Goal: Task Accomplishment & Management: Manage account settings

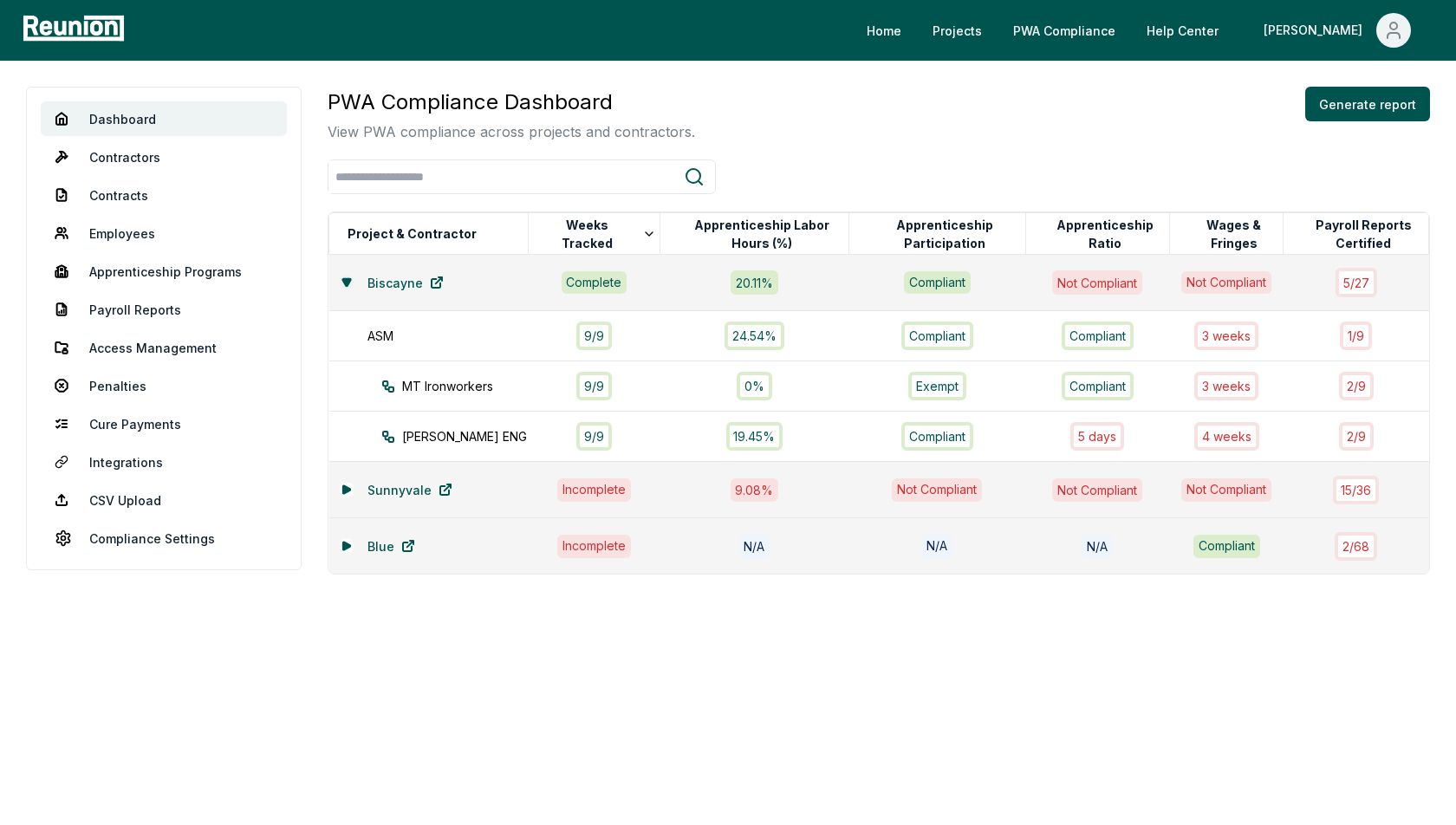
click at [344, 279] on icon at bounding box center [347, 281] width 8 height 7
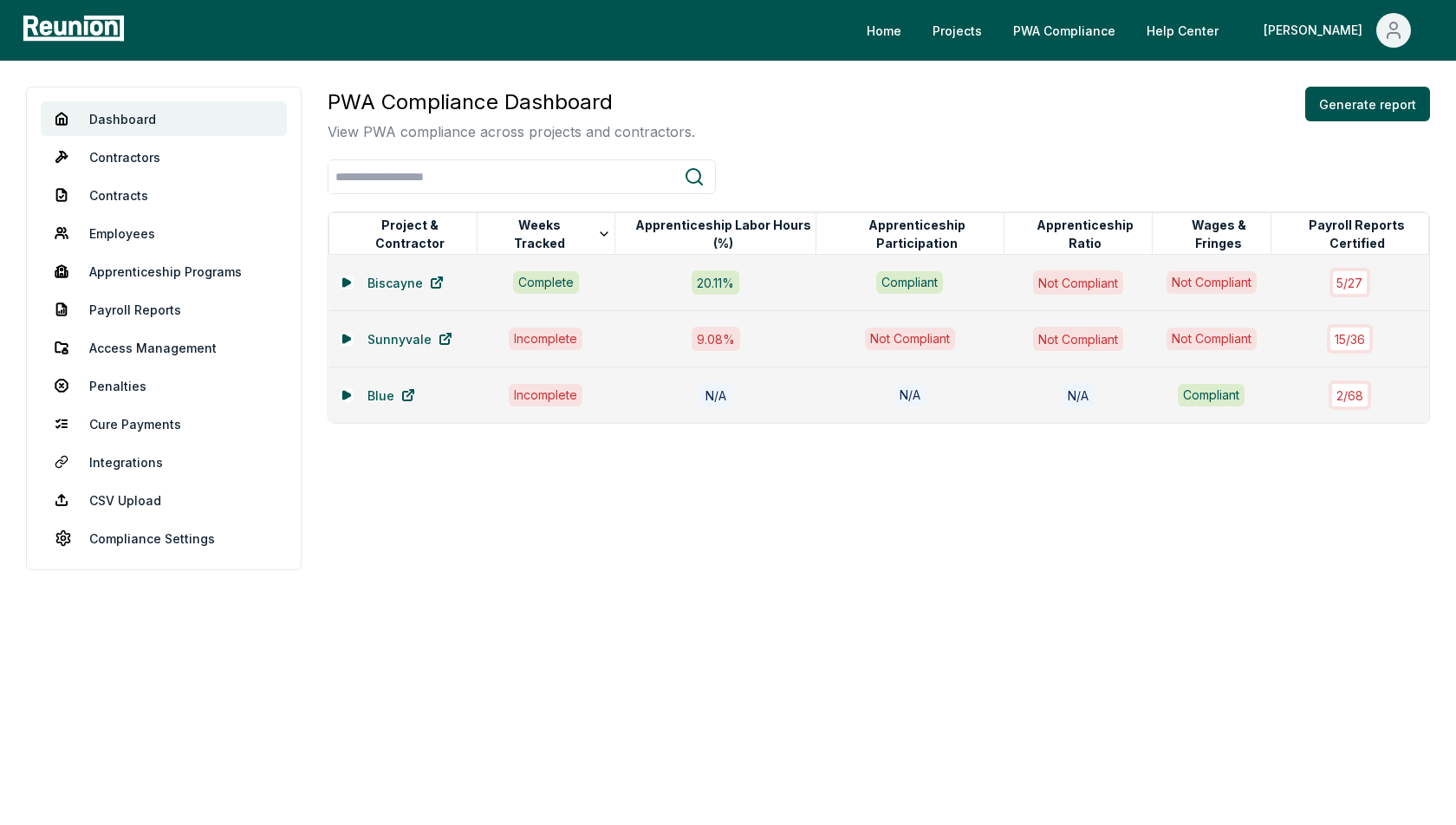
click at [733, 155] on div "PWA Compliance Dashboard View PWA compliance across projects and contractors. G…" at bounding box center [879, 255] width 1102 height 337
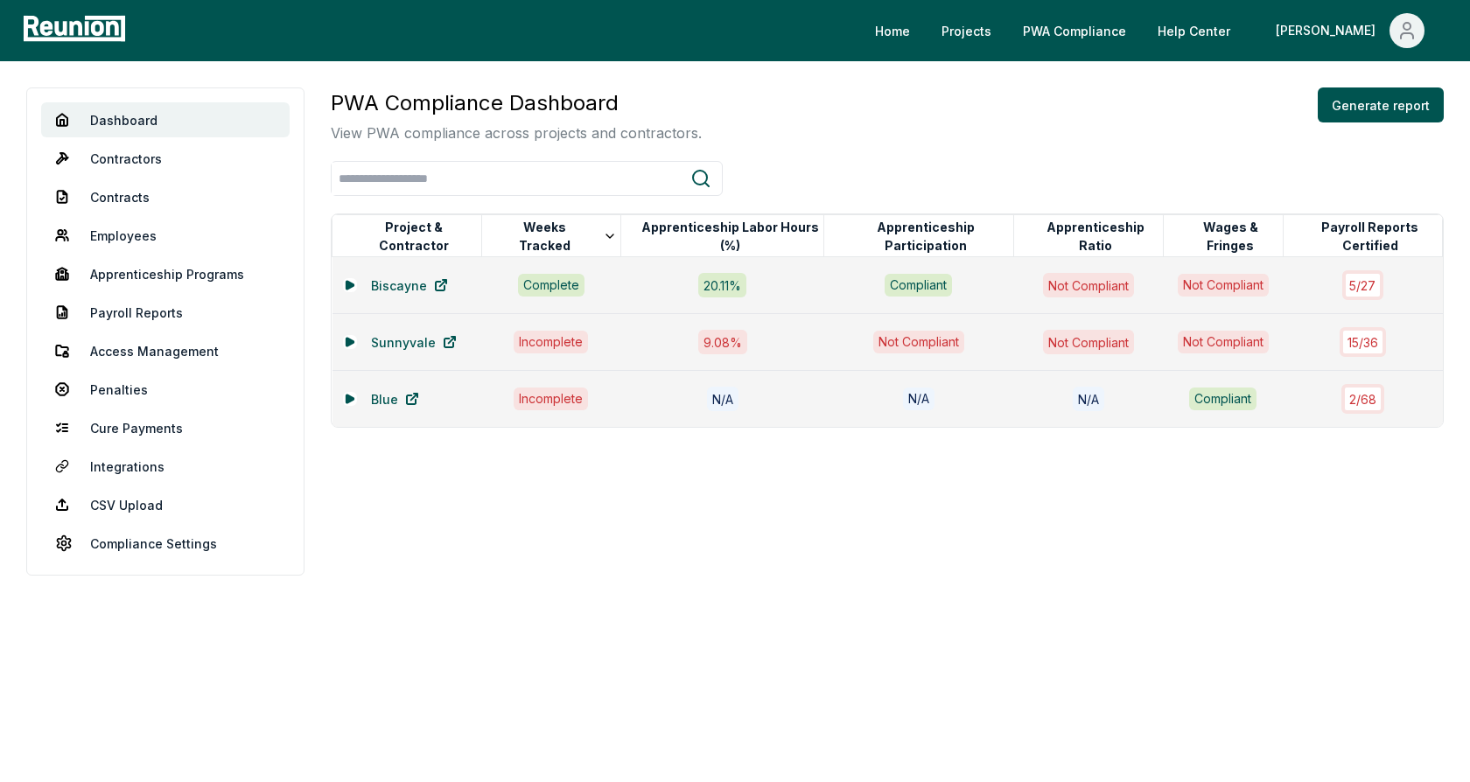
click at [775, 85] on div "Dashboard Contractors Contracts Employees [DEMOGRAPHIC_DATA] Programs Payroll R…" at bounding box center [735, 331] width 1470 height 541
click at [949, 101] on div "PWA Compliance Dashboard View PWA compliance across projects and contractors. G…" at bounding box center [887, 115] width 1113 height 56
click at [351, 280] on icon at bounding box center [350, 285] width 10 height 10
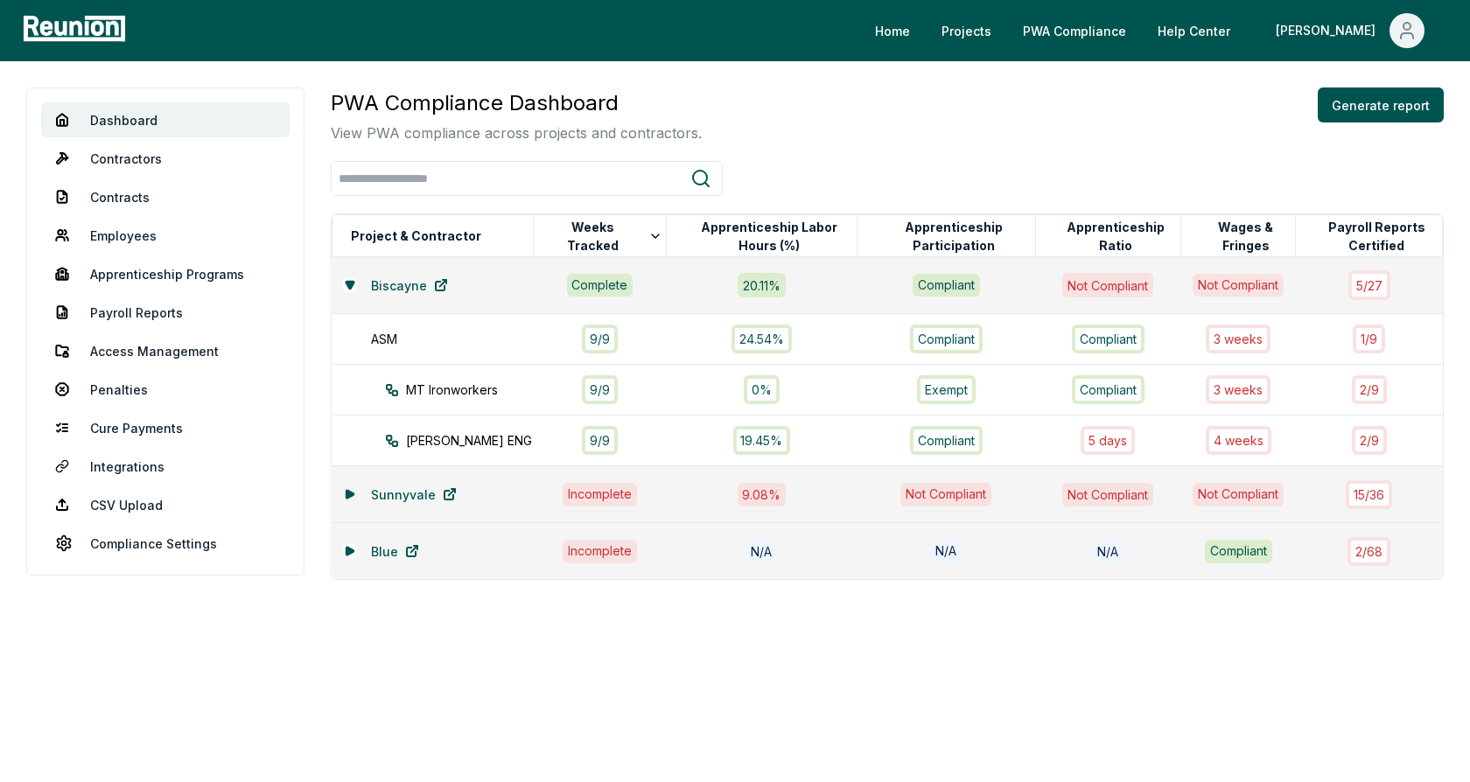
click at [346, 493] on icon at bounding box center [349, 494] width 7 height 8
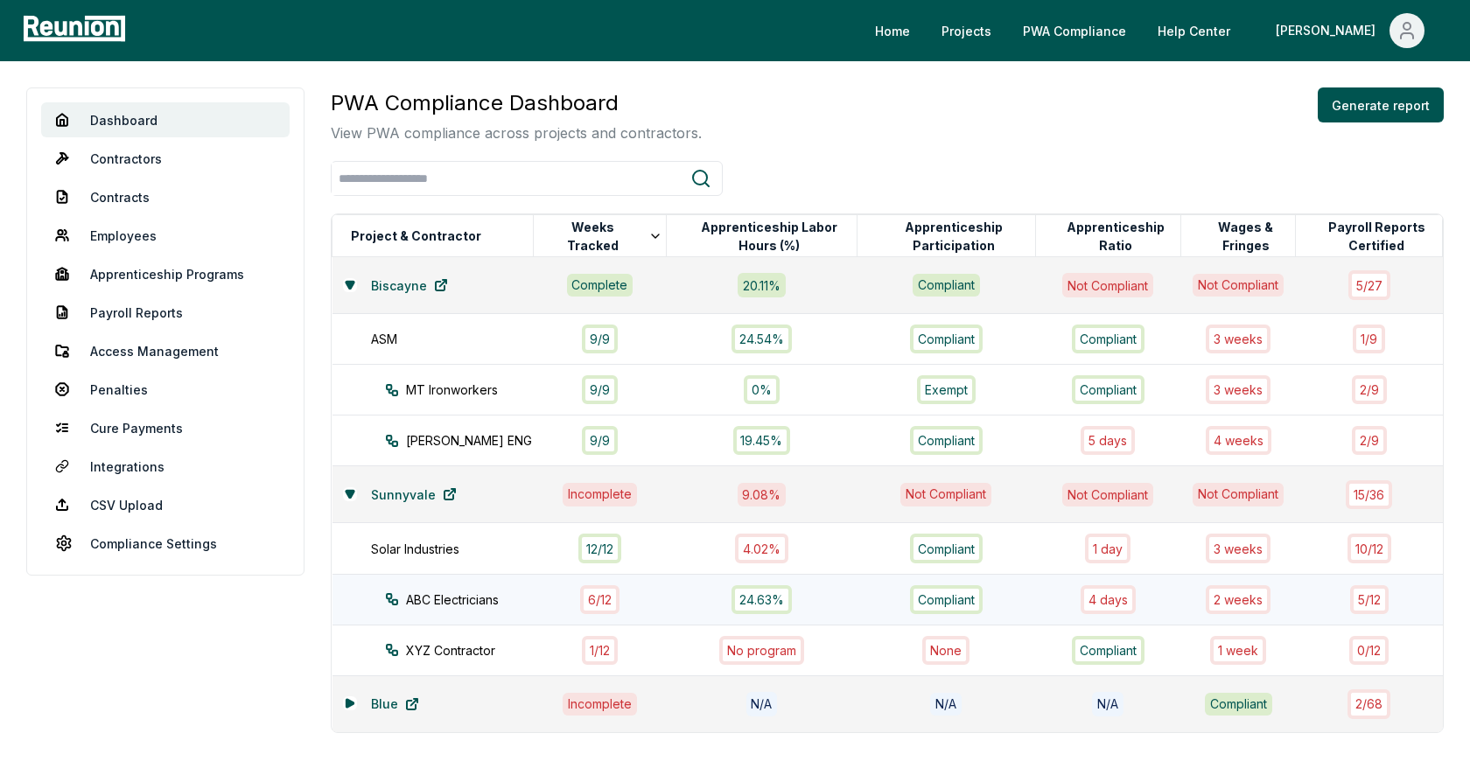
click at [487, 597] on div "ABC Electricians" at bounding box center [475, 600] width 180 height 18
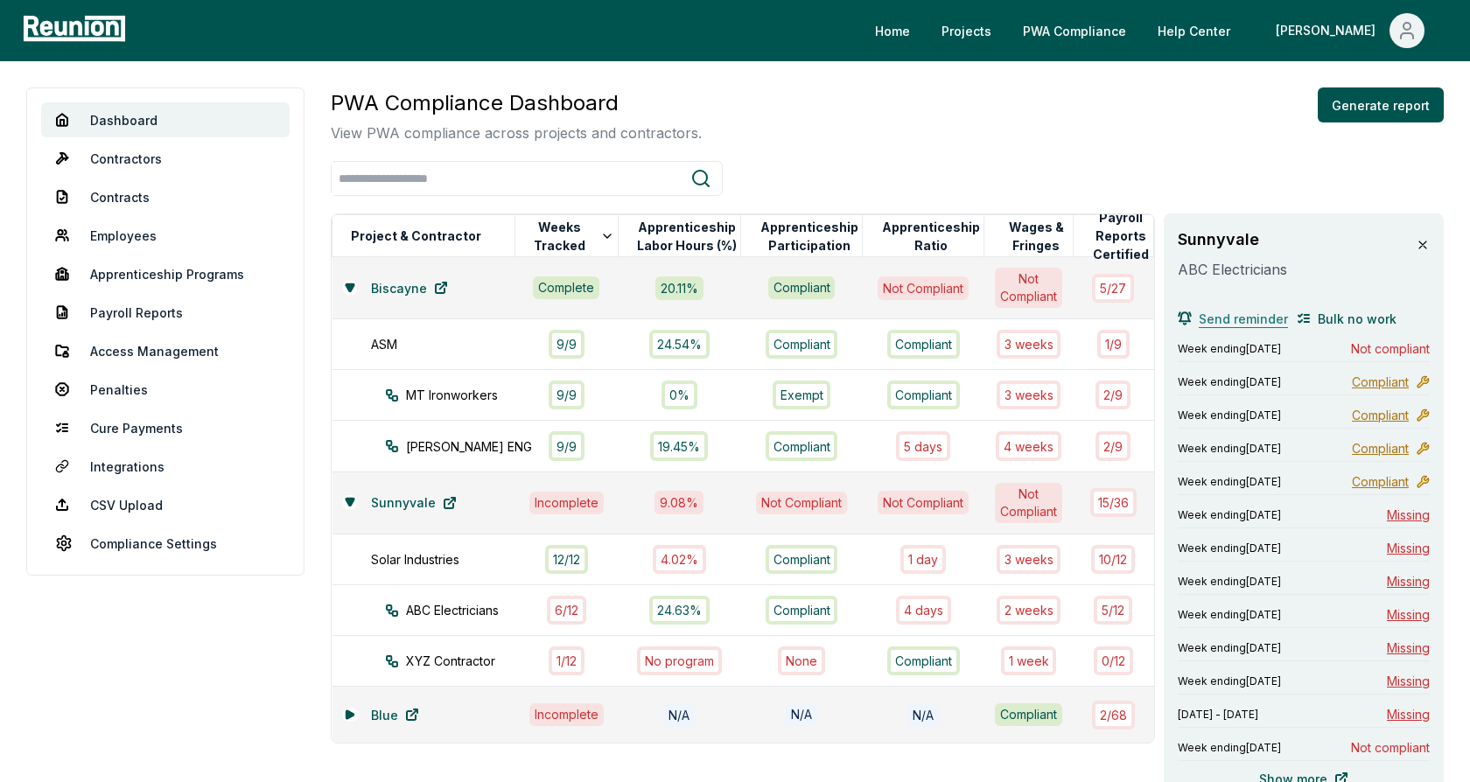
click at [1219, 318] on span "Send reminder" at bounding box center [1243, 319] width 89 height 18
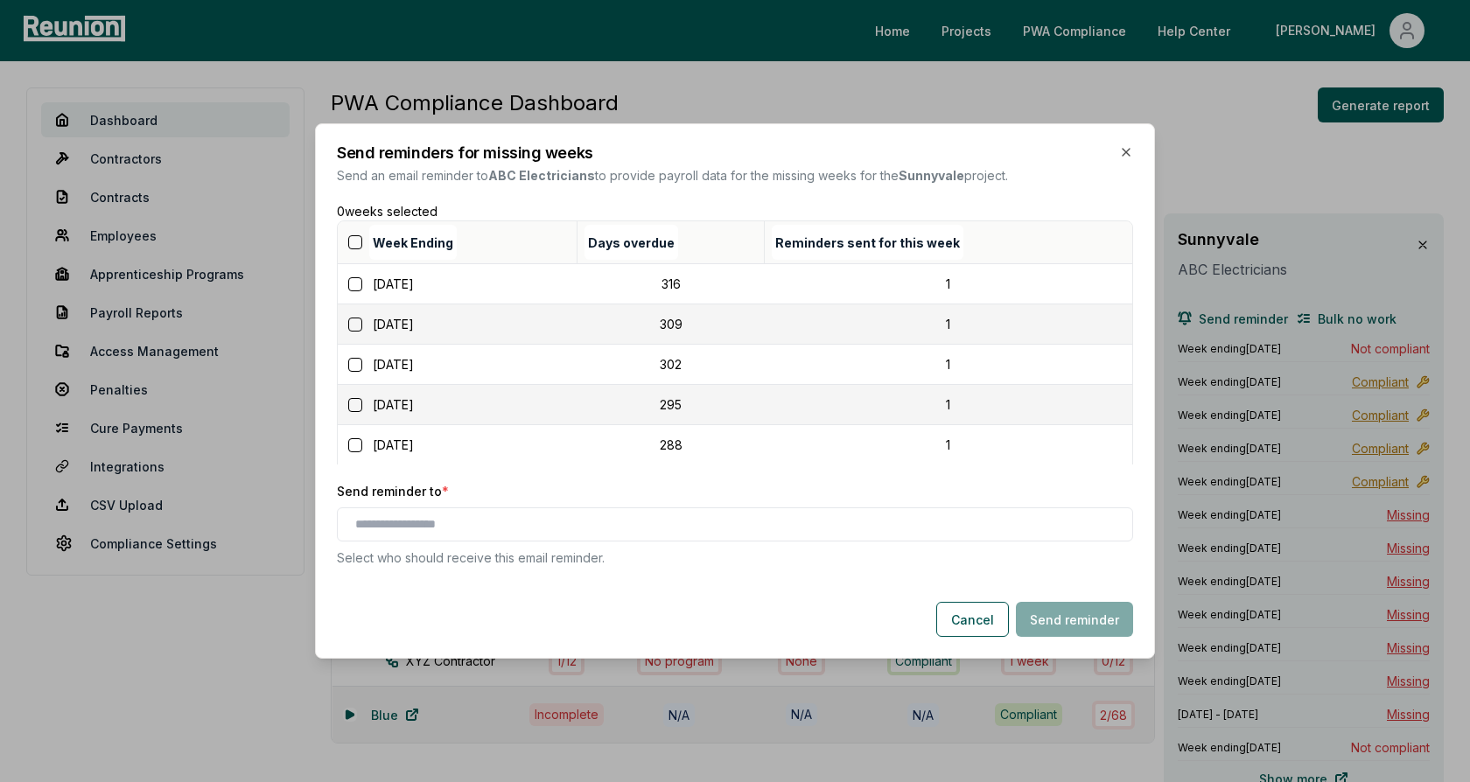
click at [351, 241] on button "button" at bounding box center [355, 242] width 14 height 14
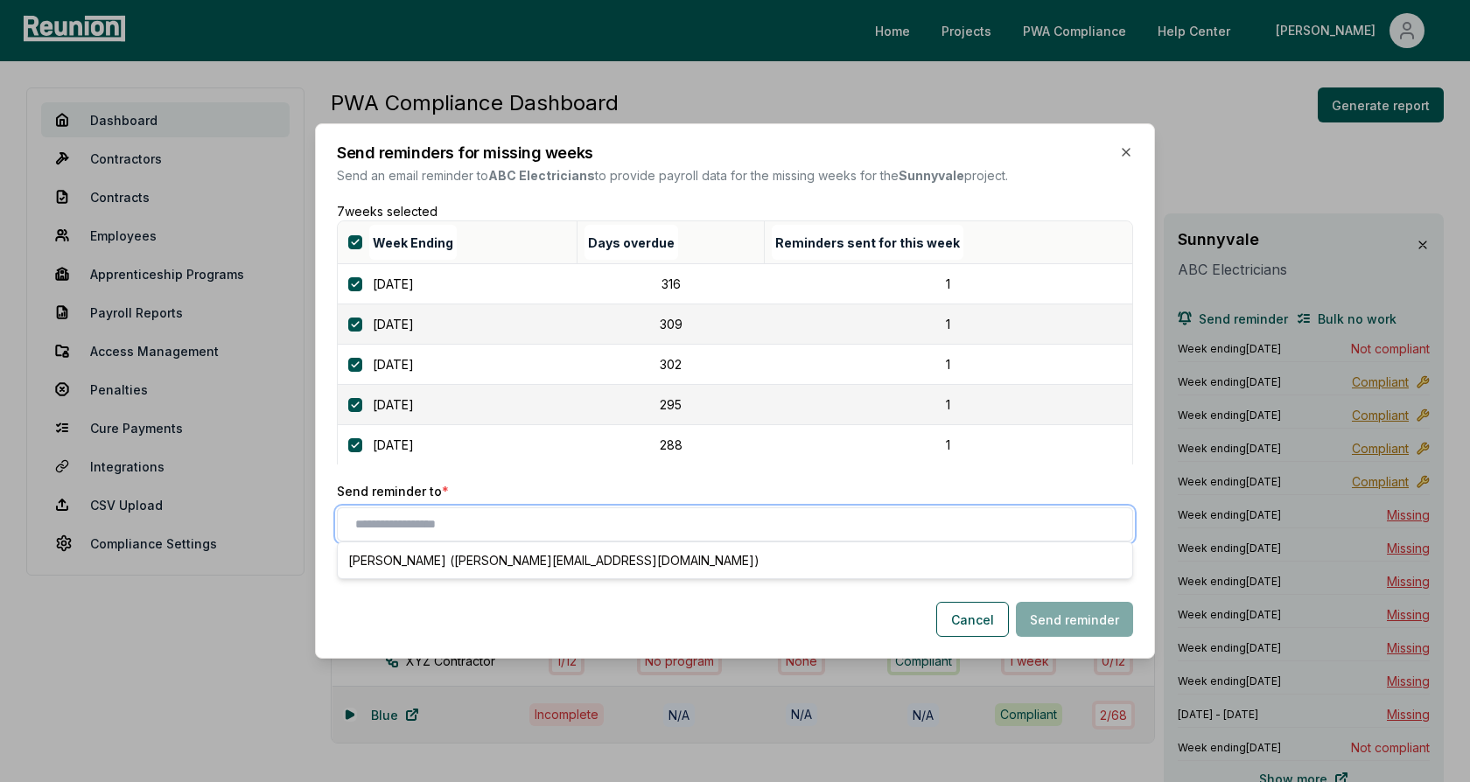
click at [390, 525] on input "text" at bounding box center [738, 524] width 766 height 18
click at [416, 561] on div "[PERSON_NAME] ([PERSON_NAME][EMAIL_ADDRESS][DOMAIN_NAME])" at bounding box center [734, 560] width 787 height 29
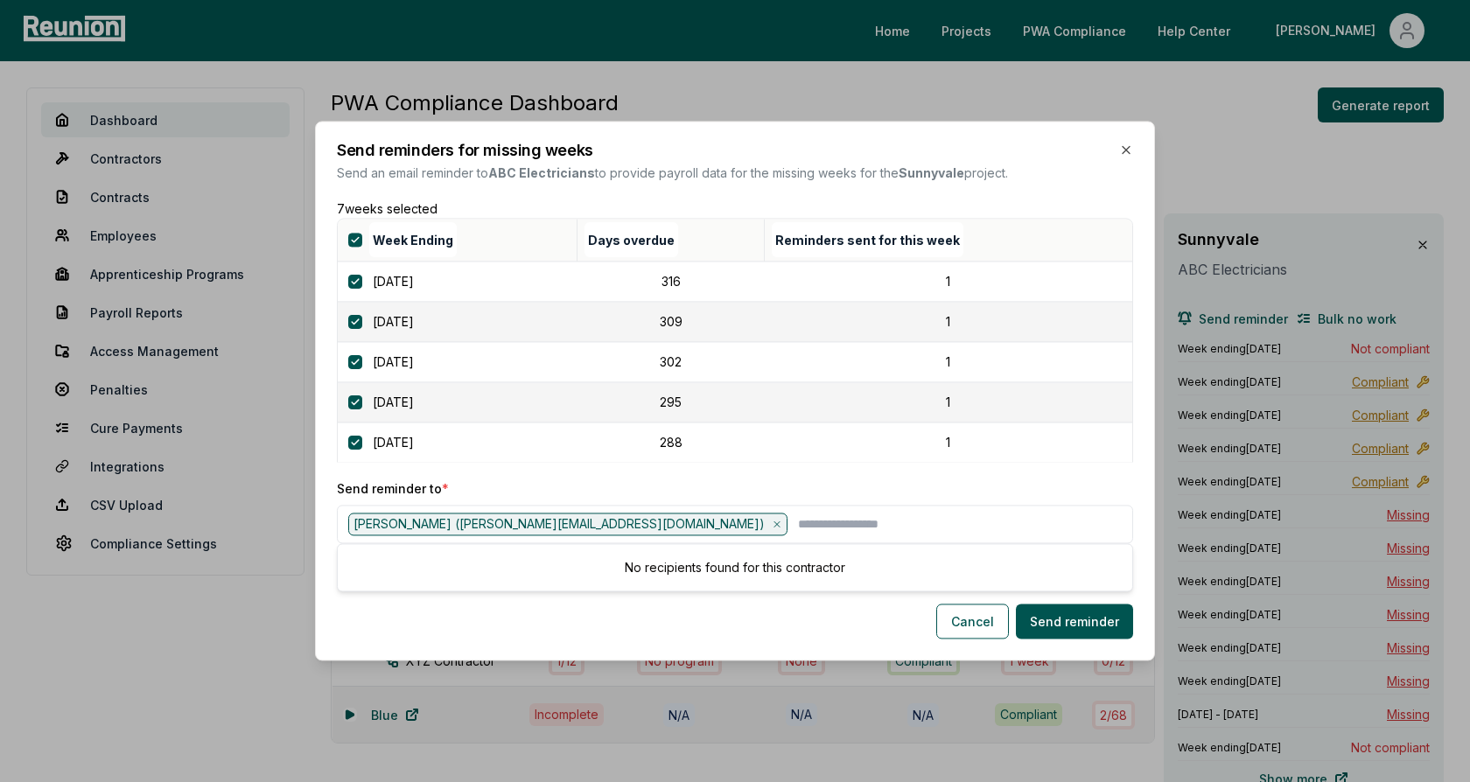
click at [472, 493] on p "Send reminder to *" at bounding box center [735, 488] width 796 height 18
click at [968, 622] on button "Cancel" at bounding box center [972, 622] width 73 height 35
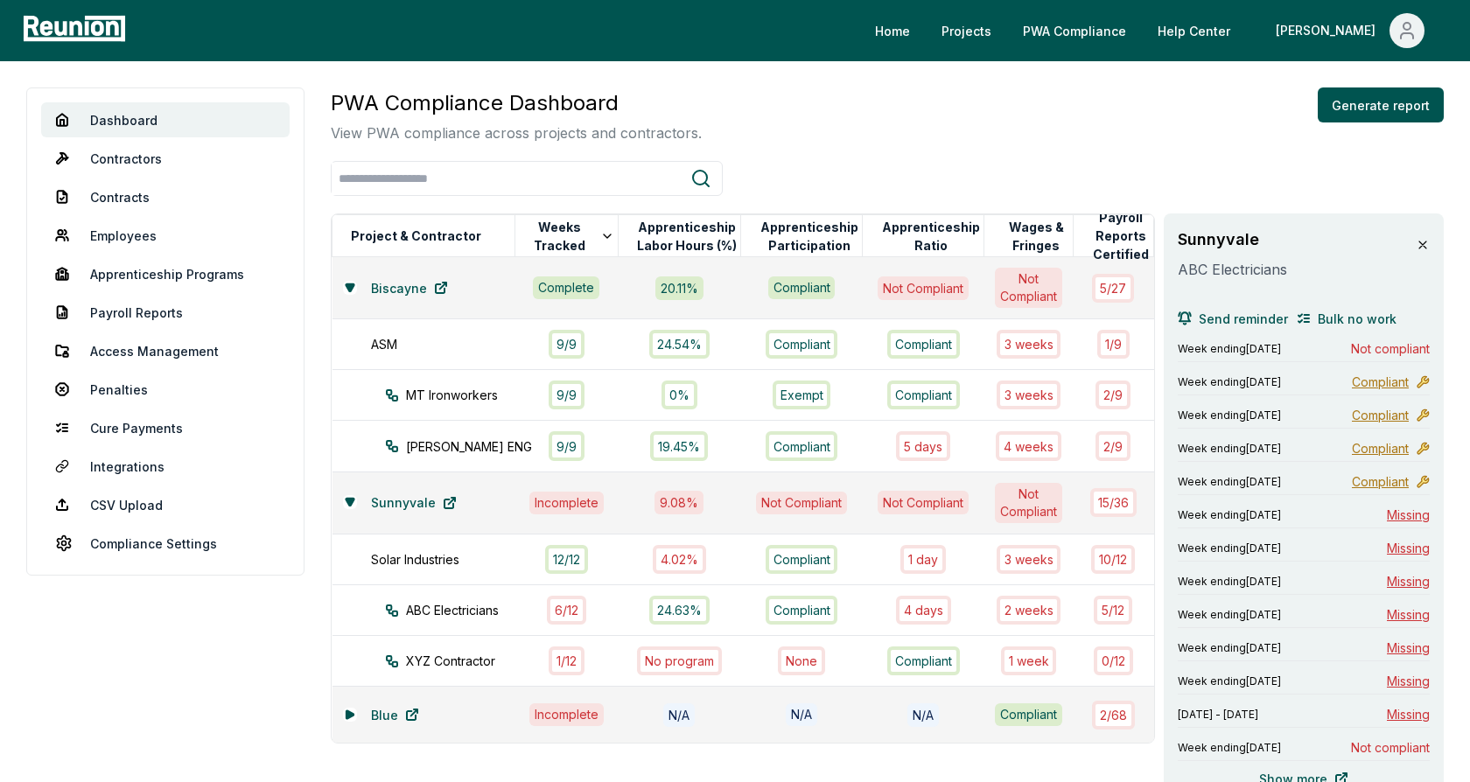
click at [1424, 240] on icon at bounding box center [1423, 245] width 14 height 14
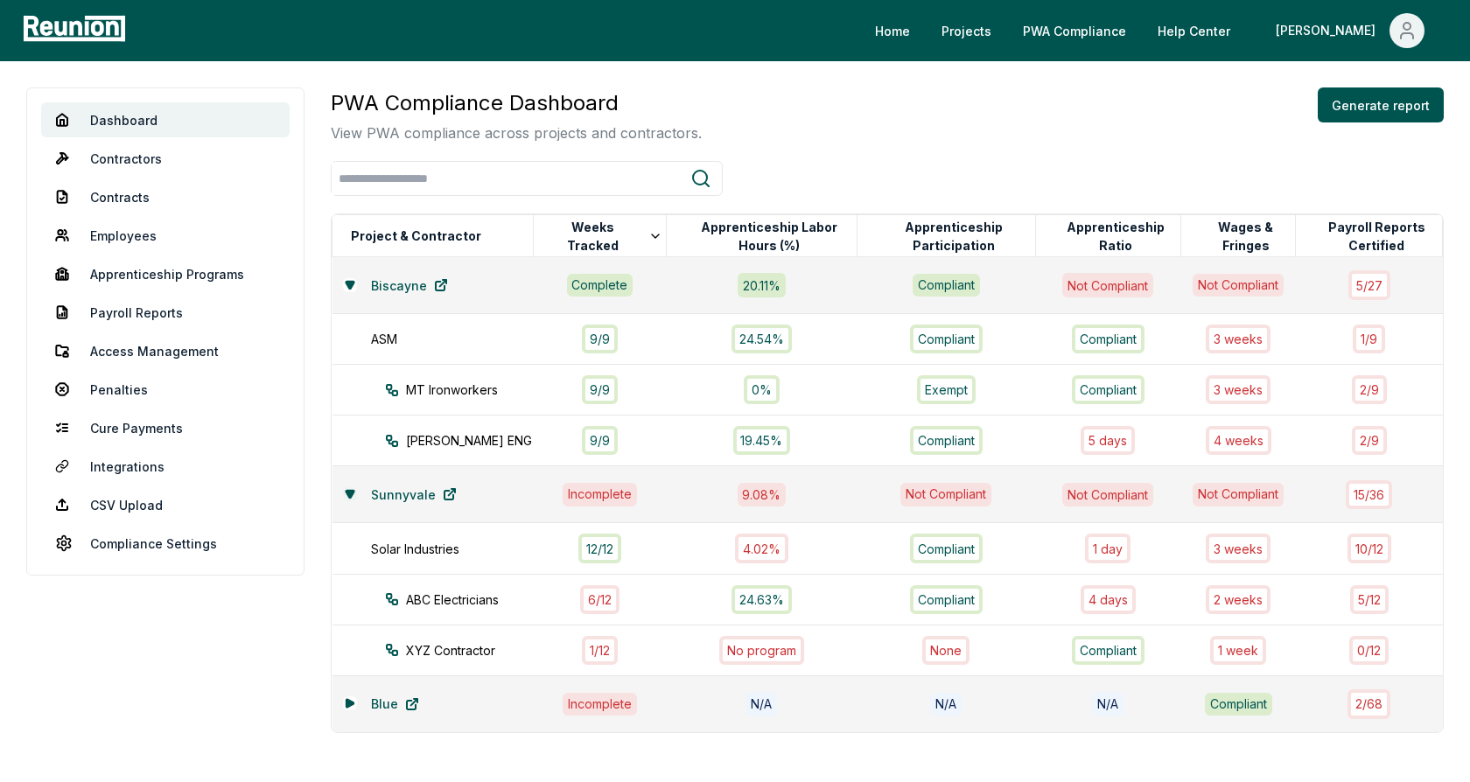
click at [346, 493] on icon at bounding box center [350, 494] width 10 height 10
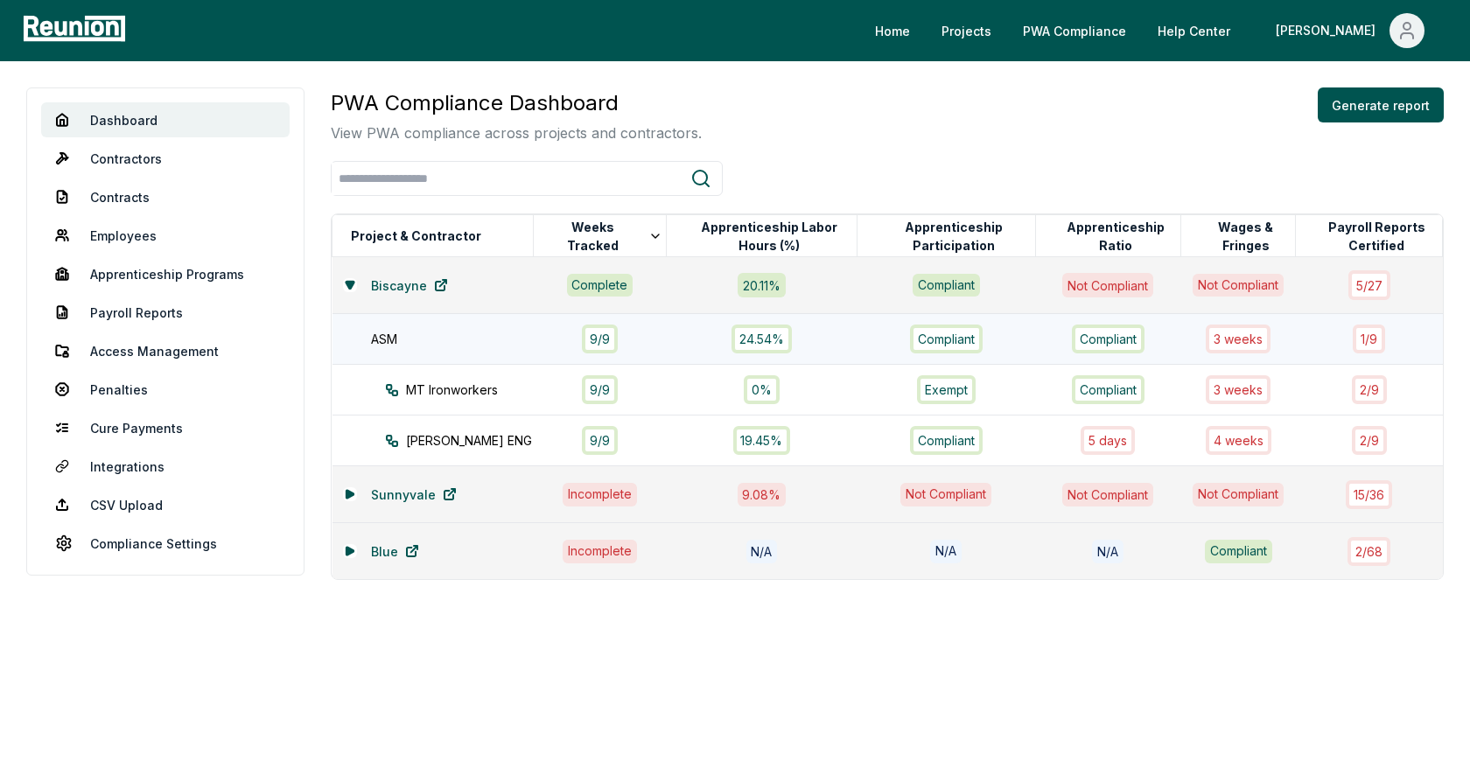
click at [388, 332] on div "ASM" at bounding box center [461, 339] width 180 height 18
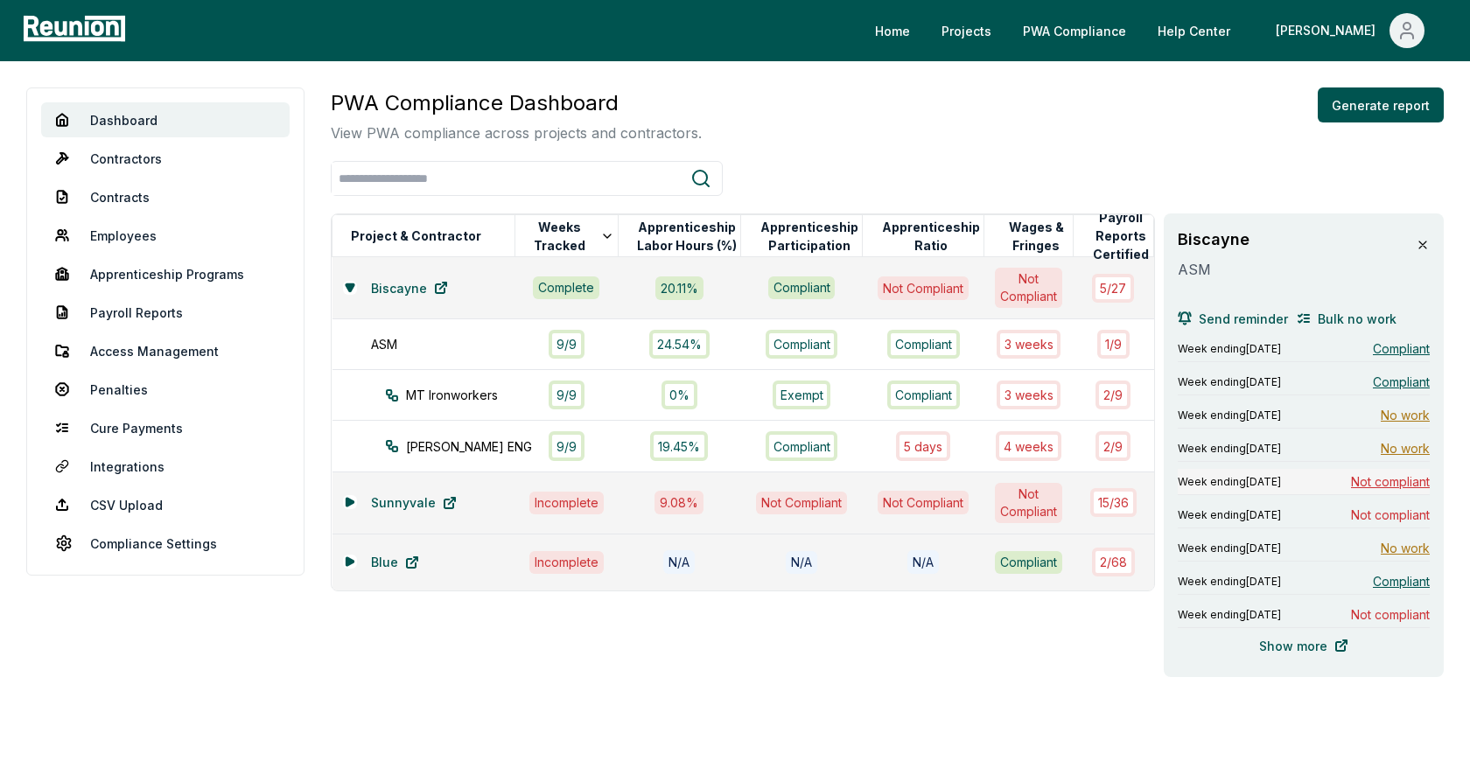
click at [1379, 479] on span "Not compliant" at bounding box center [1390, 481] width 79 height 18
click at [883, 150] on div "PWA Compliance Dashboard View PWA compliance across projects and contractors. G…" at bounding box center [887, 382] width 1113 height 590
click at [1419, 247] on icon at bounding box center [1423, 245] width 14 height 14
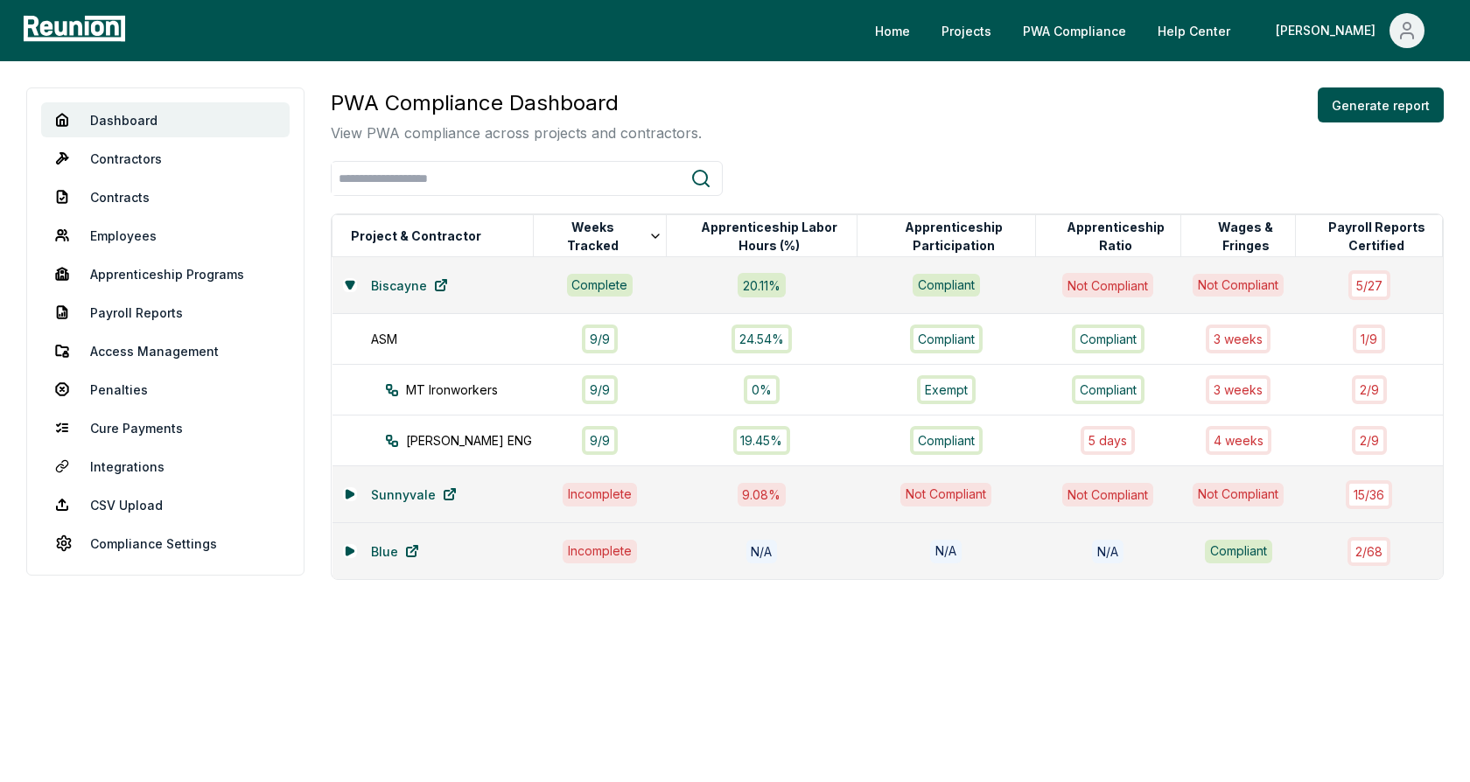
click at [846, 191] on div at bounding box center [887, 178] width 1113 height 35
click at [345, 496] on button at bounding box center [350, 494] width 14 height 14
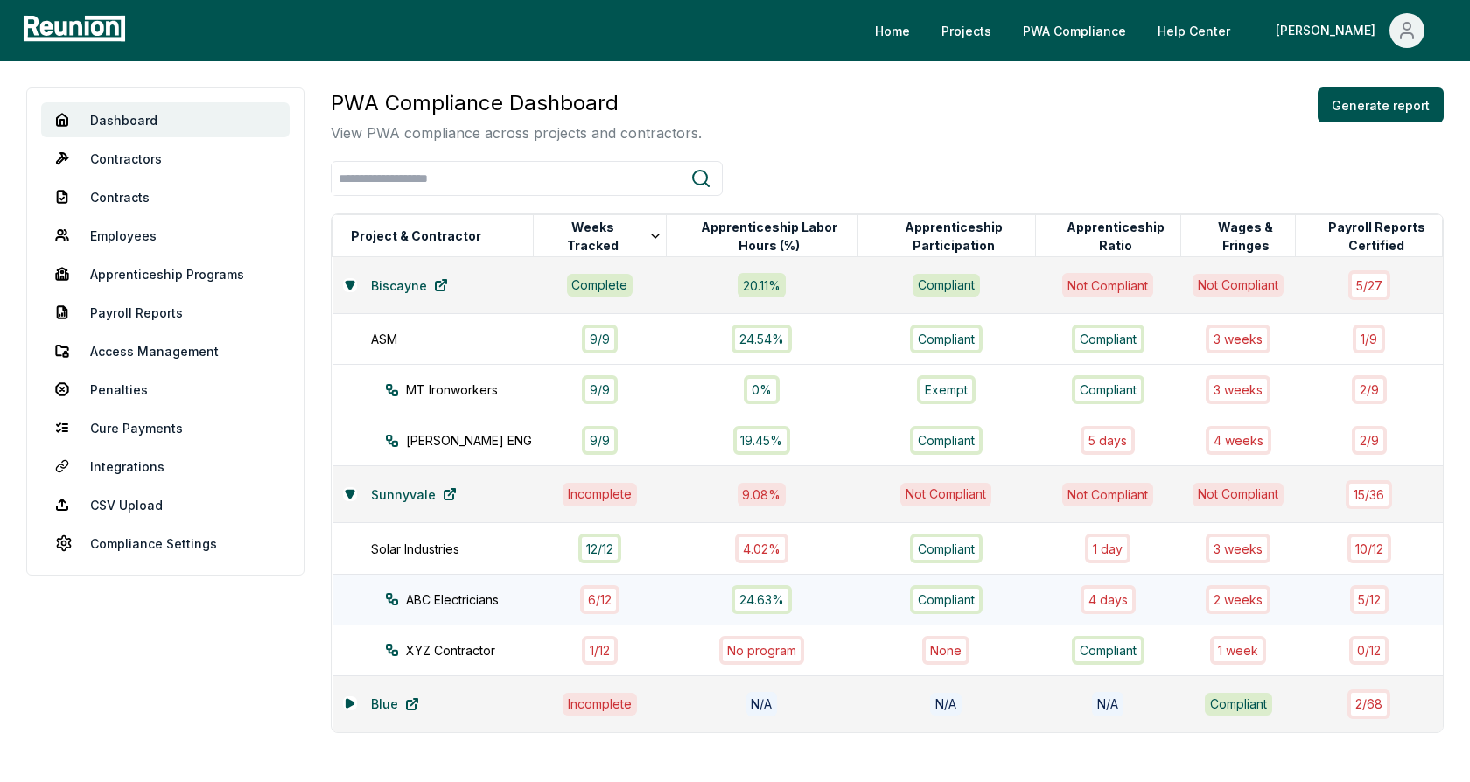
click at [619, 597] on div "6 / 12" at bounding box center [599, 599] width 112 height 29
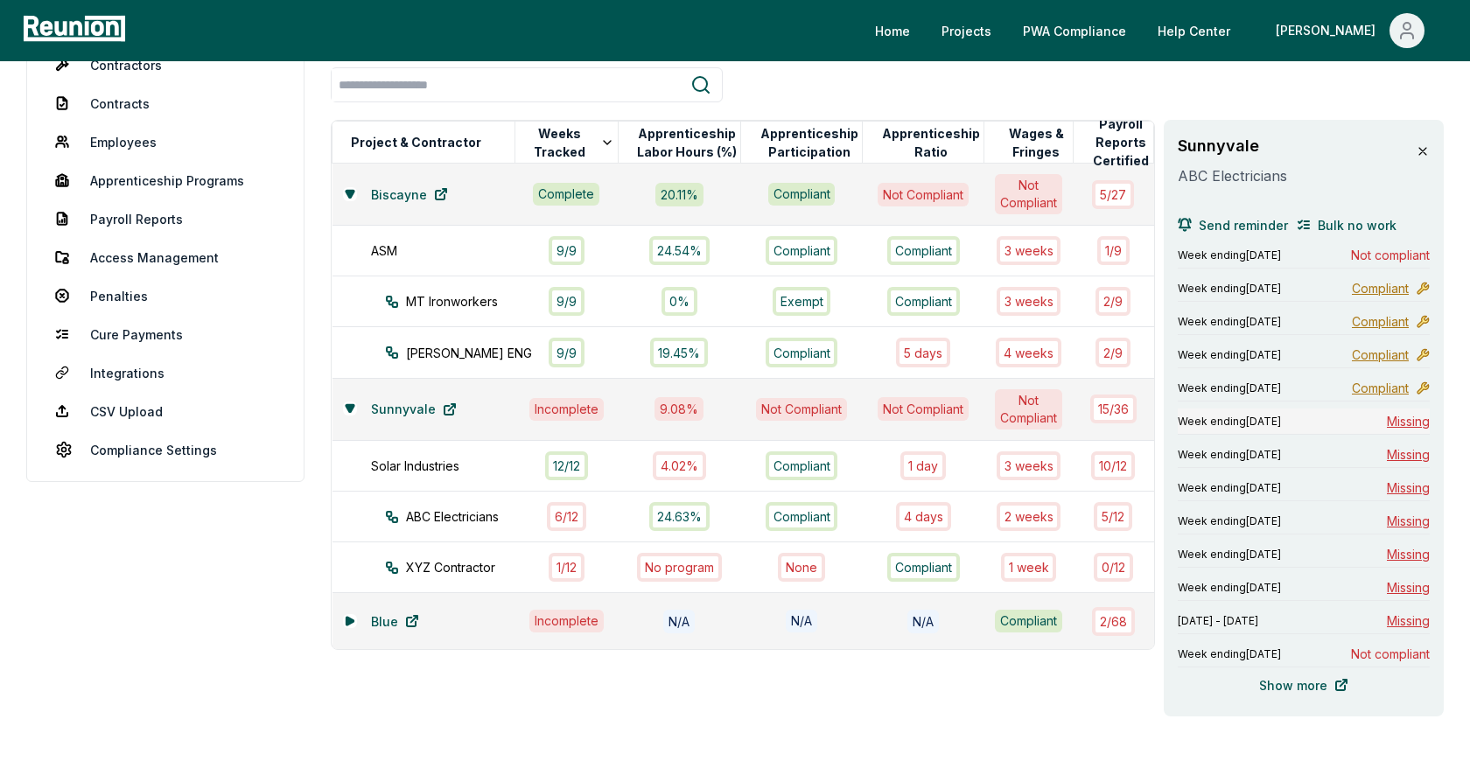
scroll to position [122, 0]
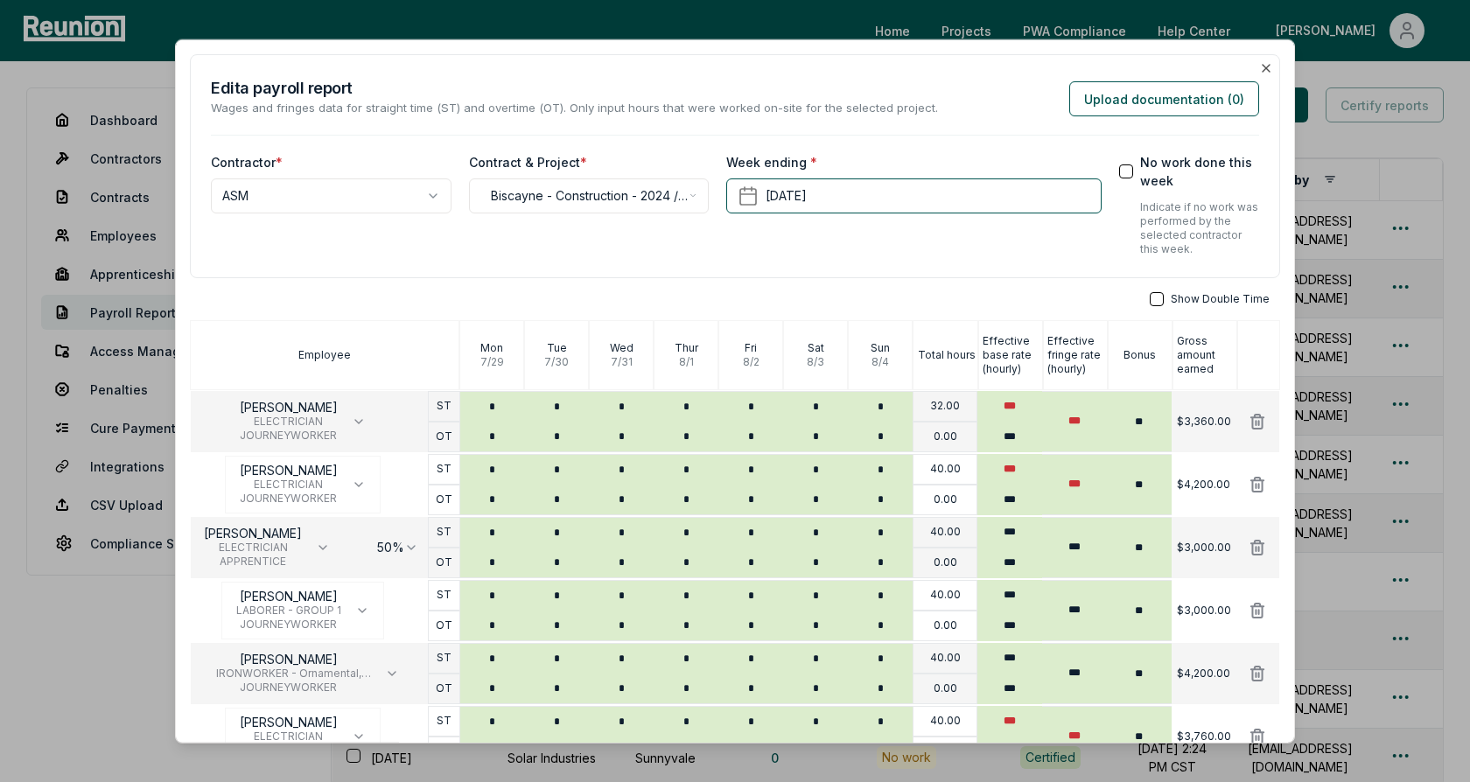
click at [956, 268] on div "**********" at bounding box center [735, 166] width 1090 height 224
click at [615, 275] on div "**********" at bounding box center [735, 166] width 1090 height 224
click at [631, 246] on div "**********" at bounding box center [589, 204] width 241 height 103
click at [477, 250] on div "**********" at bounding box center [589, 204] width 241 height 103
click at [691, 250] on div "**********" at bounding box center [589, 204] width 241 height 103
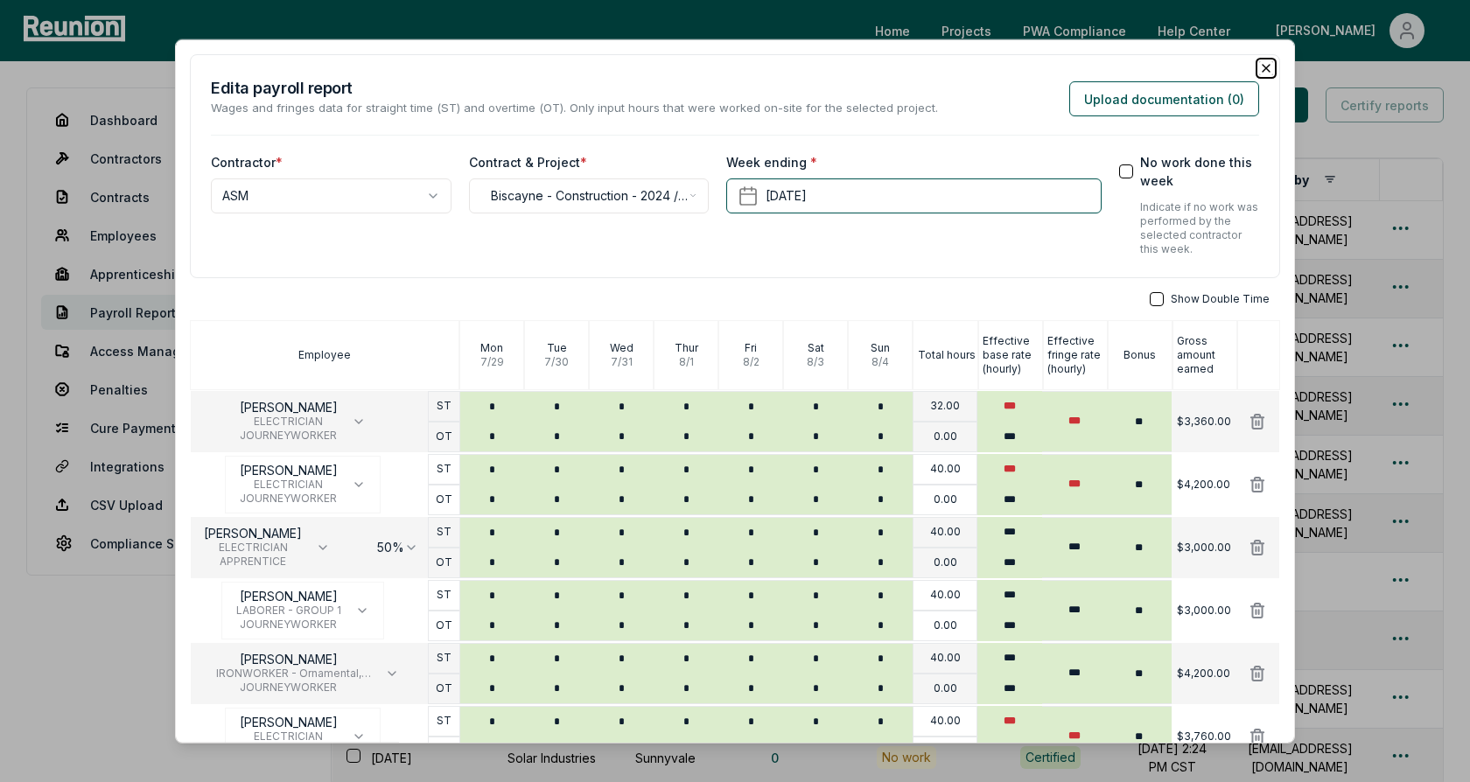
click at [1259, 66] on icon "button" at bounding box center [1266, 68] width 14 height 14
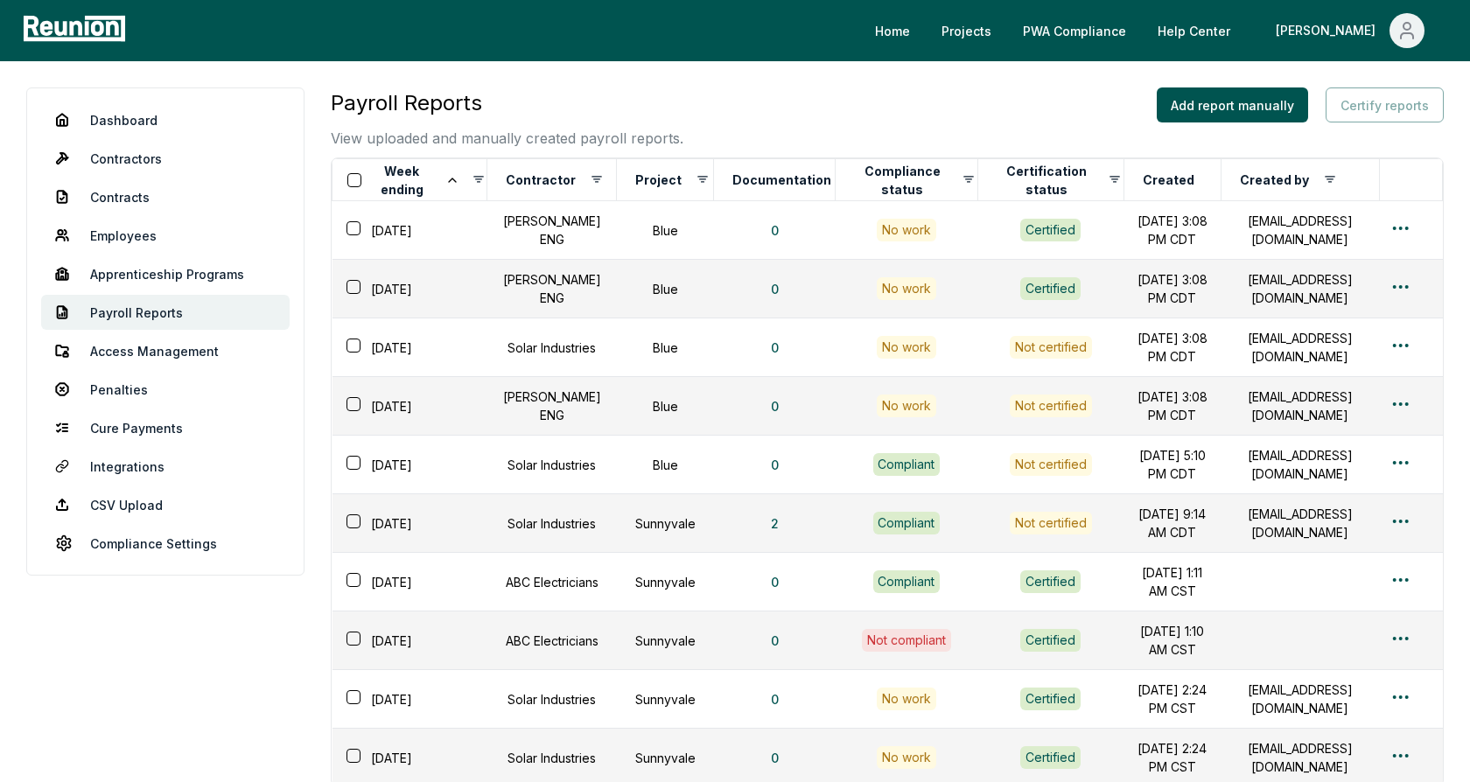
click at [1136, 116] on div "Payroll Reports View uploaded and manually created payroll reports. Add report …" at bounding box center [887, 117] width 1113 height 61
click at [1228, 104] on button "Add report manually" at bounding box center [1232, 104] width 151 height 35
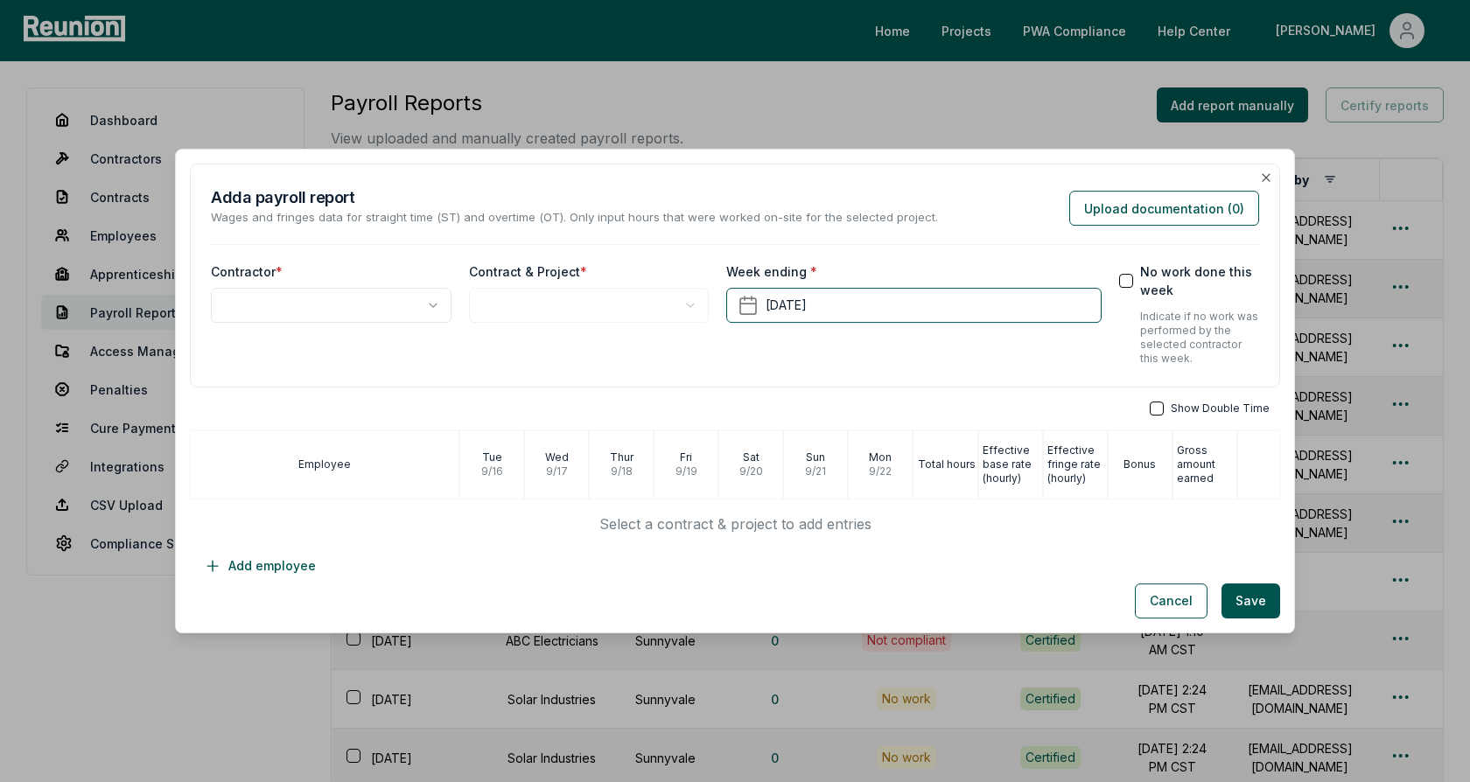
click at [339, 307] on body "Please visit us on your desktop We're working on making our marketplace mobile-…" at bounding box center [735, 503] width 1470 height 1006
select select "**********"
click at [562, 305] on body "Please visit us on your desktop We're working on making our marketplace mobile-…" at bounding box center [735, 503] width 1470 height 1006
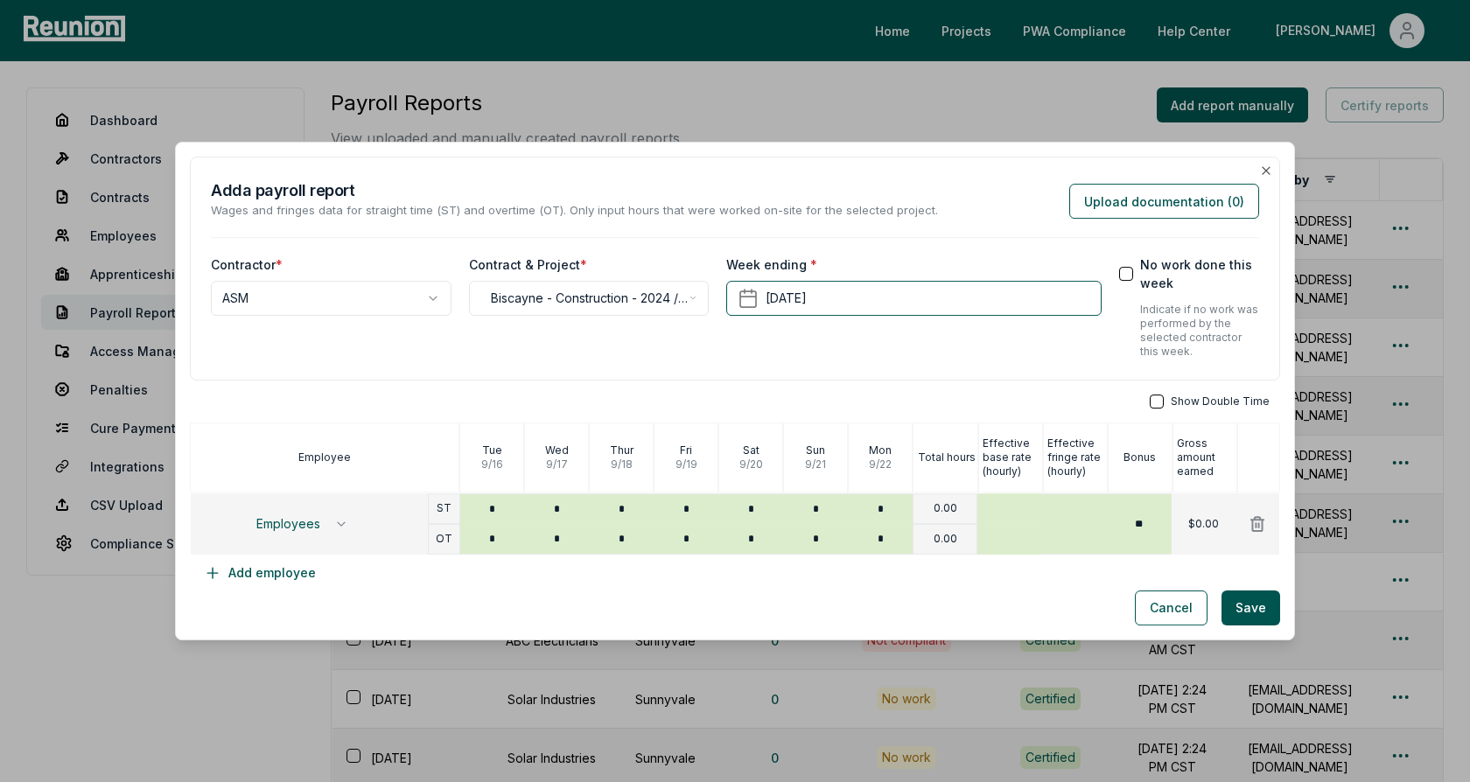
click at [682, 351] on div "**********" at bounding box center [589, 306] width 241 height 103
click at [308, 522] on span "Employees" at bounding box center [288, 524] width 64 height 14
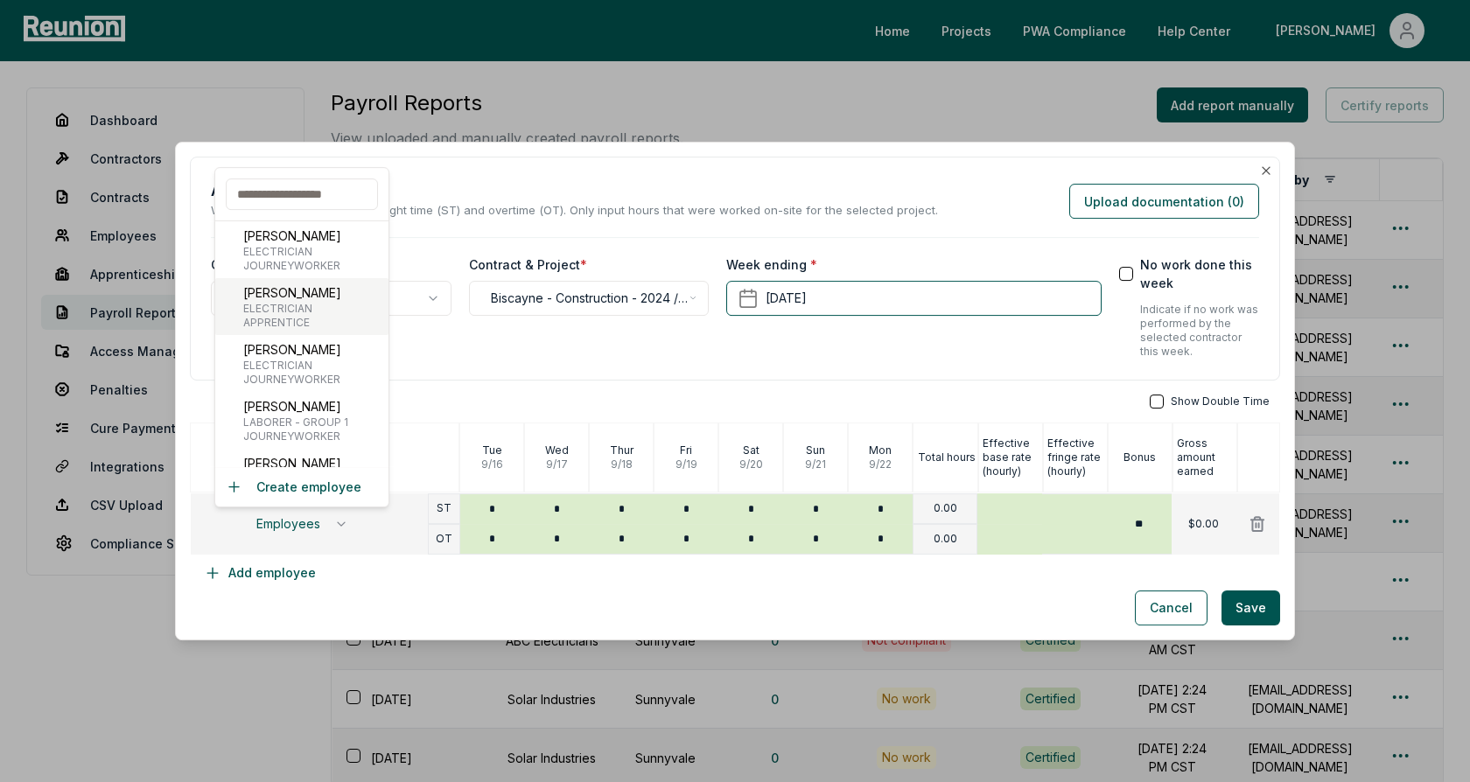
click at [299, 300] on p "Jane Doe" at bounding box center [292, 292] width 98 height 18
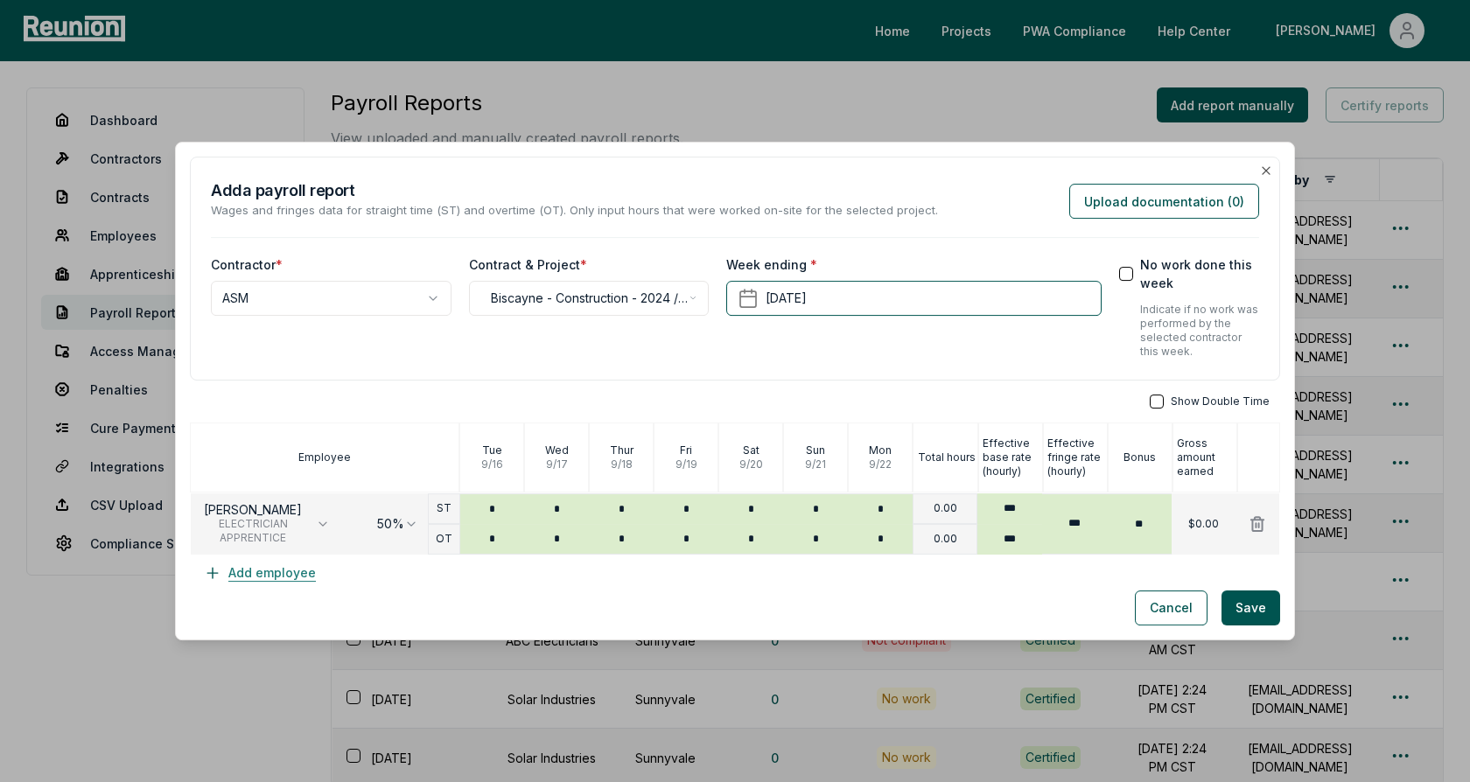
click at [276, 570] on button "Add employee" at bounding box center [260, 573] width 140 height 35
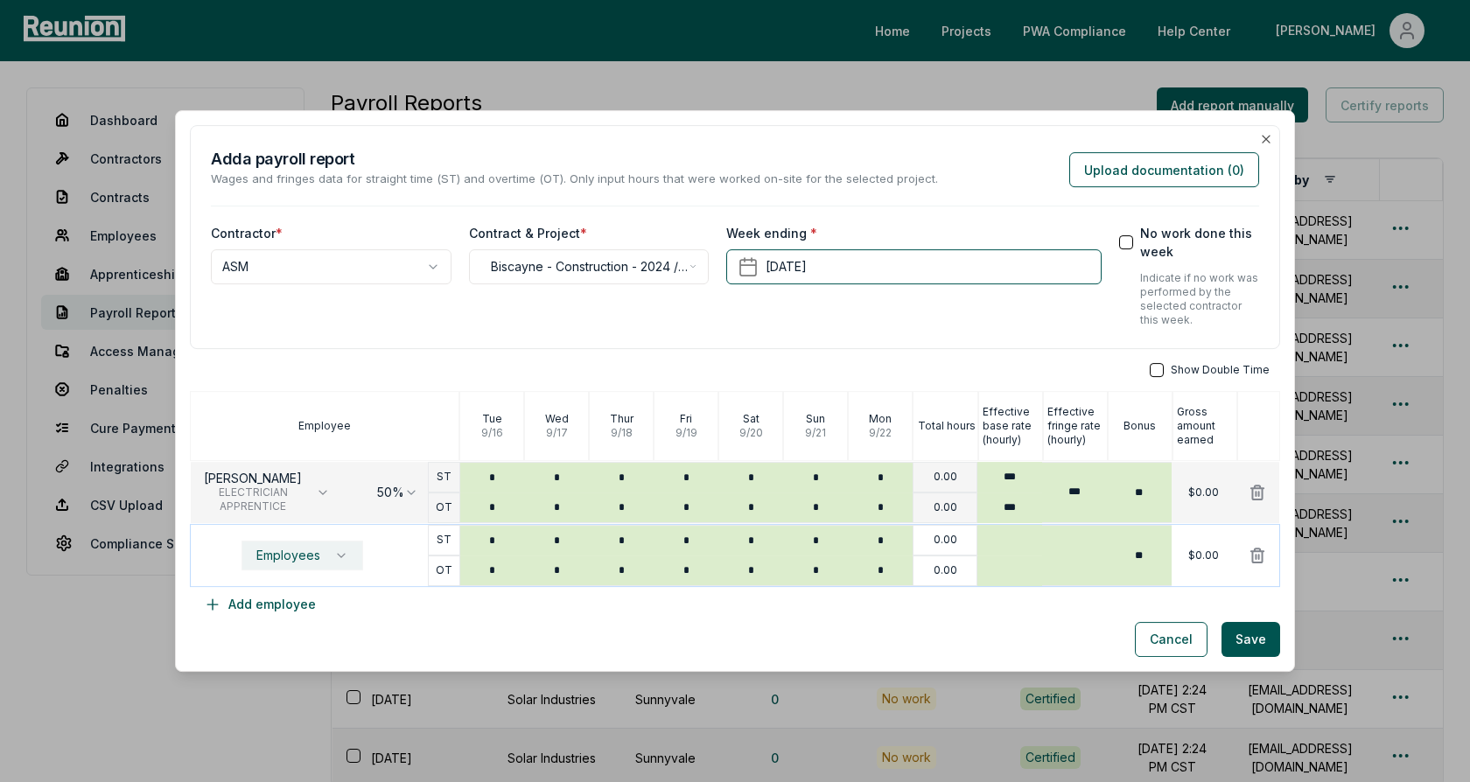
click at [274, 546] on button "Employees" at bounding box center [302, 556] width 122 height 30
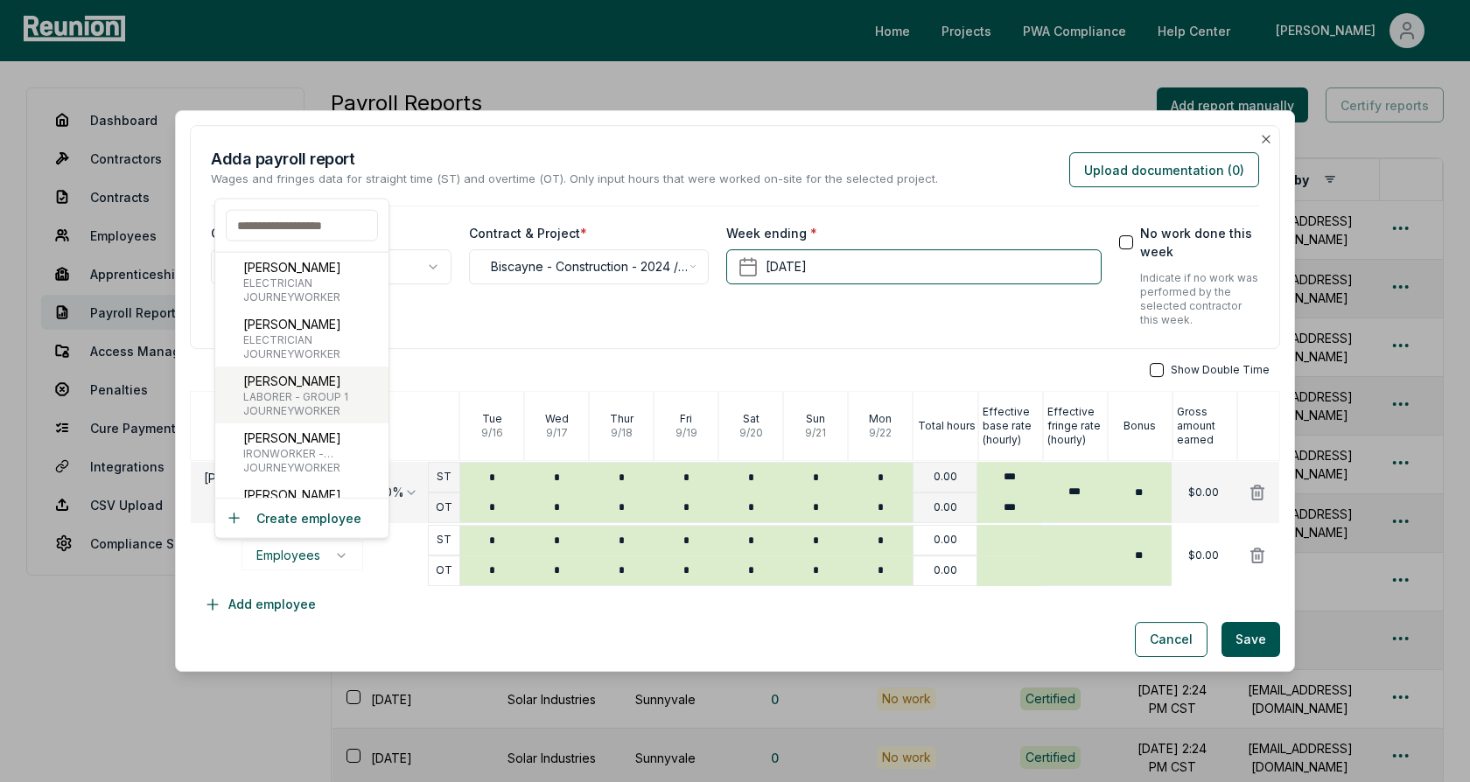
click at [283, 393] on span "LABORER - GROUP 1" at bounding box center [295, 397] width 105 height 14
type input "***"
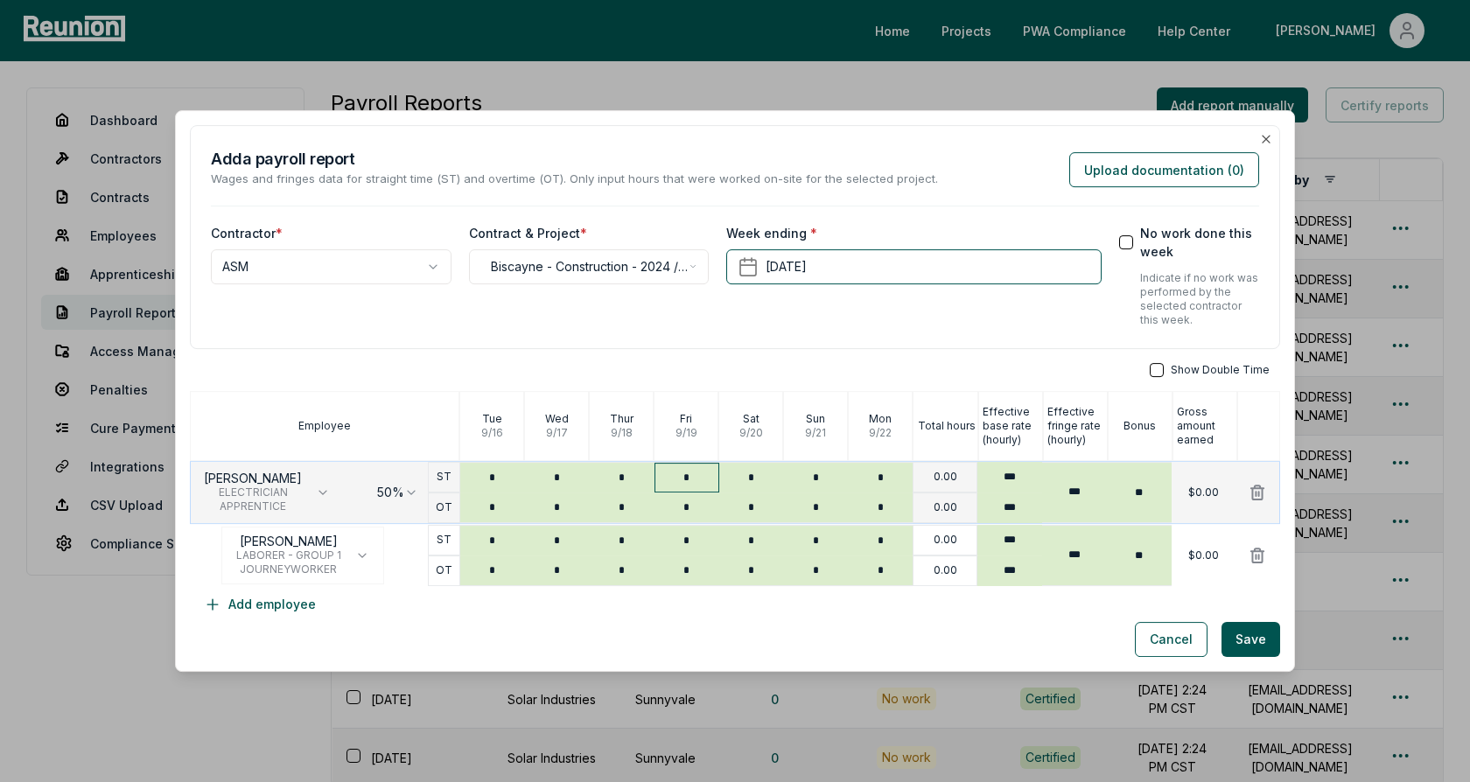
type input "*"
click at [693, 474] on input "*" at bounding box center [686, 478] width 65 height 30
type input "*"
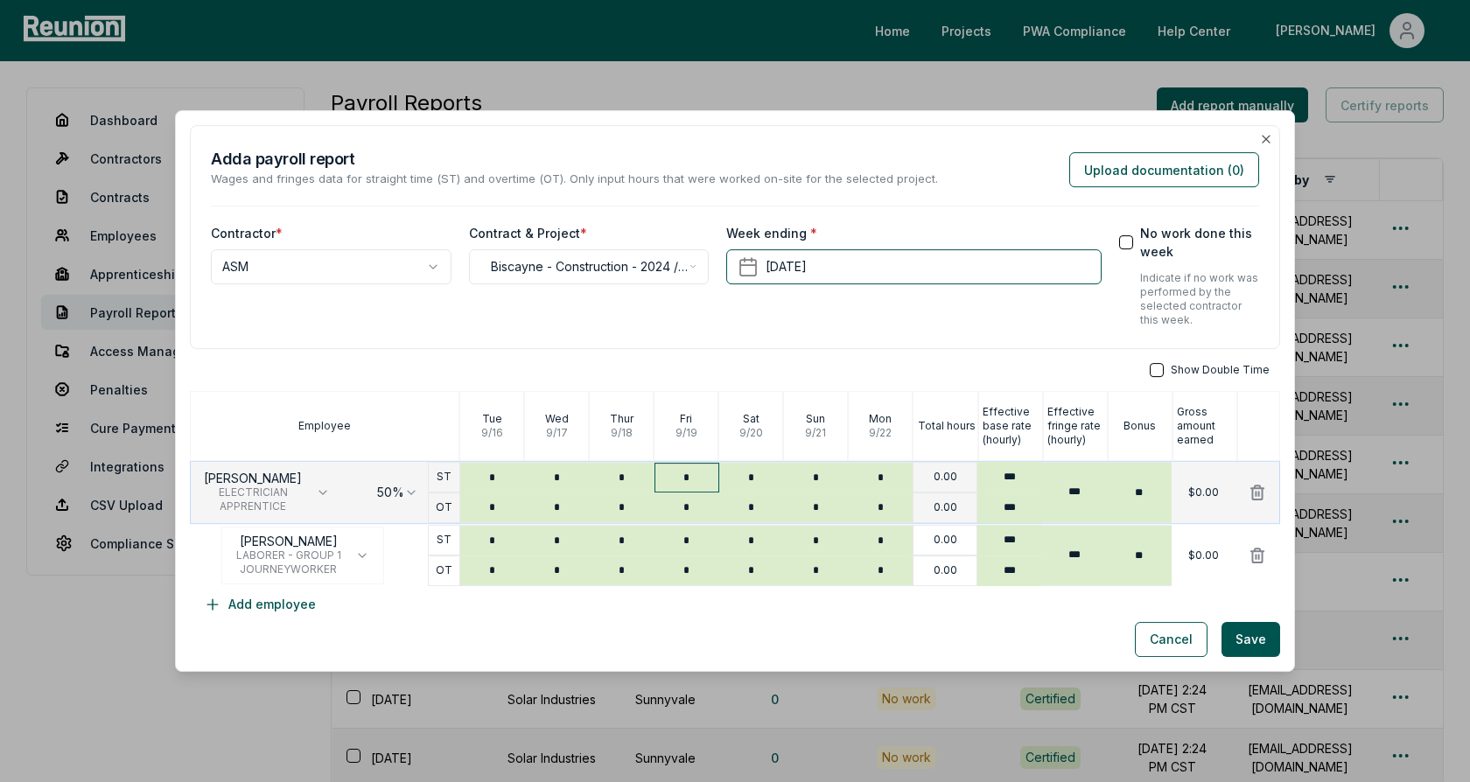
type input "*"
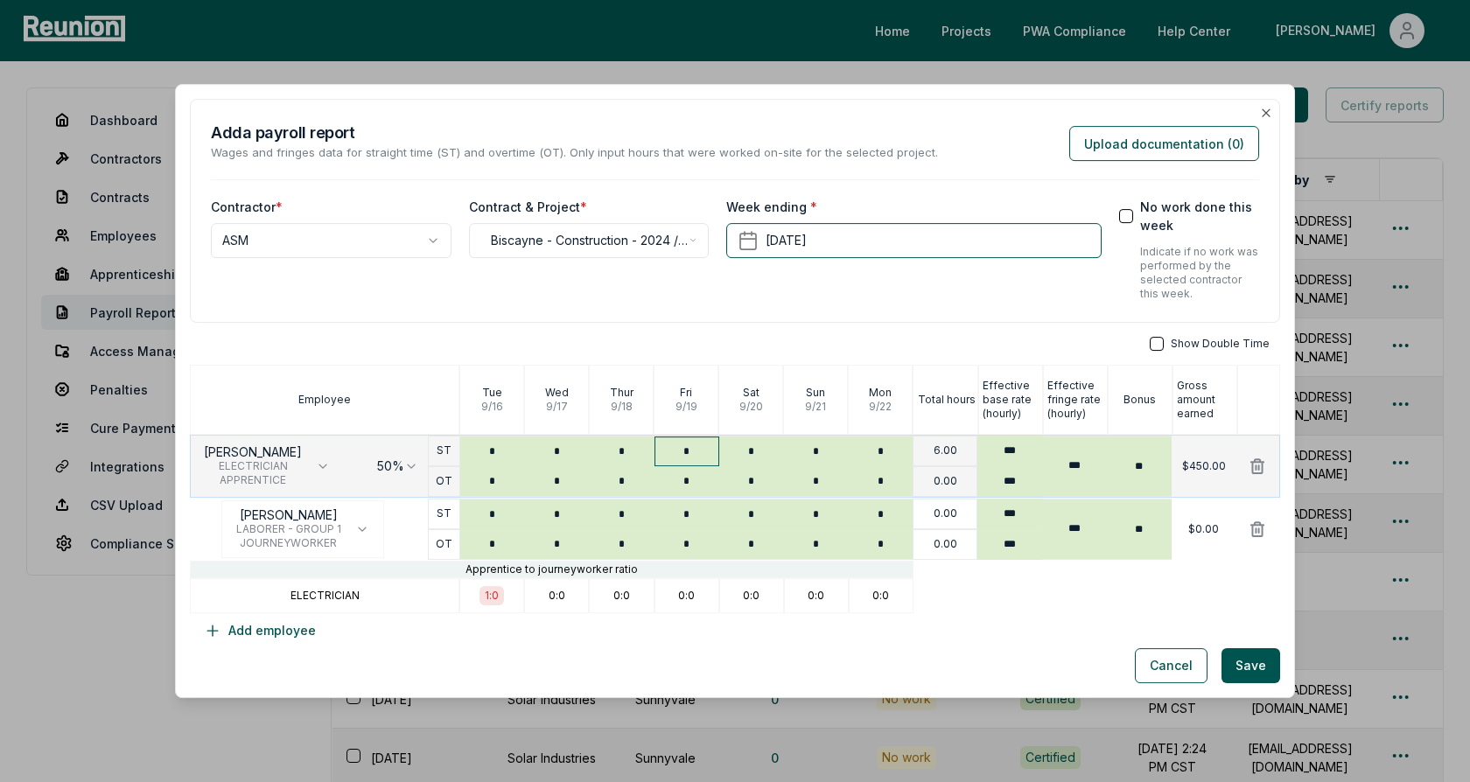
type input "*"
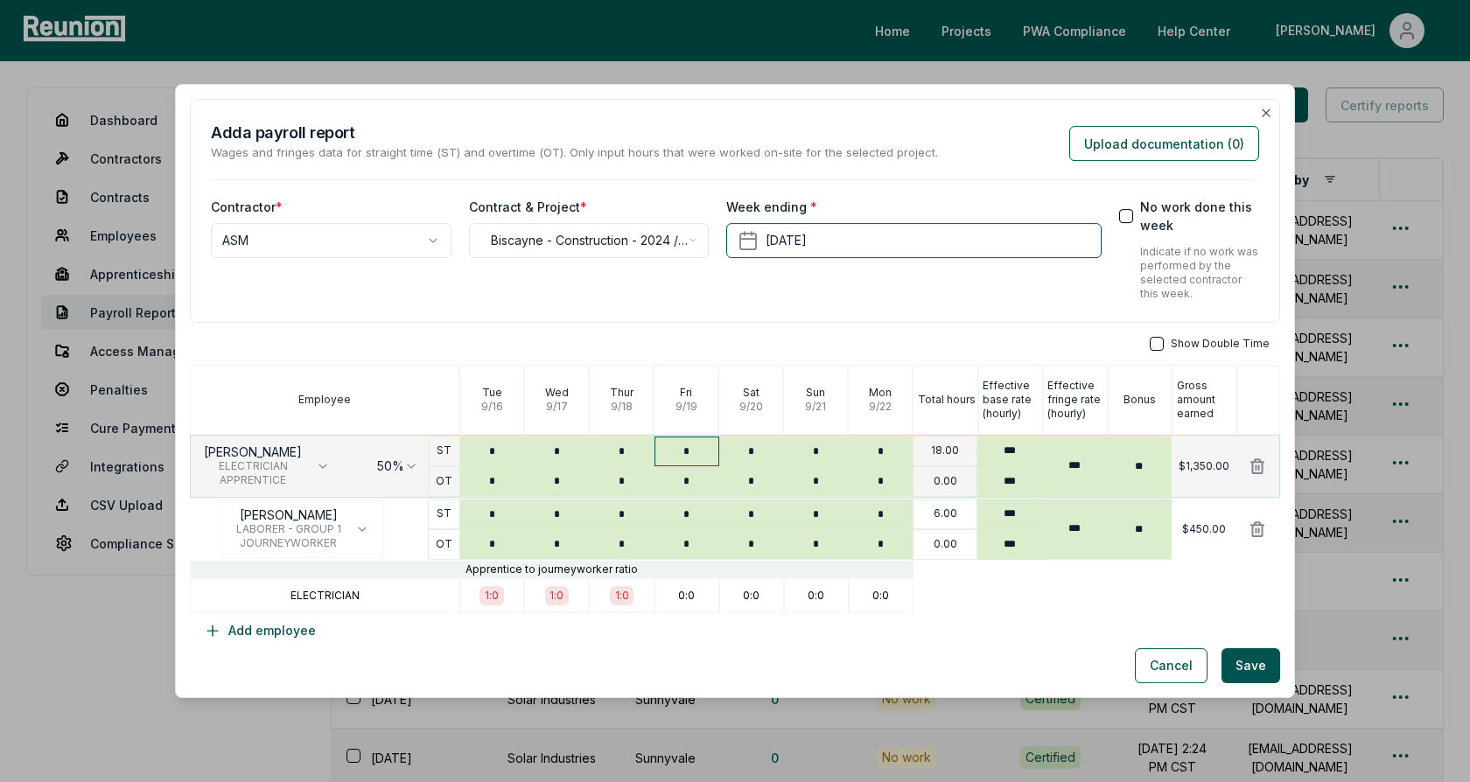
type input "*"
click at [980, 357] on div "Show Double Time Employee Tue 9 / 16 Wed 9 / 17 Thur 9 / 18 Fri 9 / 19 Sat 9 / …" at bounding box center [735, 492] width 1090 height 311
click at [1010, 453] on input "***" at bounding box center [1009, 451] width 65 height 31
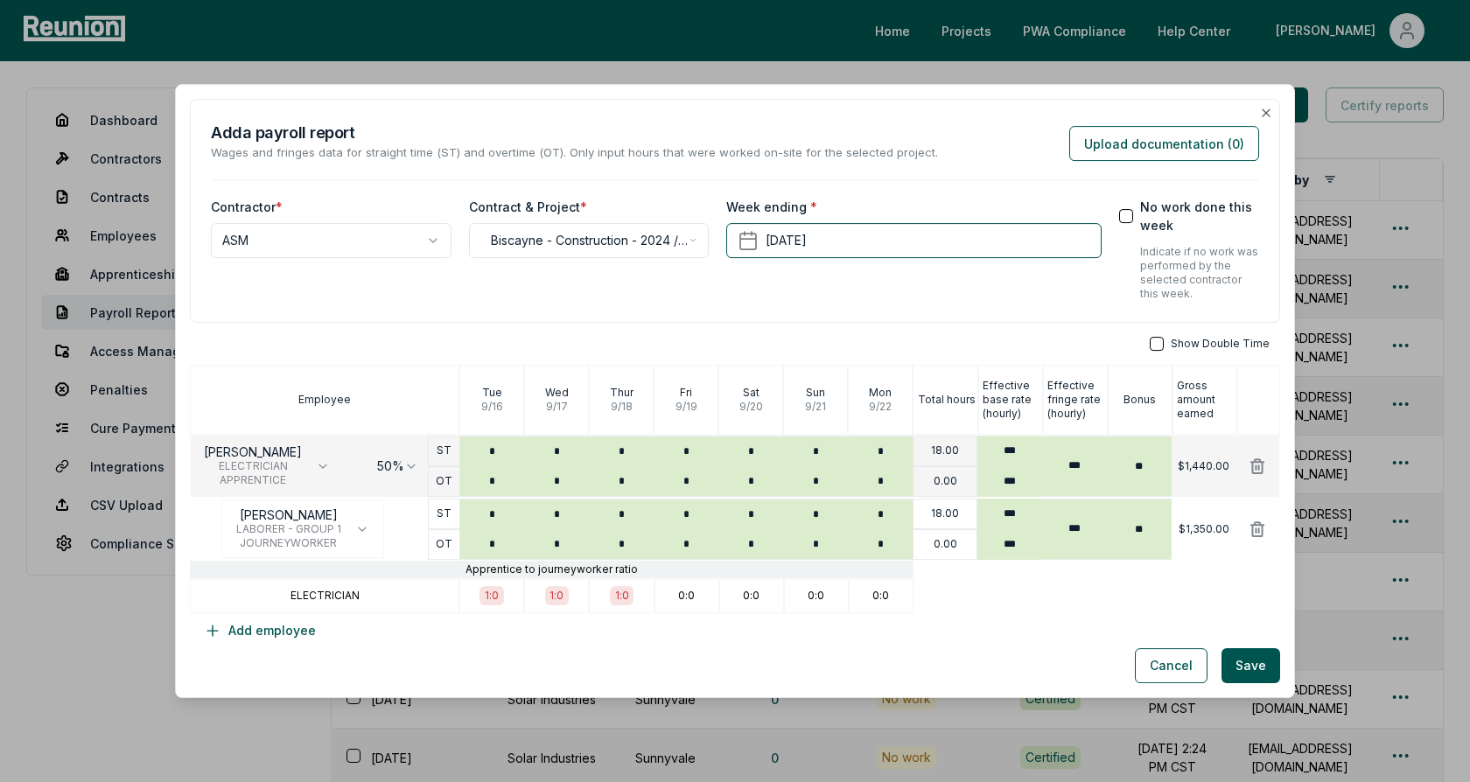
type input "***"
click at [1027, 330] on div "**********" at bounding box center [735, 373] width 1090 height 549
click at [1050, 314] on div "**********" at bounding box center [735, 211] width 1090 height 224
click at [915, 289] on div "Week ending * September 22nd, 2025" at bounding box center [913, 249] width 374 height 103
click at [1011, 318] on div "**********" at bounding box center [735, 211] width 1090 height 224
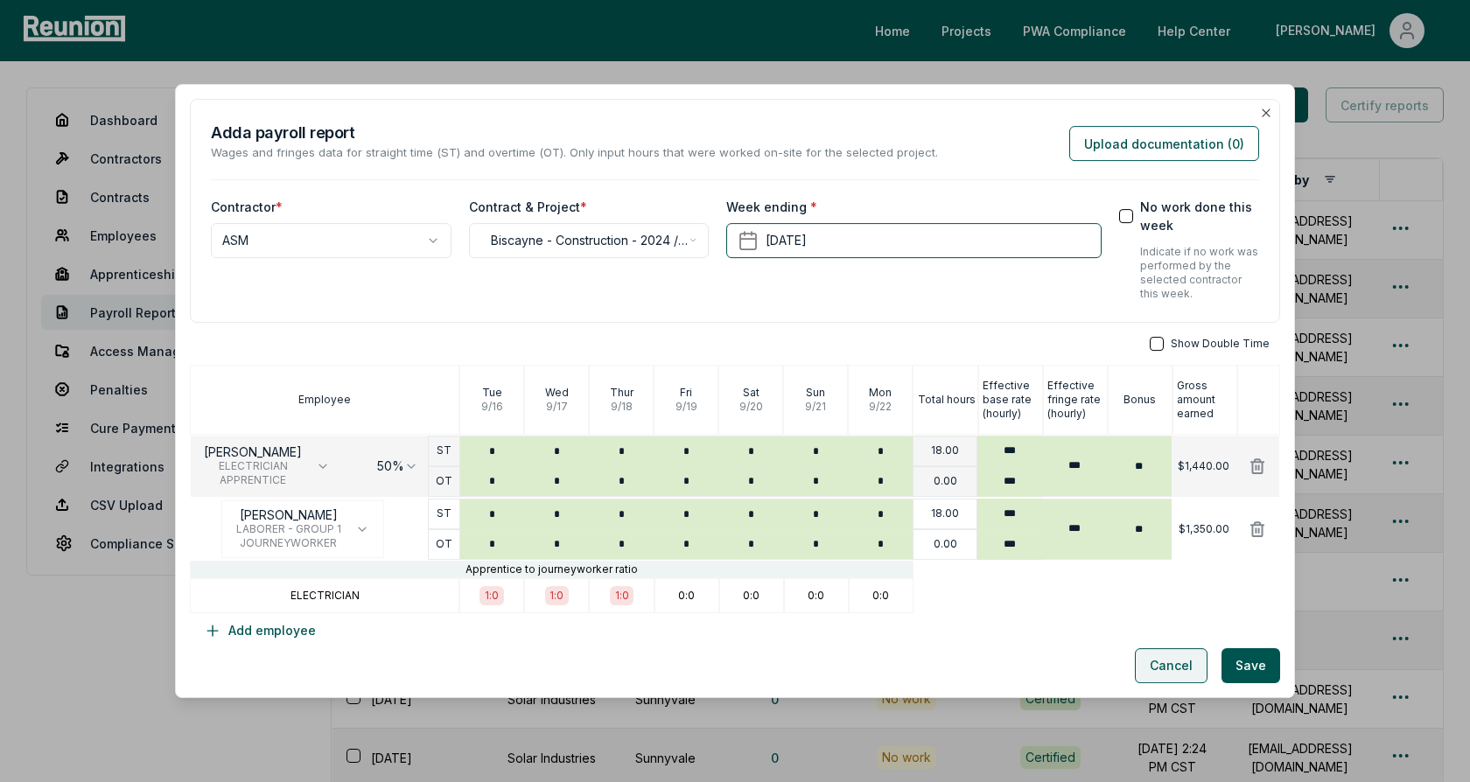
click at [1158, 663] on button "Cancel" at bounding box center [1171, 665] width 73 height 35
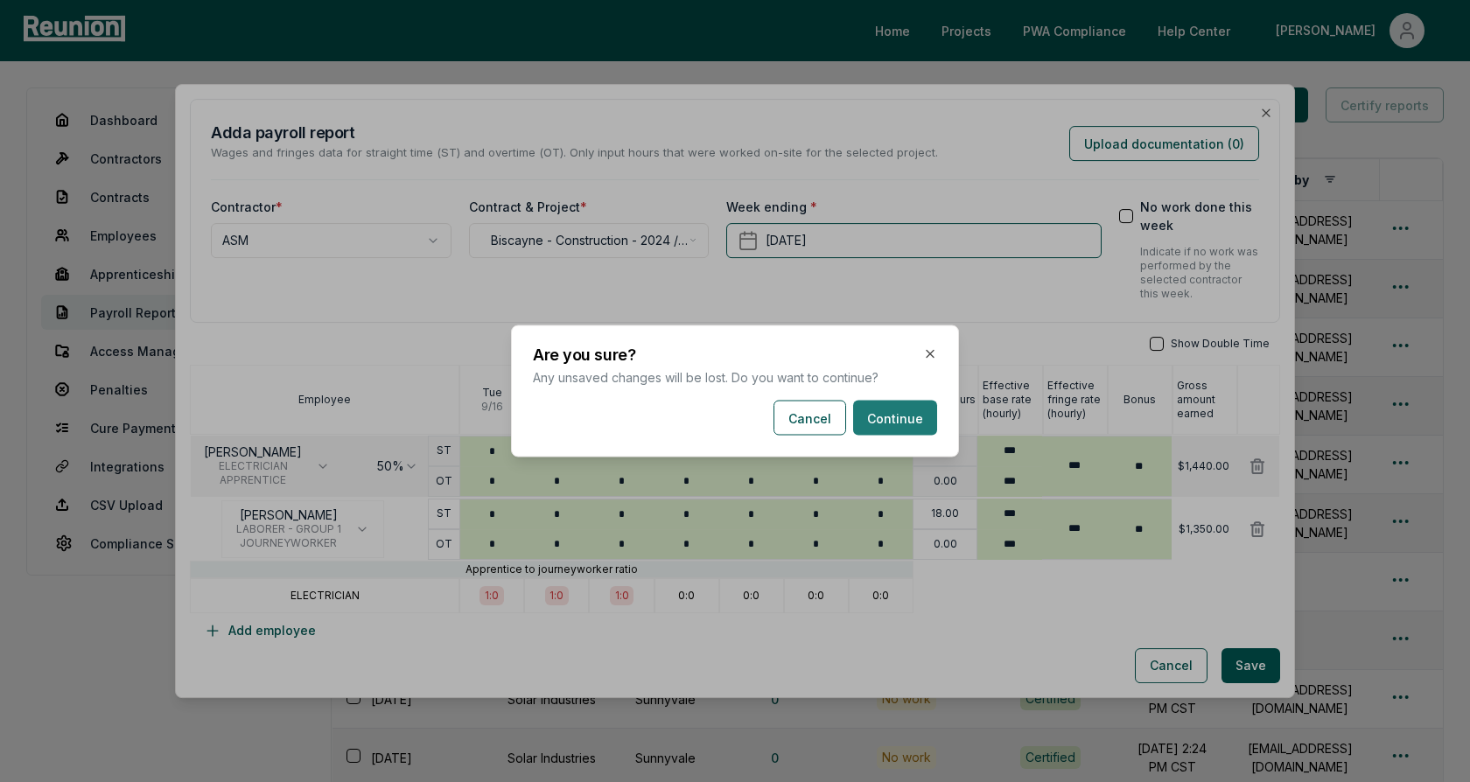
click at [881, 420] on button "Continue" at bounding box center [895, 418] width 84 height 35
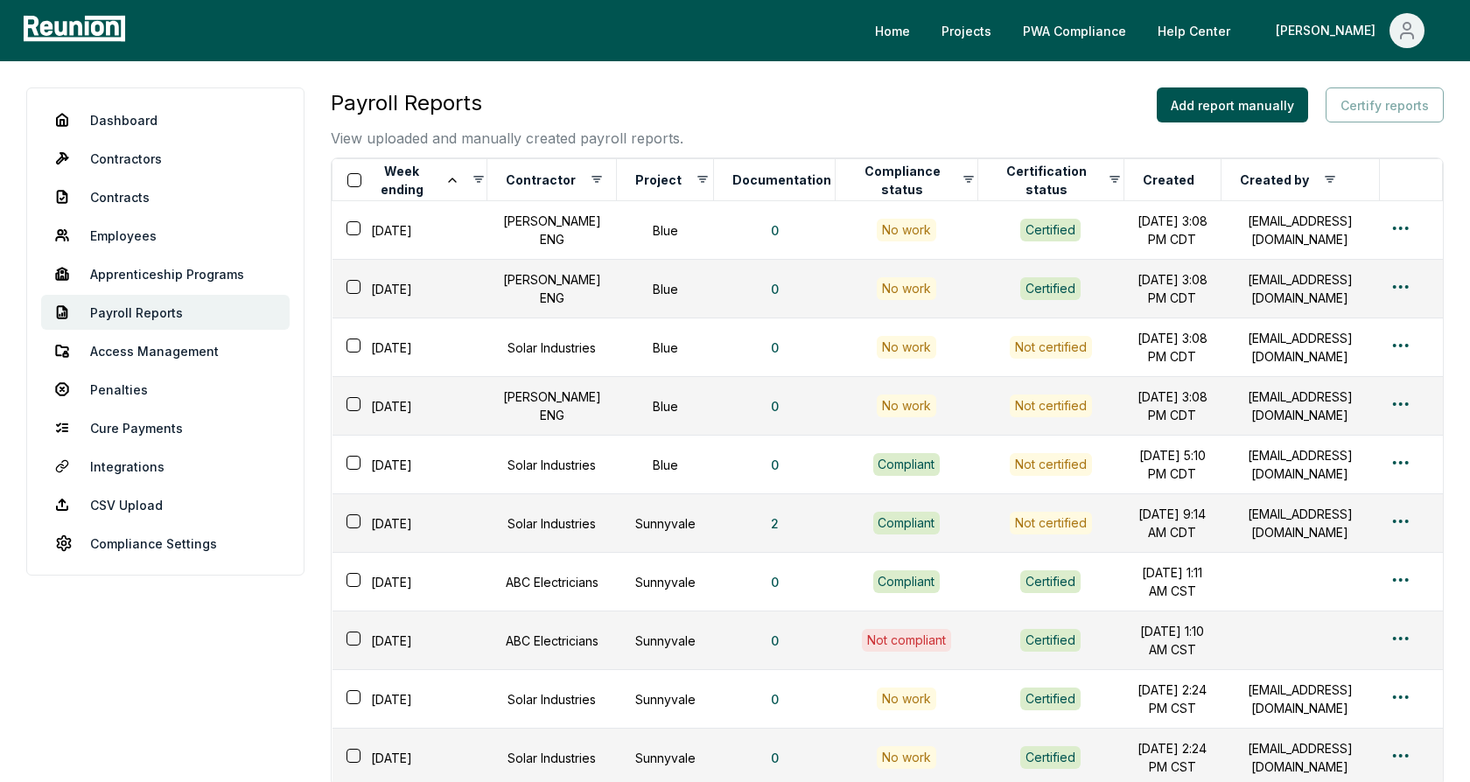
click at [762, 133] on div "Payroll Reports View uploaded and manually created payroll reports. Add report …" at bounding box center [887, 117] width 1113 height 61
click at [353, 341] on button "button" at bounding box center [353, 346] width 14 height 14
click at [353, 408] on button "button" at bounding box center [353, 404] width 14 height 14
click at [350, 459] on button "button" at bounding box center [353, 463] width 14 height 14
click at [353, 521] on button "button" at bounding box center [353, 521] width 14 height 14
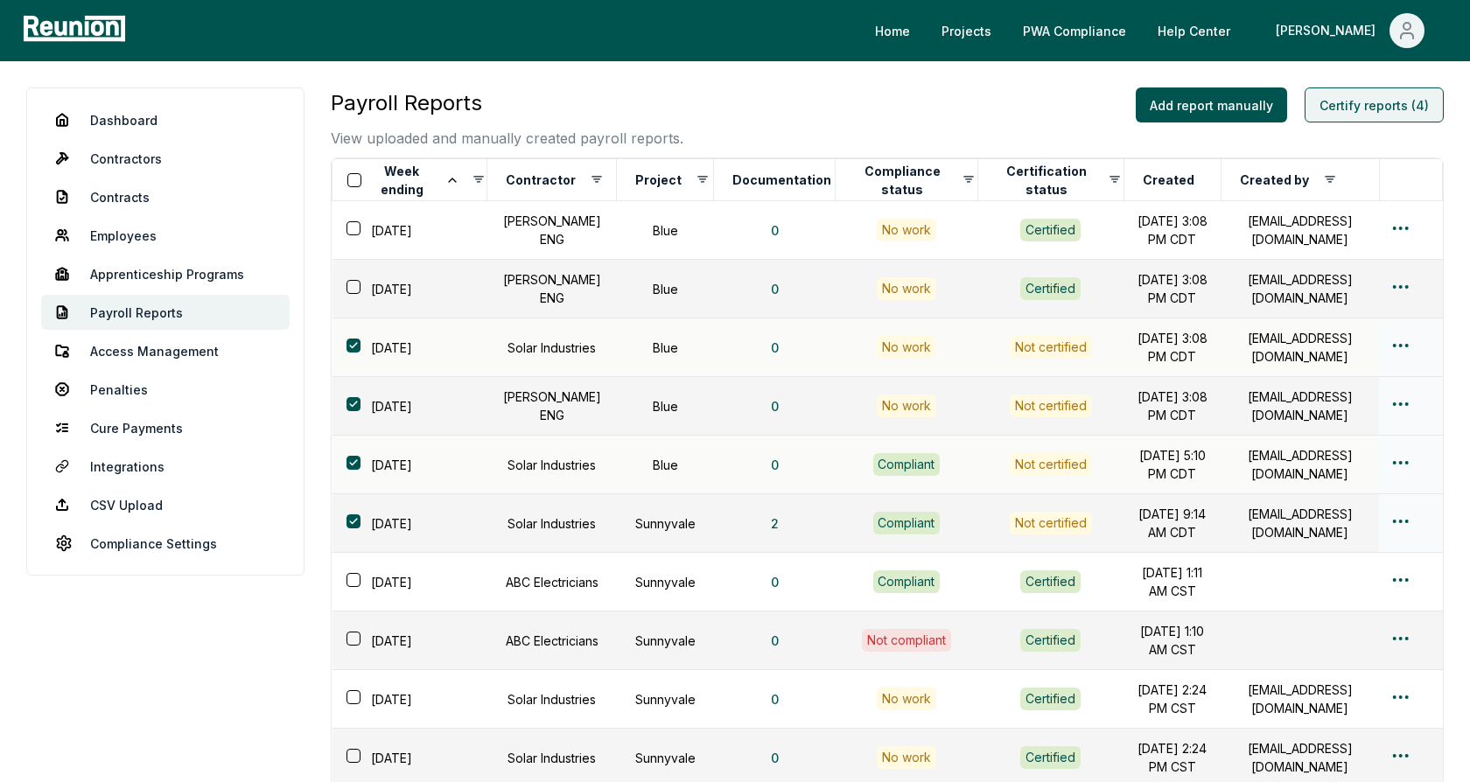
click at [1350, 110] on button "Certify reports (4)" at bounding box center [1374, 104] width 139 height 35
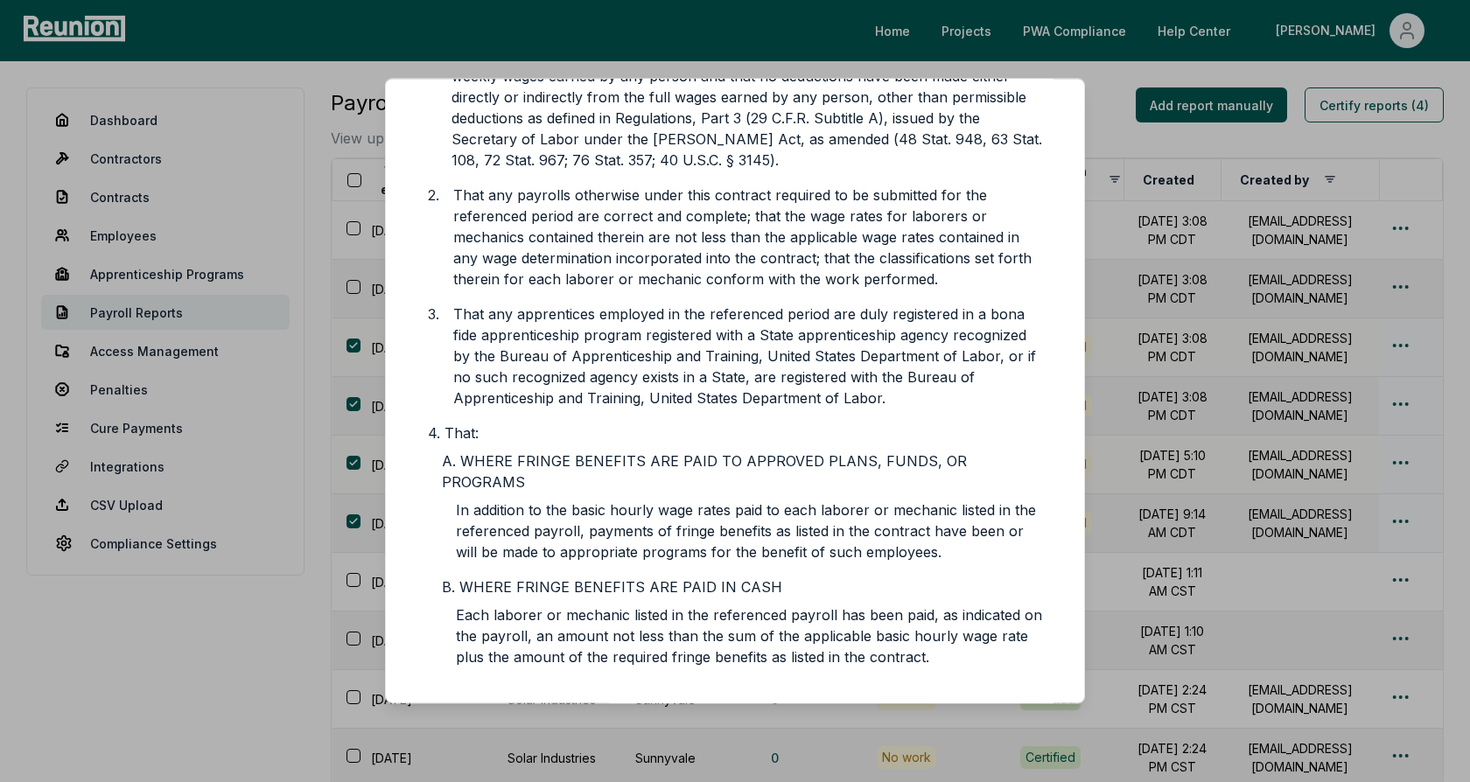
scroll to position [486, 0]
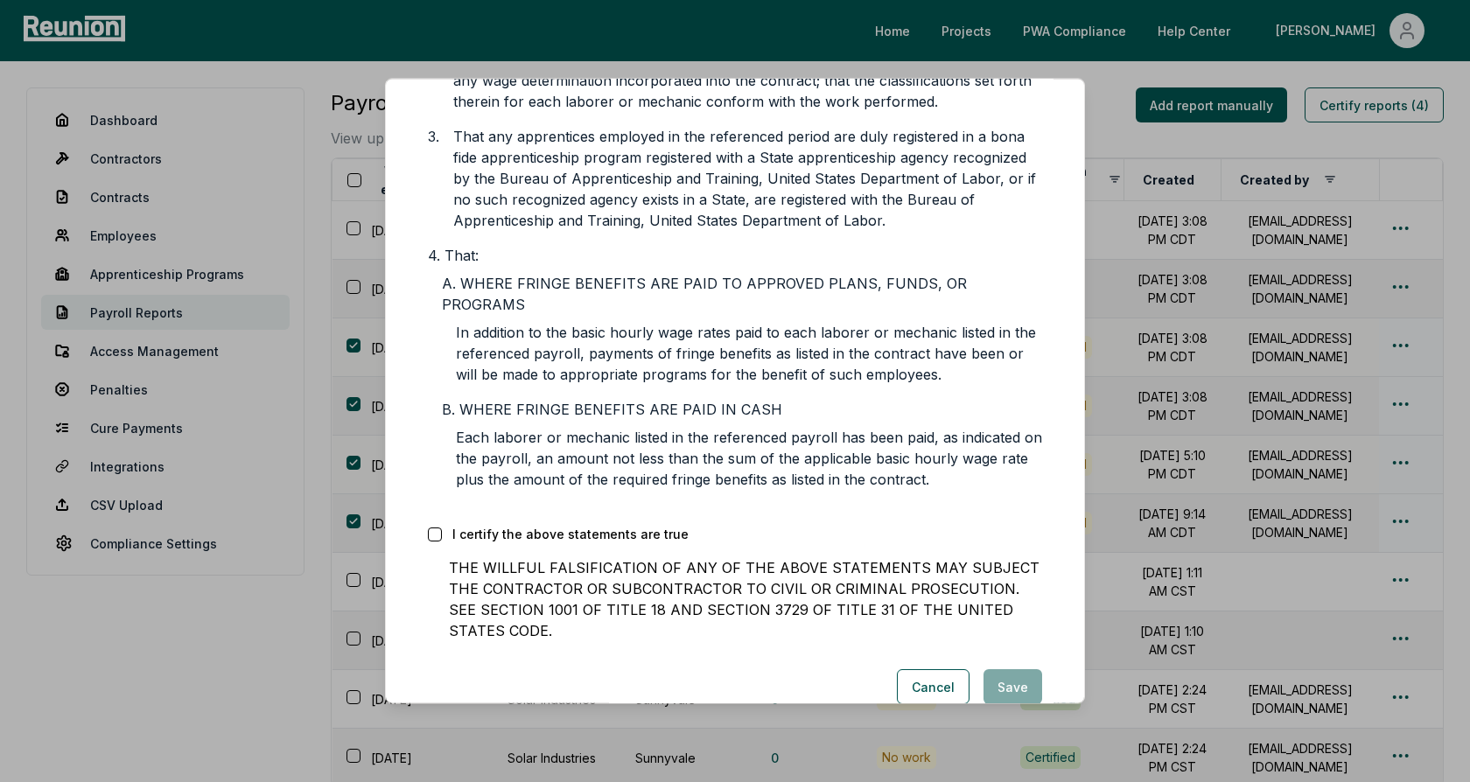
click at [433, 528] on button "button" at bounding box center [435, 535] width 14 height 14
click at [923, 669] on button "Cancel" at bounding box center [933, 686] width 73 height 35
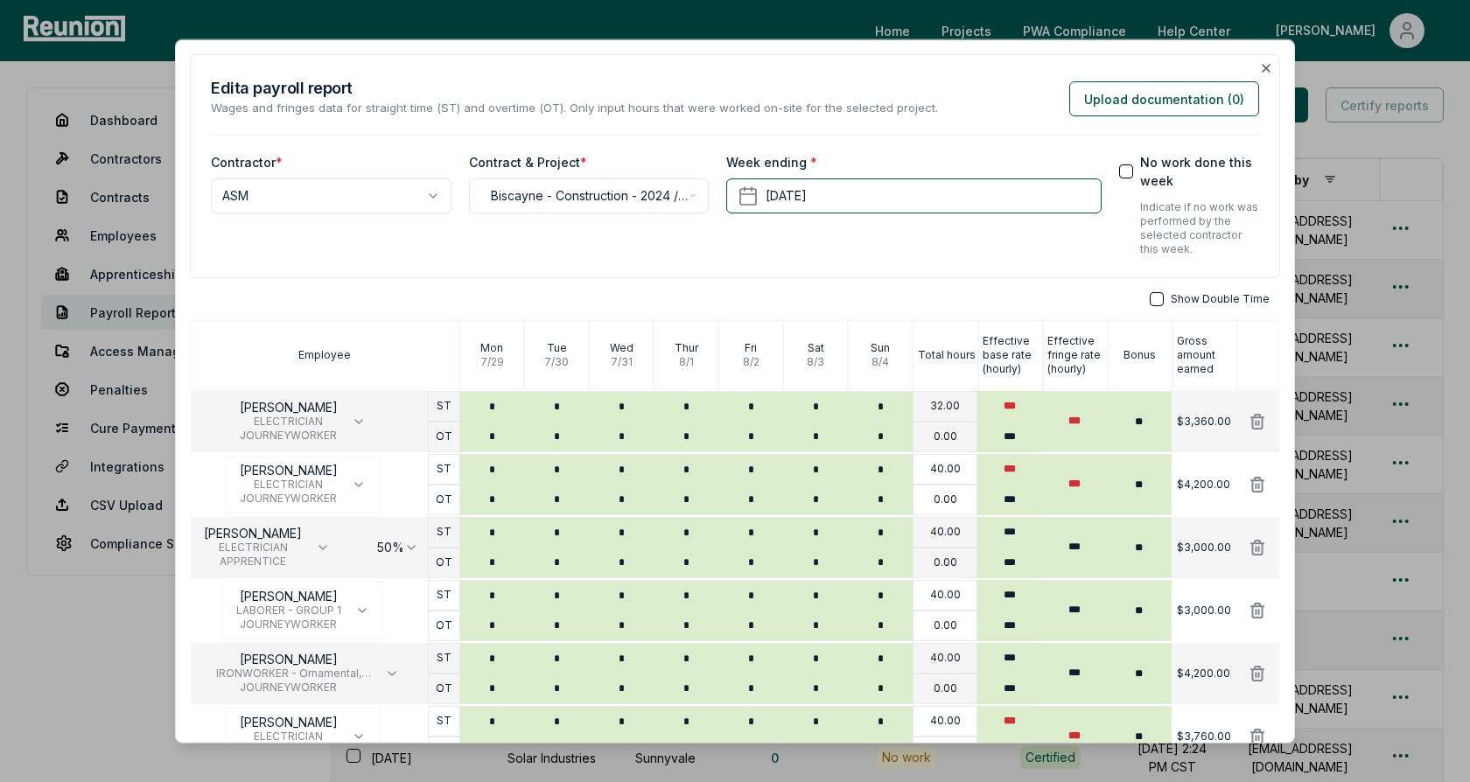
click at [956, 251] on div "Week ending * August 4th, 2024" at bounding box center [913, 204] width 374 height 103
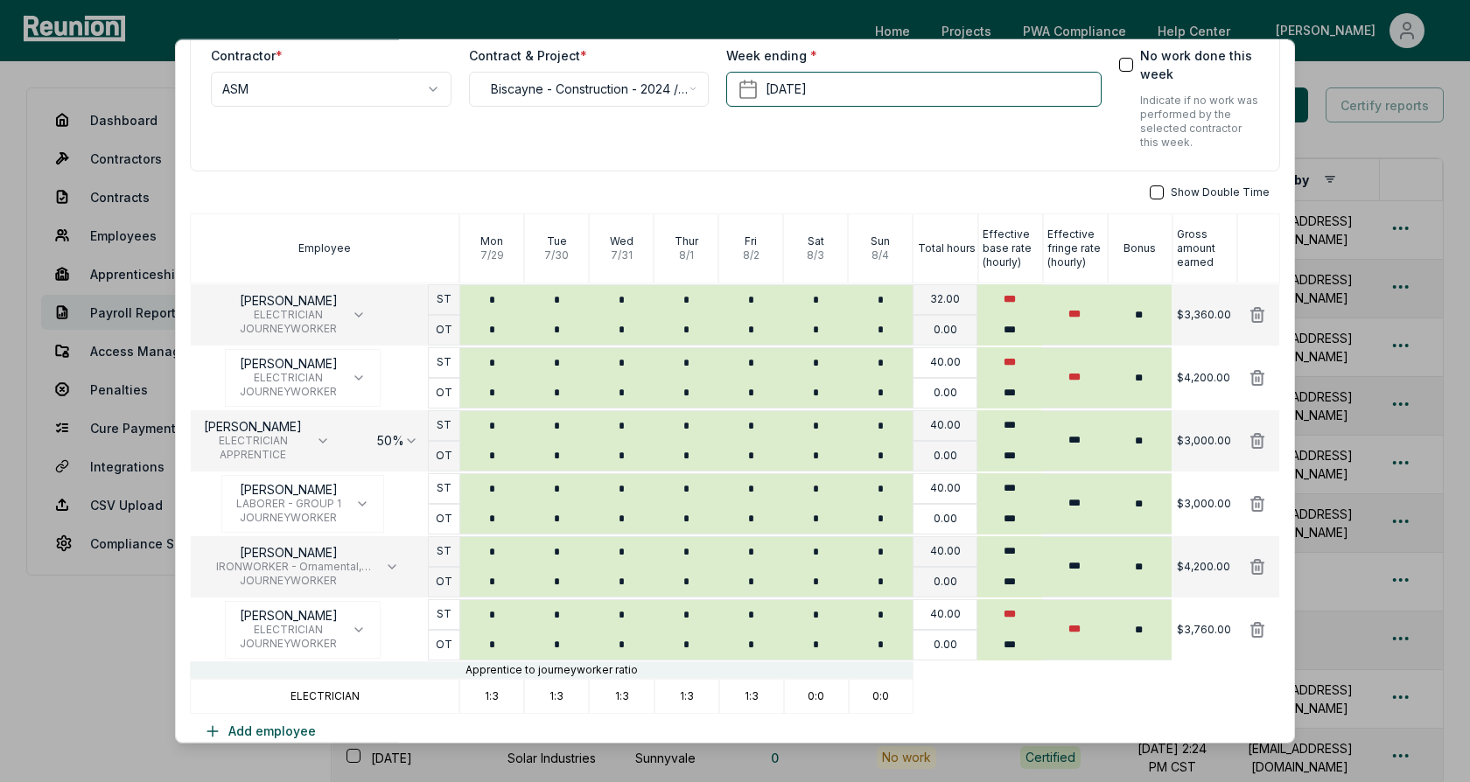
scroll to position [125, 0]
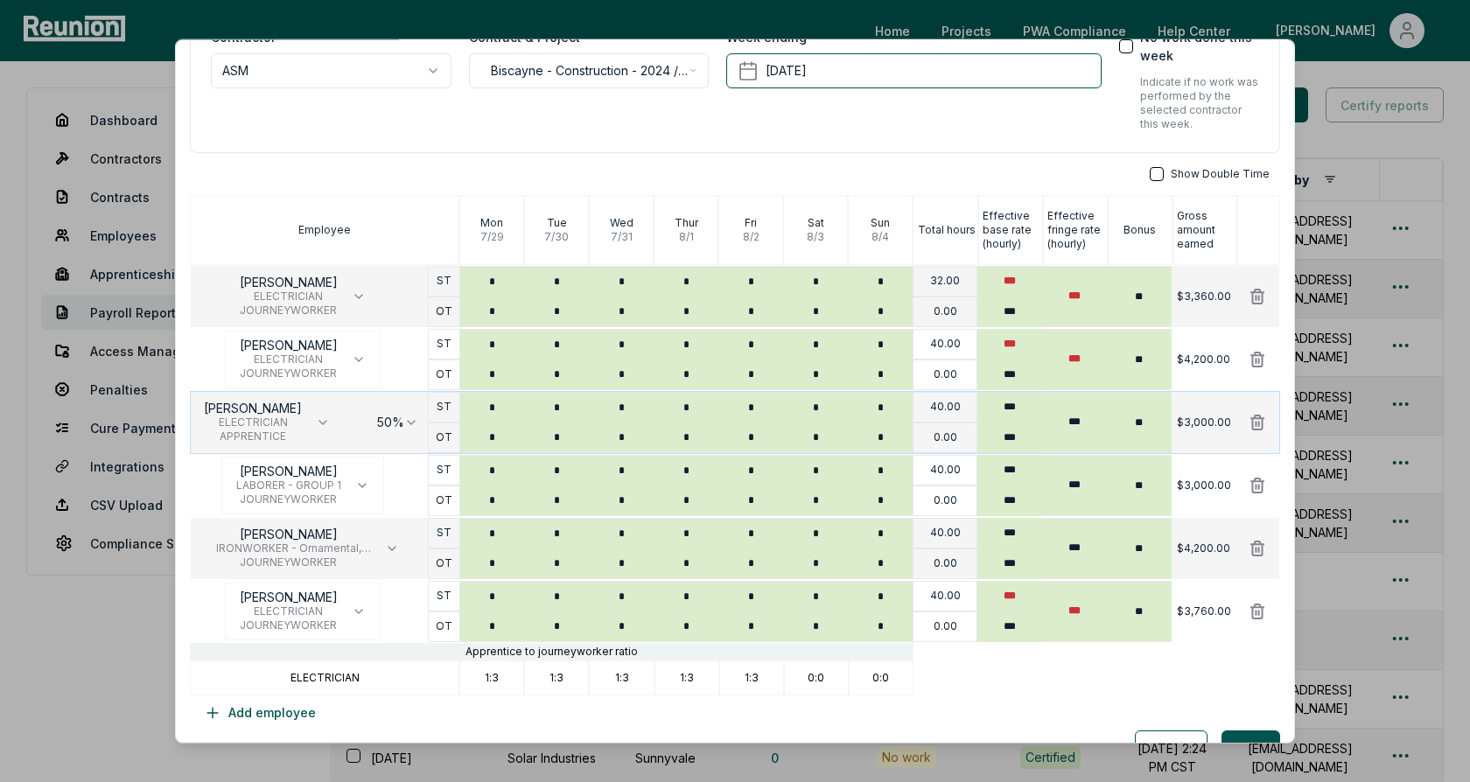
click at [402, 416] on body "Please visit us on your desktop We're working on making our marketplace mobile-…" at bounding box center [735, 503] width 1470 height 1006
click at [409, 155] on body "Please visit us on your desktop We're working on making our marketplace mobile-…" at bounding box center [735, 503] width 1470 height 1006
click at [421, 187] on div "Show Double Time Employee Mon 7 / 29 Tue 7 / 30 Wed 7 / 31 Thur 8 / 1 Fri 8 / 2…" at bounding box center [735, 448] width 1090 height 563
drag, startPoint x: 362, startPoint y: 677, endPoint x: 292, endPoint y: 677, distance: 70.0
click at [292, 677] on div "ELECTRICIAN" at bounding box center [324, 678] width 269 height 35
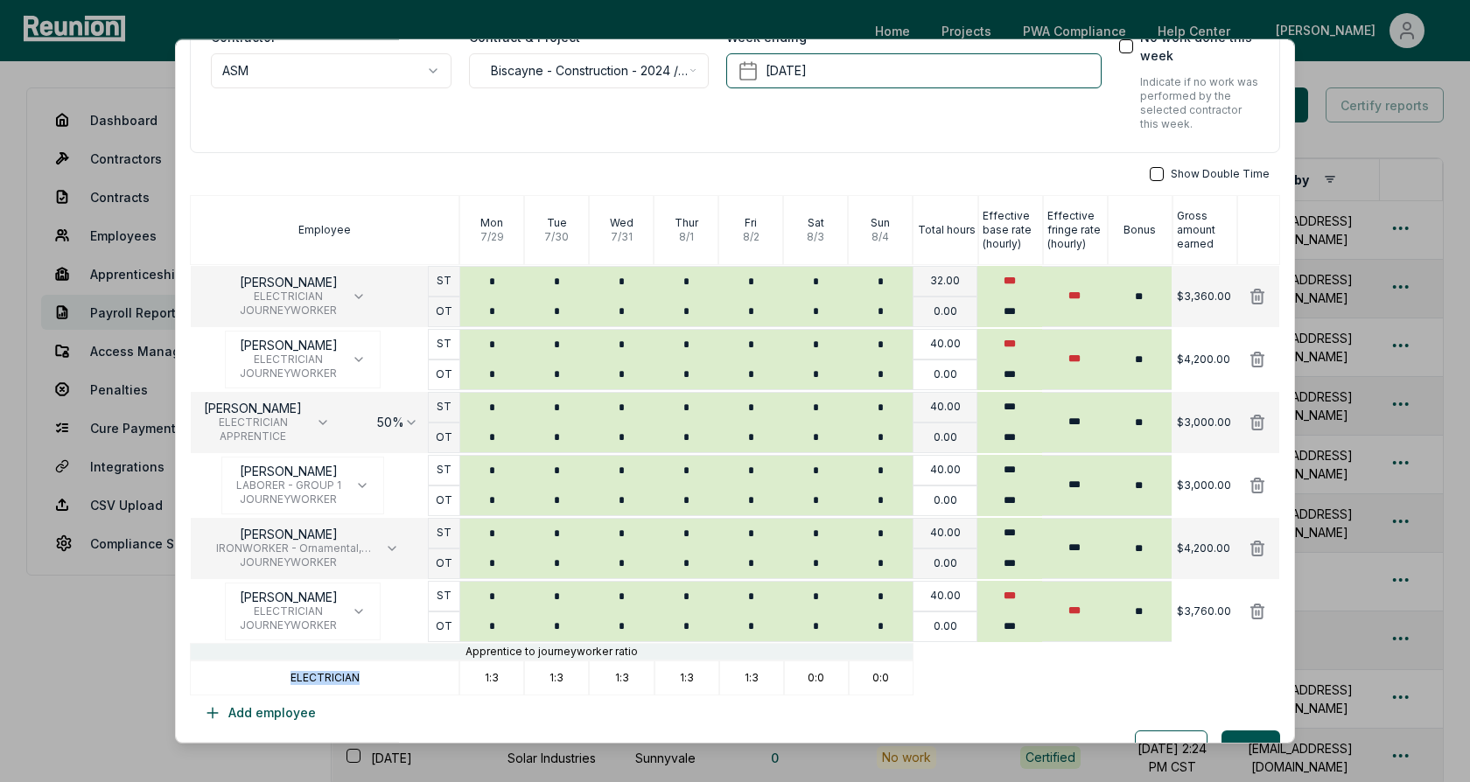
click at [330, 677] on p "ELECTRICIAN" at bounding box center [324, 678] width 69 height 14
click at [682, 657] on div "Apprentice to journeyworker ratio" at bounding box center [552, 651] width 724 height 17
drag, startPoint x: 500, startPoint y: 676, endPoint x: 515, endPoint y: 676, distance: 14.9
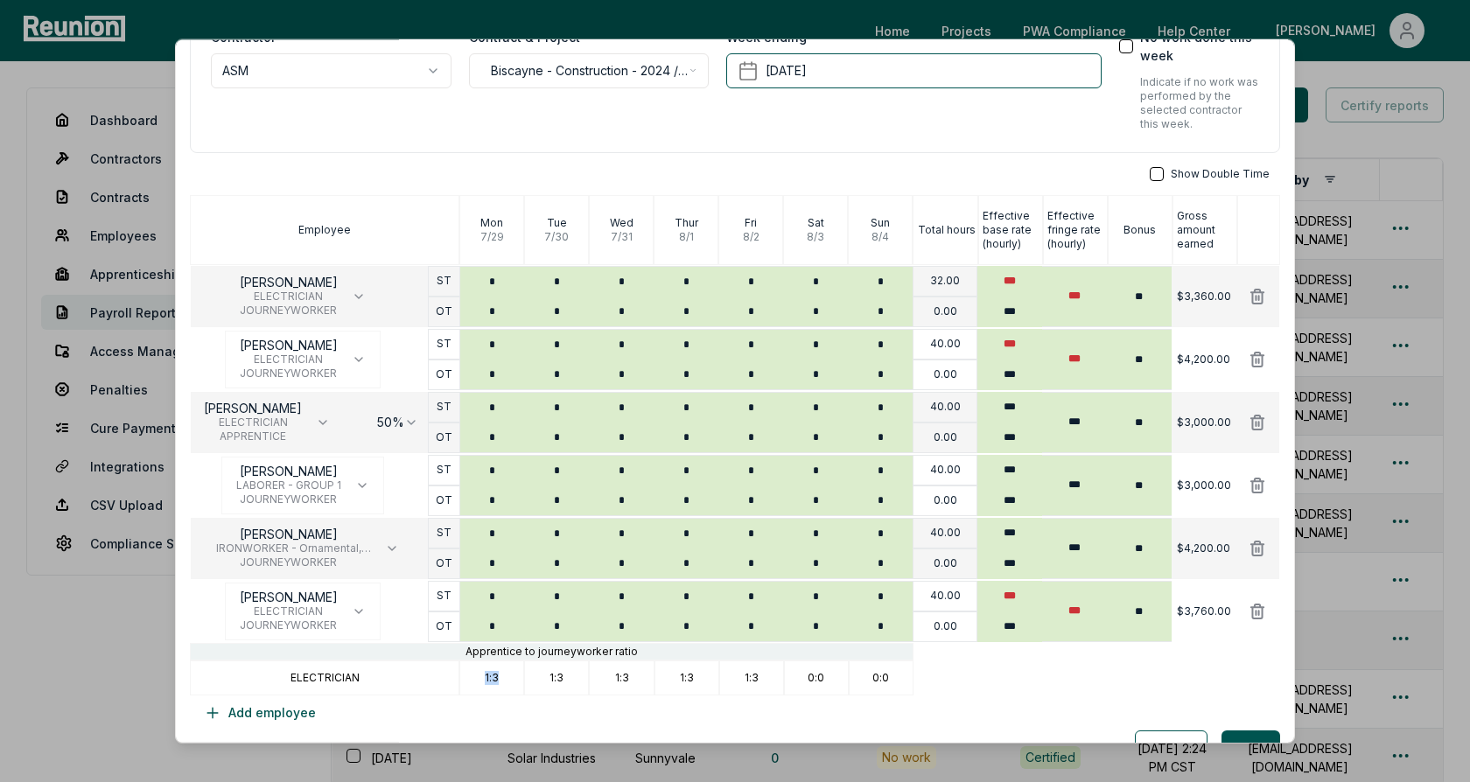
click at [479, 676] on div "1:3" at bounding box center [491, 678] width 65 height 35
drag, startPoint x: 566, startPoint y: 675, endPoint x: 535, endPoint y: 675, distance: 30.6
click at [535, 675] on div "1:3" at bounding box center [556, 678] width 65 height 35
click at [633, 675] on div "1:3" at bounding box center [621, 678] width 65 height 35
drag, startPoint x: 633, startPoint y: 675, endPoint x: 593, endPoint y: 675, distance: 39.4
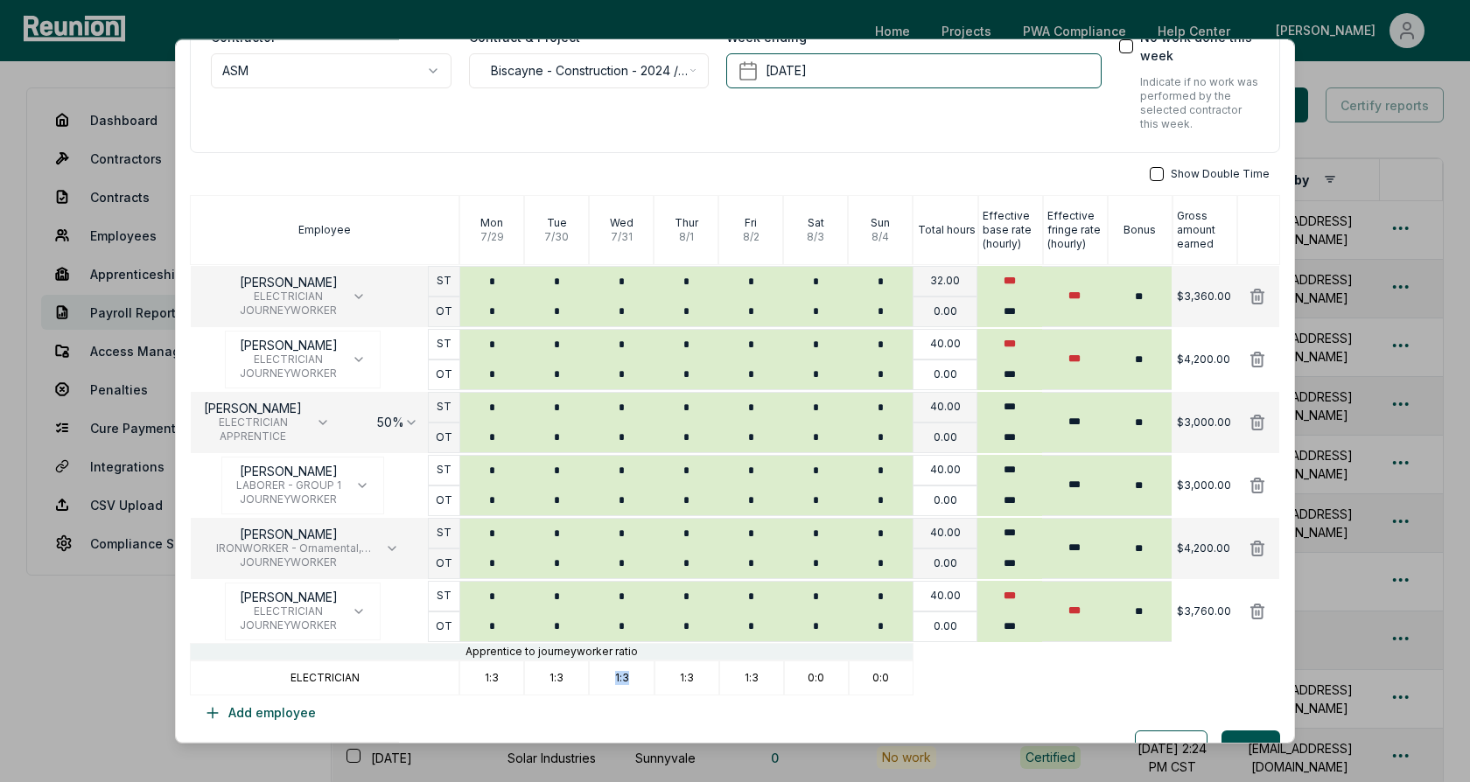
click at [593, 675] on div "1:3" at bounding box center [621, 678] width 65 height 35
click at [623, 675] on p "1:3" at bounding box center [622, 678] width 14 height 14
click at [633, 144] on div "**********" at bounding box center [735, 41] width 1090 height 224
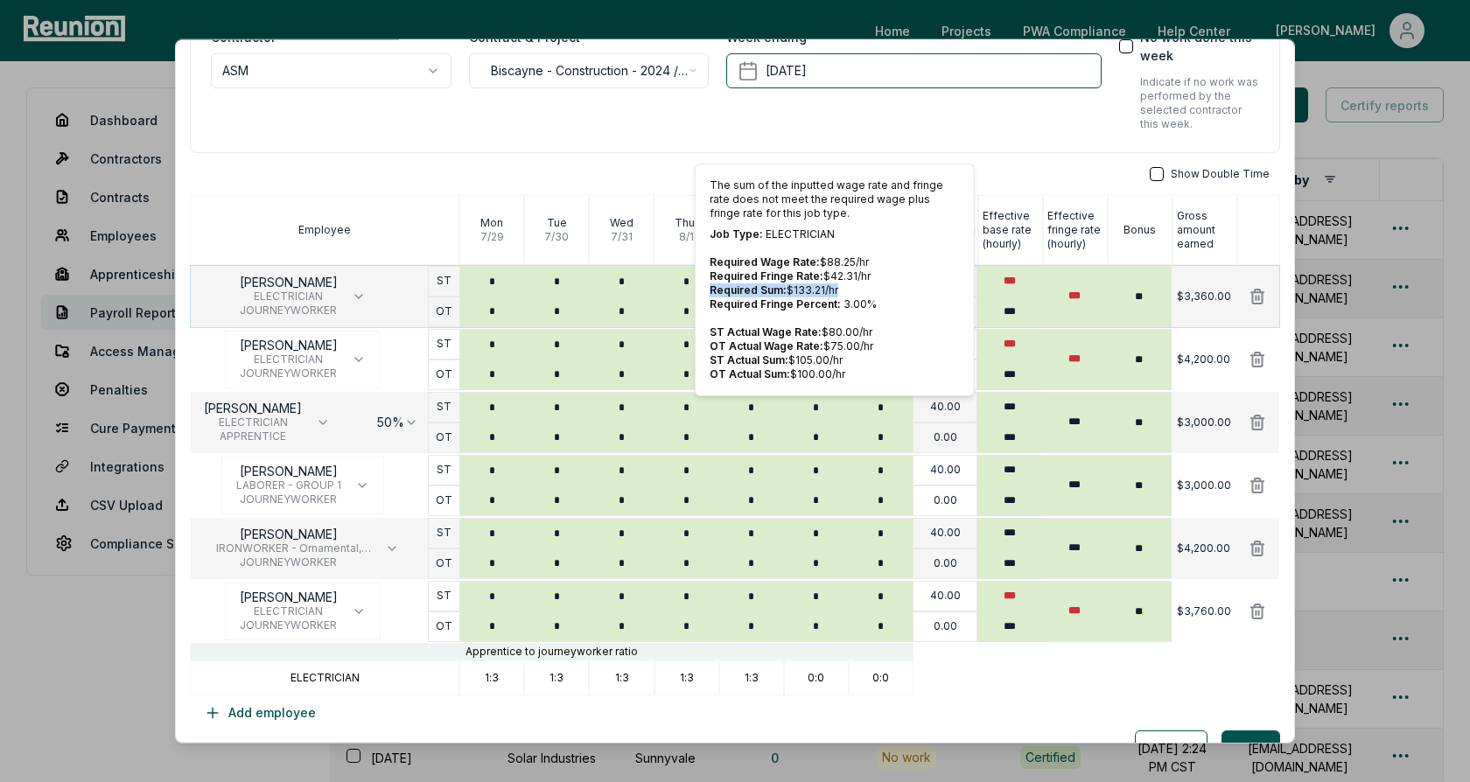
drag, startPoint x: 842, startPoint y: 290, endPoint x: 708, endPoint y: 290, distance: 133.9
click at [710, 290] on p "Required Sum: $ 133.21 /hr" at bounding box center [835, 290] width 250 height 14
click at [854, 284] on p "Required Sum: $ 133.21 /hr" at bounding box center [835, 290] width 250 height 14
drag, startPoint x: 850, startPoint y: 358, endPoint x: 707, endPoint y: 361, distance: 142.7
click at [707, 361] on div "The sum of the inputted wage rate and fringe rate does not meet the required wa…" at bounding box center [835, 280] width 280 height 233
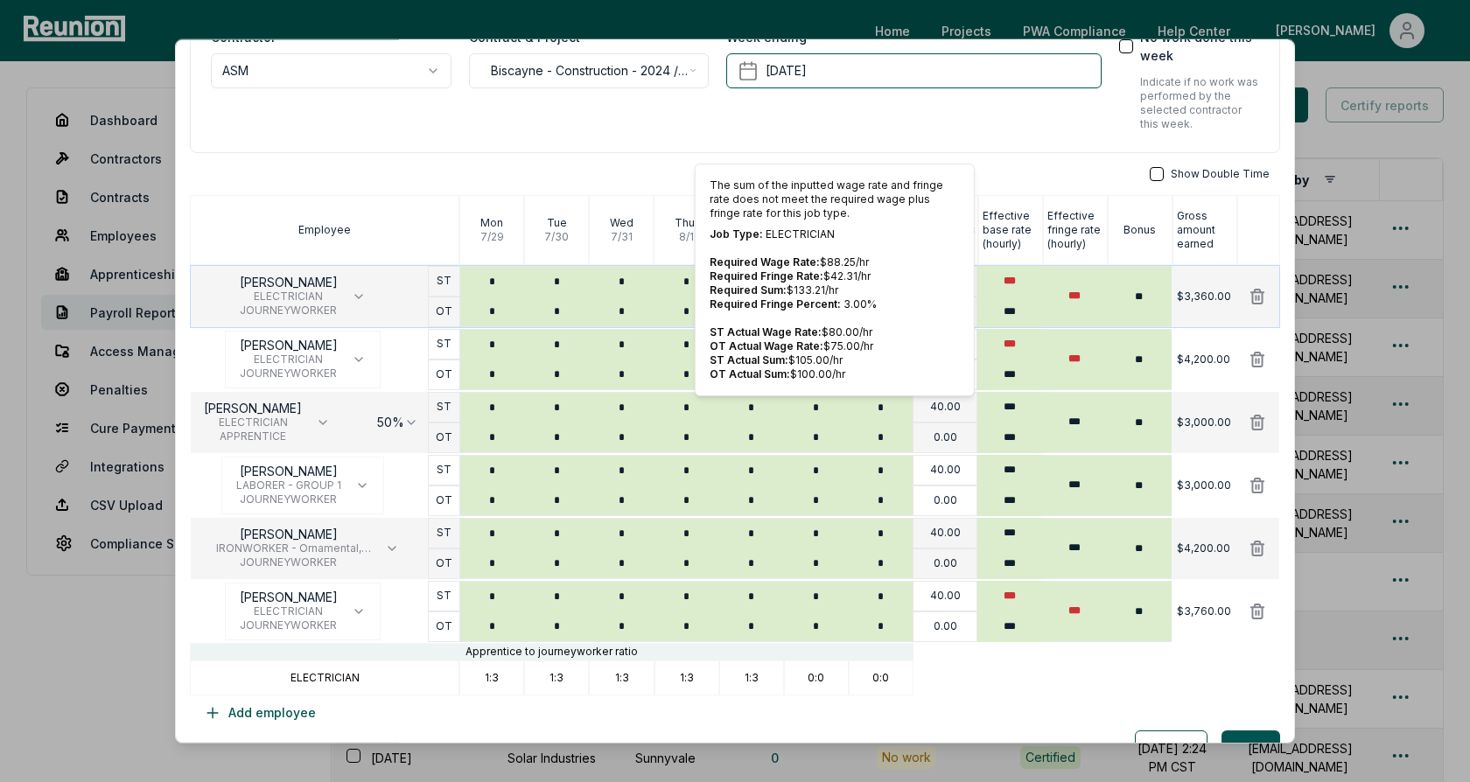
click at [850, 290] on p "Required Sum: $ 133.21 /hr" at bounding box center [835, 290] width 250 height 14
drag, startPoint x: 840, startPoint y: 290, endPoint x: 706, endPoint y: 294, distance: 133.9
click at [706, 294] on div "The sum of the inputted wage rate and fringe rate does not meet the required wa…" at bounding box center [835, 280] width 280 height 233
click at [749, 290] on span "Required Sum:" at bounding box center [748, 289] width 77 height 13
click at [766, 290] on span "Required Sum:" at bounding box center [748, 289] width 77 height 13
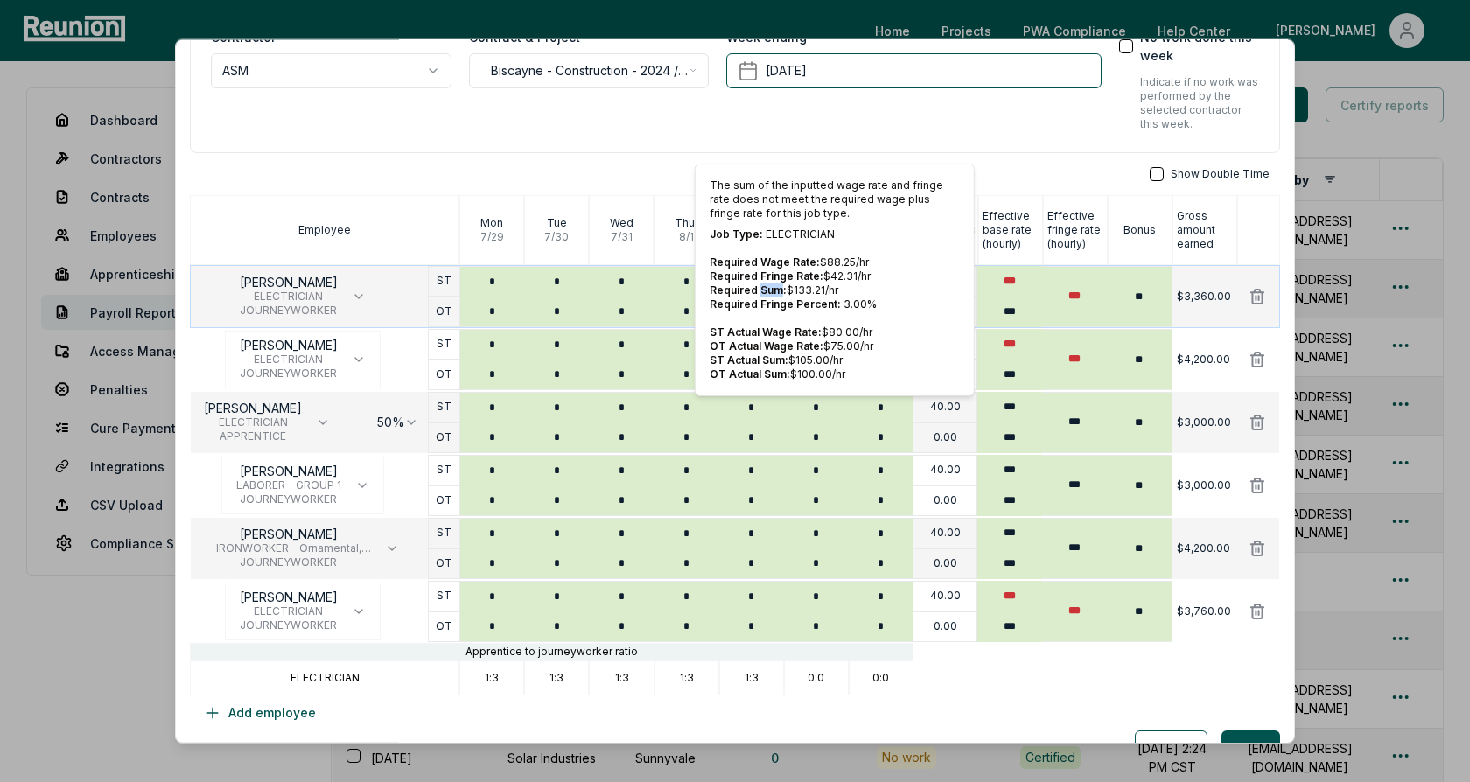
click at [766, 290] on span "Required Sum:" at bounding box center [748, 289] width 77 height 13
click at [844, 288] on p "Required Sum: $ 133.21 /hr" at bounding box center [835, 290] width 250 height 14
click at [841, 288] on p "Required Sum: $ 133.21 /hr" at bounding box center [835, 290] width 250 height 14
drag, startPoint x: 831, startPoint y: 230, endPoint x: 698, endPoint y: 228, distance: 133.0
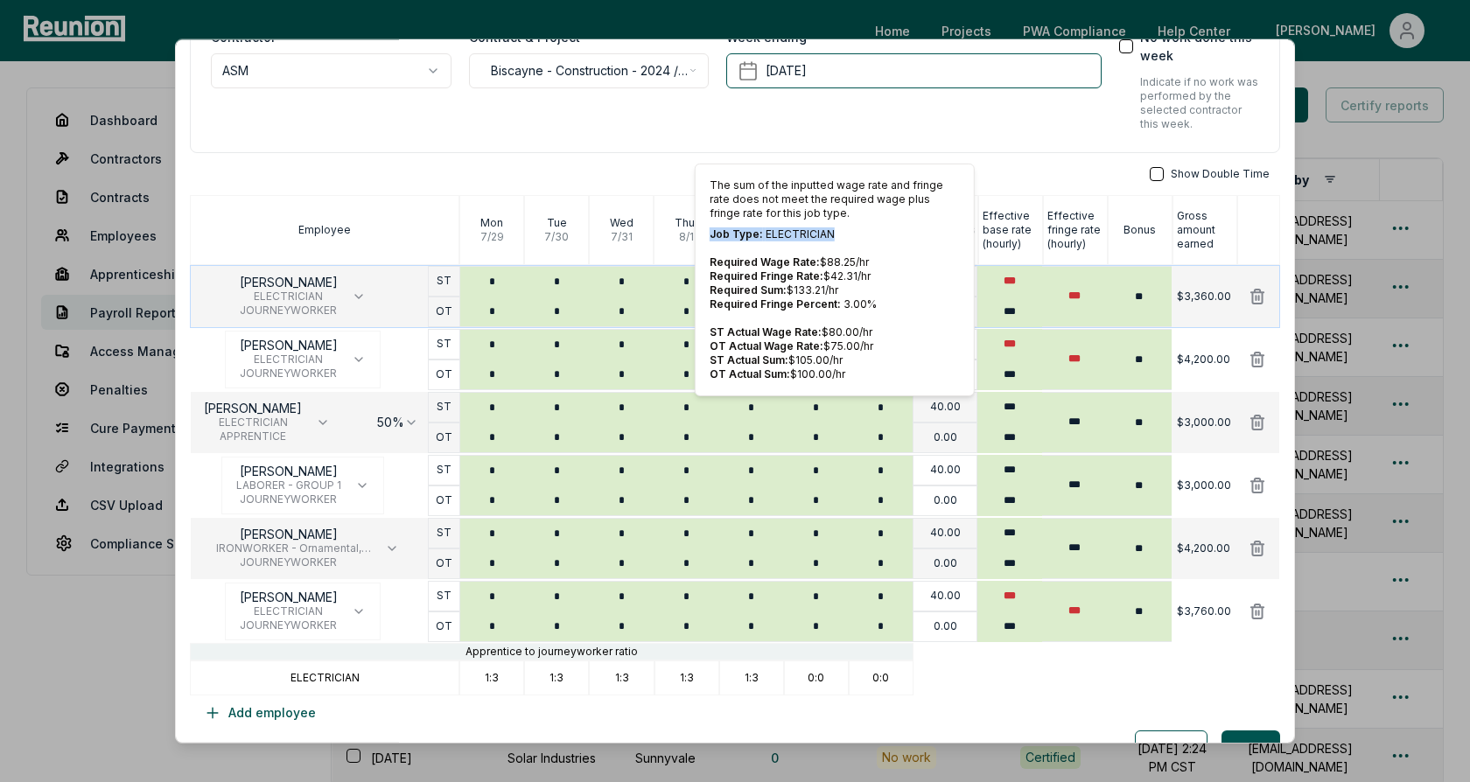
click at [698, 228] on div "The sum of the inputted wage rate and fringe rate does not meet the required wa…" at bounding box center [835, 280] width 280 height 233
click at [766, 229] on p "Job Type: ELECTRICIAN" at bounding box center [835, 234] width 250 height 14
click at [792, 230] on p "Job Type: ELECTRICIAN" at bounding box center [835, 234] width 250 height 14
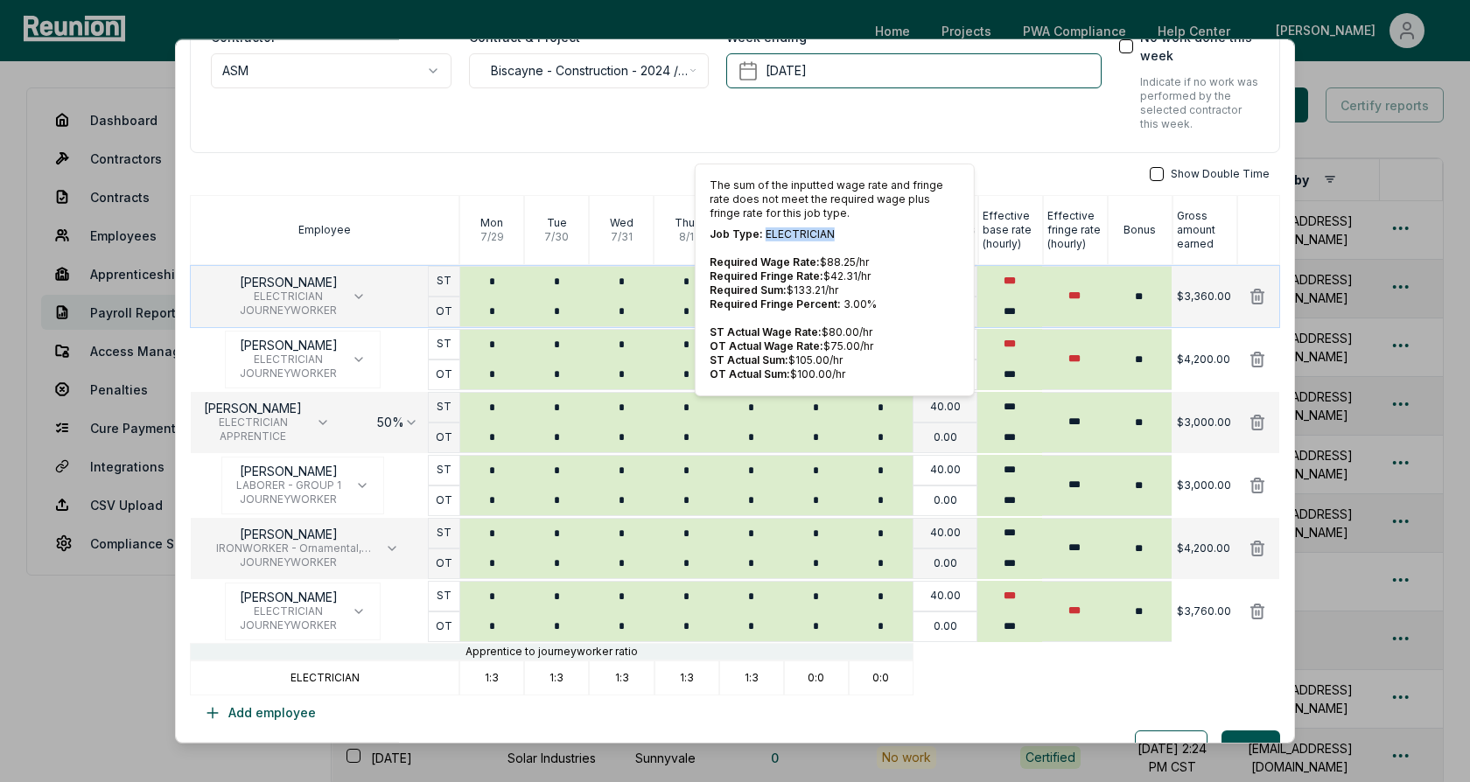
click at [792, 230] on p "Job Type: ELECTRICIAN" at bounding box center [835, 234] width 250 height 14
click at [827, 233] on p "Job Type: ELECTRICIAN" at bounding box center [835, 234] width 250 height 14
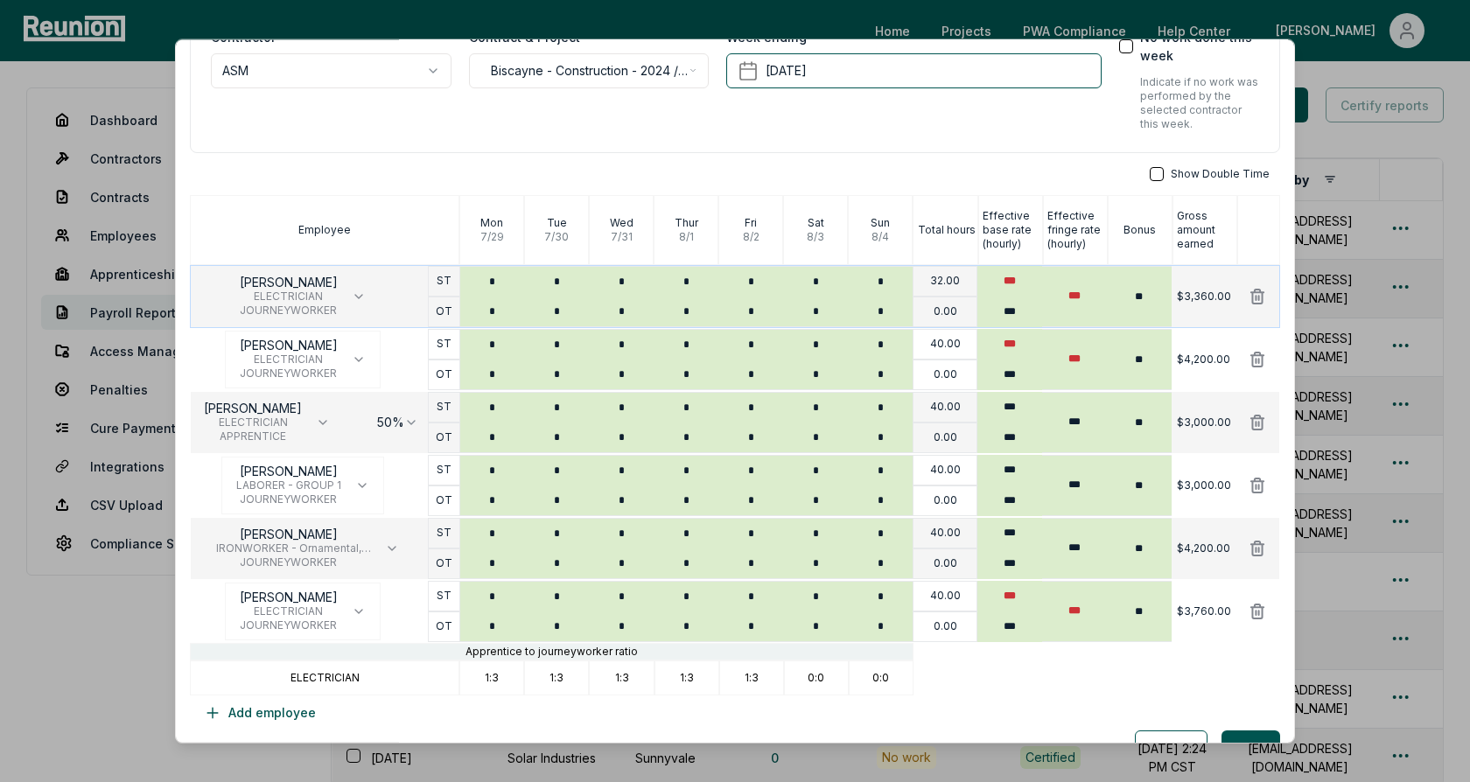
scroll to position [0, 0]
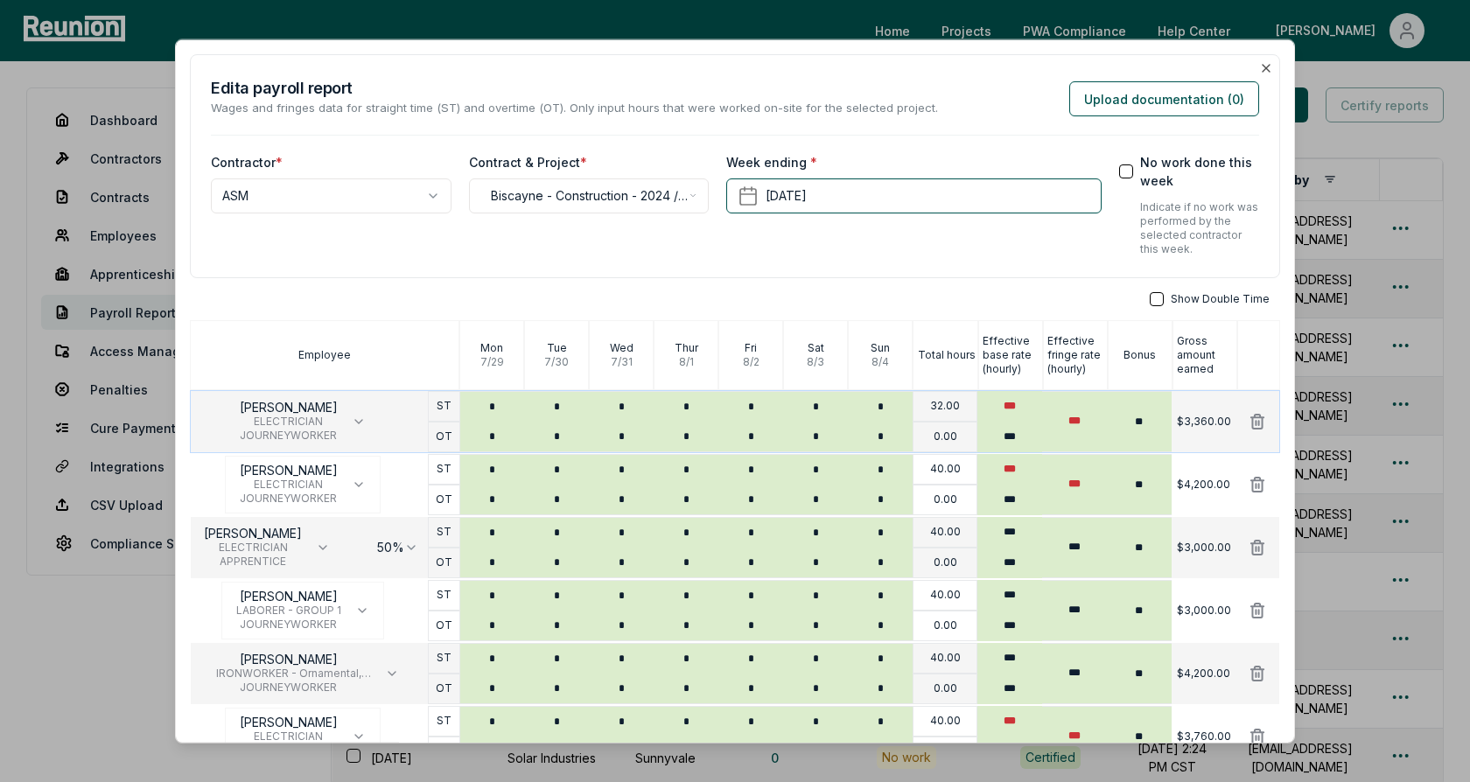
click at [979, 270] on div "**********" at bounding box center [735, 166] width 1090 height 224
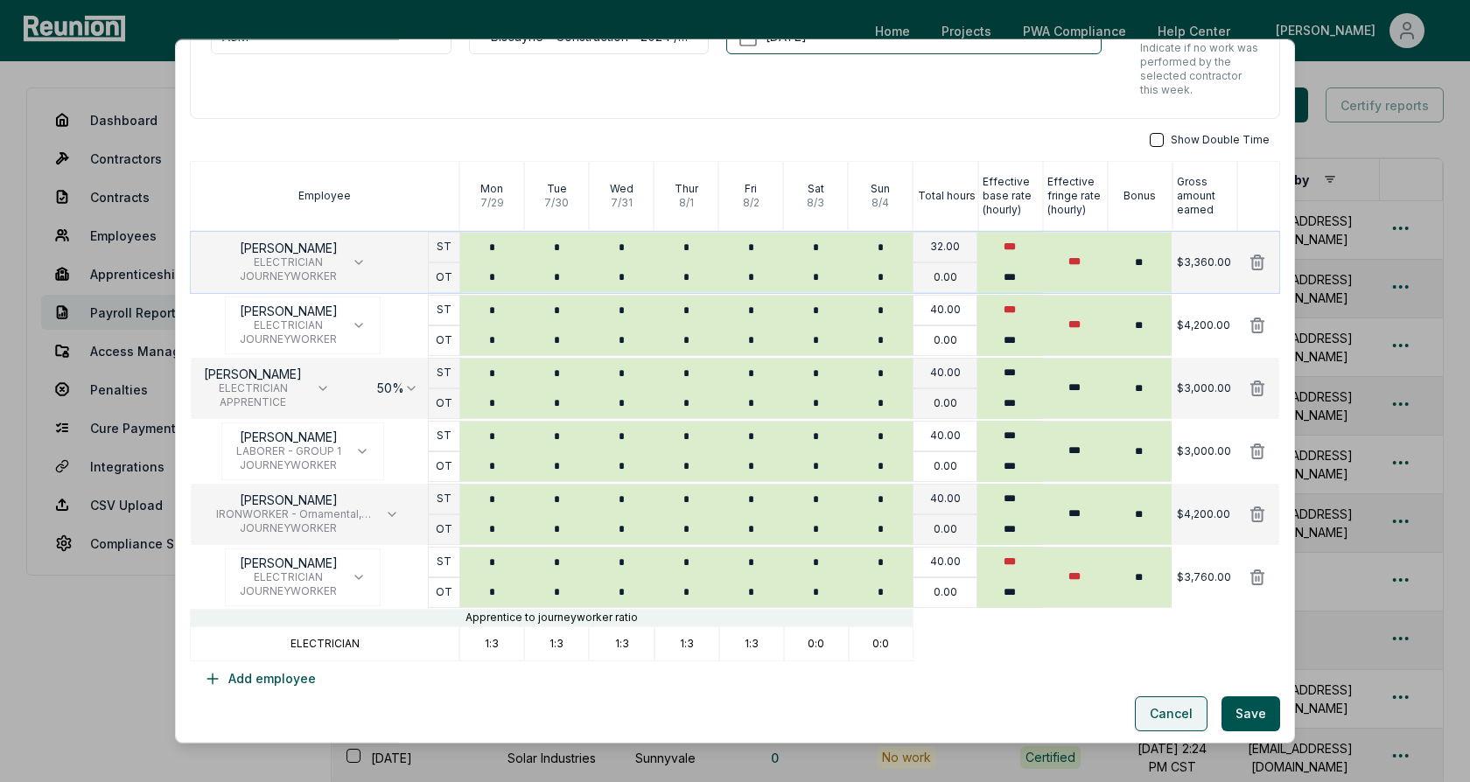
click at [1168, 708] on button "Cancel" at bounding box center [1171, 713] width 73 height 35
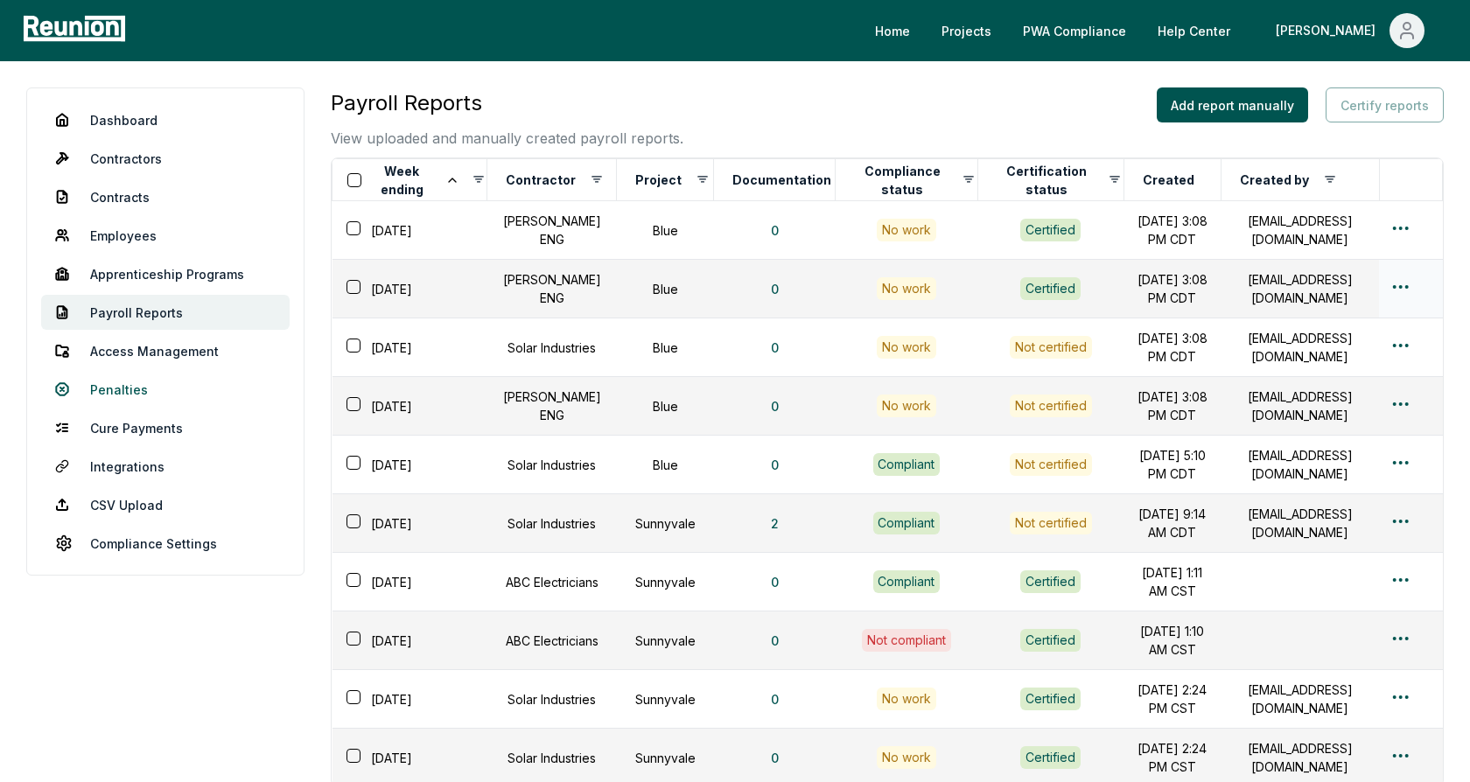
click at [108, 395] on link "Penalties" at bounding box center [165, 389] width 248 height 35
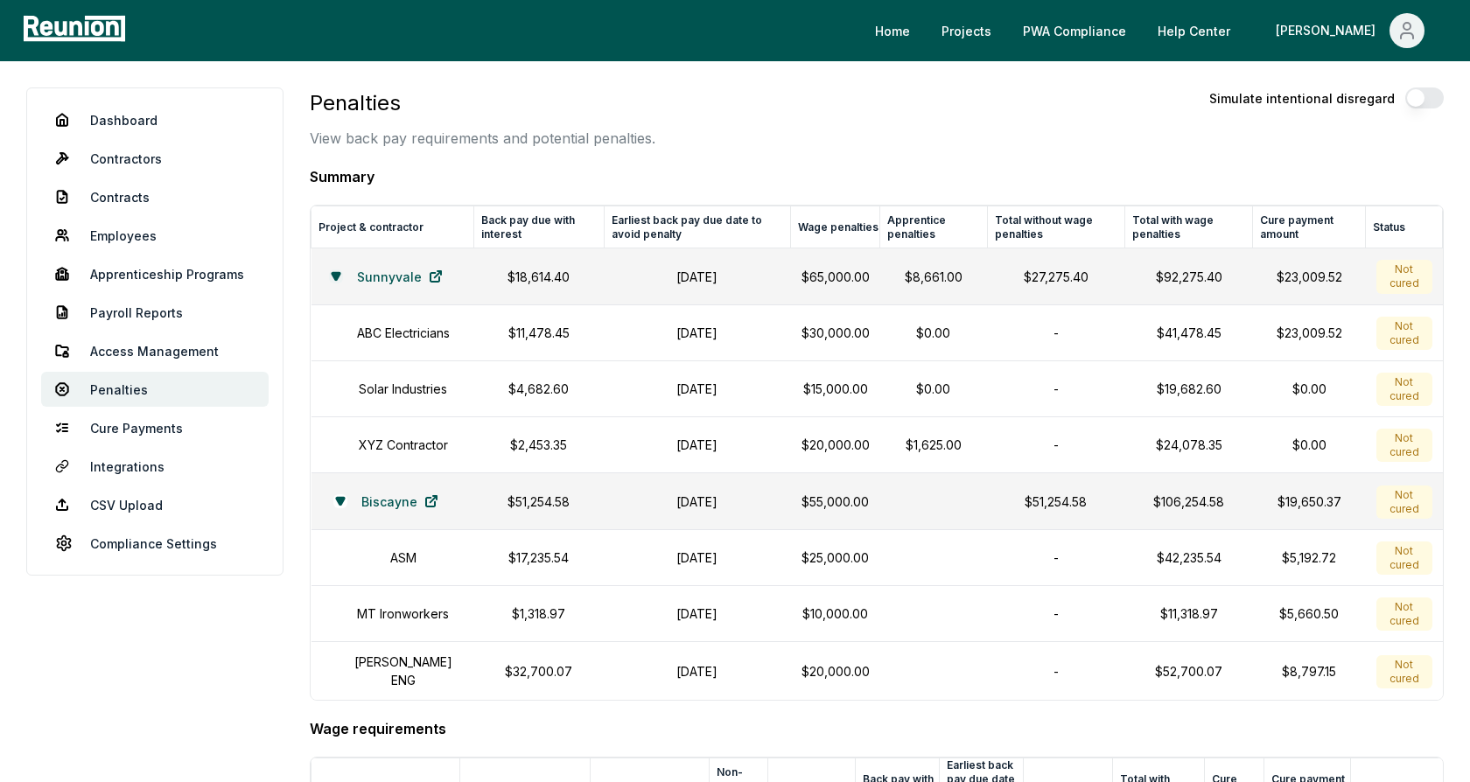
click at [333, 269] on button at bounding box center [336, 276] width 14 height 14
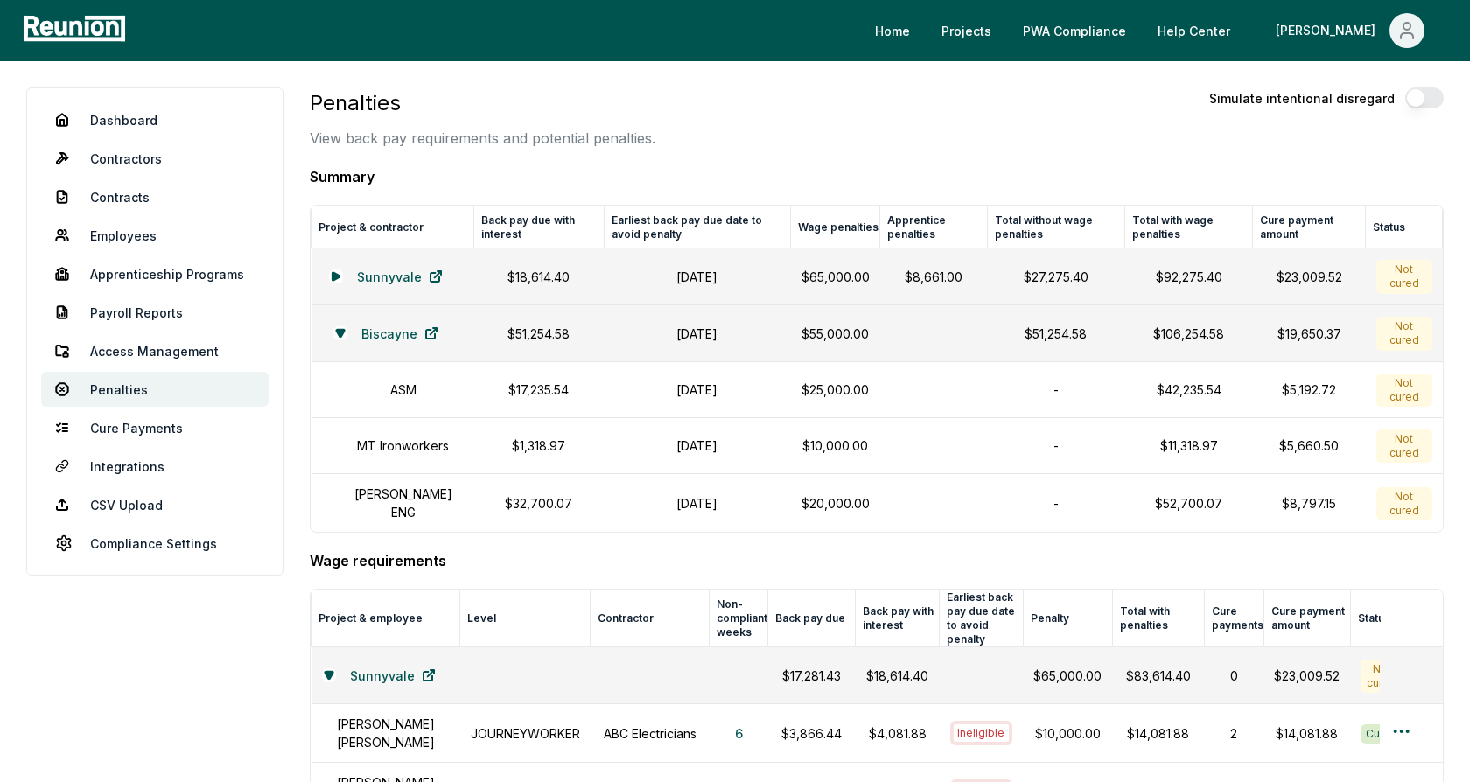
click at [466, 136] on p "View back pay requirements and potential penalties." at bounding box center [483, 138] width 346 height 21
drag, startPoint x: 565, startPoint y: 393, endPoint x: 487, endPoint y: 391, distance: 77.9
click at [487, 391] on p "$17,235.54" at bounding box center [539, 390] width 108 height 18
click at [521, 390] on p "$17,235.54" at bounding box center [539, 390] width 108 height 18
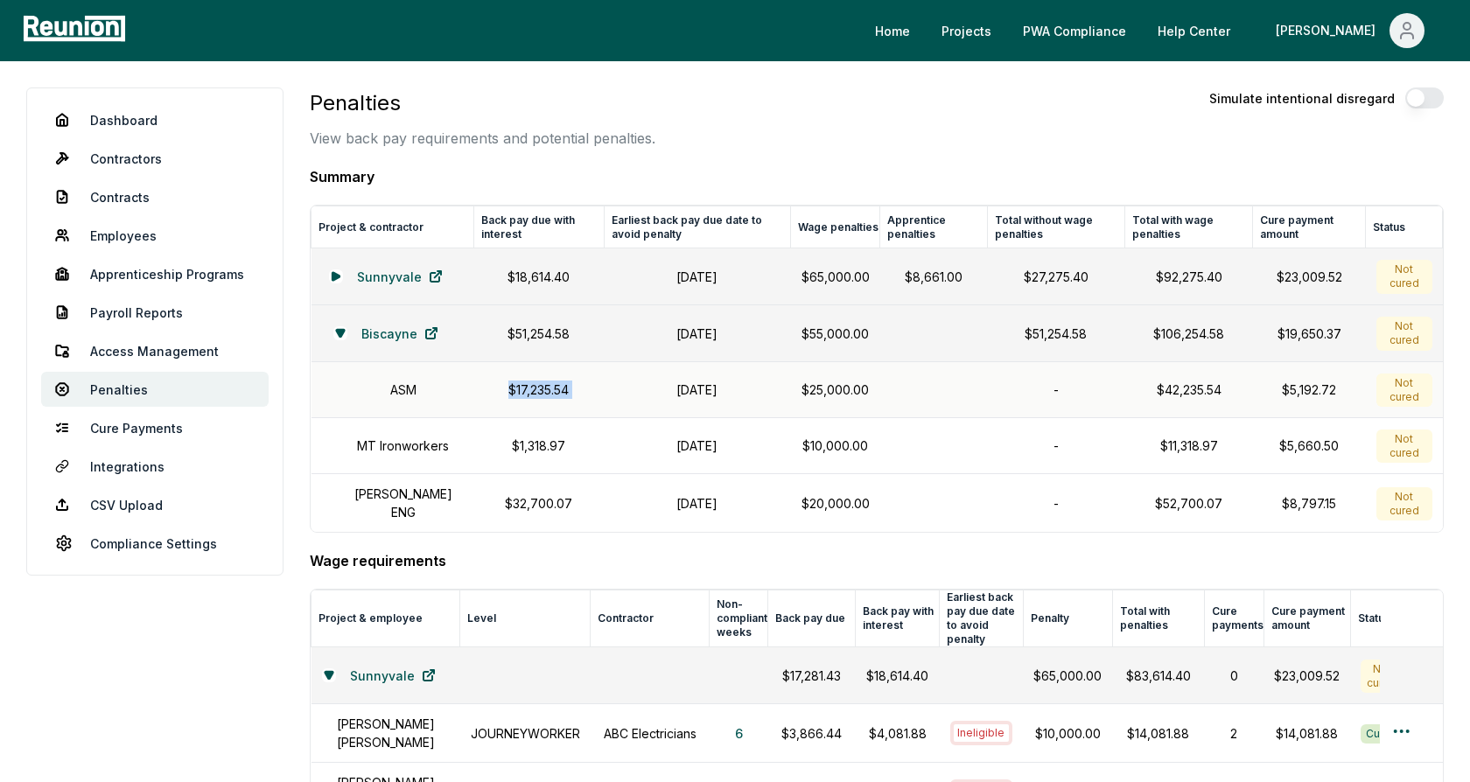
click at [521, 390] on p "$17,235.54" at bounding box center [539, 390] width 108 height 18
click at [548, 389] on p "$17,235.54" at bounding box center [539, 390] width 108 height 18
drag, startPoint x: 568, startPoint y: 389, endPoint x: 485, endPoint y: 389, distance: 83.1
click at [485, 389] on p "$17,235.54" at bounding box center [539, 390] width 108 height 18
drag, startPoint x: 747, startPoint y: 393, endPoint x: 636, endPoint y: 394, distance: 111.1
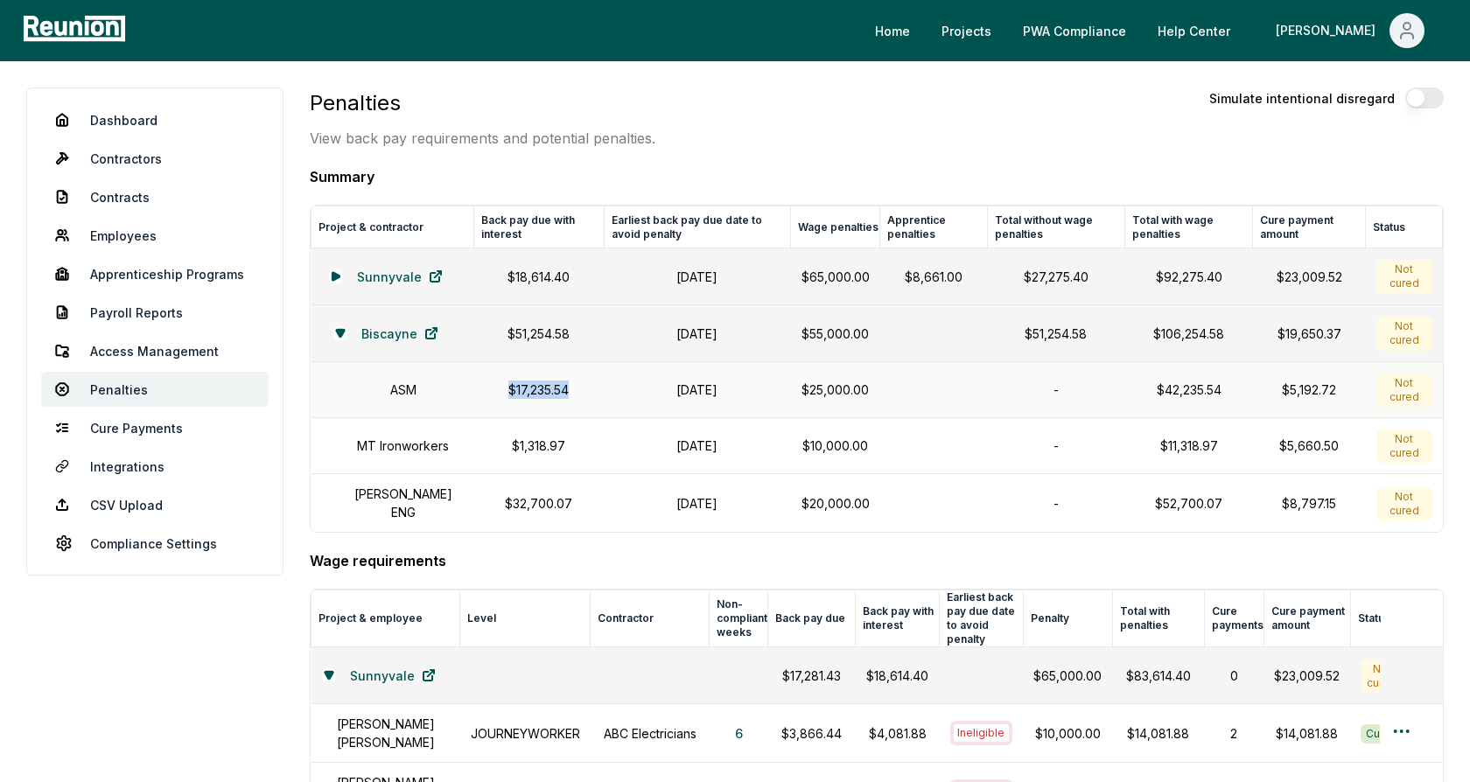
click at [636, 394] on h1 "October 31, 2024" at bounding box center [697, 390] width 166 height 18
drag, startPoint x: 567, startPoint y: 388, endPoint x: 472, endPoint y: 388, distance: 94.5
click at [485, 388] on p "$17,235.54" at bounding box center [539, 390] width 108 height 18
click at [682, 391] on h1 "October 31, 2024" at bounding box center [697, 390] width 166 height 18
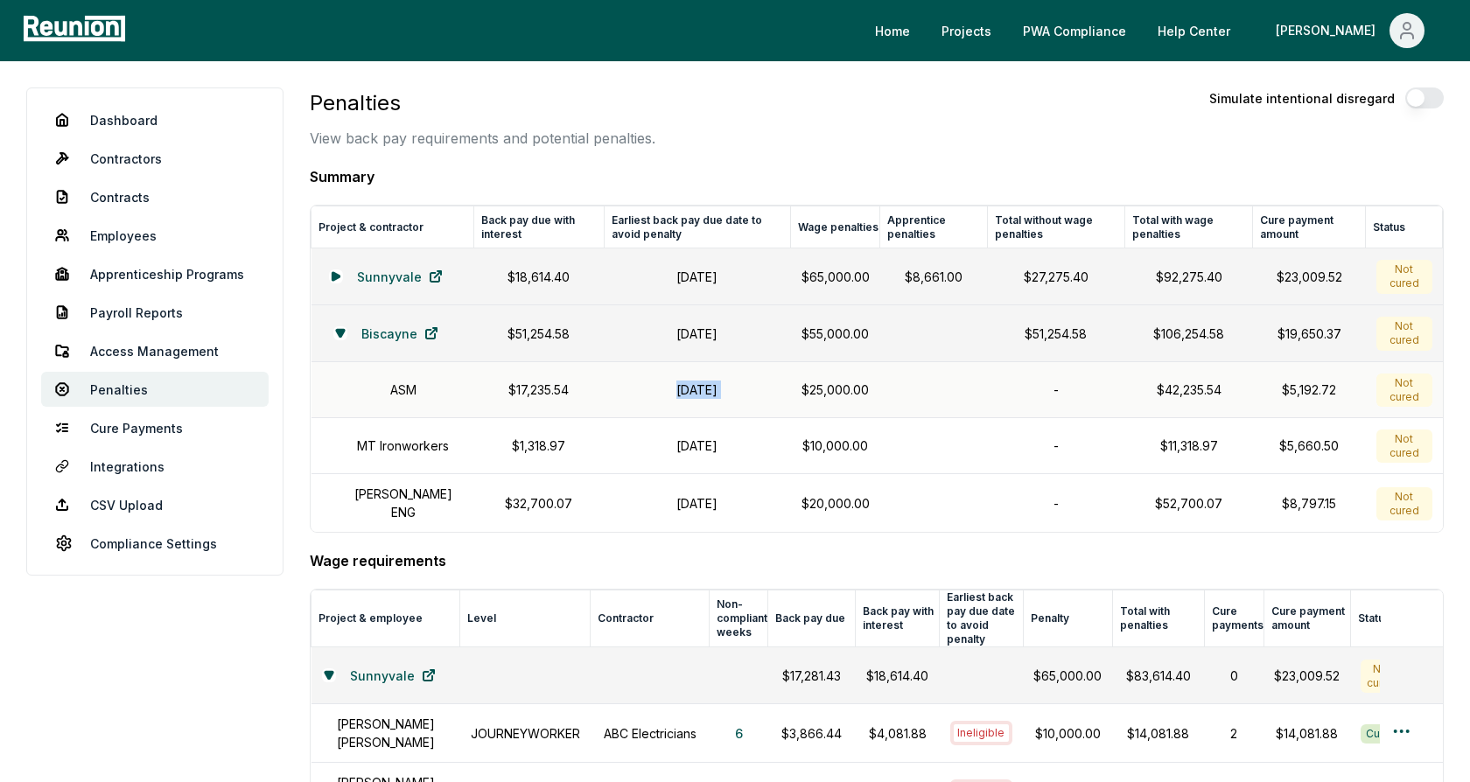
click at [682, 391] on h1 "October 31, 2024" at bounding box center [697, 390] width 166 height 18
drag, startPoint x: 871, startPoint y: 387, endPoint x: 792, endPoint y: 389, distance: 78.8
click at [792, 389] on td "$25,000.00" at bounding box center [835, 390] width 89 height 56
click at [703, 394] on h1 "October 31, 2024" at bounding box center [697, 390] width 166 height 18
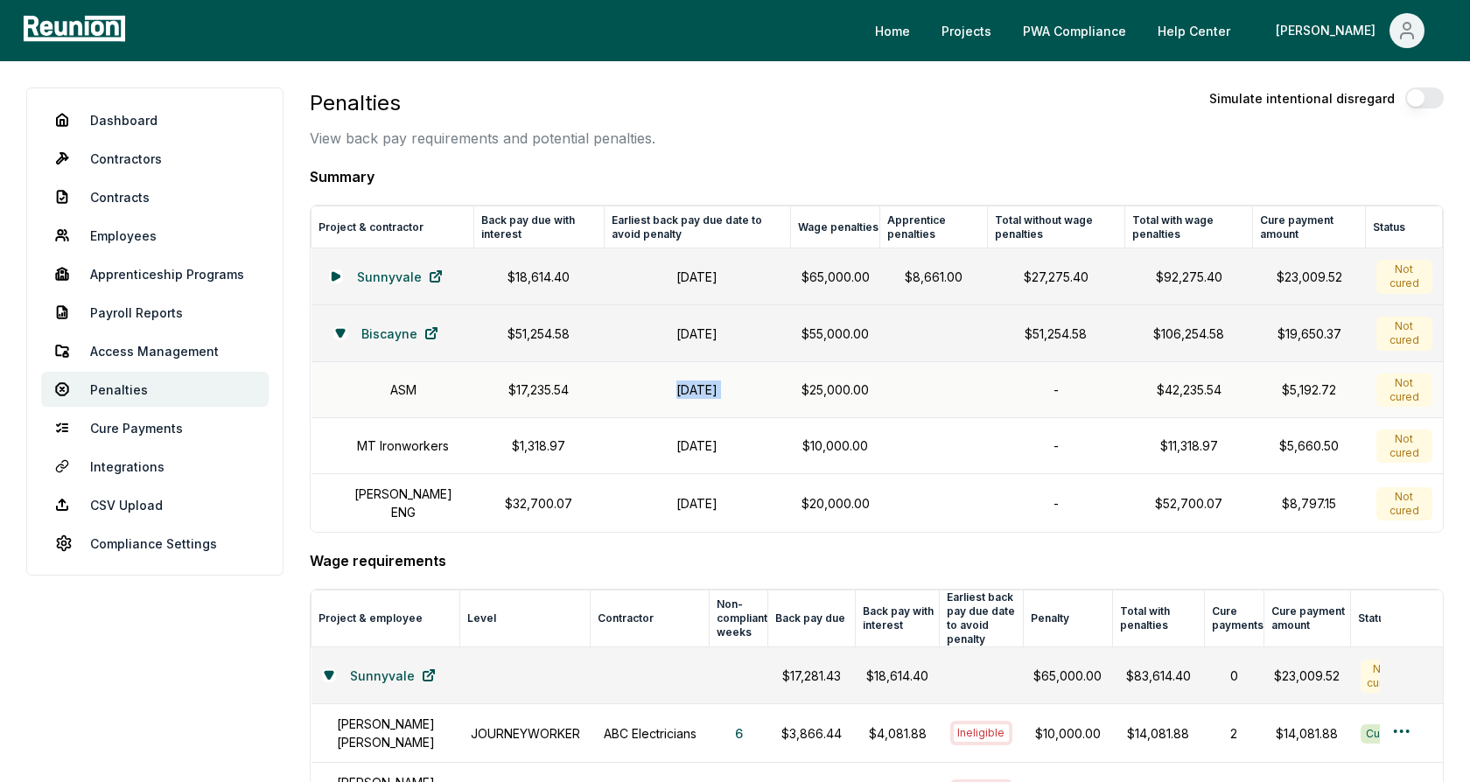
click at [703, 394] on h1 "October 31, 2024" at bounding box center [697, 390] width 166 height 18
click at [837, 388] on p "$25,000.00" at bounding box center [835, 390] width 68 height 18
click at [839, 384] on p "$25,000.00" at bounding box center [835, 390] width 68 height 18
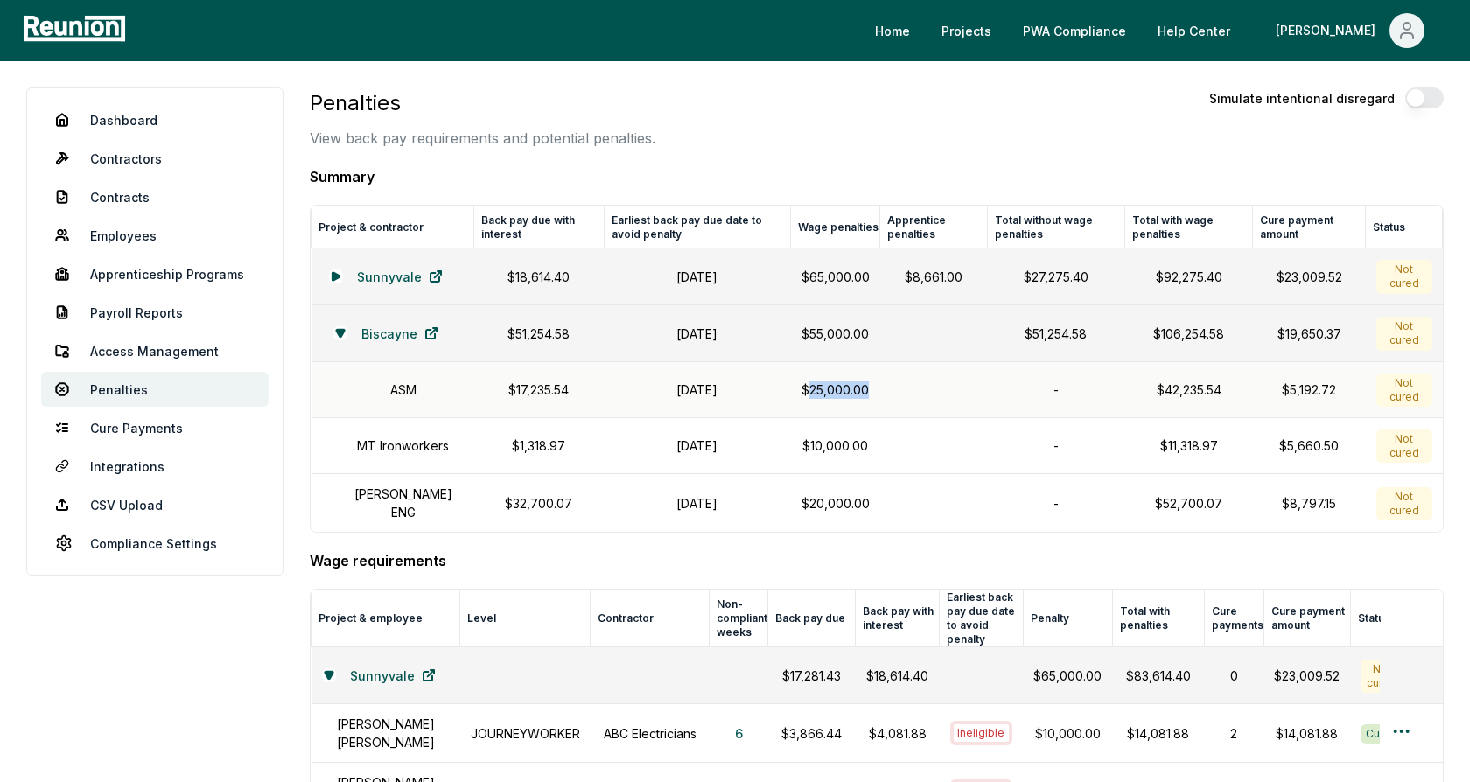
click at [839, 384] on p "$25,000.00" at bounding box center [835, 390] width 68 height 18
click at [916, 385] on td at bounding box center [934, 390] width 108 height 56
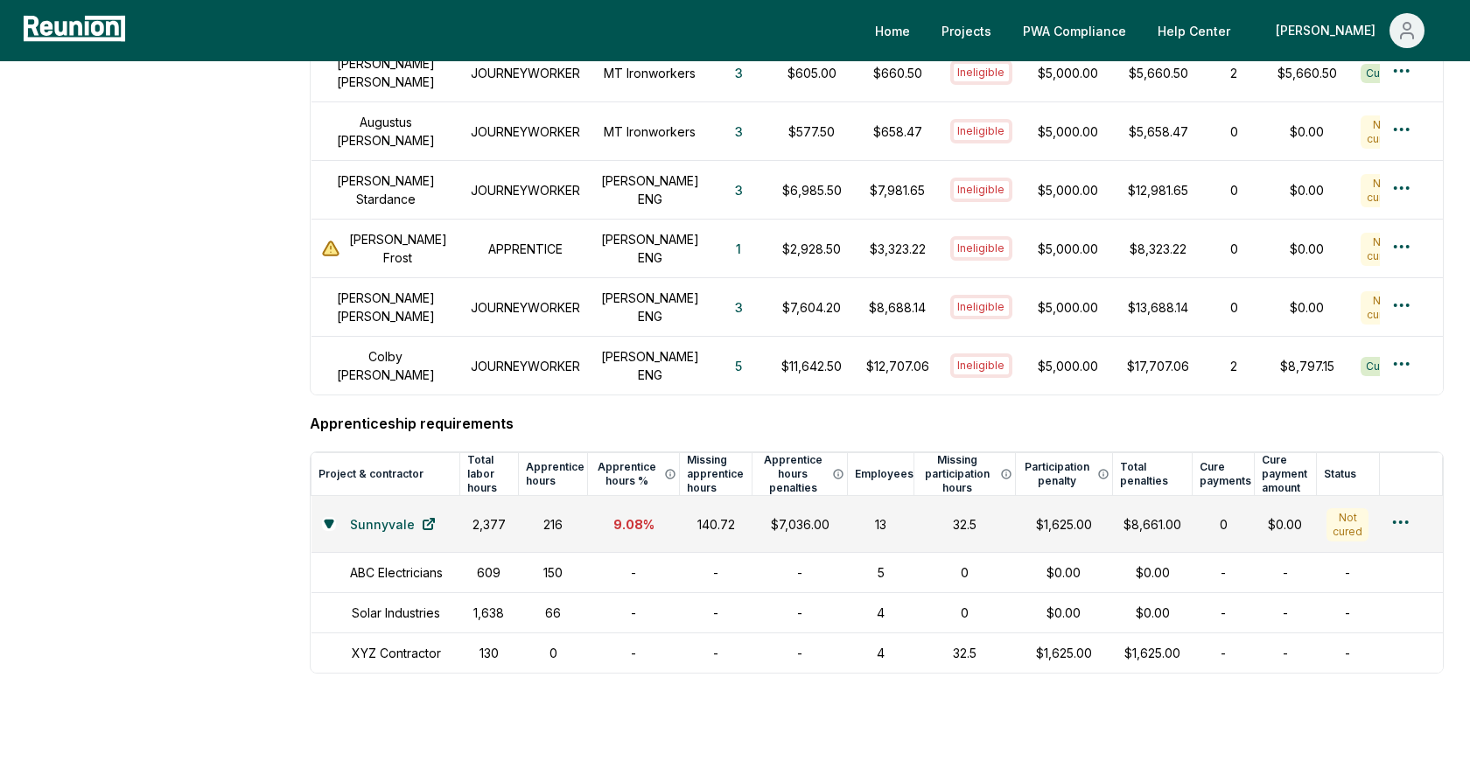
scroll to position [1768, 0]
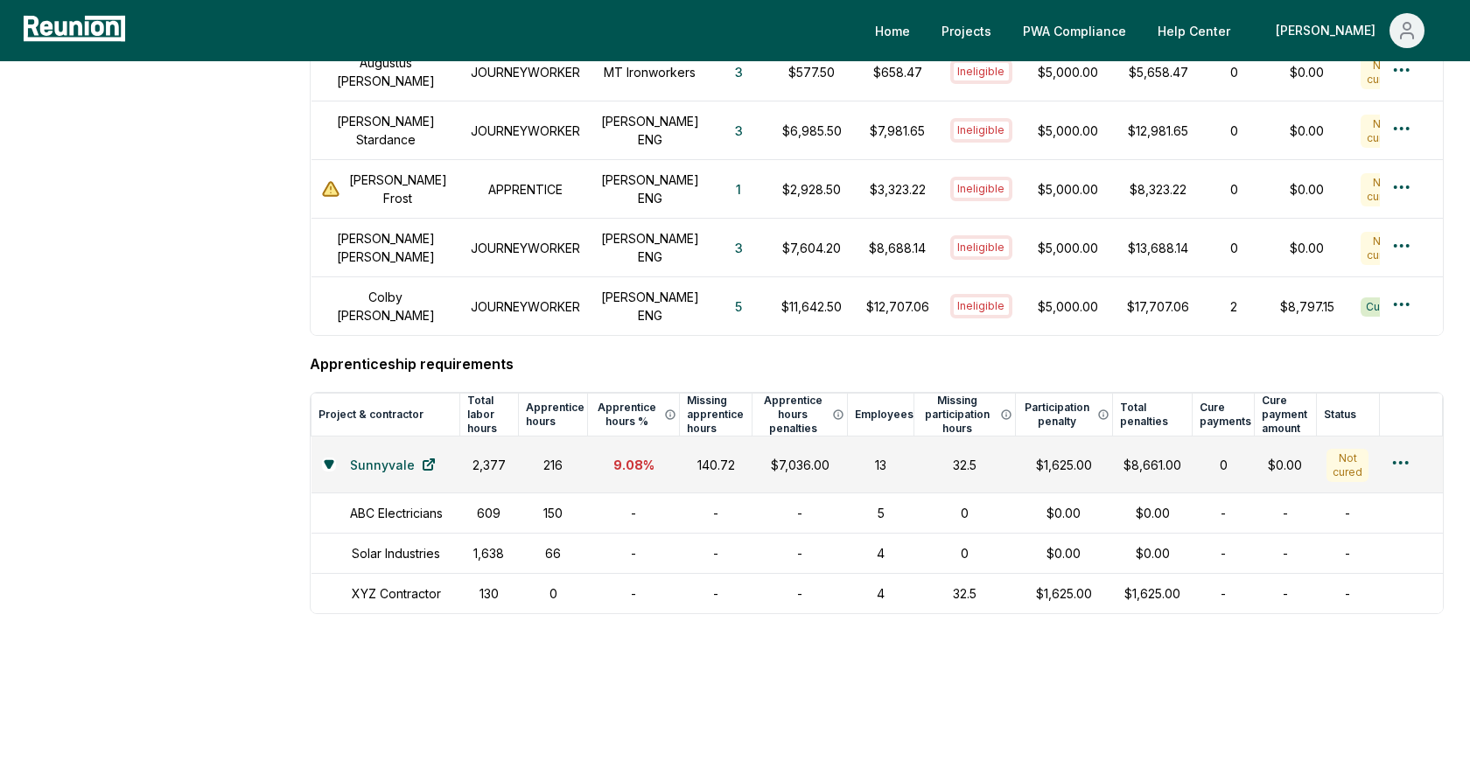
click at [446, 353] on h4 "Apprenticeship requirements" at bounding box center [877, 363] width 1134 height 21
click at [372, 353] on h4 "Apprenticeship requirements" at bounding box center [877, 363] width 1134 height 21
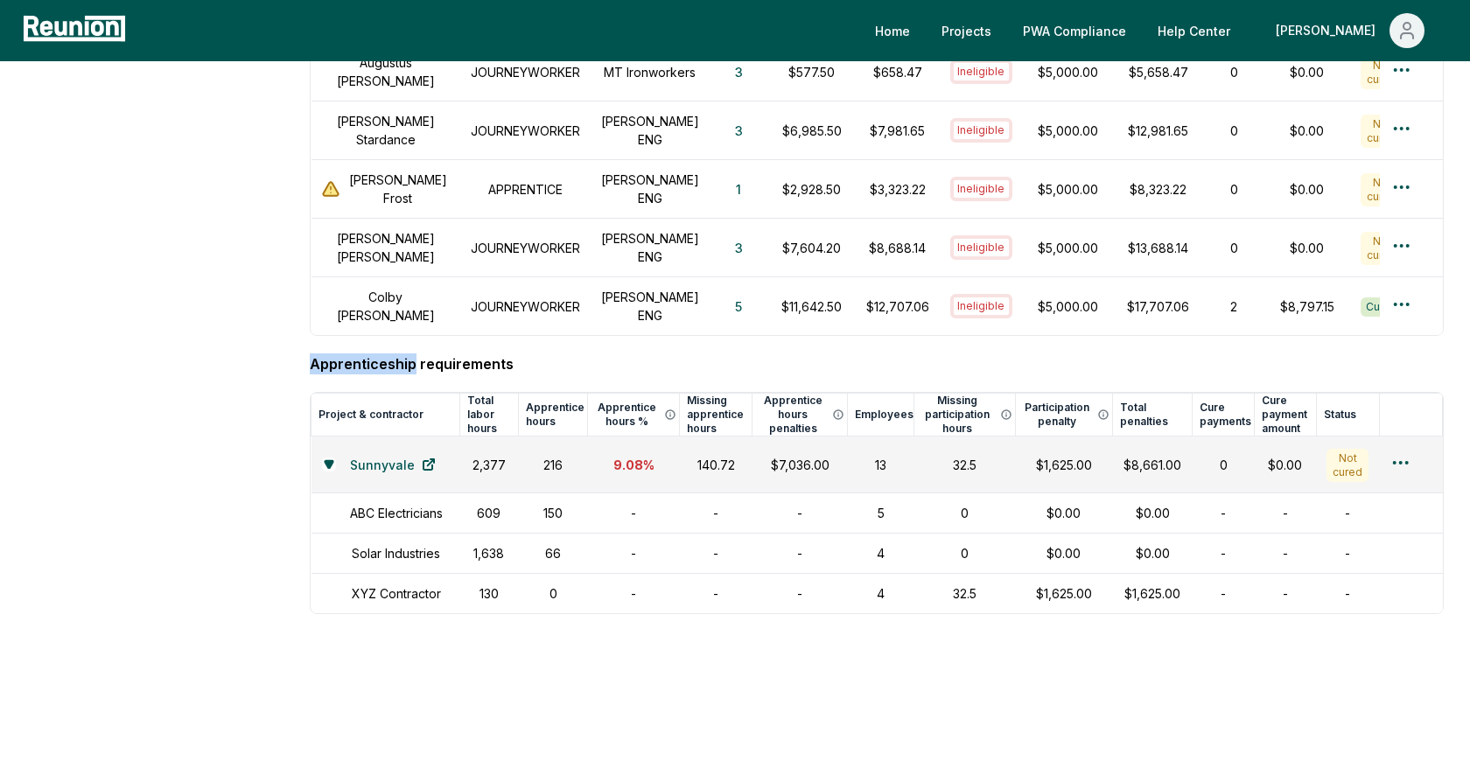
click at [372, 353] on h4 "Apprenticeship requirements" at bounding box center [877, 363] width 1134 height 21
click at [500, 353] on h4 "Apprenticeship requirements" at bounding box center [877, 363] width 1134 height 21
click at [348, 360] on div "Apprenticeship requirements Project & contractor Total labor hours Apprentice h…" at bounding box center [877, 483] width 1134 height 261
drag, startPoint x: 741, startPoint y: 431, endPoint x: 692, endPoint y: 432, distance: 49.0
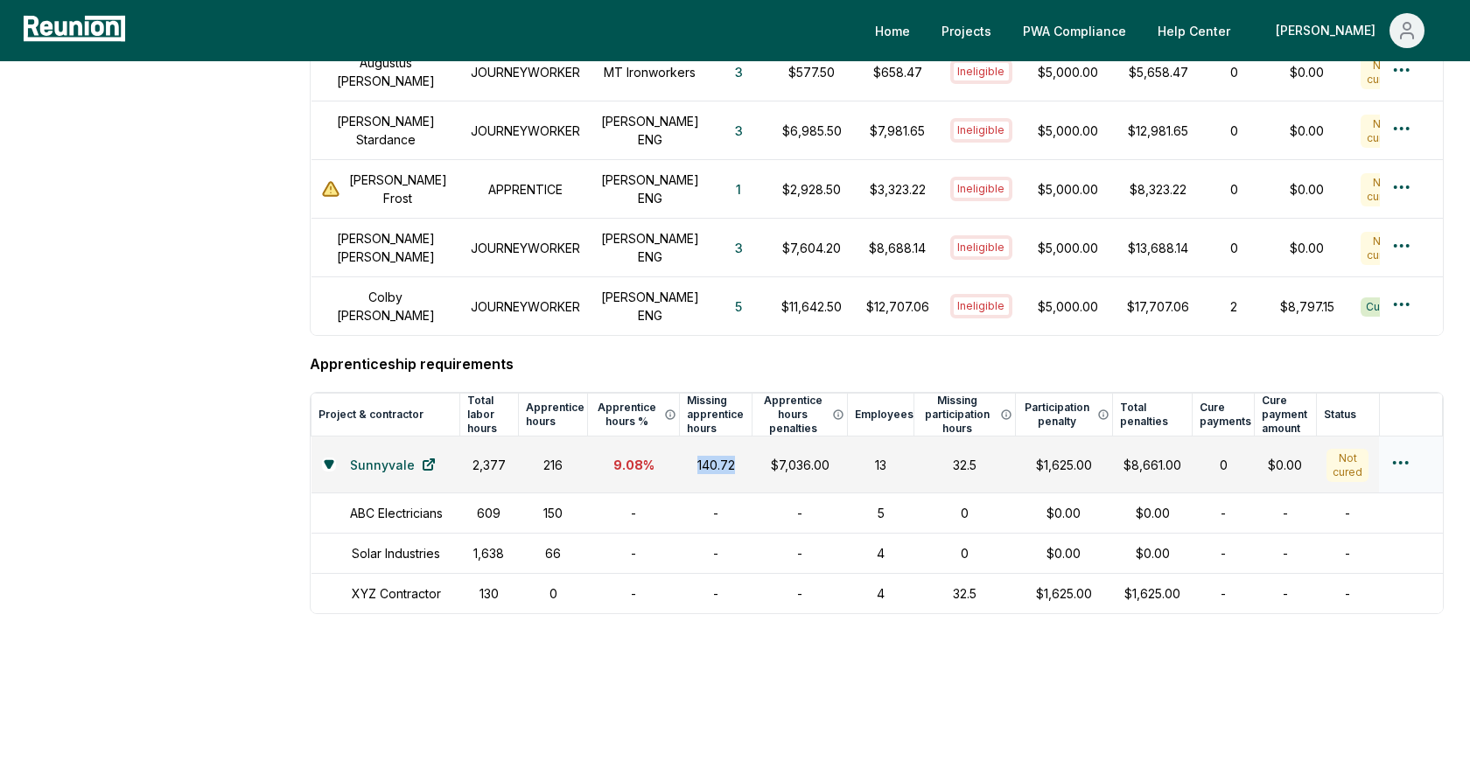
click at [692, 437] on td "140.72" at bounding box center [716, 465] width 72 height 57
drag, startPoint x: 831, startPoint y: 436, endPoint x: 768, endPoint y: 437, distance: 63.0
click at [768, 456] on div "$7,036.00" at bounding box center [799, 465] width 74 height 18
click at [799, 456] on div "$7,036.00" at bounding box center [799, 465] width 74 height 18
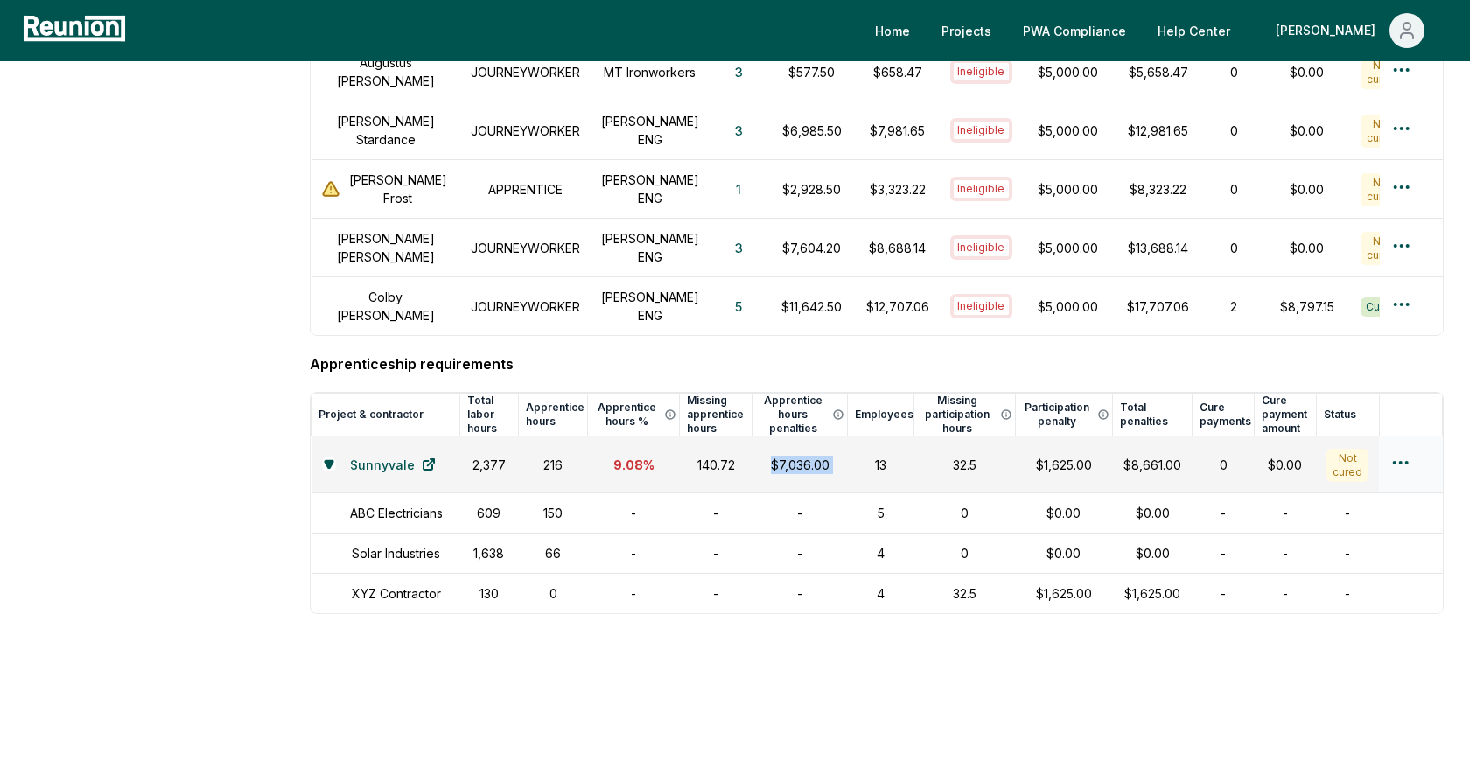
click at [799, 456] on div "$7,036.00" at bounding box center [799, 465] width 74 height 18
click at [850, 353] on h4 "Apprenticeship requirements" at bounding box center [877, 363] width 1134 height 21
drag, startPoint x: 883, startPoint y: 523, endPoint x: 872, endPoint y: 523, distance: 10.5
click at [872, 534] on td "4" at bounding box center [881, 554] width 66 height 40
drag, startPoint x: 887, startPoint y: 557, endPoint x: 867, endPoint y: 557, distance: 20.1
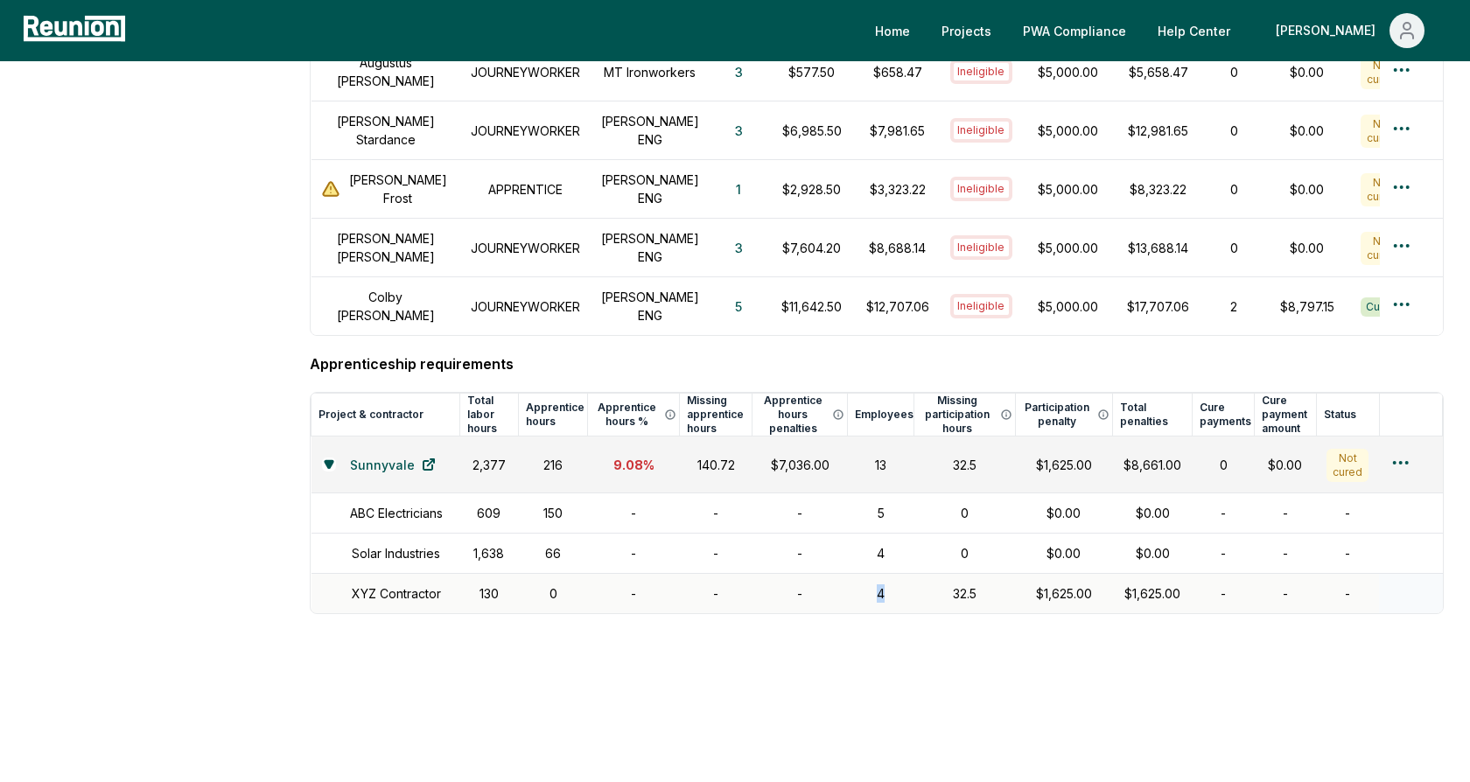
click at [867, 574] on td "4" at bounding box center [881, 594] width 66 height 40
click at [879, 534] on td "4" at bounding box center [881, 554] width 66 height 40
drag, startPoint x: 874, startPoint y: 522, endPoint x: 886, endPoint y: 525, distance: 12.5
click at [885, 534] on td "4" at bounding box center [881, 554] width 66 height 40
drag, startPoint x: 876, startPoint y: 553, endPoint x: 905, endPoint y: 553, distance: 28.9
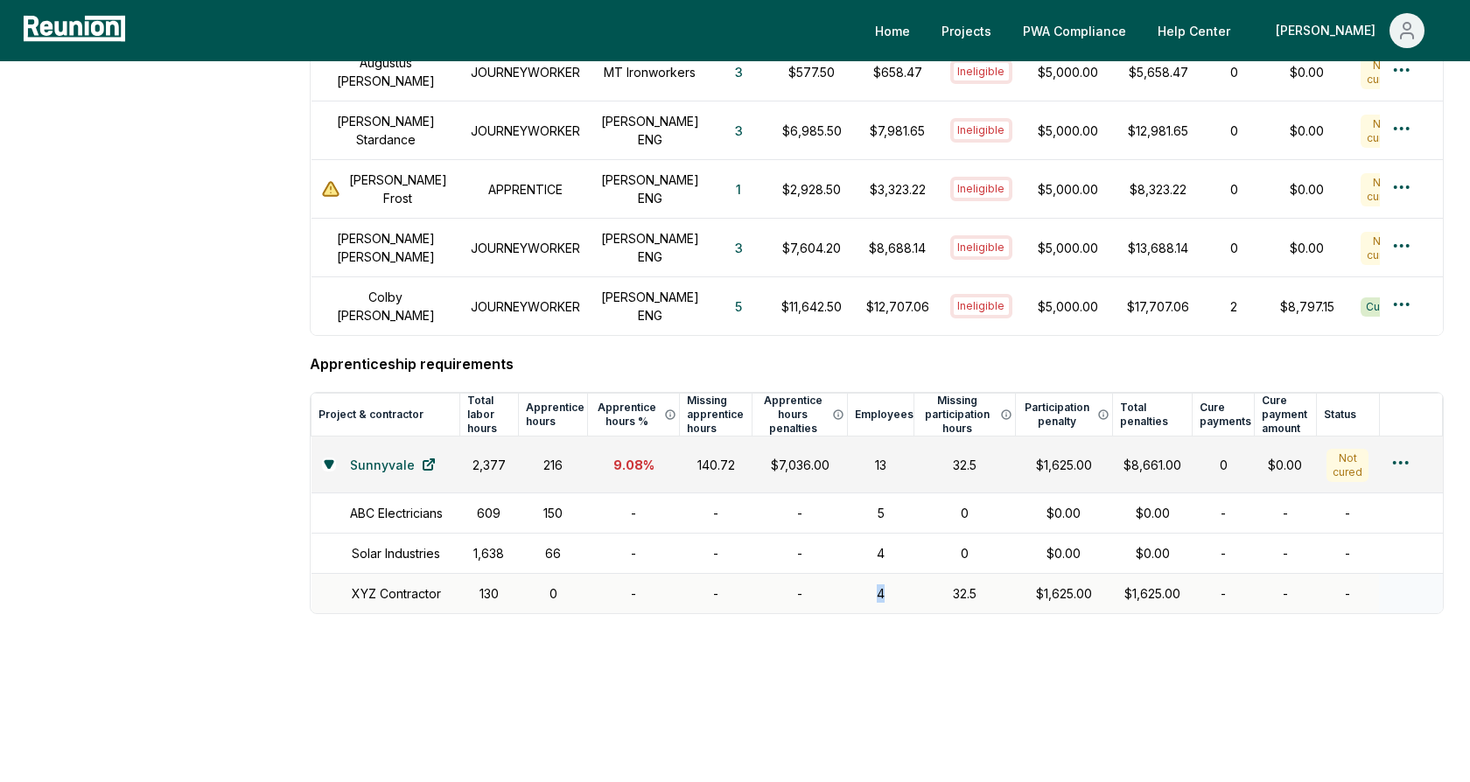
click at [905, 574] on td "4" at bounding box center [881, 594] width 66 height 40
click at [957, 584] on div "32.5" at bounding box center [965, 593] width 80 height 18
drag, startPoint x: 564, startPoint y: 515, endPoint x: 541, endPoint y: 515, distance: 23.6
click at [541, 544] on div "66" at bounding box center [552, 553] width 49 height 18
click at [556, 544] on div "66" at bounding box center [552, 553] width 49 height 18
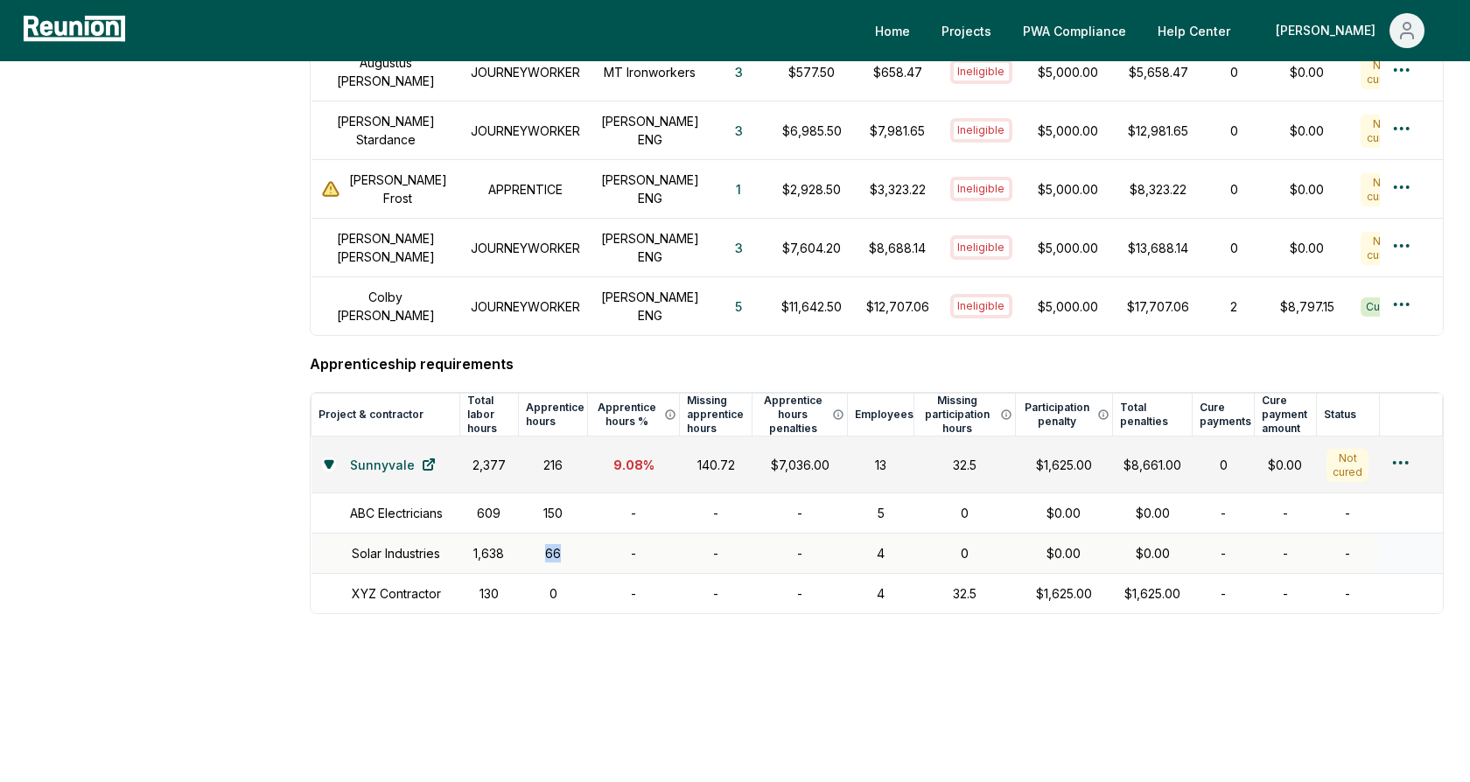
click at [556, 544] on div "66" at bounding box center [552, 553] width 49 height 18
drag, startPoint x: 564, startPoint y: 564, endPoint x: 546, endPoint y: 564, distance: 18.4
click at [546, 584] on div "0" at bounding box center [552, 593] width 49 height 18
drag, startPoint x: 980, startPoint y: 565, endPoint x: 942, endPoint y: 565, distance: 37.6
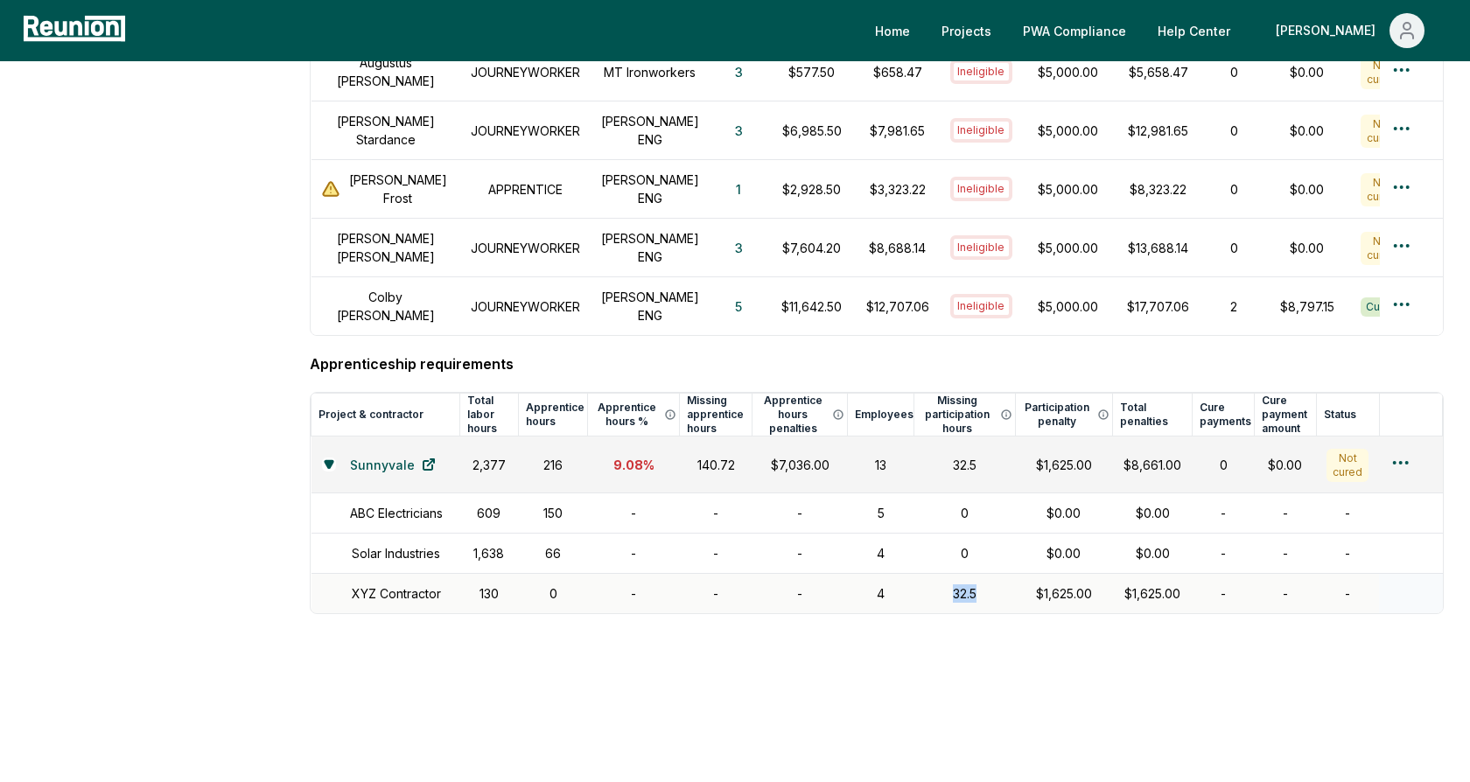
click at [942, 584] on div "32.5" at bounding box center [965, 593] width 80 height 18
click at [1063, 584] on div "$1,625.00" at bounding box center [1063, 593] width 77 height 18
click at [1137, 456] on div "$8,661.00" at bounding box center [1152, 465] width 59 height 18
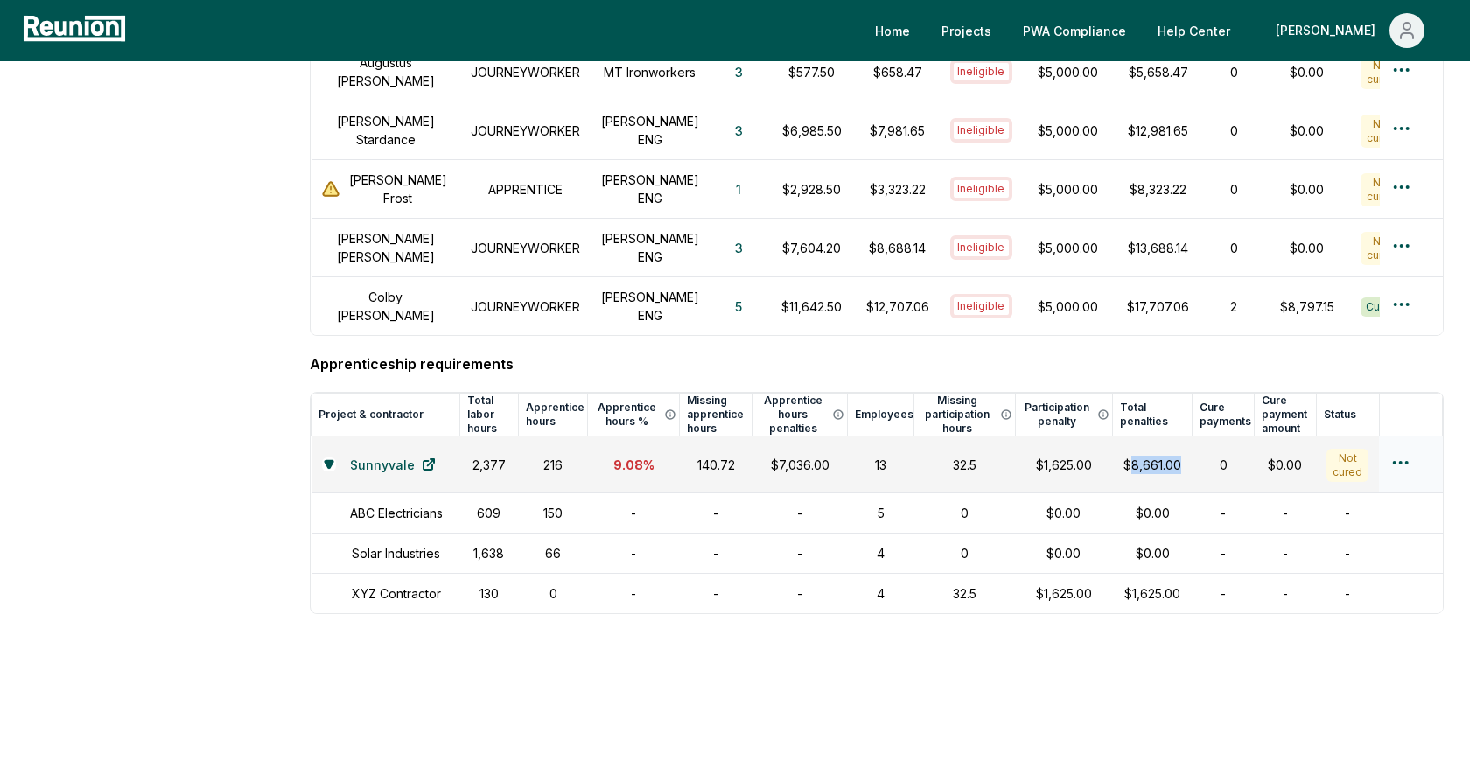
click at [1137, 456] on div "$8,661.00" at bounding box center [1152, 465] width 59 height 18
click at [1168, 353] on h4 "Apprenticeship requirements" at bounding box center [877, 363] width 1134 height 21
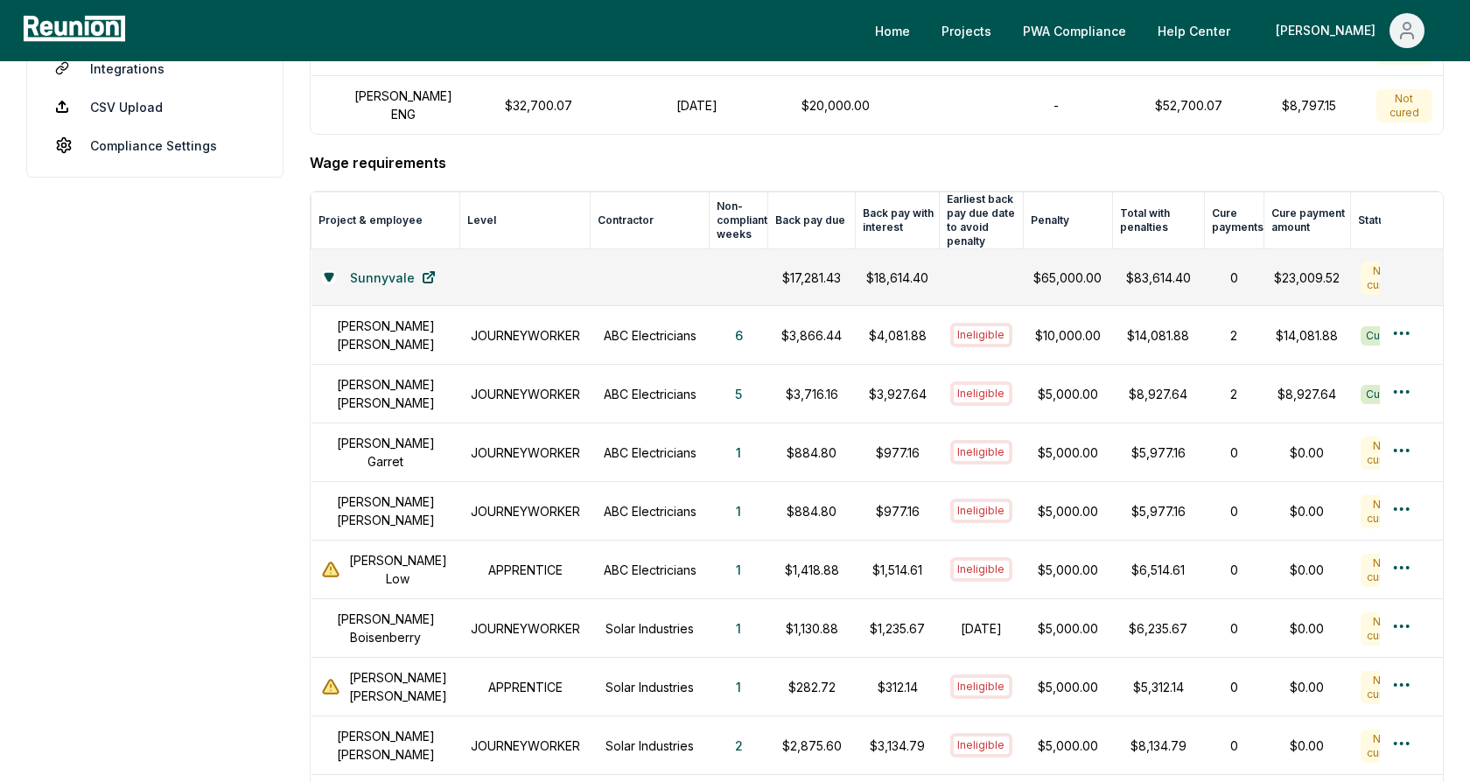
scroll to position [460, 0]
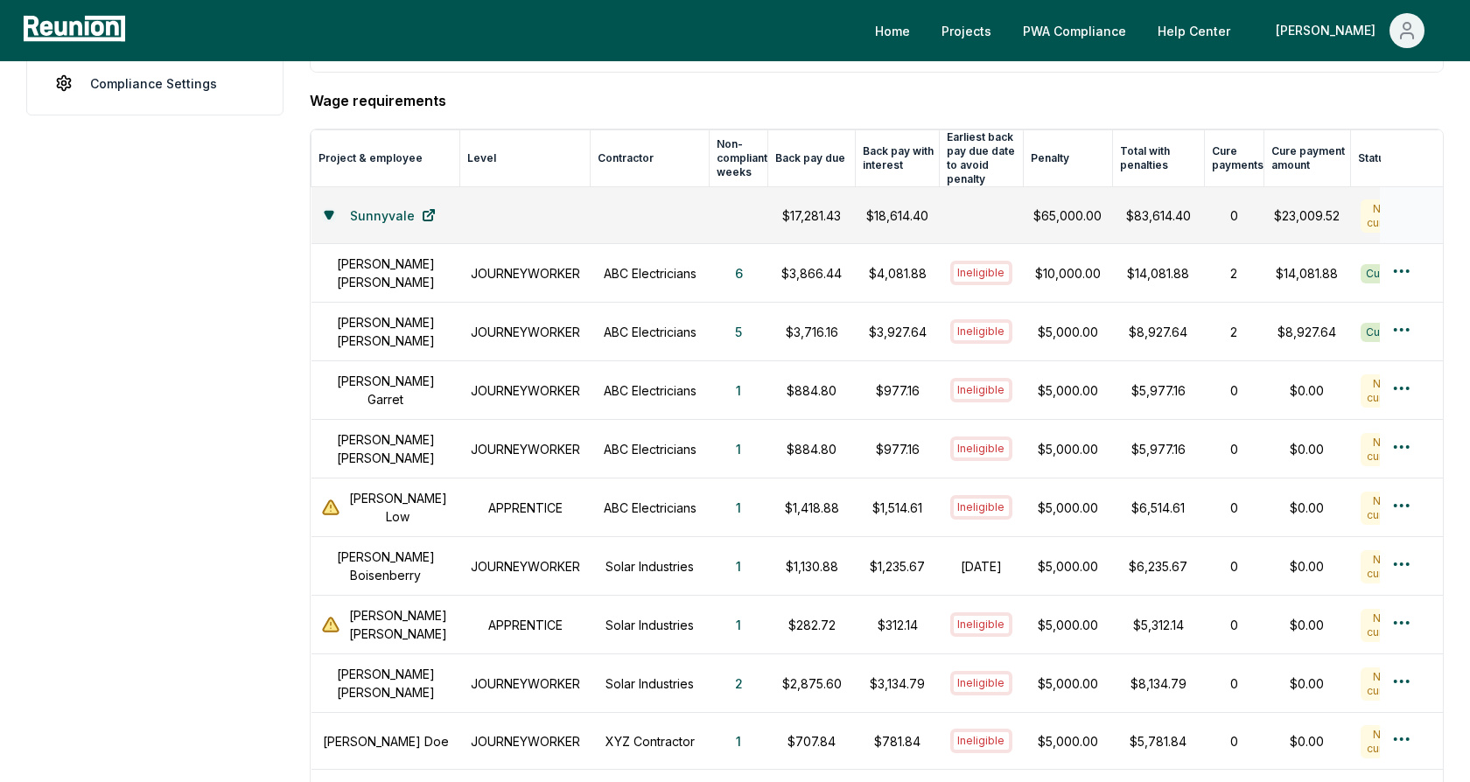
click at [332, 212] on icon at bounding box center [329, 215] width 8 height 7
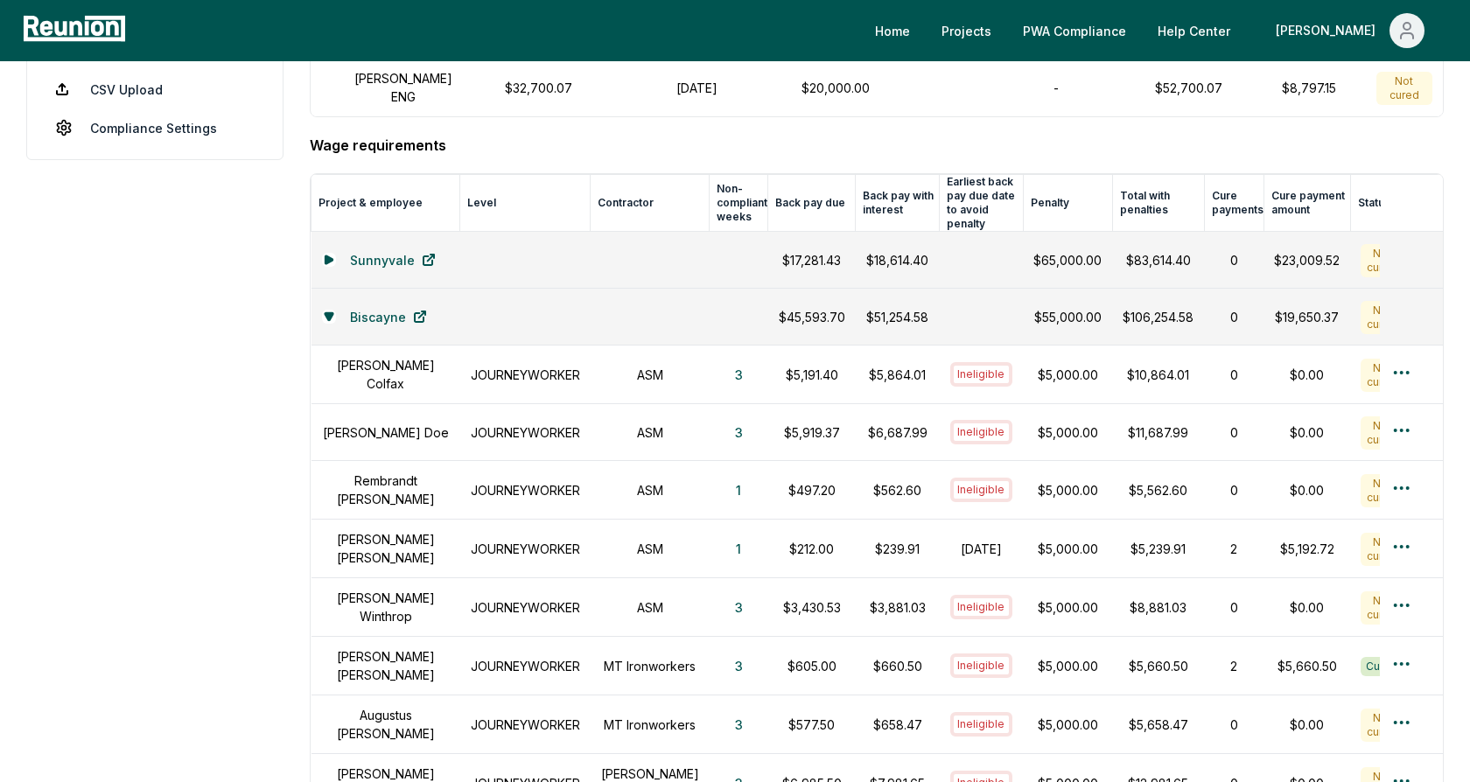
scroll to position [366, 0]
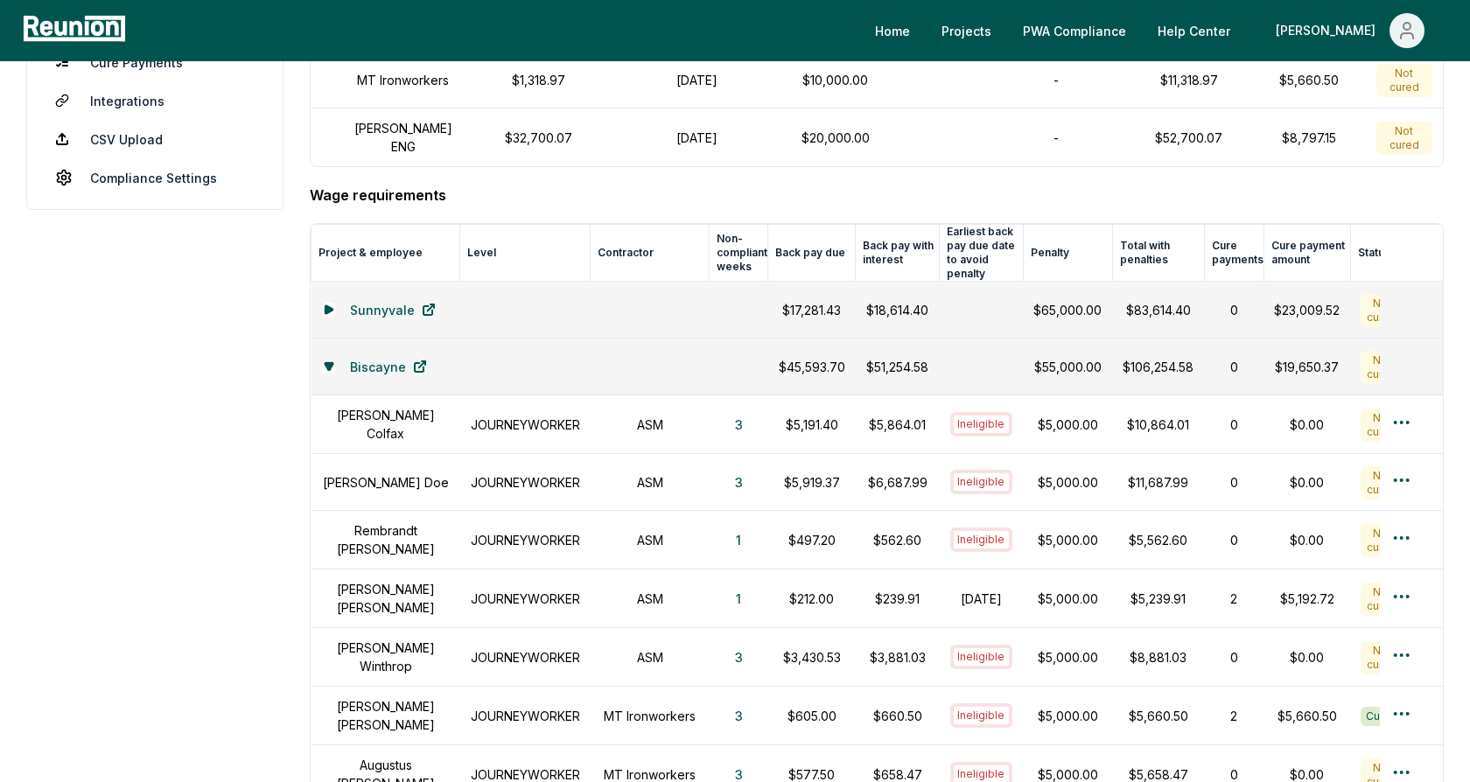
click at [379, 185] on h4 "Wage requirements" at bounding box center [877, 195] width 1134 height 21
click at [250, 336] on aside "Dashboard Contractors Contracts Employees Apprenticeship Programs Payroll Repor…" at bounding box center [154, 607] width 257 height 1770
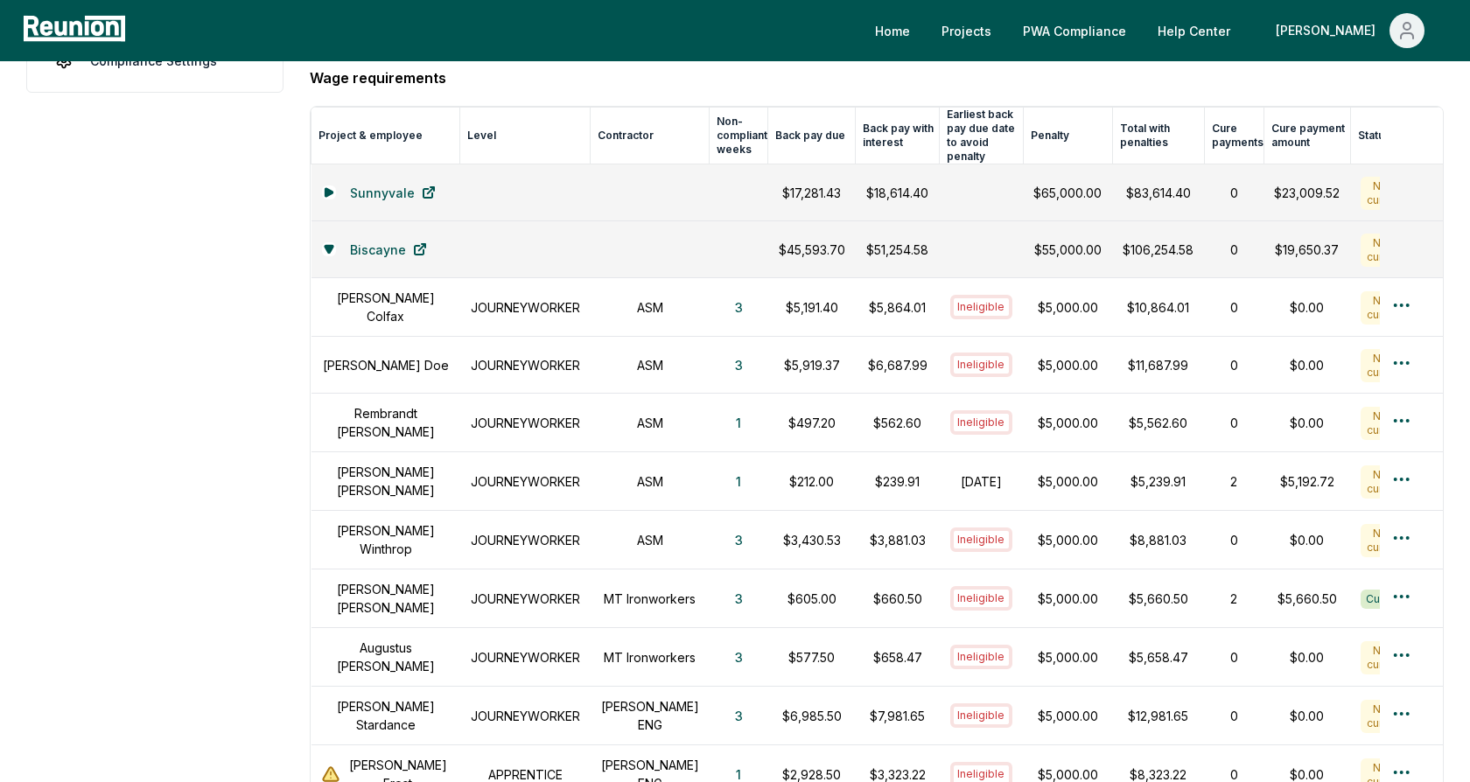
scroll to position [474, 0]
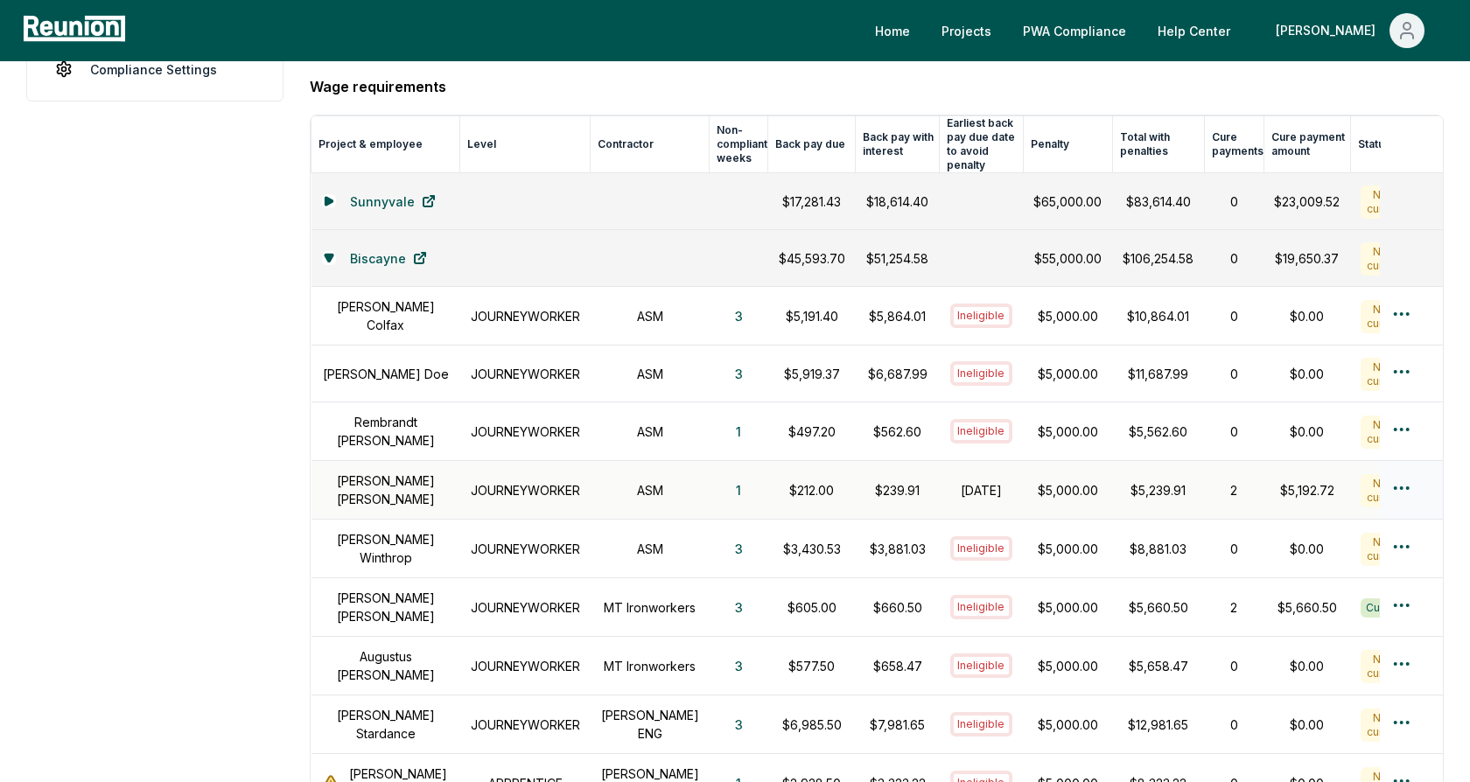
click at [393, 477] on h1 "Alice Smith" at bounding box center [386, 490] width 128 height 37
click at [507, 481] on h1 "JOURNEYWORKER" at bounding box center [525, 490] width 109 height 18
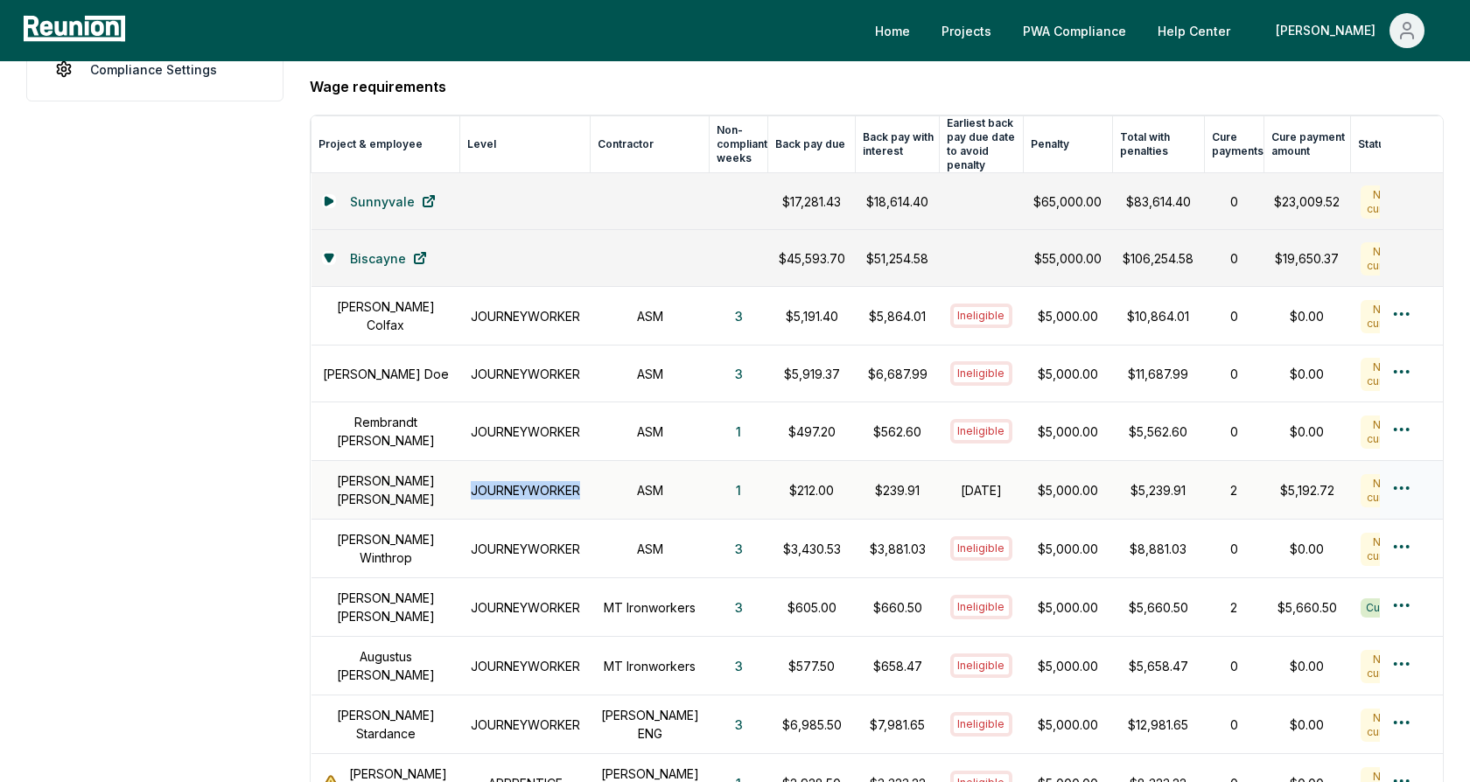
click at [507, 481] on h1 "JOURNEYWORKER" at bounding box center [525, 490] width 109 height 18
click at [653, 481] on h1 "ASM" at bounding box center [650, 490] width 98 height 18
click at [643, 481] on h1 "ASM" at bounding box center [650, 490] width 98 height 18
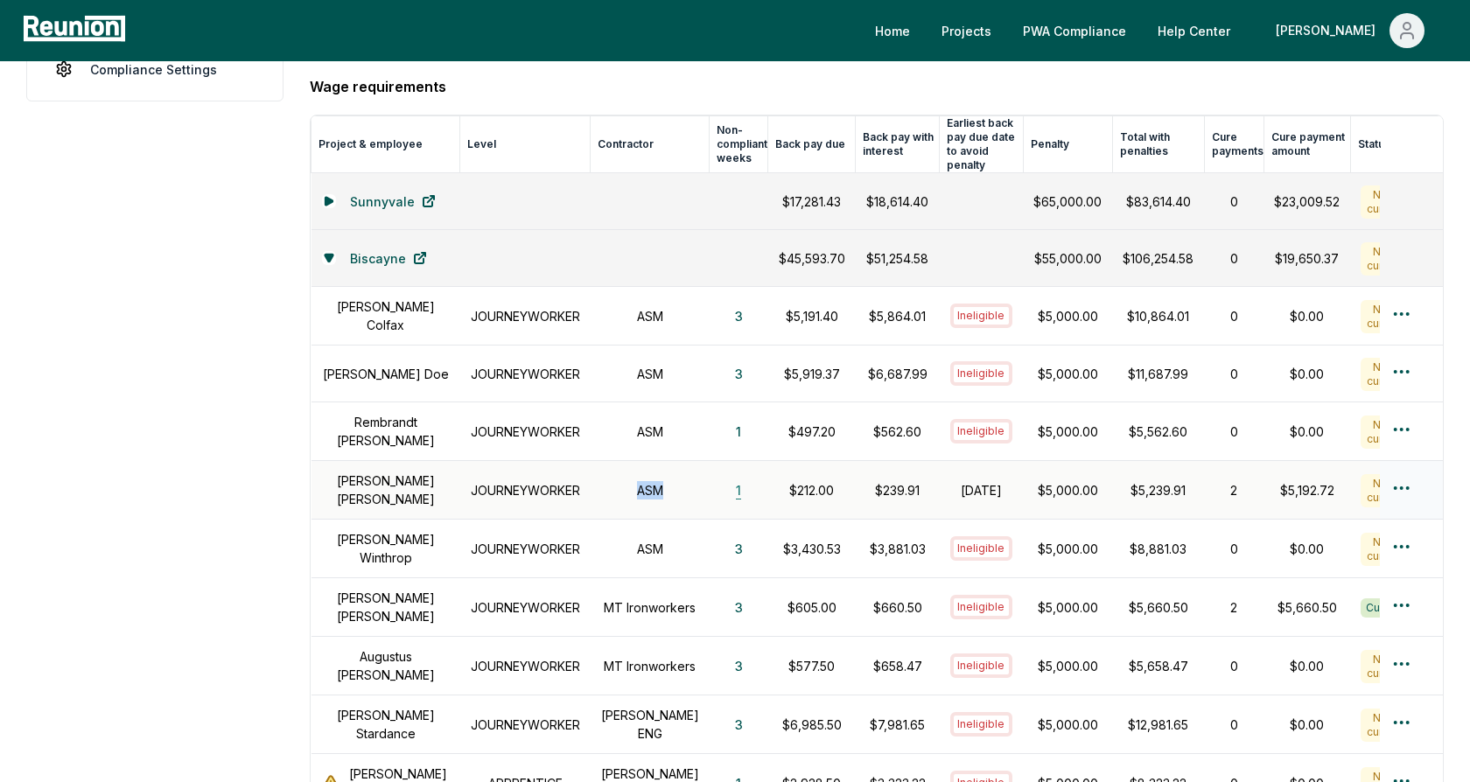
click at [722, 474] on button "1" at bounding box center [738, 489] width 33 height 35
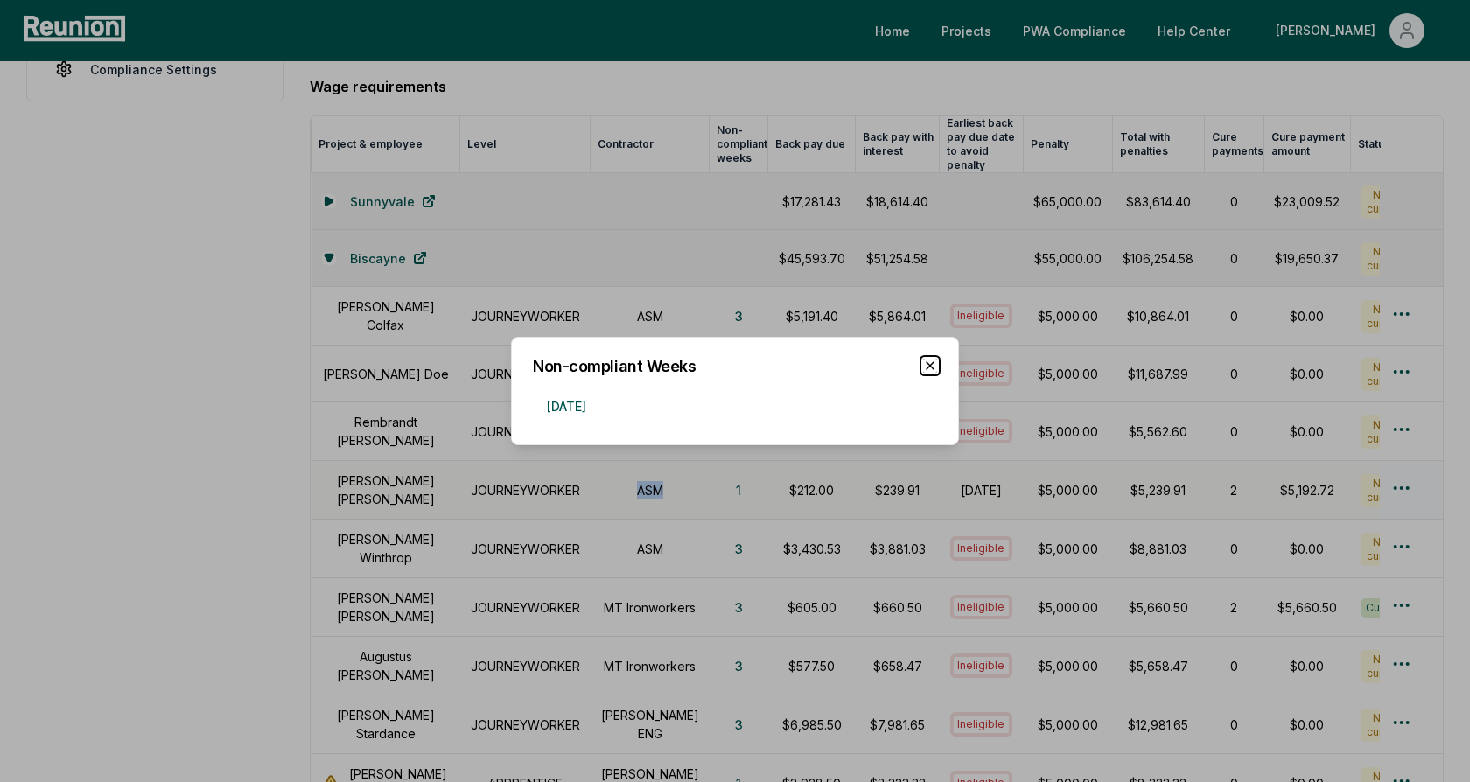
click at [927, 365] on icon "button" at bounding box center [930, 366] width 14 height 14
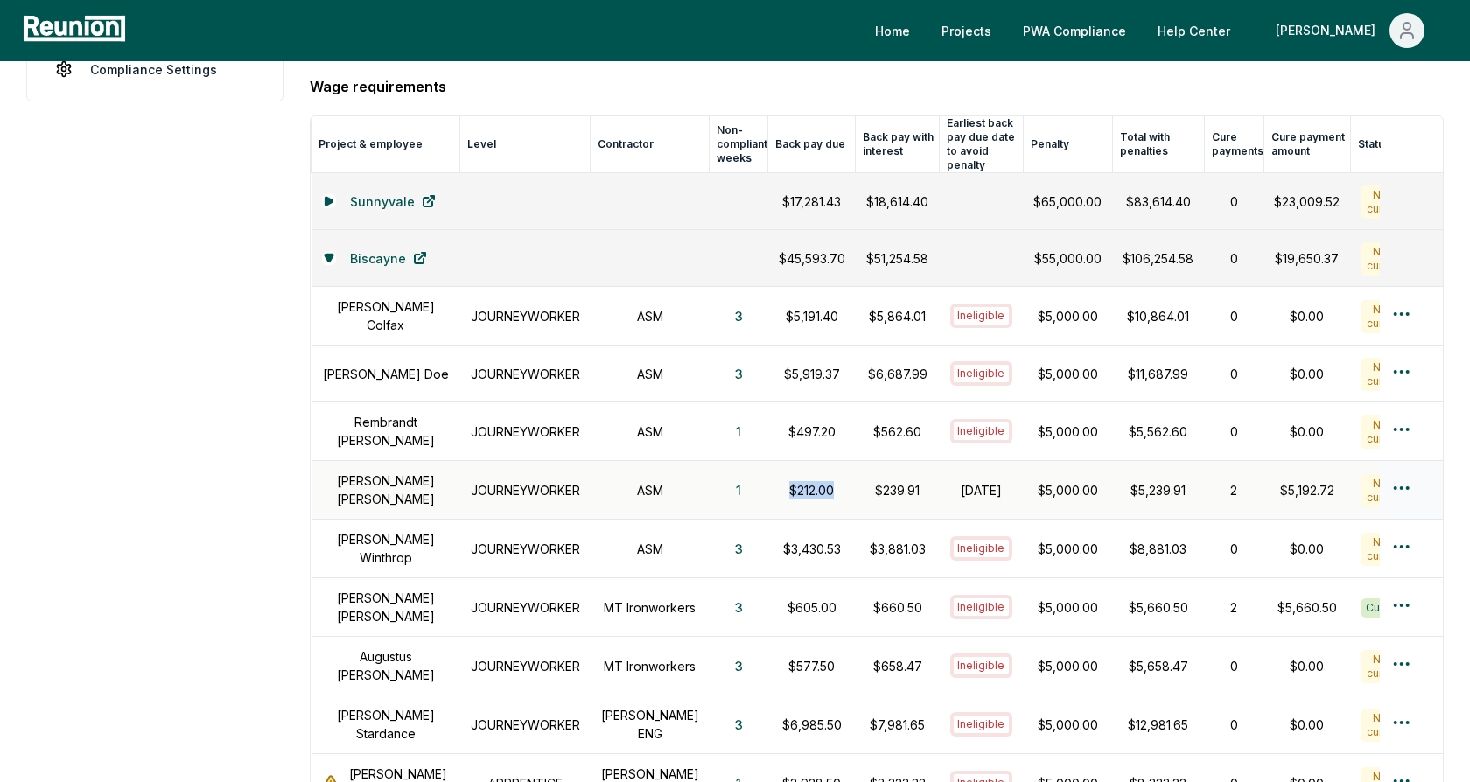
drag, startPoint x: 812, startPoint y: 472, endPoint x: 752, endPoint y: 472, distance: 60.4
click at [779, 481] on p "$212.00" at bounding box center [812, 490] width 66 height 18
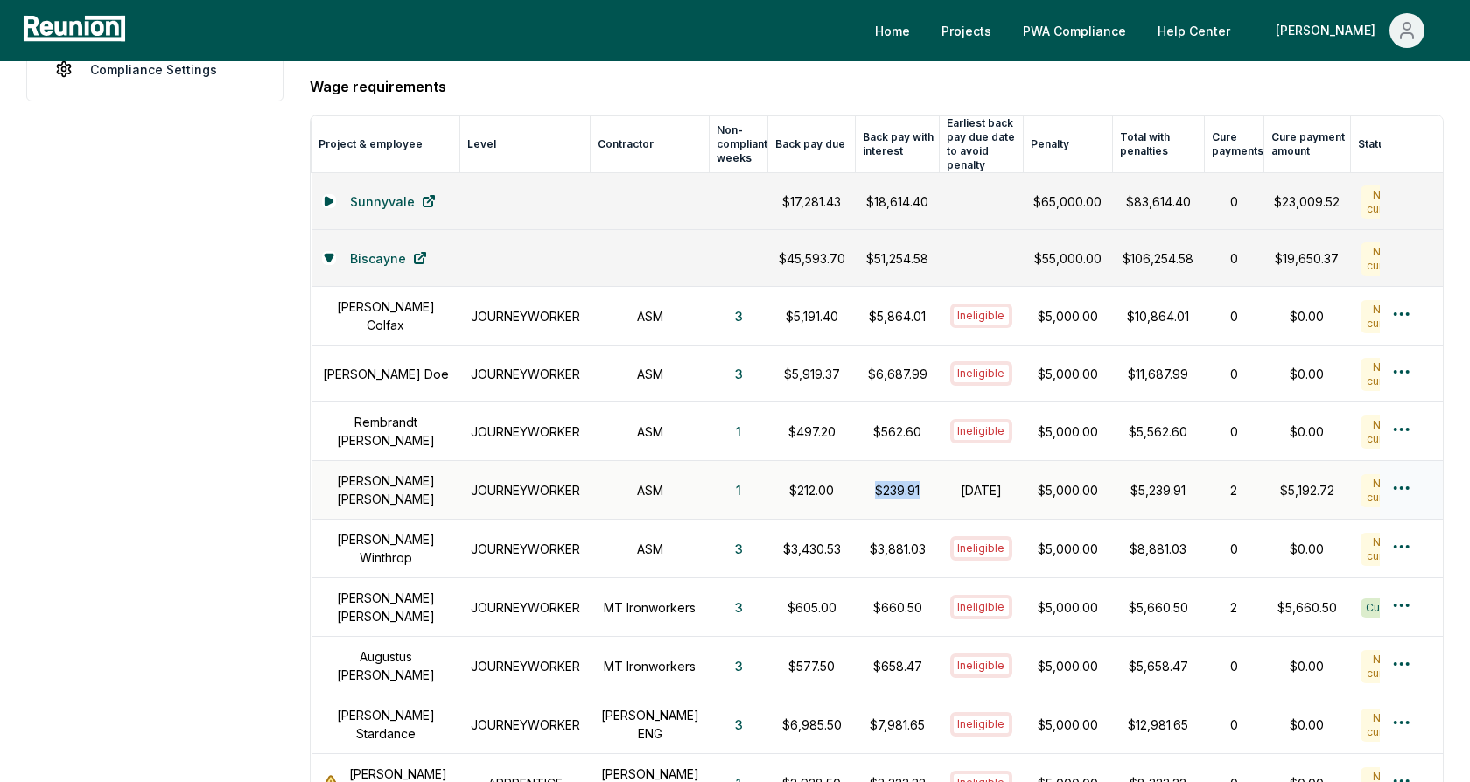
drag, startPoint x: 899, startPoint y: 474, endPoint x: 834, endPoint y: 474, distance: 64.7
click at [856, 474] on td "$239.91" at bounding box center [898, 490] width 84 height 59
click at [866, 481] on p "$239.91" at bounding box center [897, 490] width 63 height 18
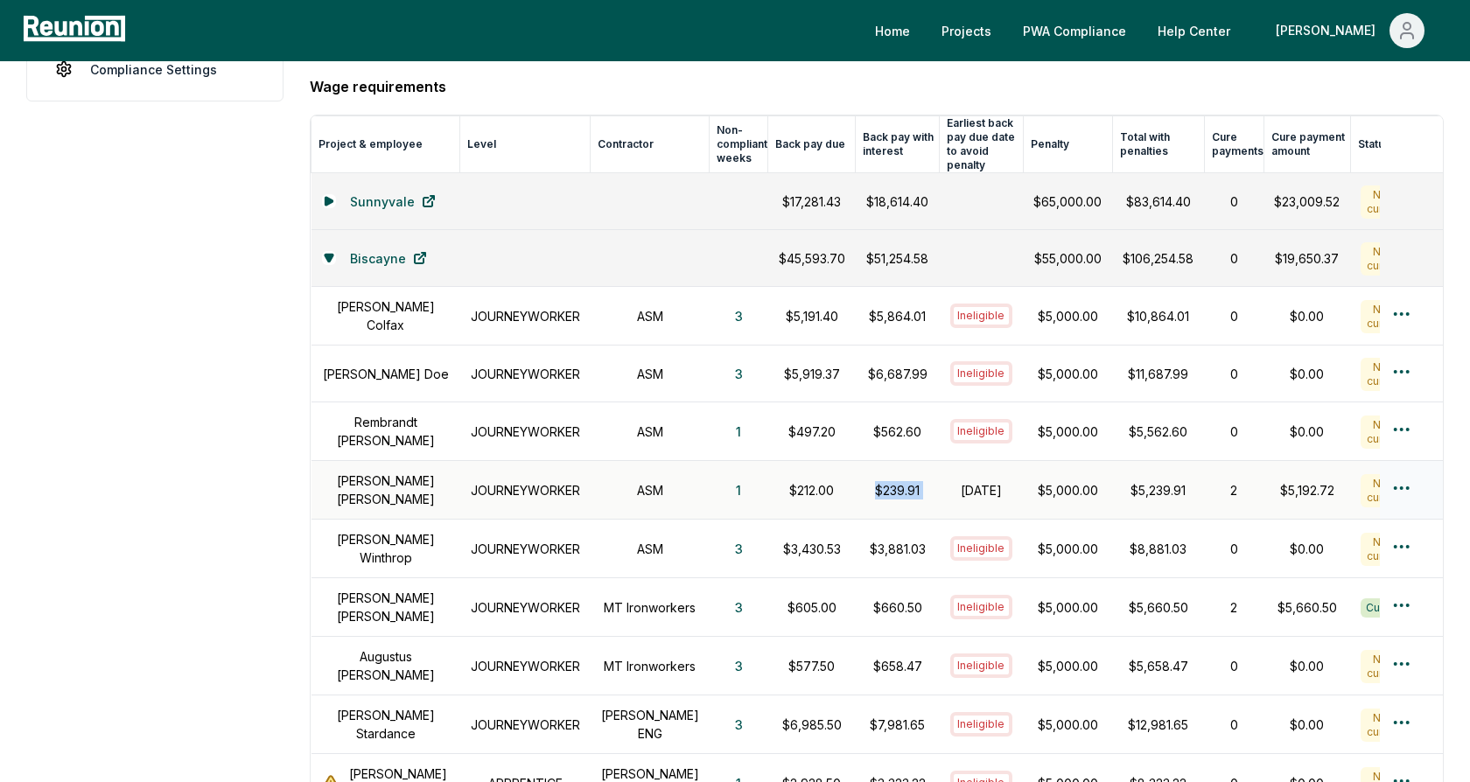
click at [894, 481] on p "$239.91" at bounding box center [897, 490] width 63 height 18
drag, startPoint x: 895, startPoint y: 472, endPoint x: 838, endPoint y: 472, distance: 56.9
click at [856, 472] on td "$239.91" at bounding box center [898, 490] width 84 height 59
click at [870, 481] on p "$239.91" at bounding box center [897, 490] width 63 height 18
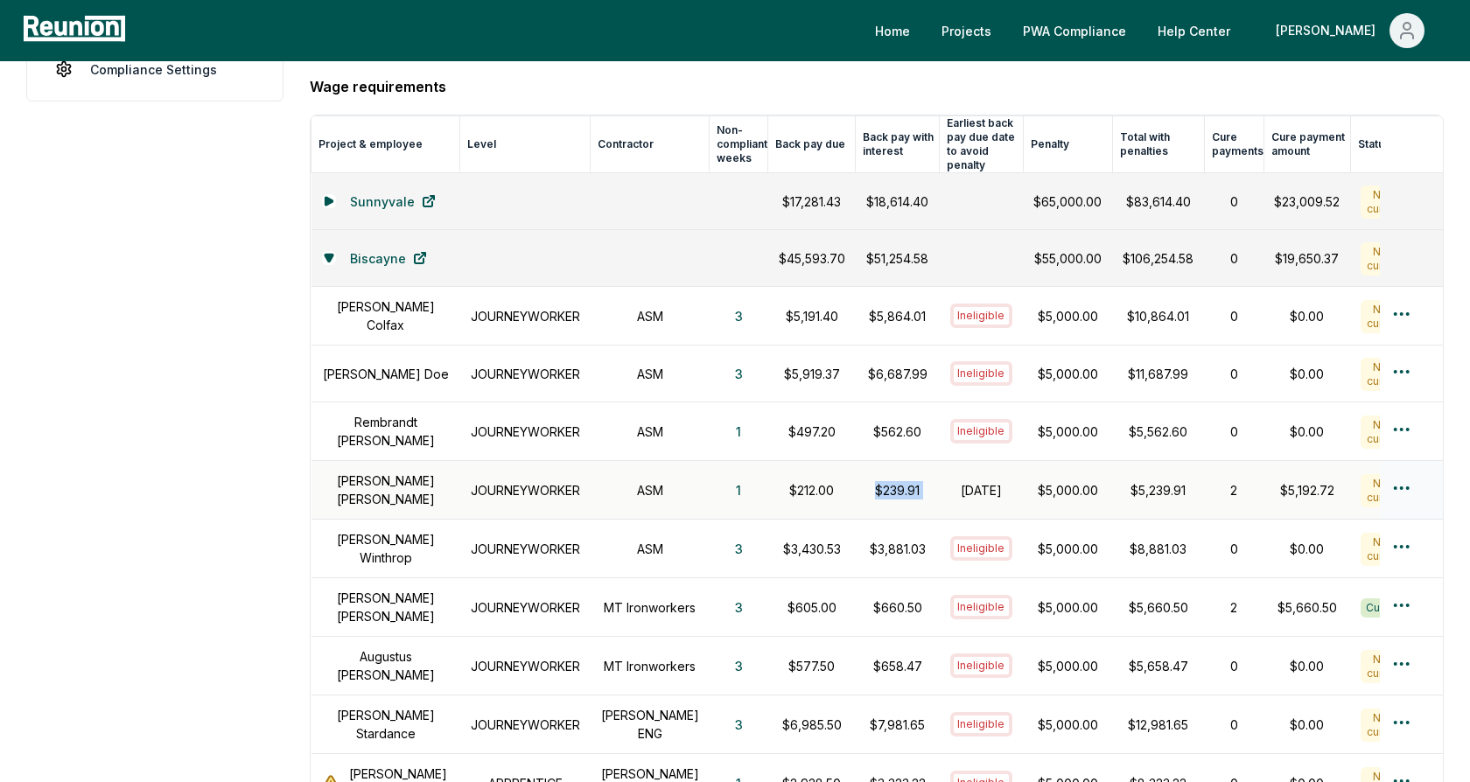
click at [870, 481] on p "$239.91" at bounding box center [897, 490] width 63 height 18
click at [974, 485] on h1 "October 31, 2024" at bounding box center [981, 490] width 63 height 18
drag, startPoint x: 983, startPoint y: 485, endPoint x: 927, endPoint y: 466, distance: 58.9
click at [940, 466] on td "October 31, 2024" at bounding box center [982, 490] width 84 height 59
drag, startPoint x: 899, startPoint y: 479, endPoint x: 839, endPoint y: 477, distance: 60.4
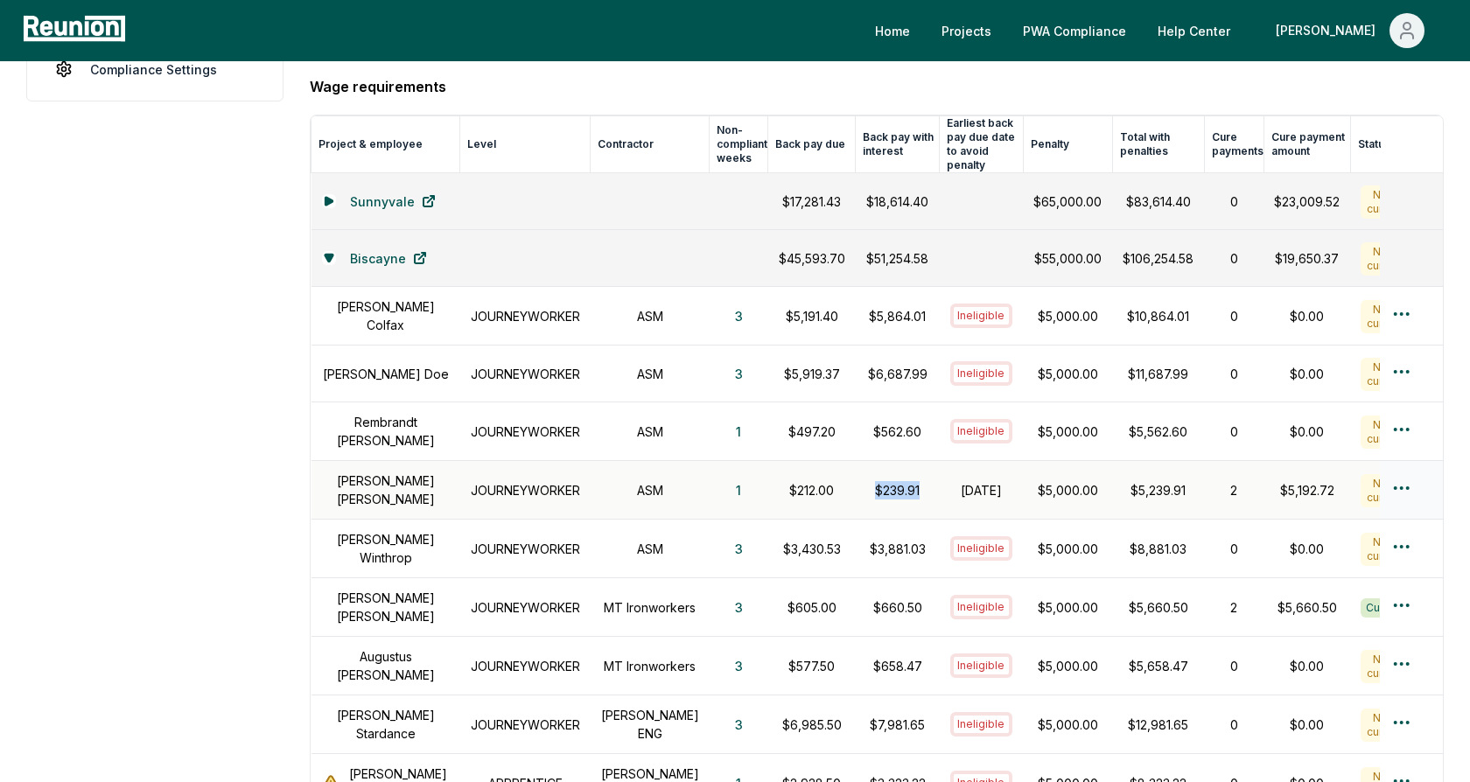
click at [866, 481] on p "$239.91" at bounding box center [897, 490] width 63 height 18
click at [950, 481] on h1 "October 31, 2024" at bounding box center [981, 490] width 63 height 18
drag, startPoint x: 1070, startPoint y: 477, endPoint x: 1007, endPoint y: 476, distance: 63.0
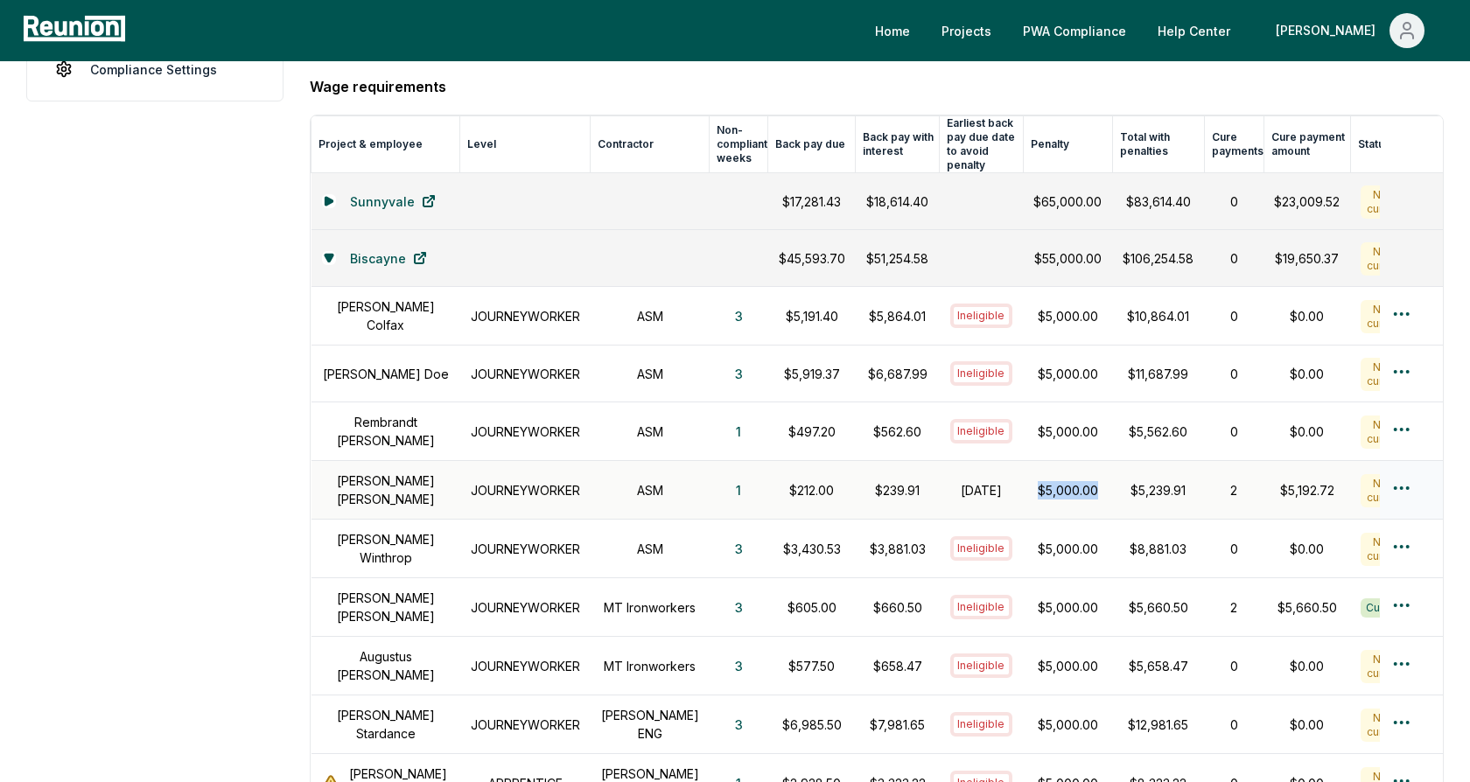
click at [1033, 481] on p "$5,000.00" at bounding box center [1067, 490] width 68 height 18
drag, startPoint x: 976, startPoint y: 485, endPoint x: 924, endPoint y: 462, distance: 57.2
click at [950, 481] on h1 "October 31, 2024" at bounding box center [981, 490] width 63 height 18
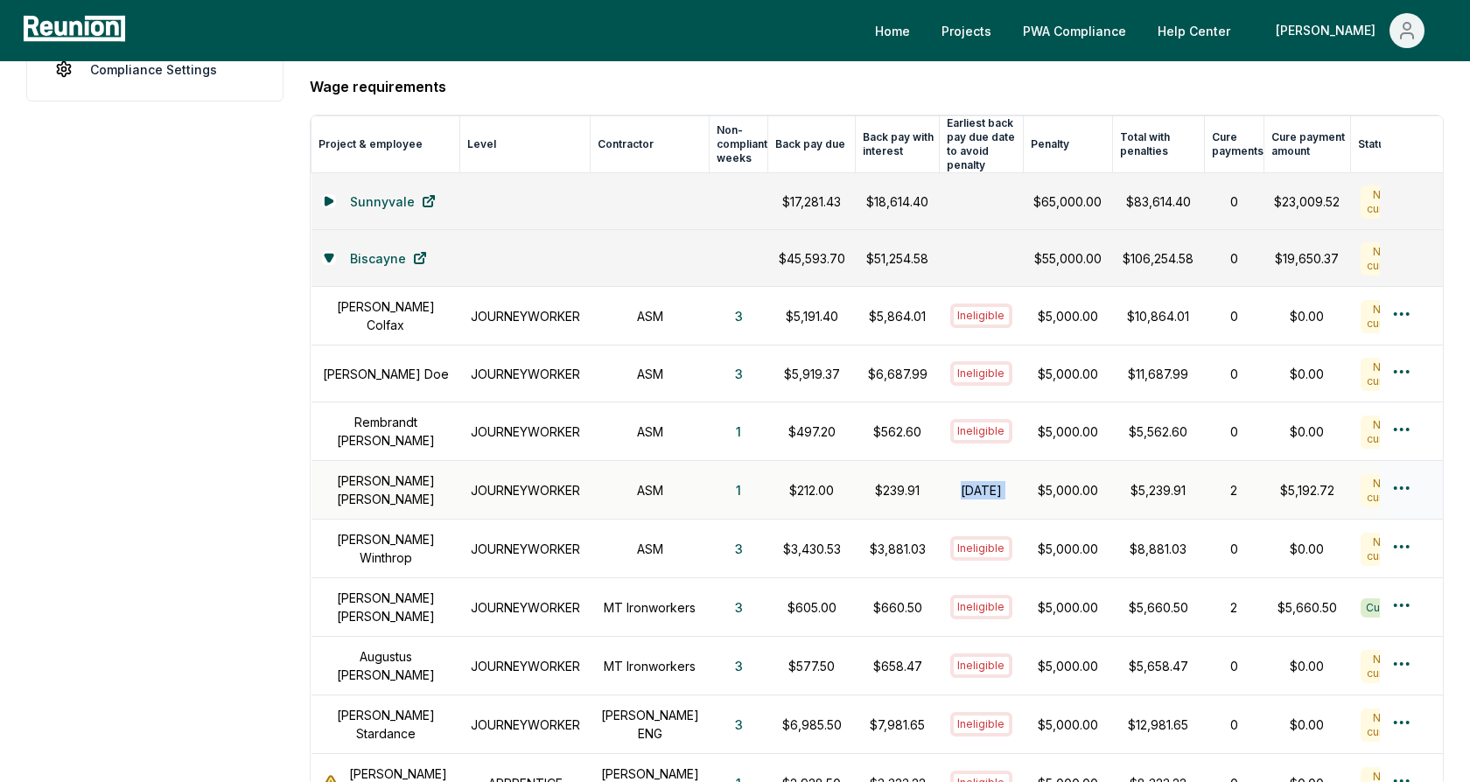
click at [950, 481] on h1 "October 31, 2024" at bounding box center [981, 490] width 63 height 18
click at [978, 481] on h1 "October 31, 2024" at bounding box center [981, 490] width 63 height 18
click at [1408, 470] on html "Please visit us on your desktop We're working on making our marketplace mobile-…" at bounding box center [735, 468] width 1470 height 1884
click at [1338, 551] on div "Create wage cure payment" at bounding box center [1372, 549] width 166 height 47
click at [218, 262] on aside "Dashboard Contractors Contracts Employees Apprenticeship Programs Payroll Repor…" at bounding box center [154, 498] width 257 height 1770
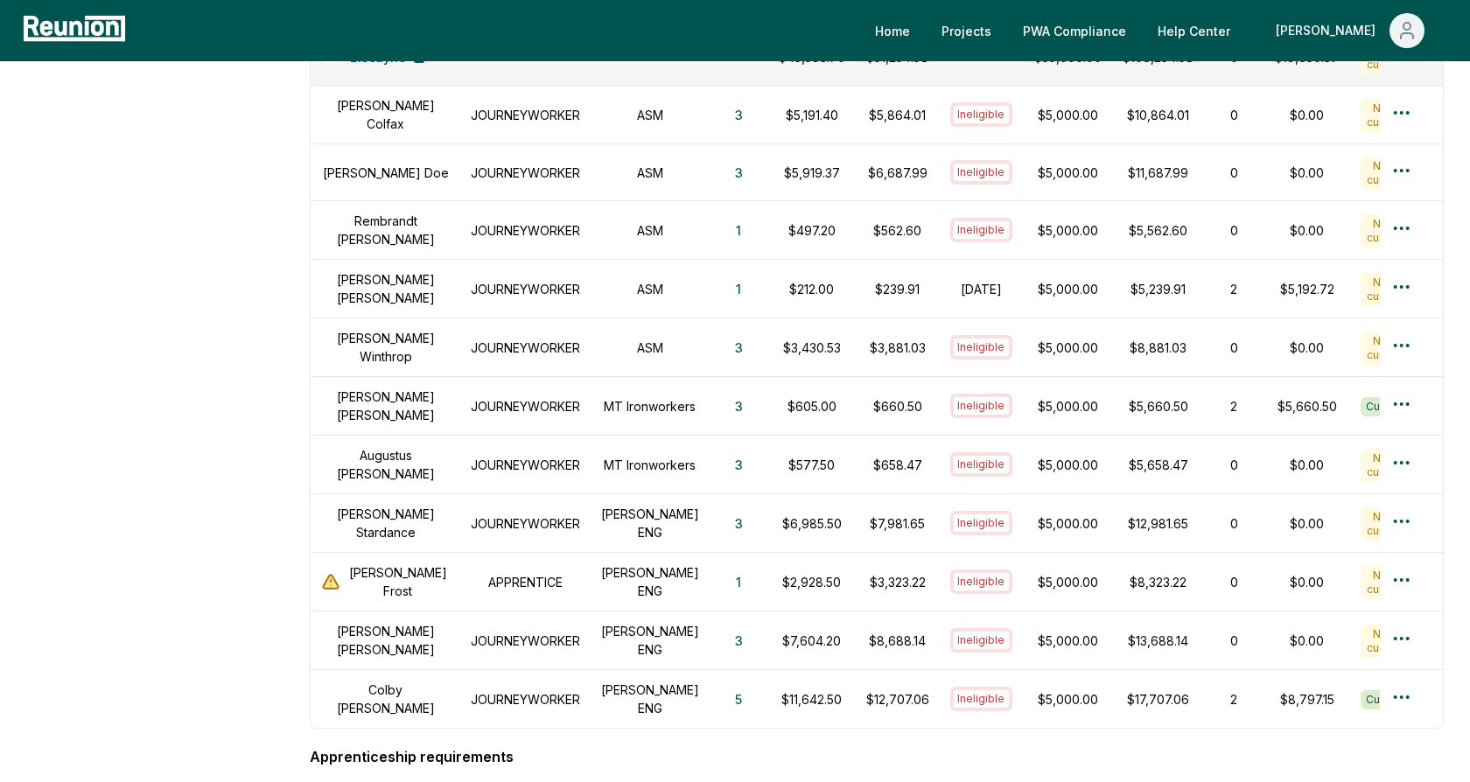
scroll to position [665, 0]
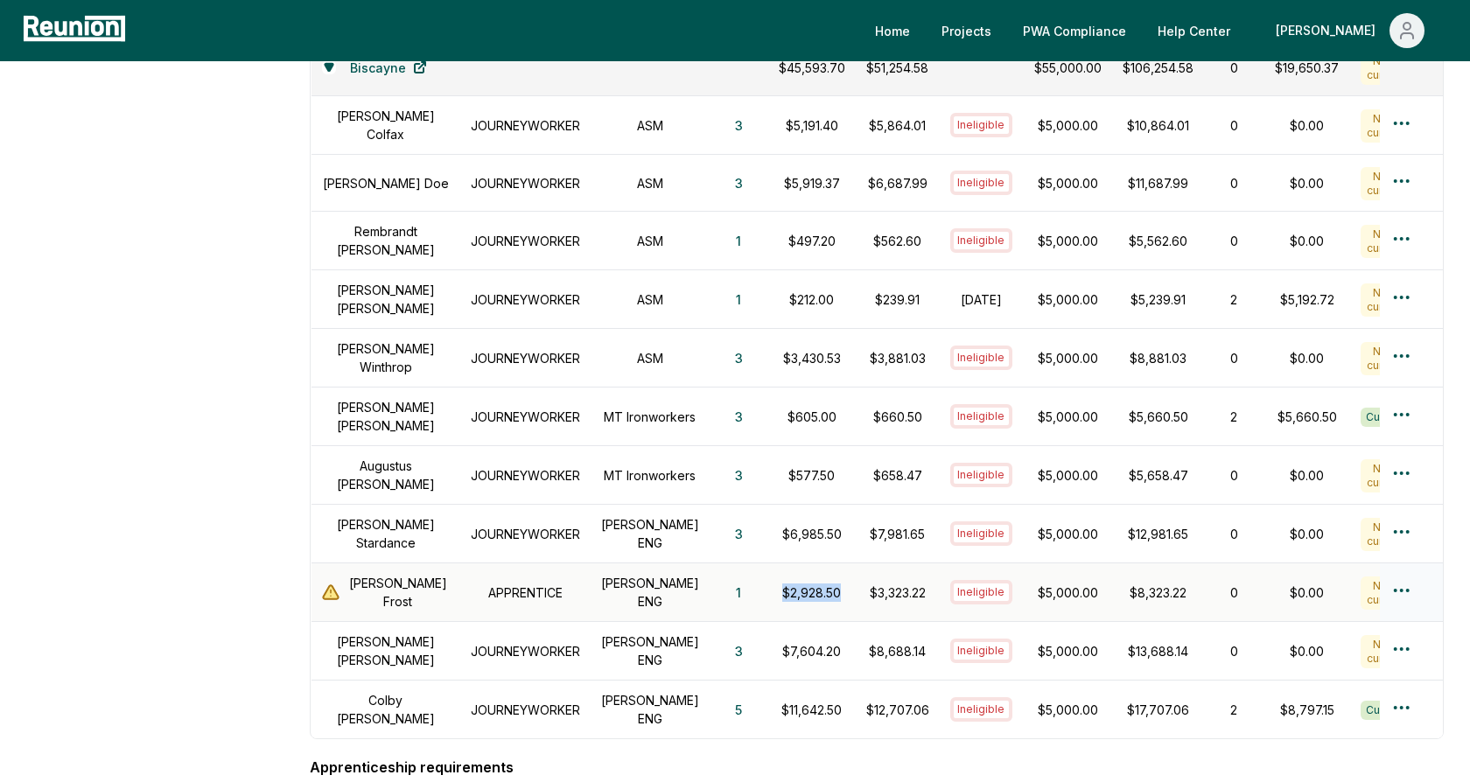
drag, startPoint x: 814, startPoint y: 568, endPoint x: 752, endPoint y: 566, distance: 62.1
click at [779, 584] on p "$2,928.50" at bounding box center [812, 593] width 66 height 18
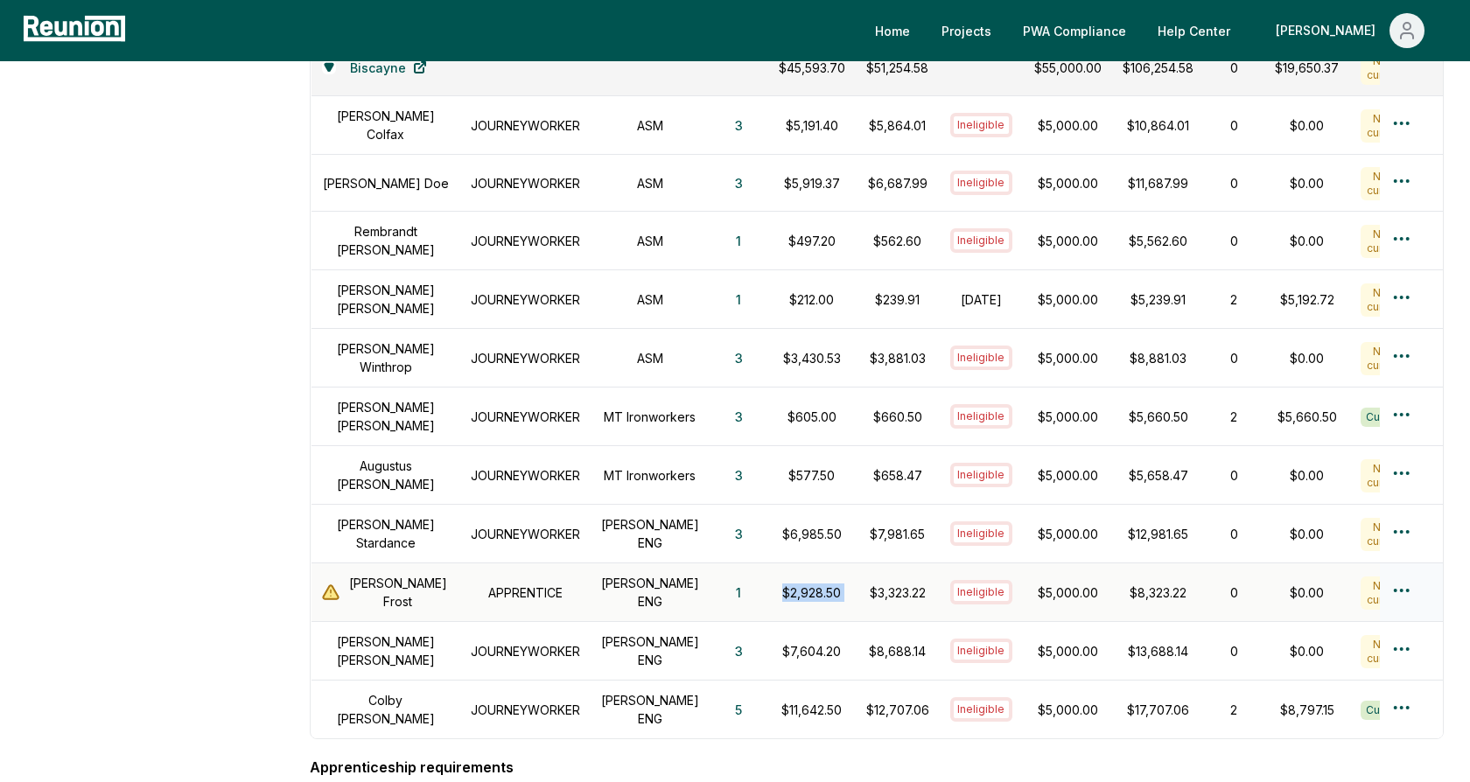
click at [471, 584] on h1 "APPRENTICE" at bounding box center [525, 593] width 109 height 18
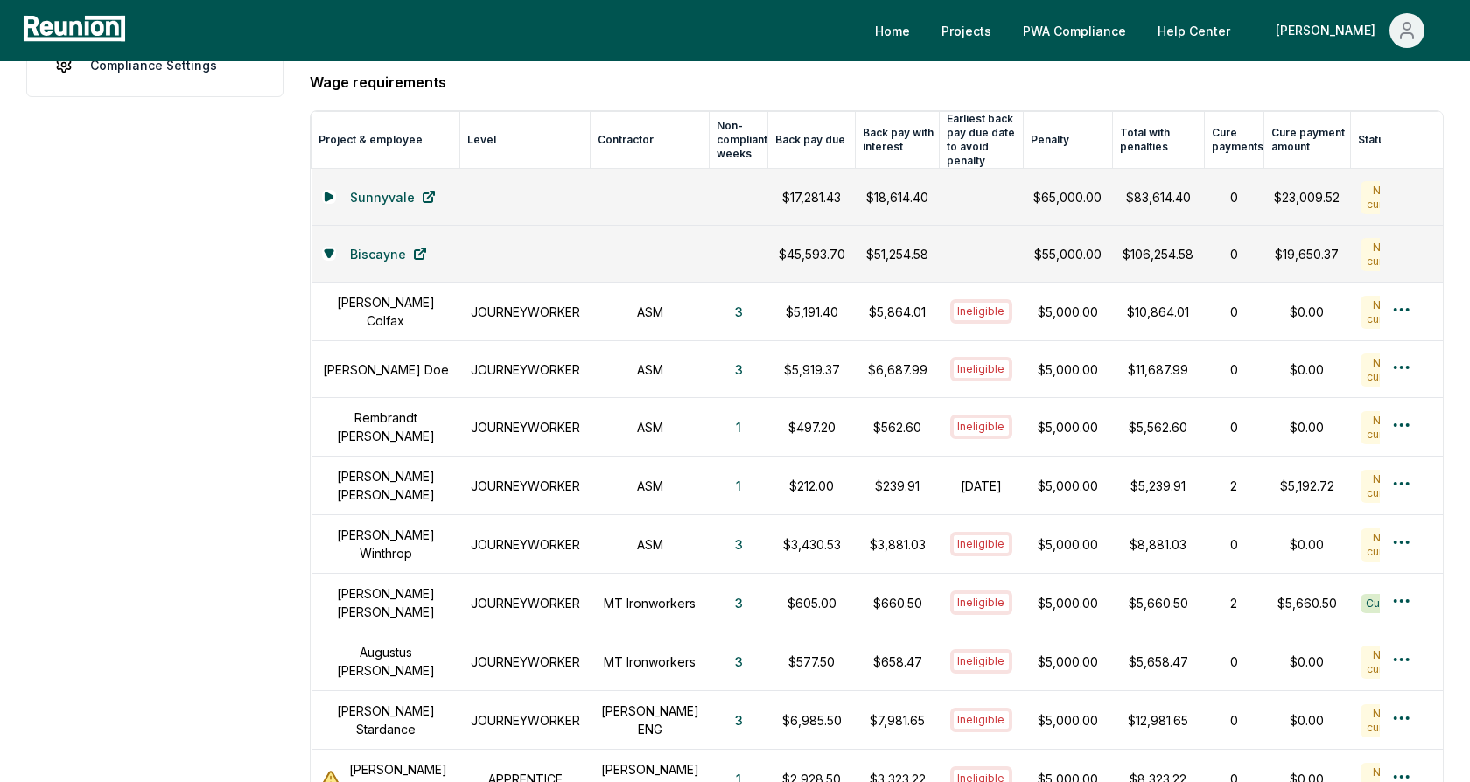
scroll to position [492, 0]
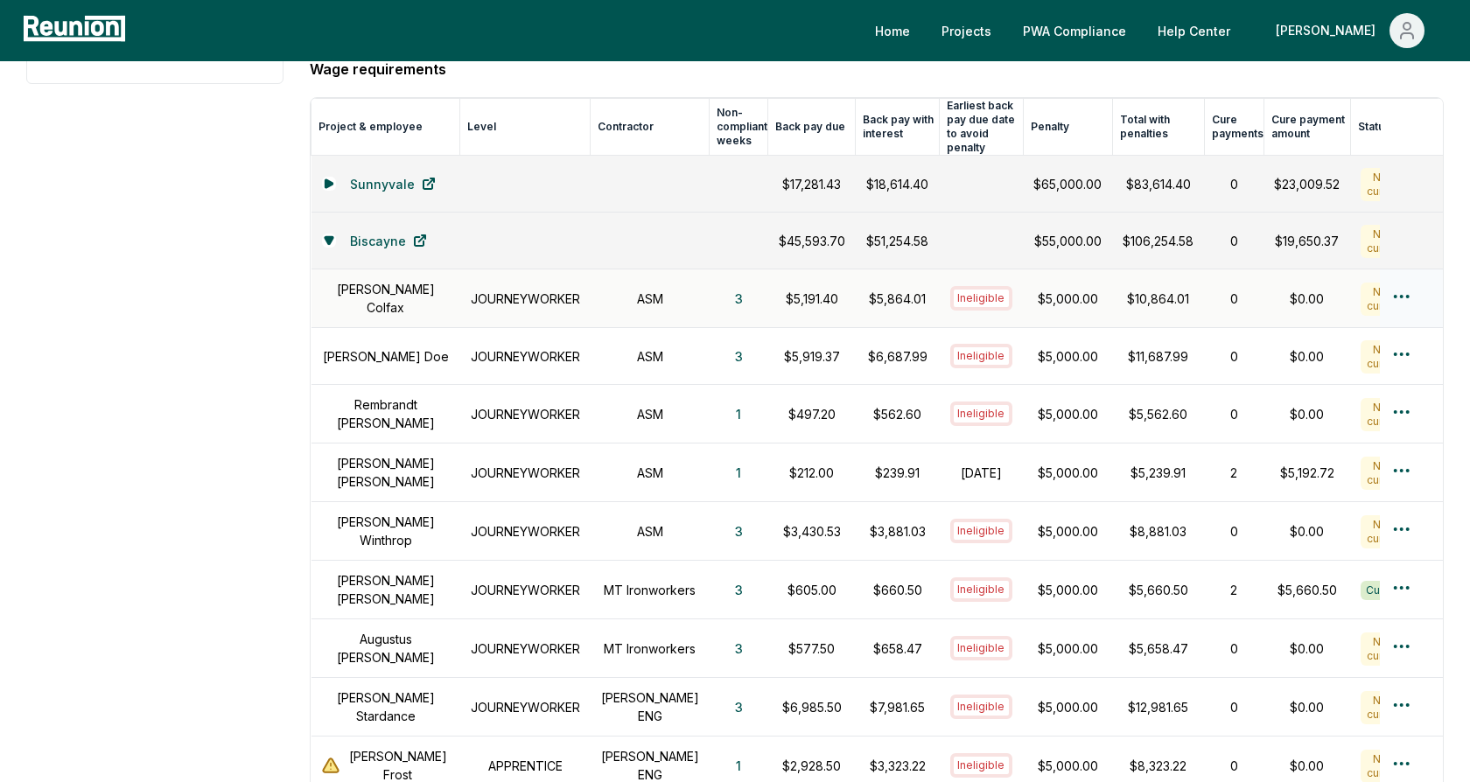
click at [563, 290] on h1 "JOURNEYWORKER" at bounding box center [525, 299] width 109 height 18
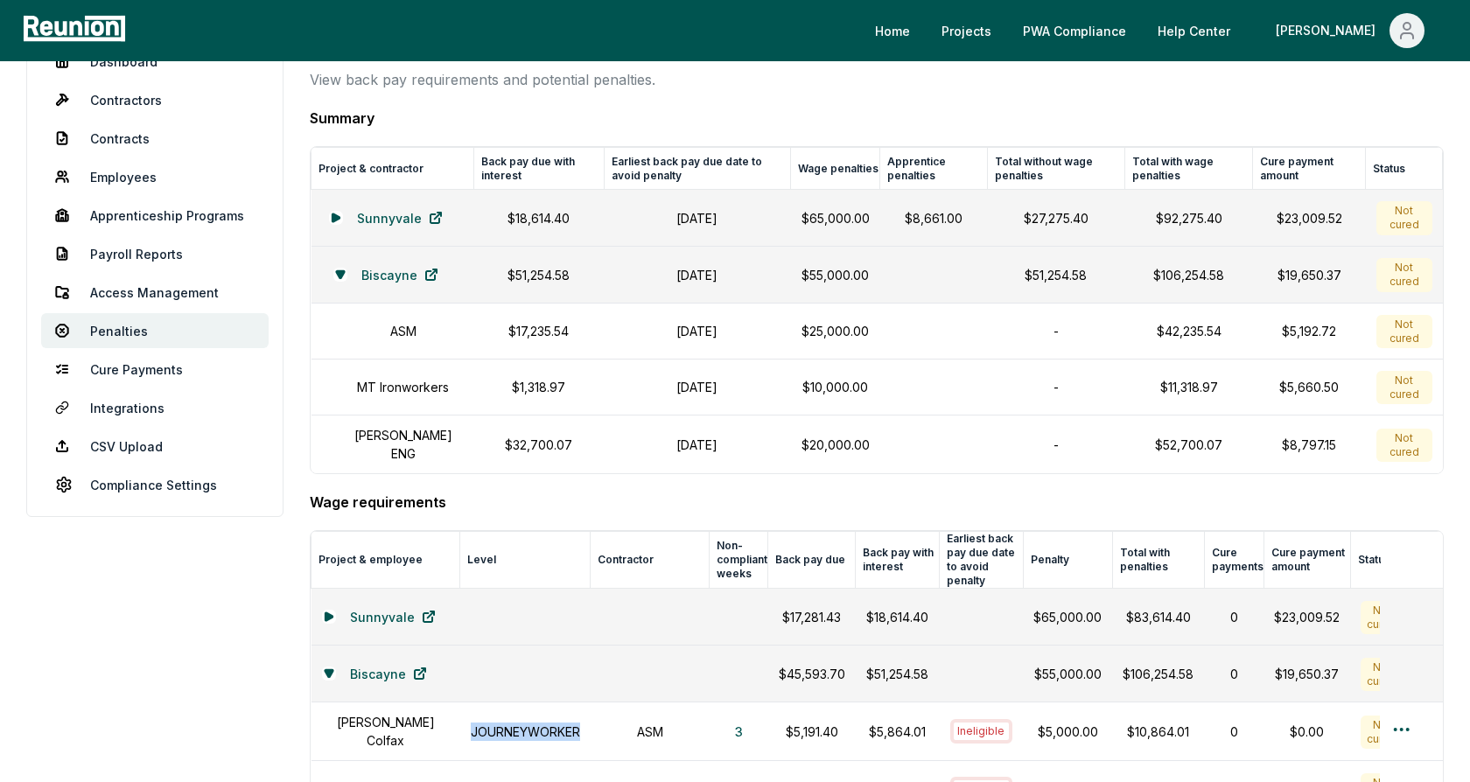
scroll to position [0, 0]
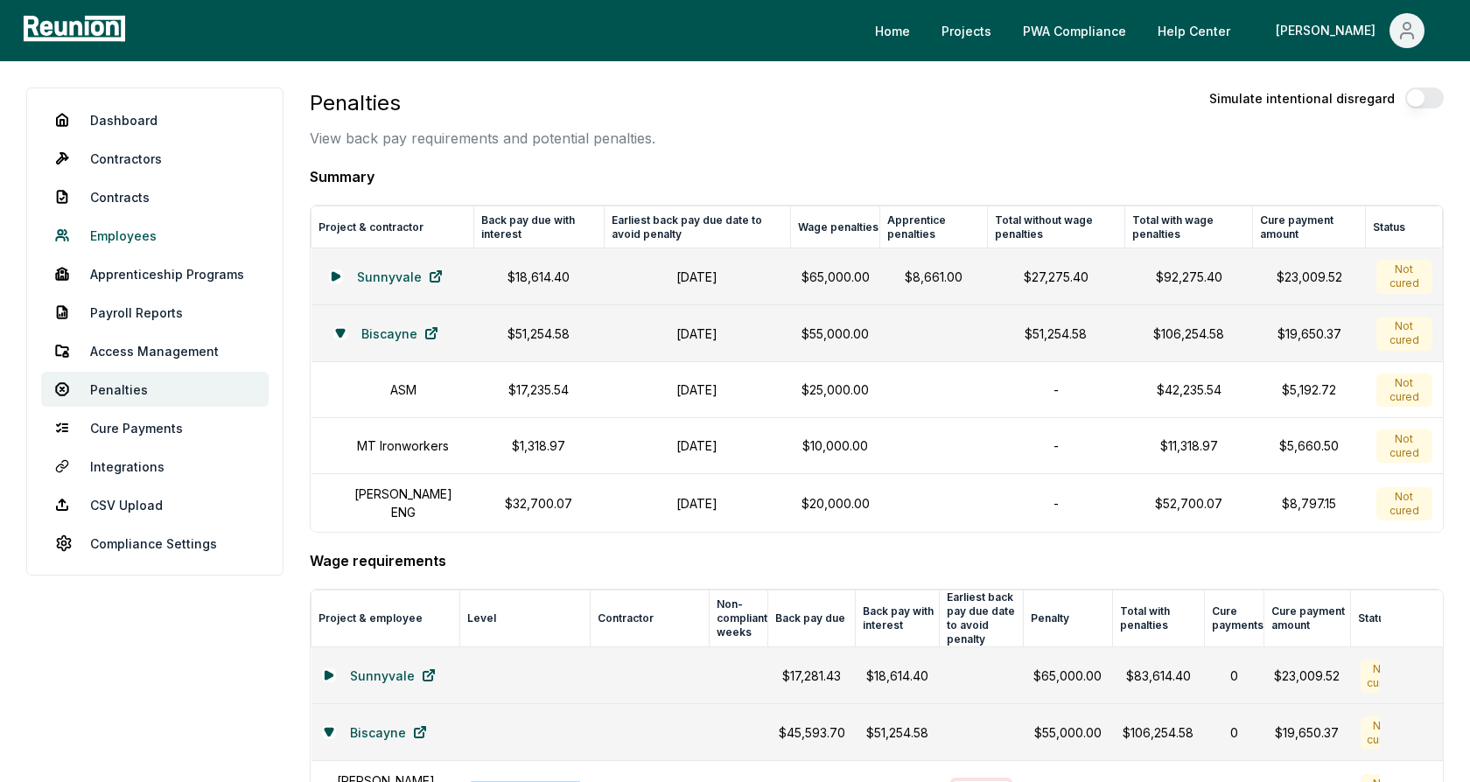
click at [126, 232] on link "Employees" at bounding box center [154, 235] width 227 height 35
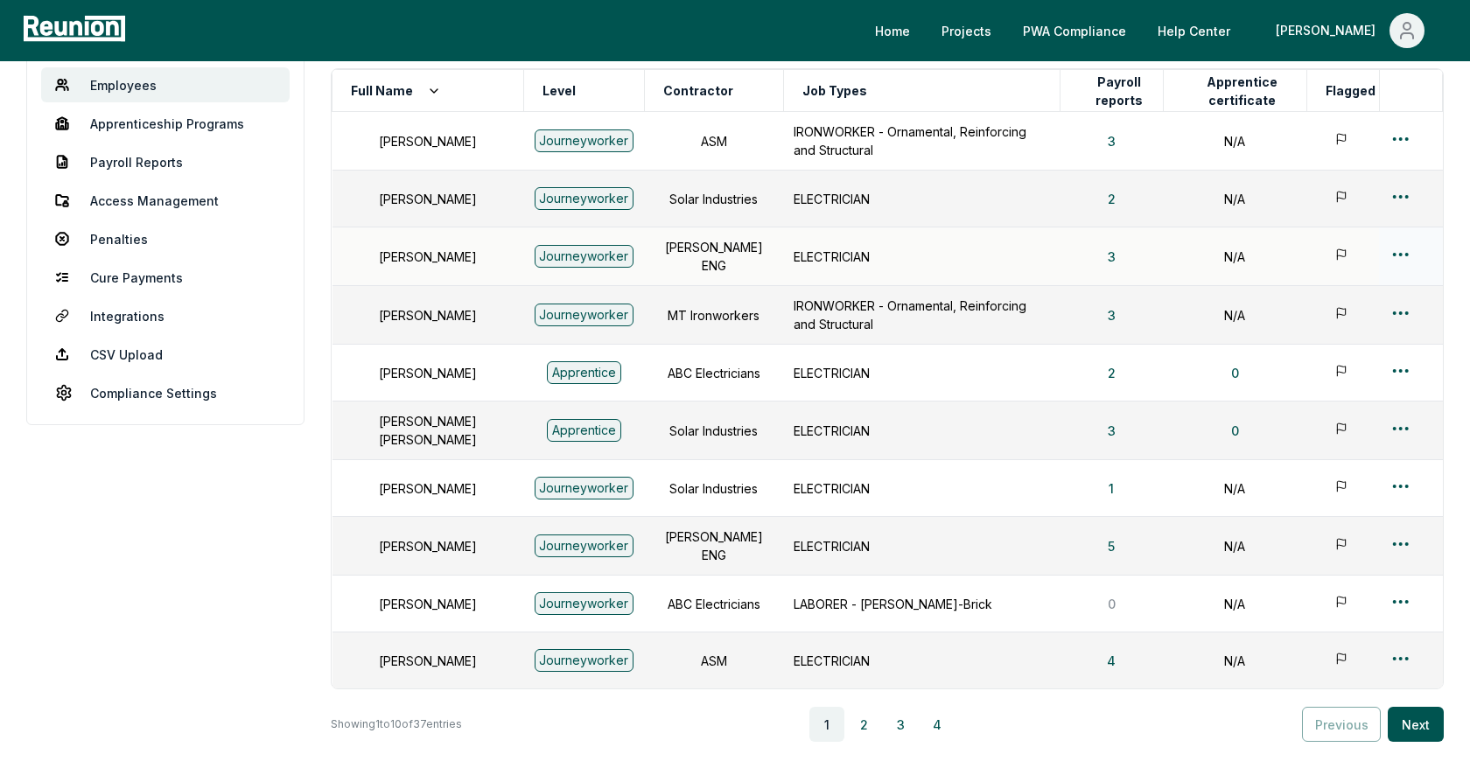
scroll to position [118, 0]
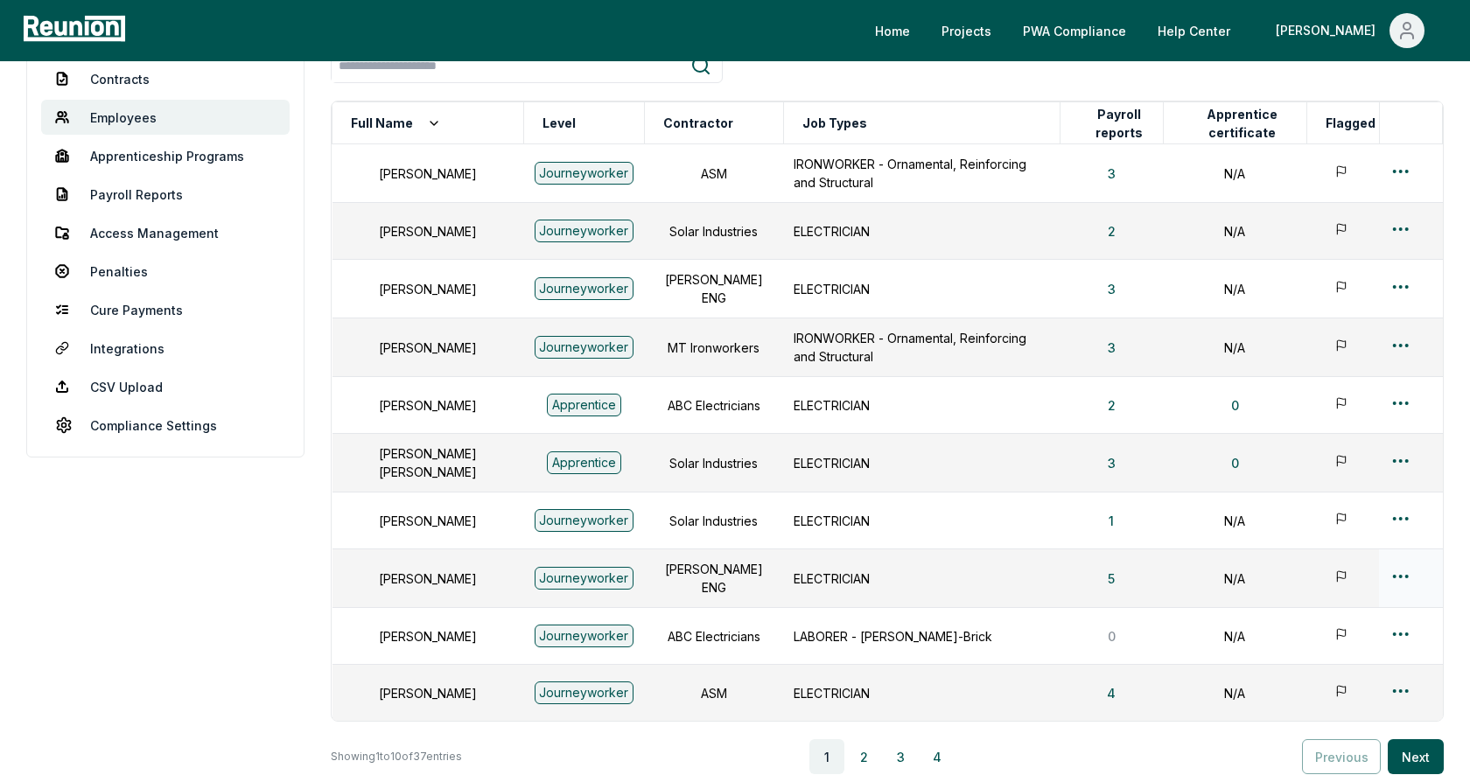
click at [1403, 566] on html "Please visit us on your desktop We're working on making our marketplace mobile-…" at bounding box center [735, 411] width 1470 height 1059
click at [1330, 631] on div "Edit" at bounding box center [1372, 633] width 166 height 29
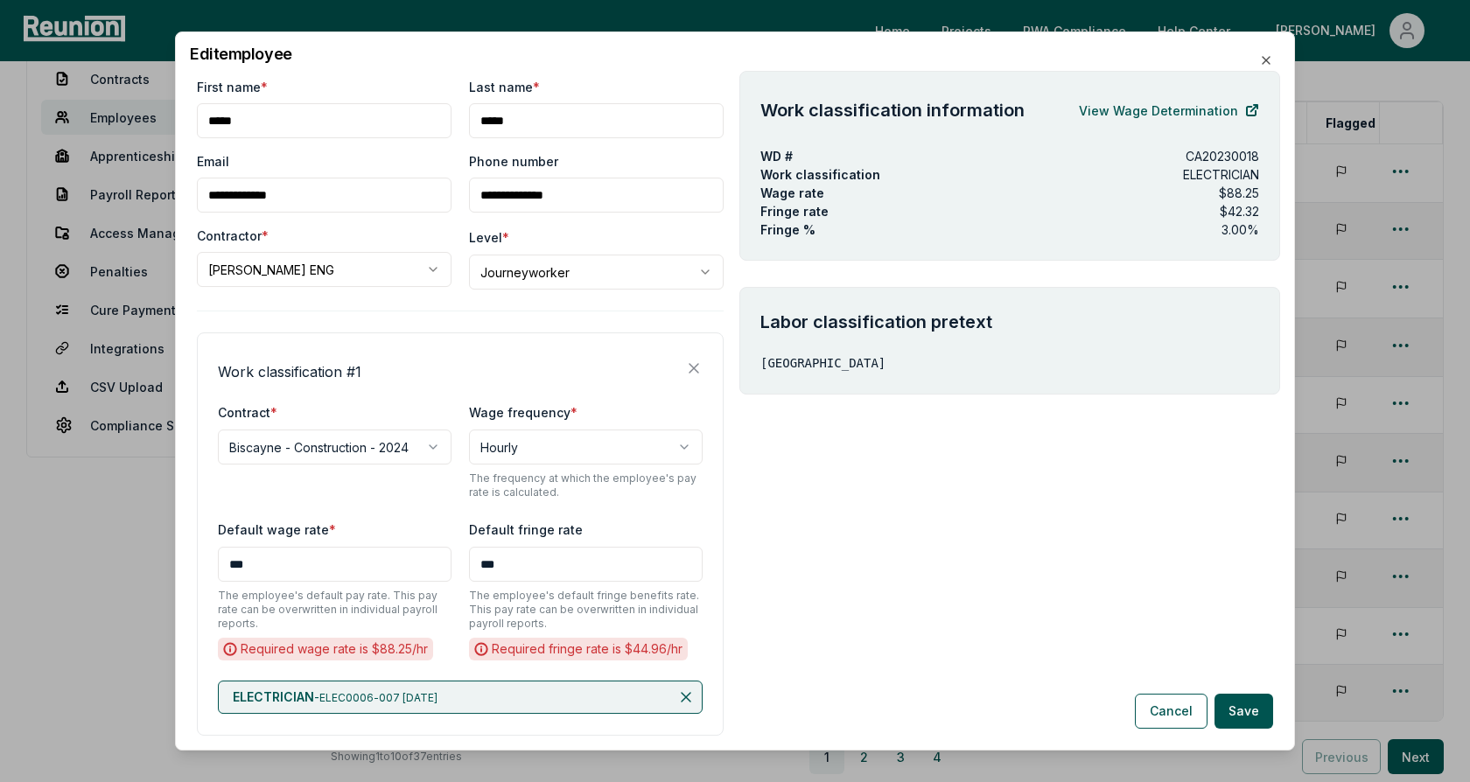
click at [448, 315] on div "**********" at bounding box center [460, 431] width 527 height 707
click at [528, 279] on body "Please visit us on your desktop We're working on making our marketplace mobile-…" at bounding box center [735, 411] width 1470 height 1059
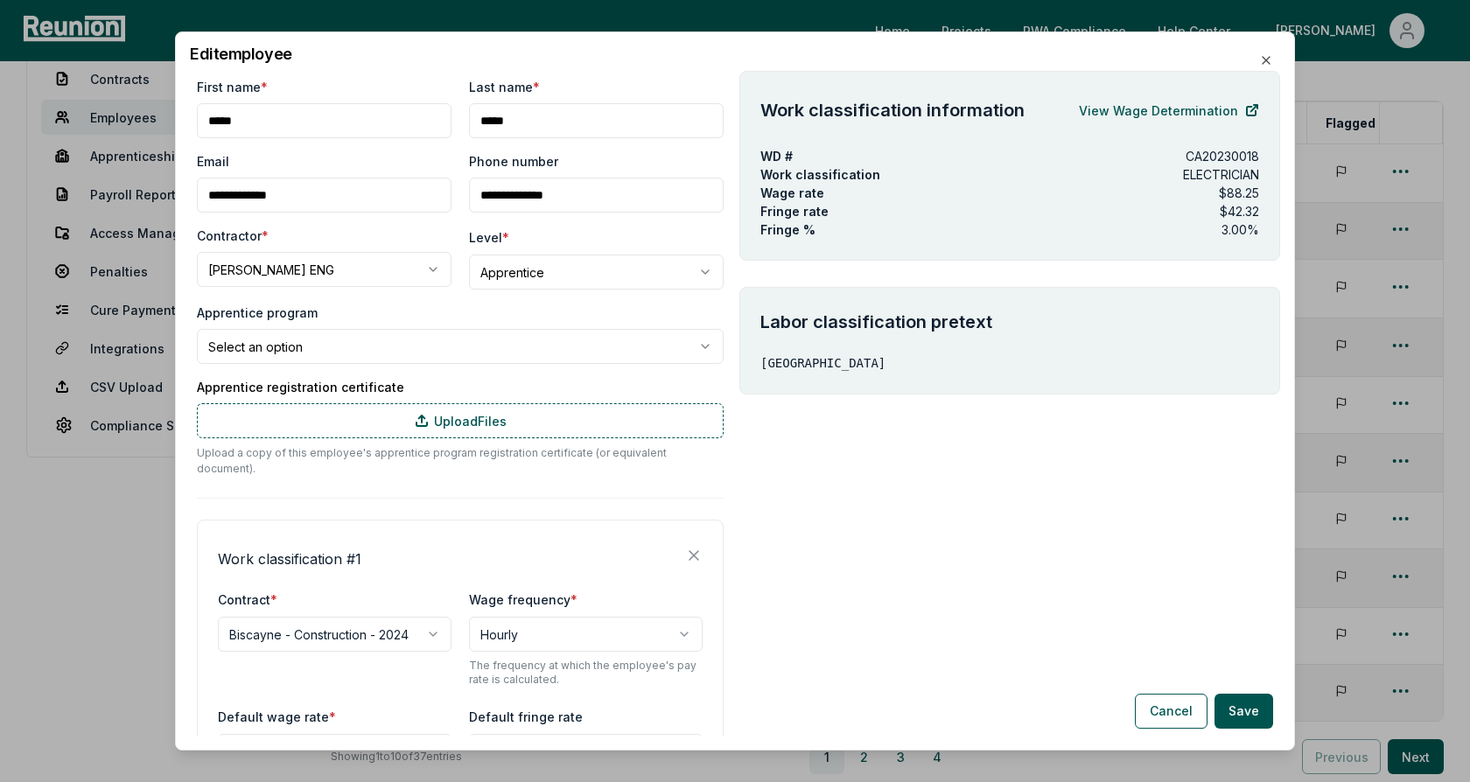
click at [305, 353] on body "Please visit us on your desktop We're working on making our marketplace mobile-…" at bounding box center [735, 411] width 1470 height 1059
click at [333, 316] on body "Please visit us on your desktop We're working on making our marketplace mobile-…" at bounding box center [735, 411] width 1470 height 1059
click at [548, 281] on body "Please visit us on your desktop We're working on making our marketplace mobile-…" at bounding box center [735, 411] width 1470 height 1059
select select "**********"
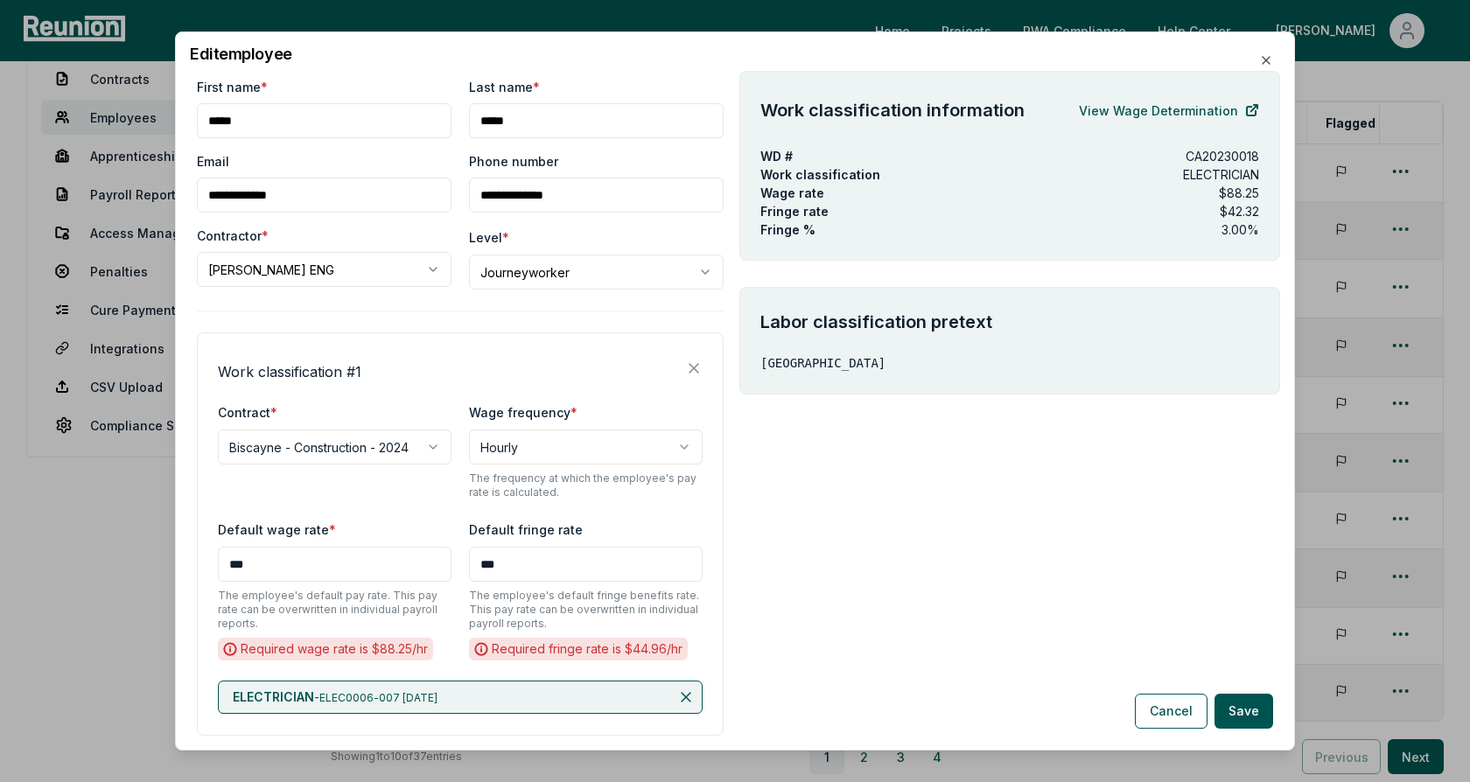
click at [490, 316] on div "**********" at bounding box center [460, 431] width 527 height 707
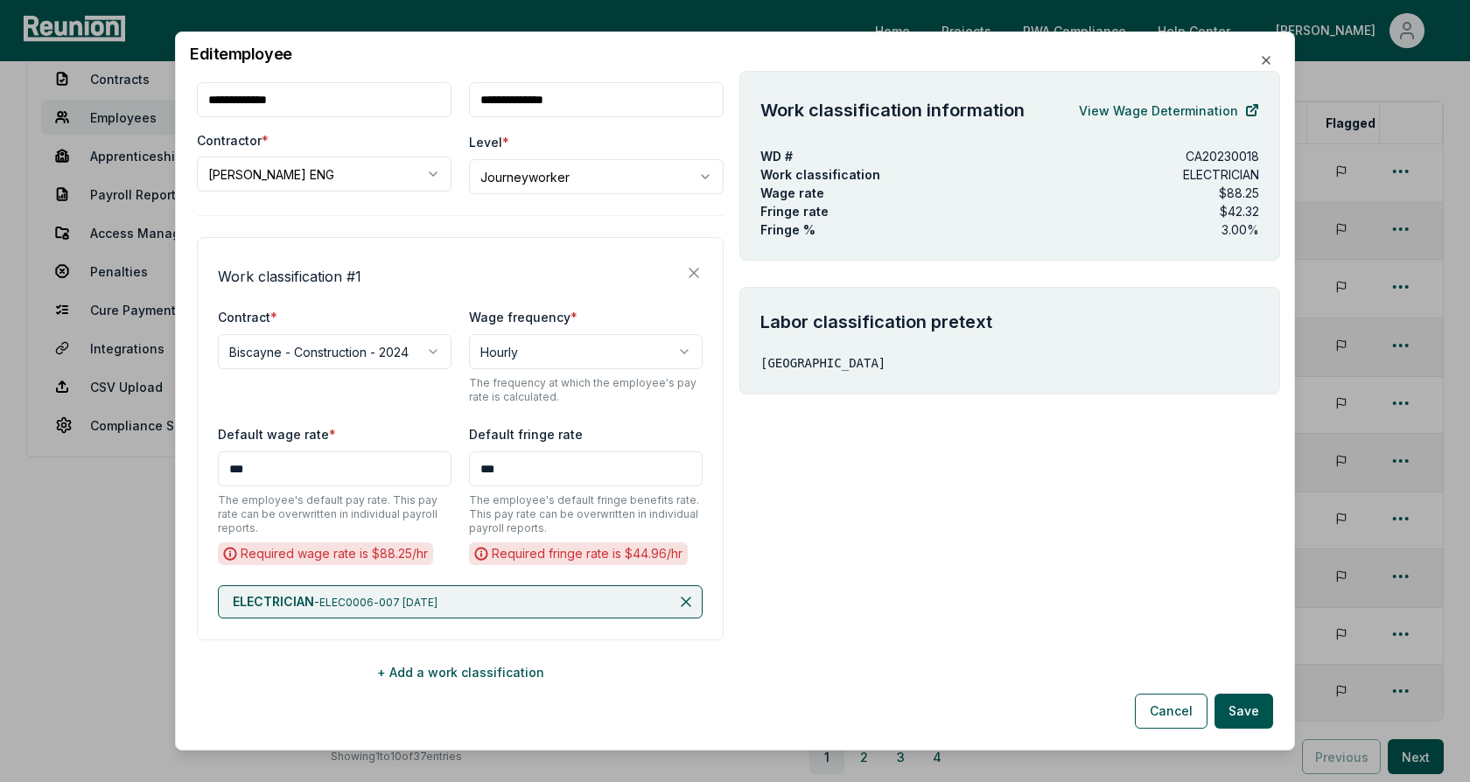
click at [309, 272] on h4 "Work classification # 1" at bounding box center [289, 276] width 143 height 21
click at [427, 266] on div "Work classification # 1" at bounding box center [460, 273] width 485 height 28
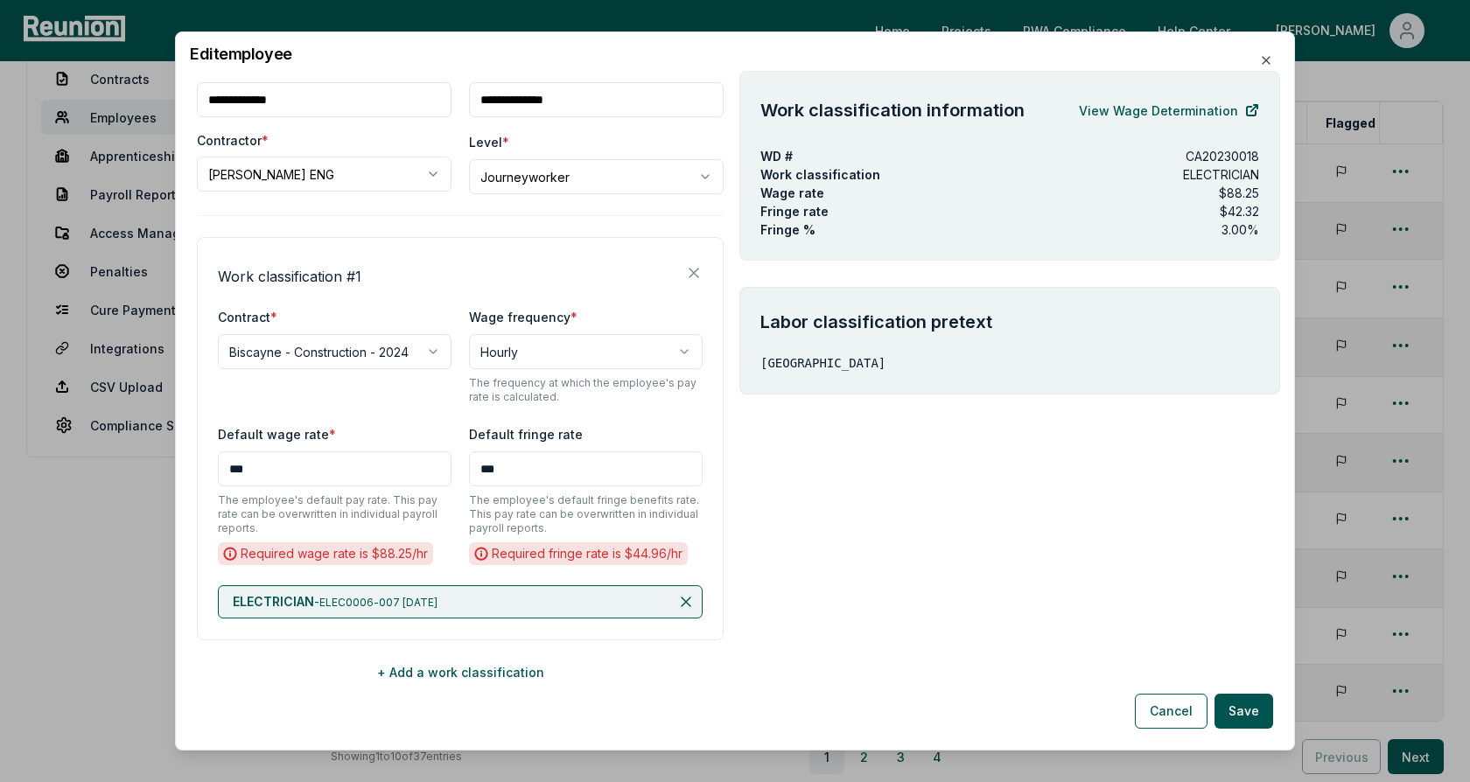
click at [297, 601] on span "ELECTRICIAN" at bounding box center [273, 601] width 81 height 15
click at [388, 593] on p "ELECTRICIAN - ELEC0006-007 06/01/2023" at bounding box center [335, 601] width 205 height 17
click at [1210, 159] on p "CA20230018" at bounding box center [1222, 156] width 73 height 18
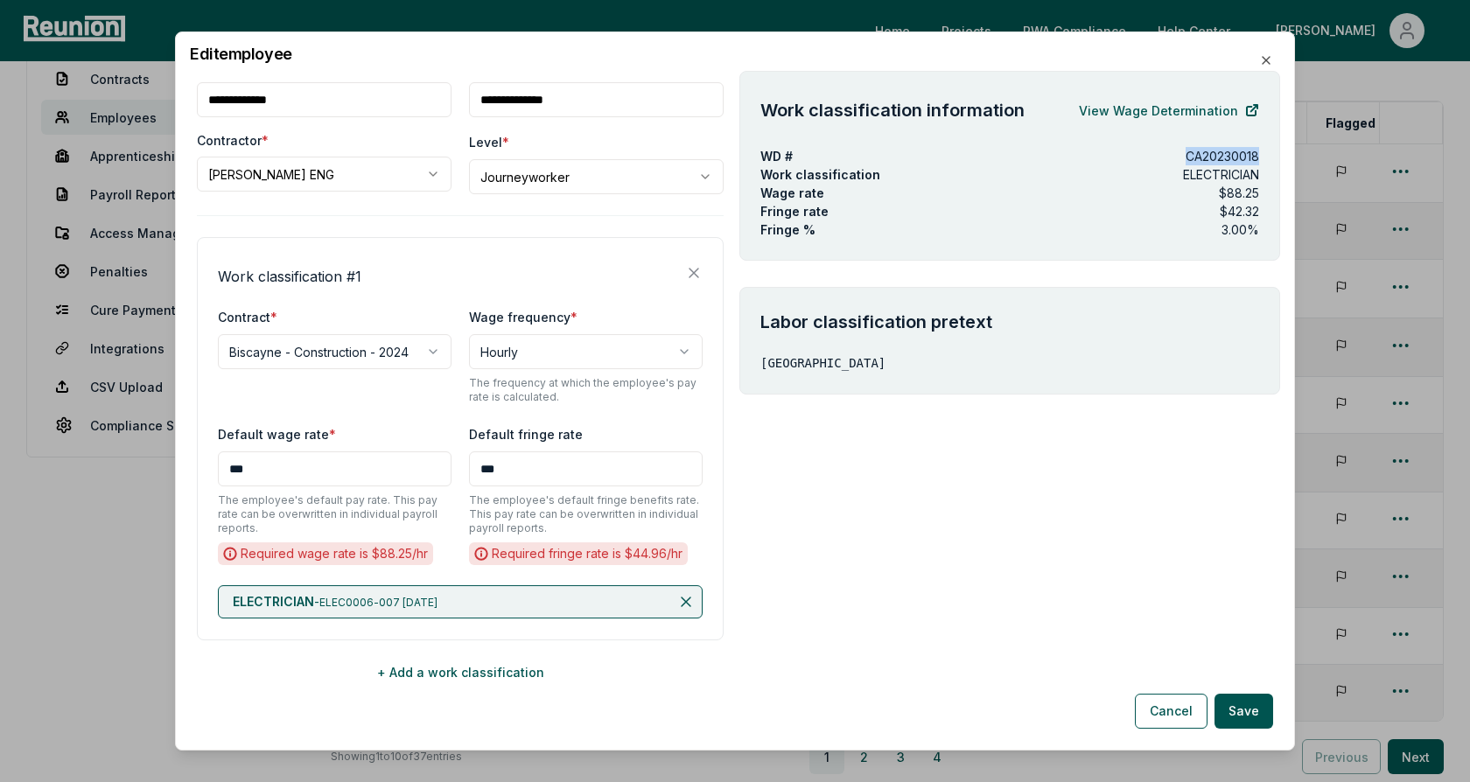
click at [1210, 159] on p "CA20230018" at bounding box center [1222, 156] width 73 height 18
drag, startPoint x: 1262, startPoint y: 213, endPoint x: 749, endPoint y: 199, distance: 513.0
click at [749, 199] on div "Work classification information View Wage Determination WD # CA20230018 Work cl…" at bounding box center [1009, 166] width 541 height 190
click at [866, 202] on div "Fringe rate $42.32" at bounding box center [1009, 211] width 499 height 18
click at [1144, 111] on link "View Wage Determination" at bounding box center [1169, 110] width 180 height 35
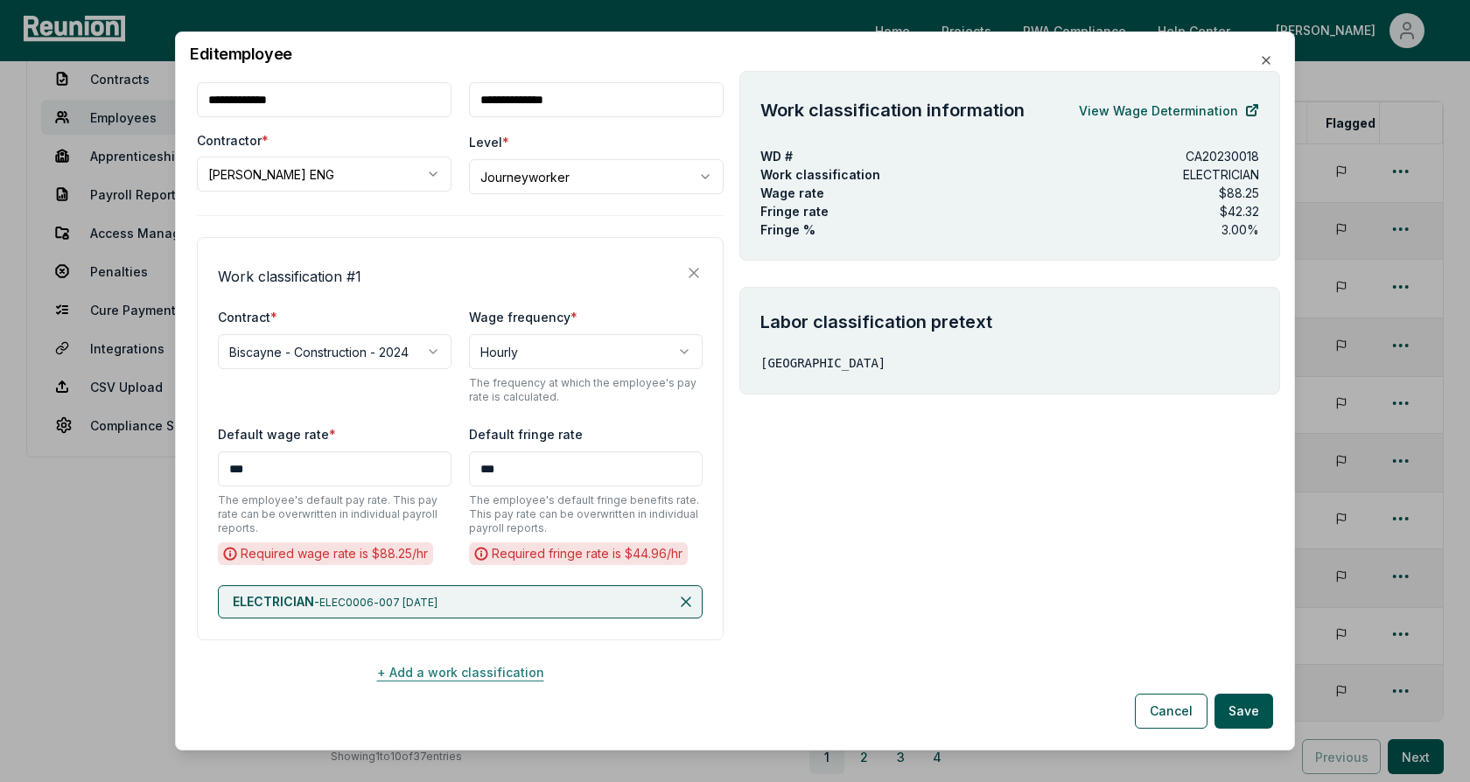
click at [452, 668] on button "+ Add a work classification" at bounding box center [460, 671] width 527 height 35
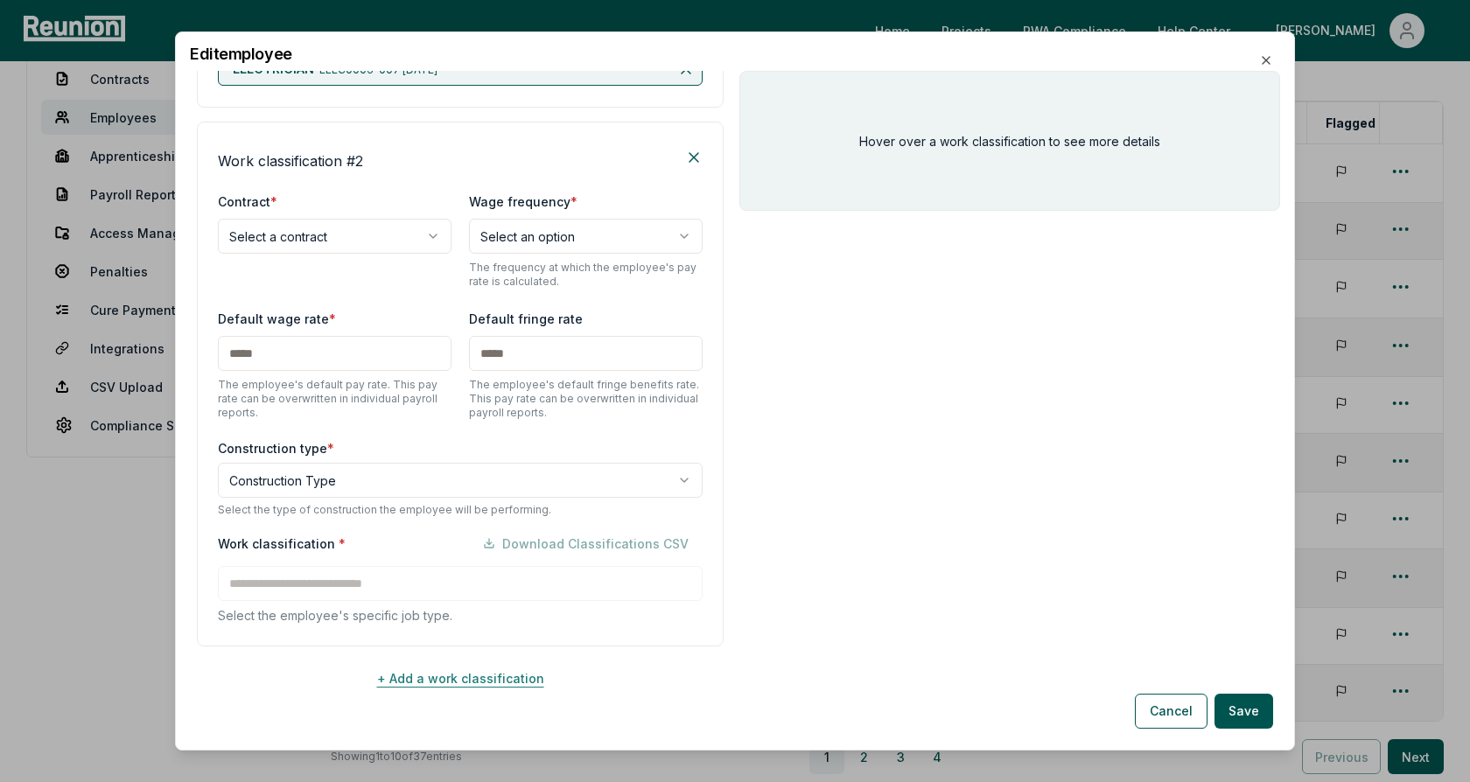
scroll to position [633, 0]
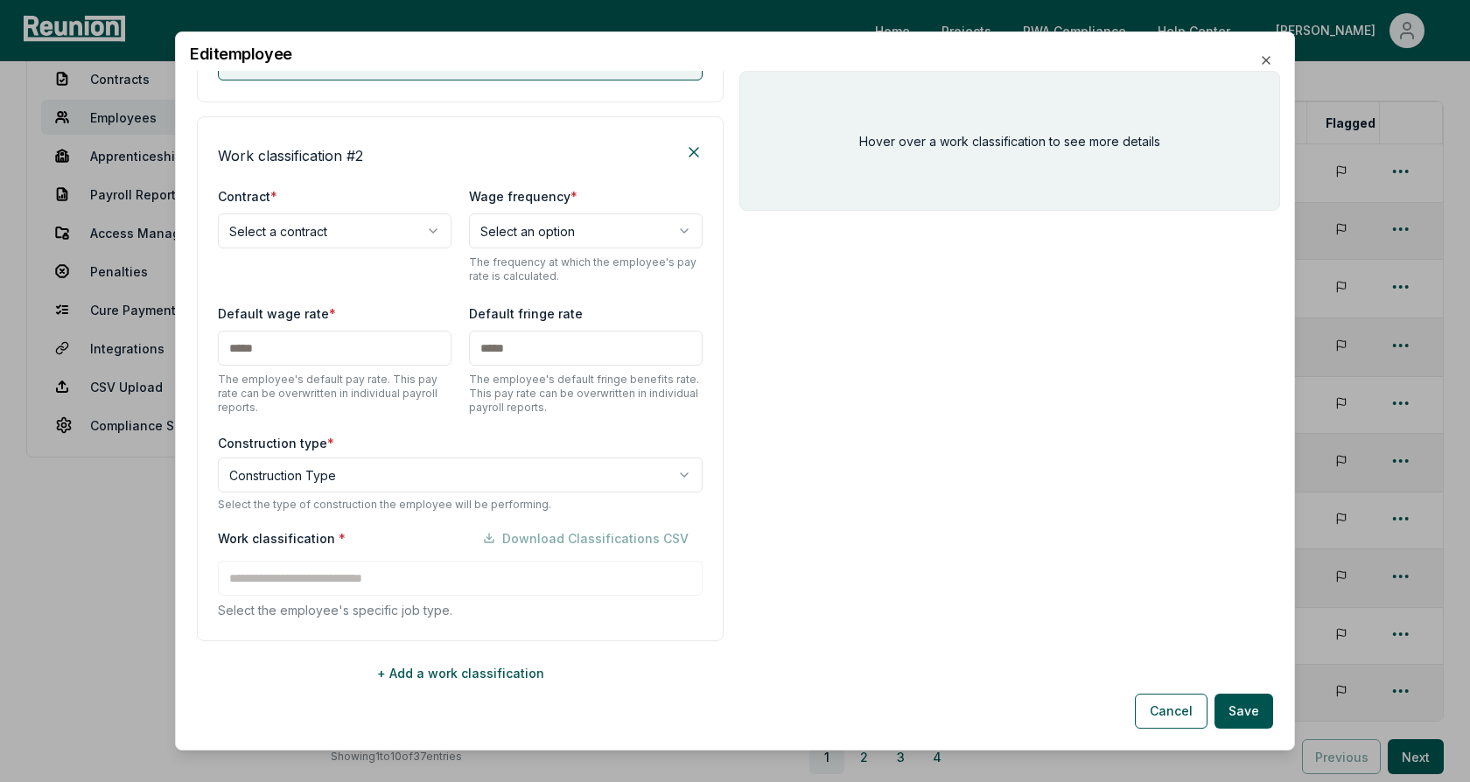
click at [427, 231] on body "Please visit us on your desktop We're working on making our marketplace mobile-…" at bounding box center [735, 411] width 1470 height 1059
select select "**********"
click at [433, 276] on div "**********" at bounding box center [460, 234] width 485 height 98
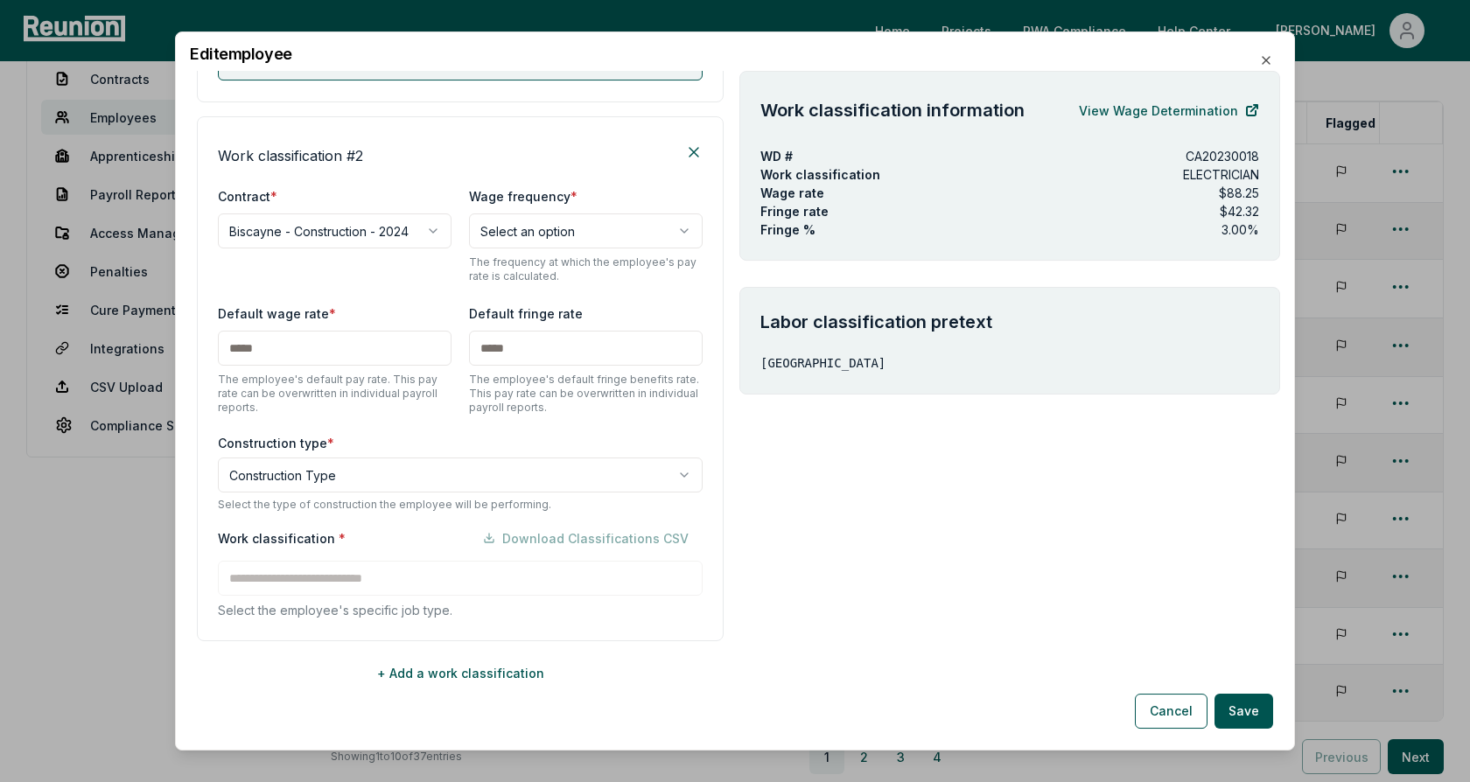
click at [339, 471] on body "Please visit us on your desktop We're working on making our marketplace mobile-…" at bounding box center [735, 411] width 1470 height 1059
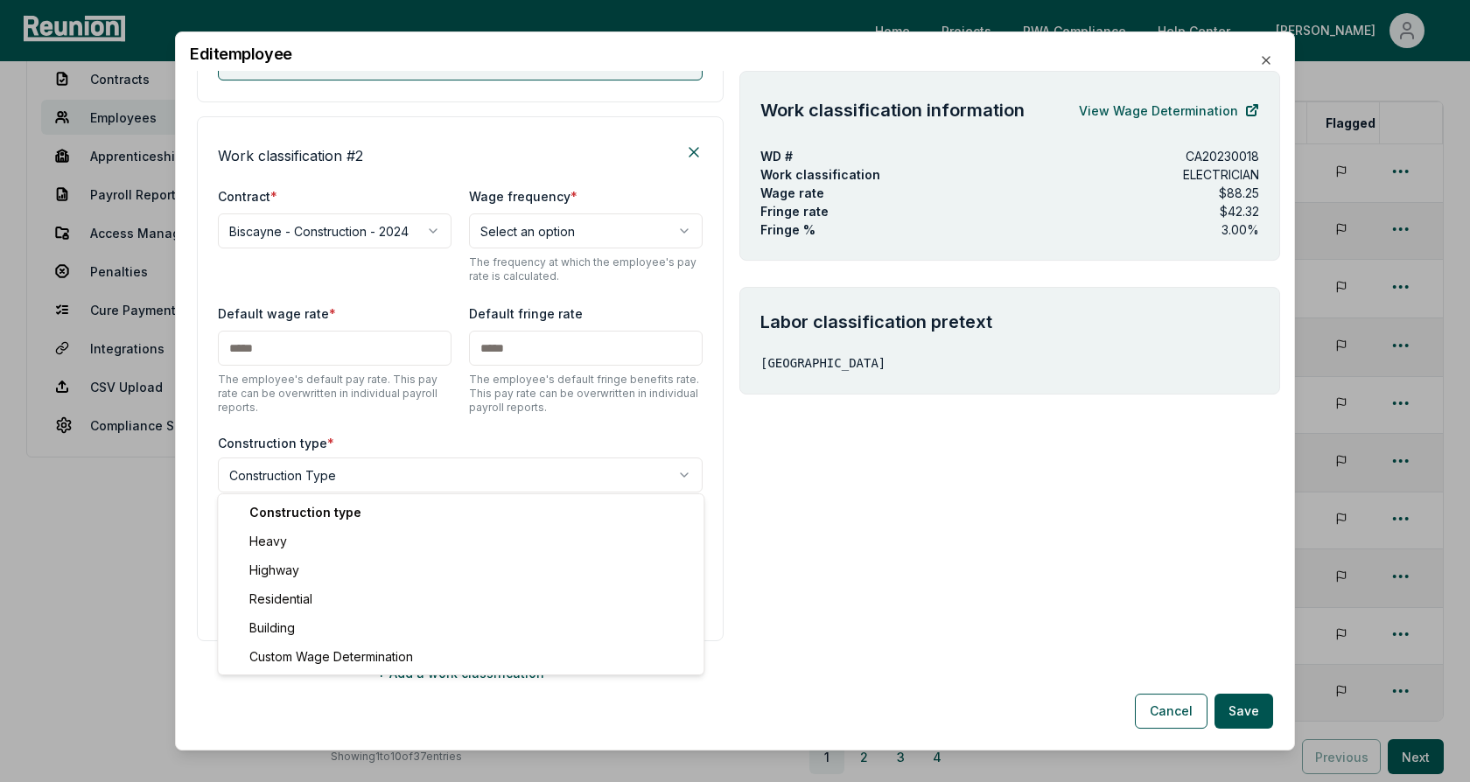
select select "*****"
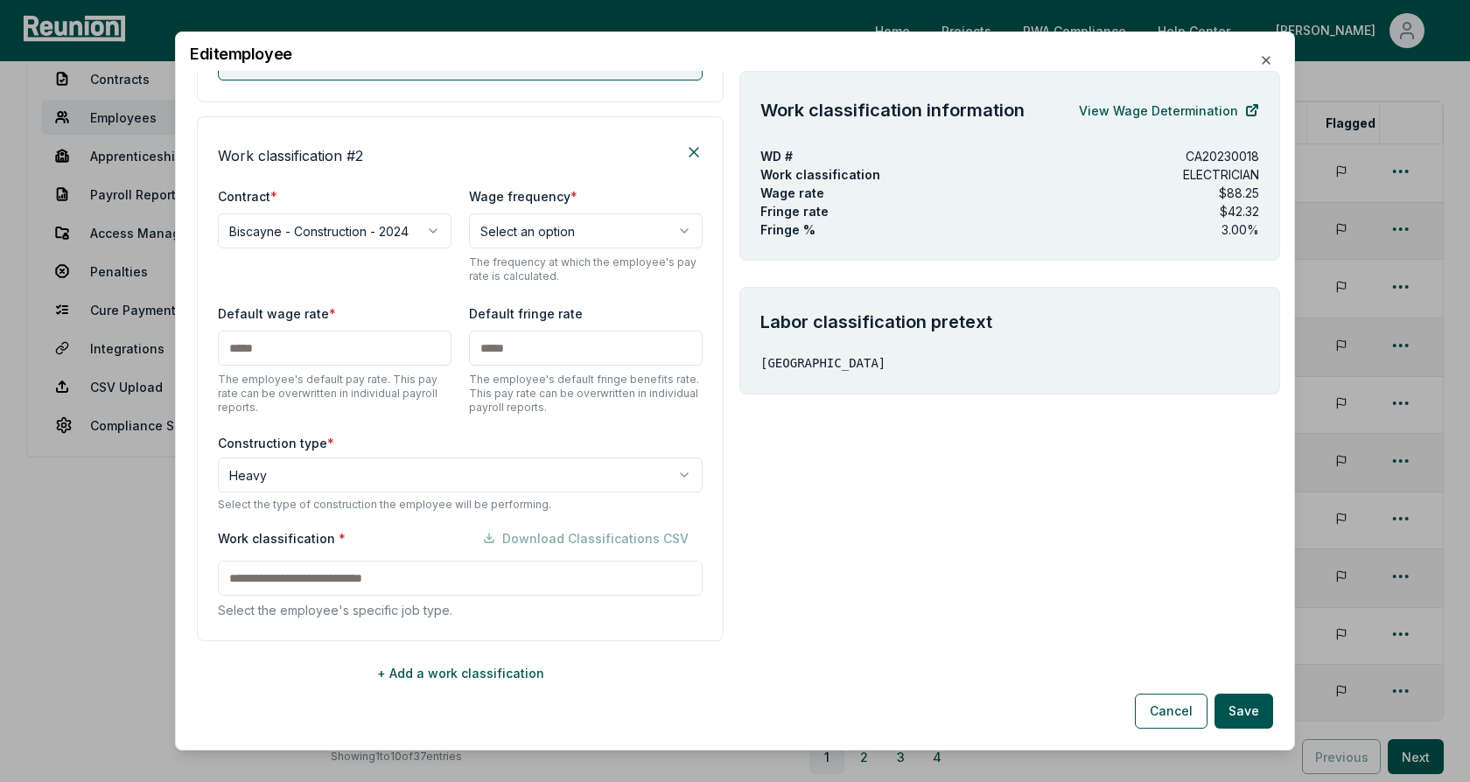
click at [378, 436] on label "Construction type *" at bounding box center [460, 443] width 485 height 18
click at [328, 581] on input at bounding box center [460, 578] width 485 height 35
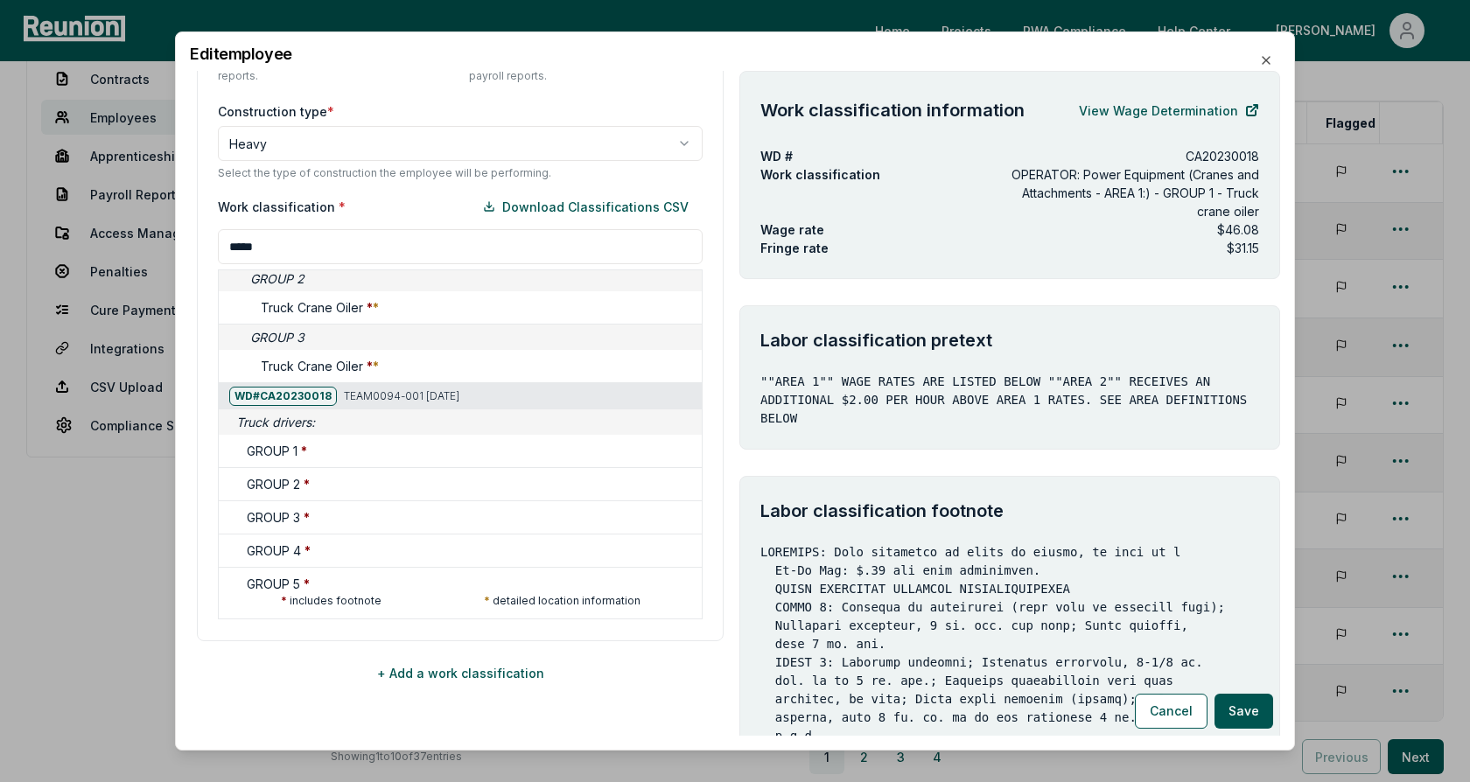
scroll to position [542, 0]
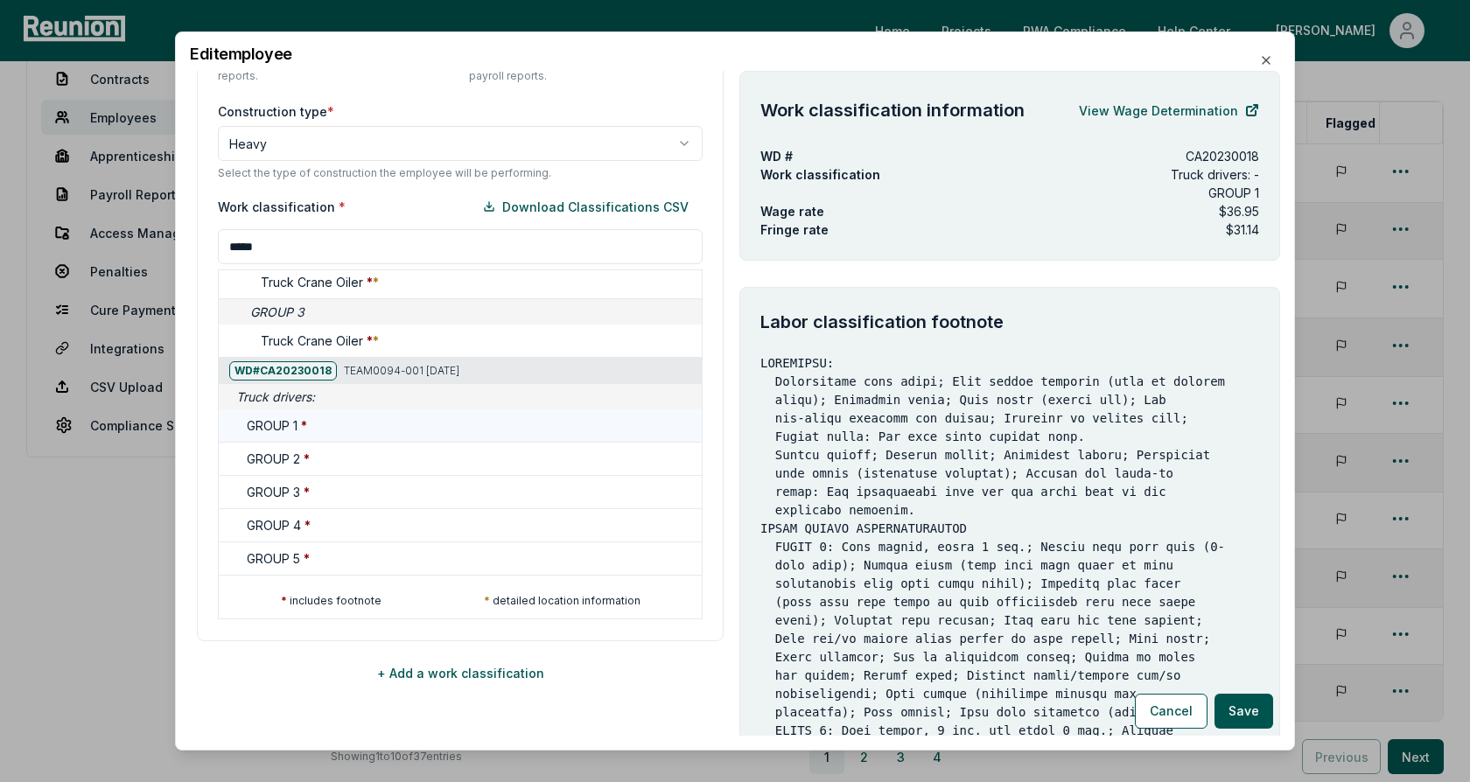
type input "*****"
click at [339, 418] on div "GROUP 1 *" at bounding box center [471, 425] width 448 height 18
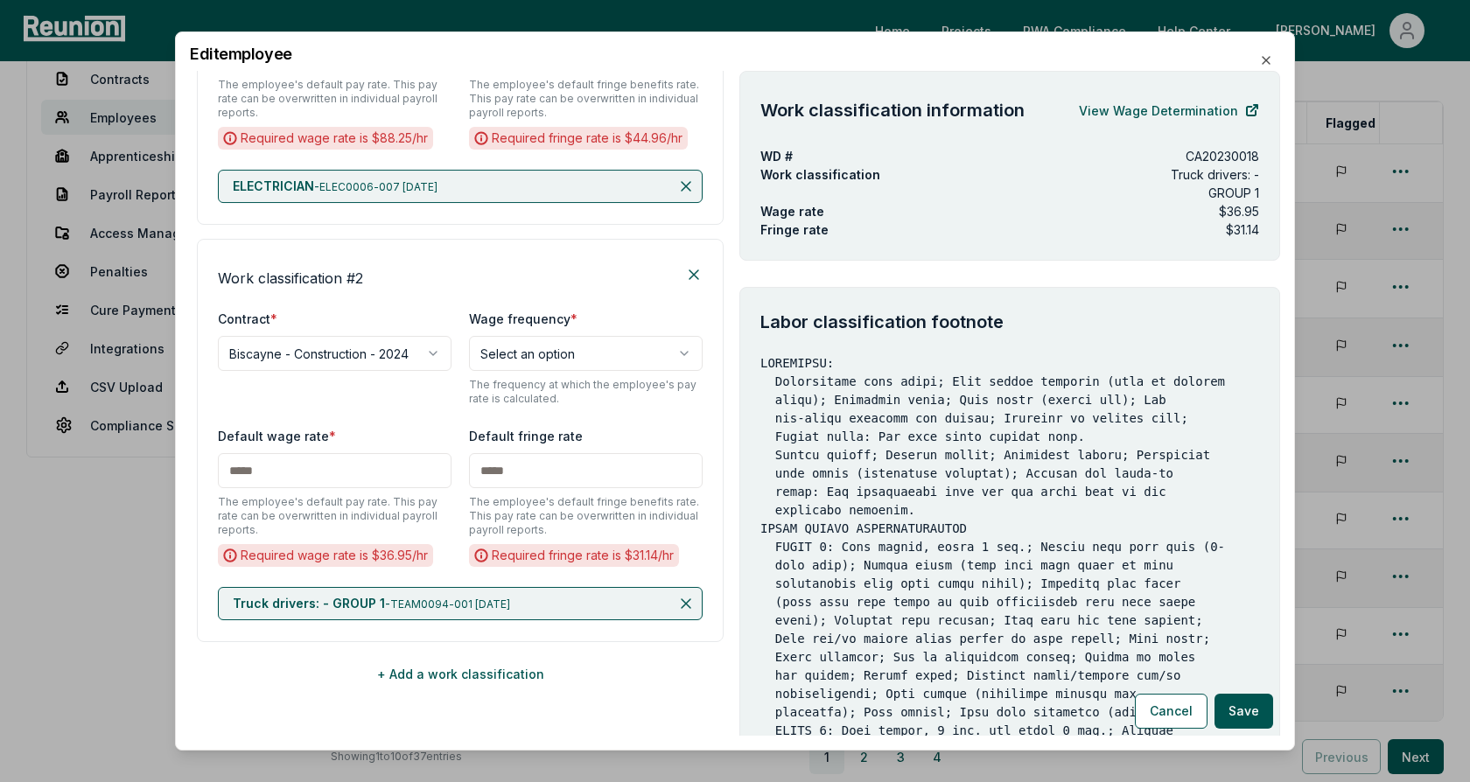
scroll to position [511, 0]
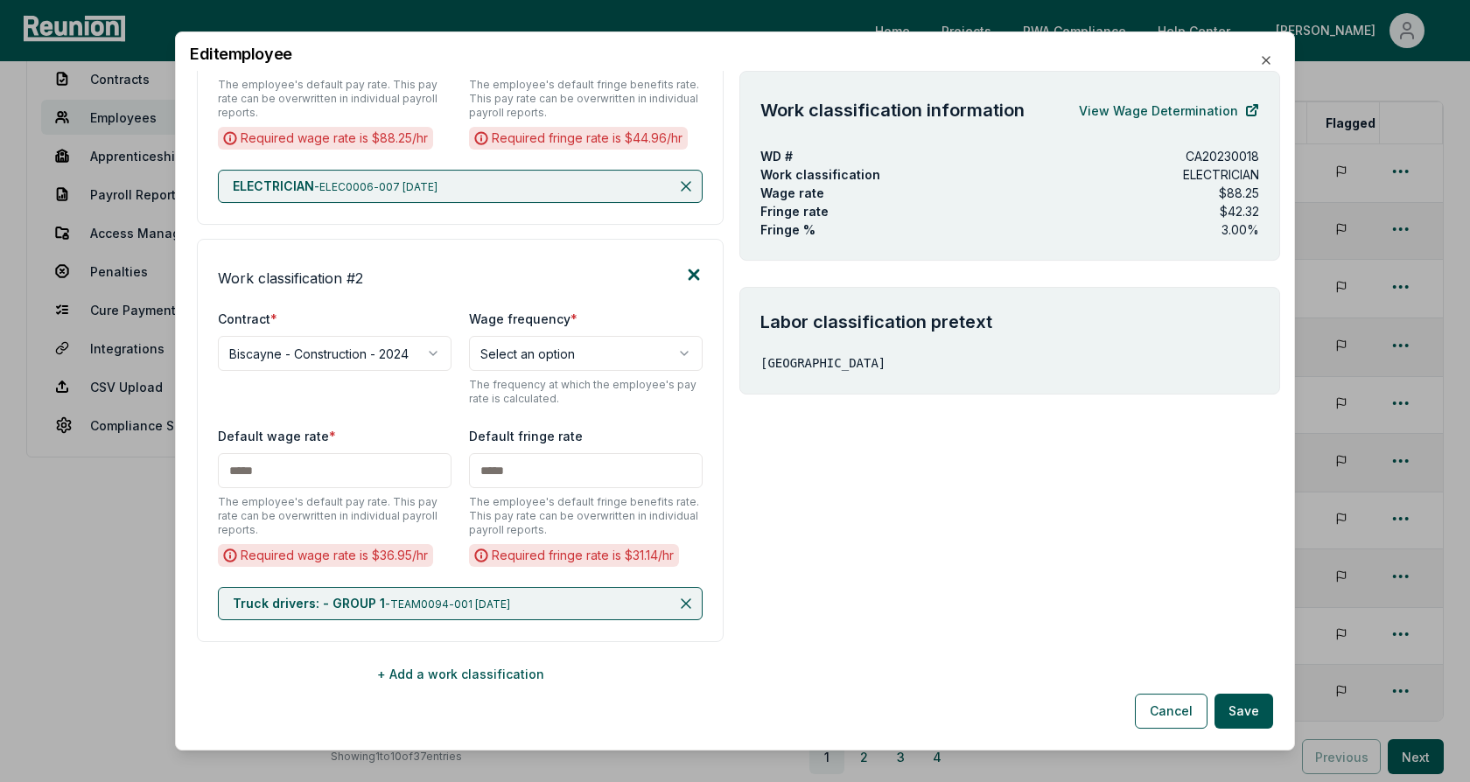
click at [694, 273] on icon at bounding box center [693, 274] width 9 height 9
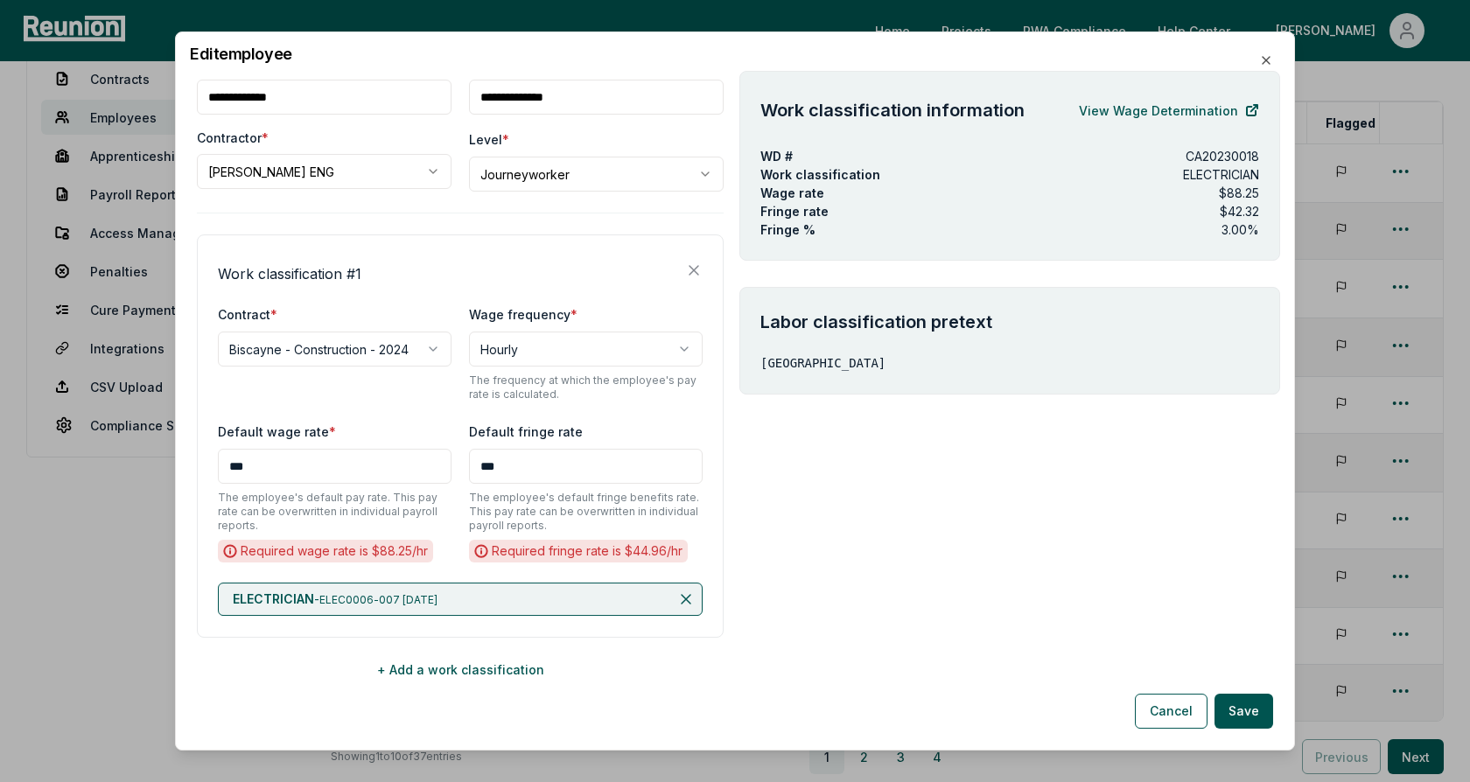
scroll to position [95, 0]
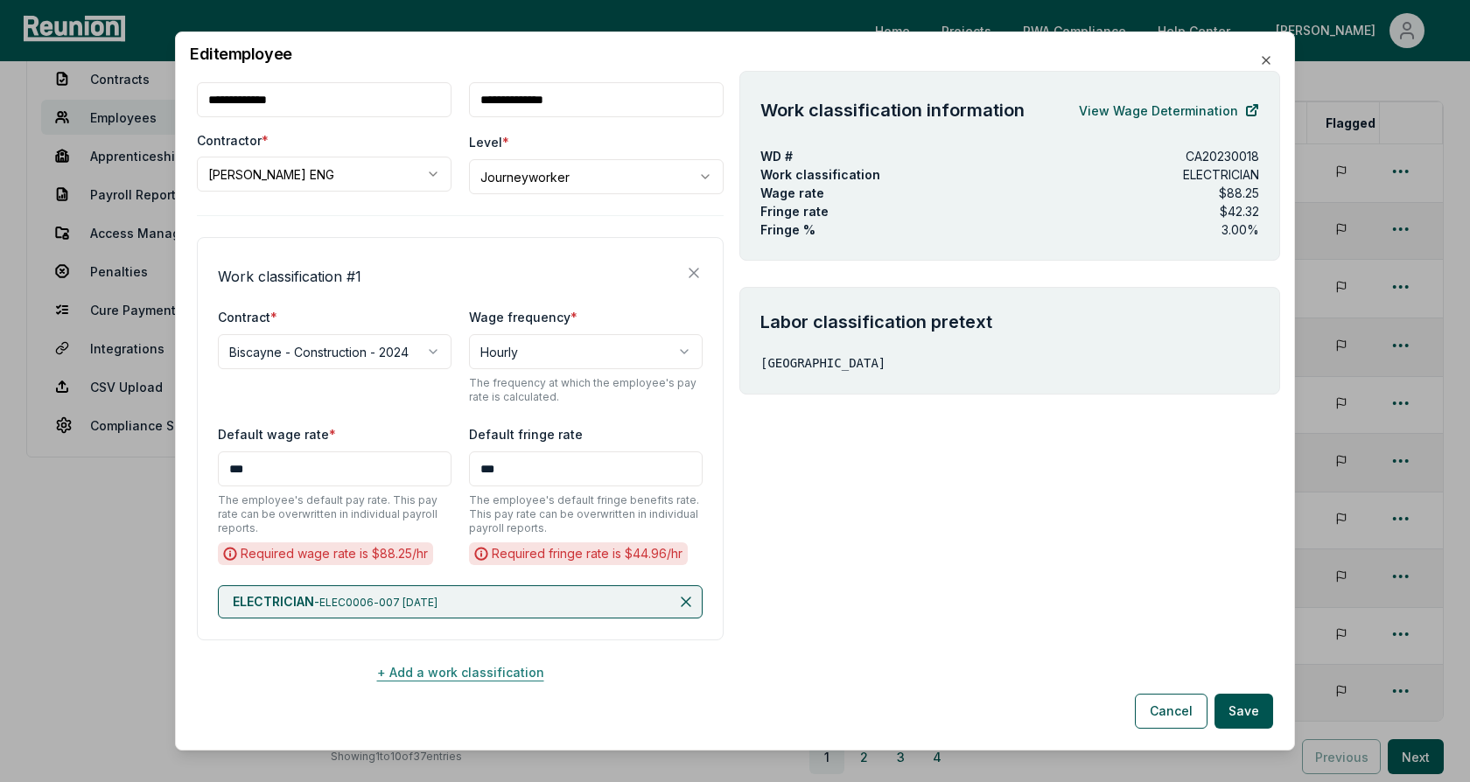
click at [464, 665] on button "+ Add a work classification" at bounding box center [460, 671] width 527 height 35
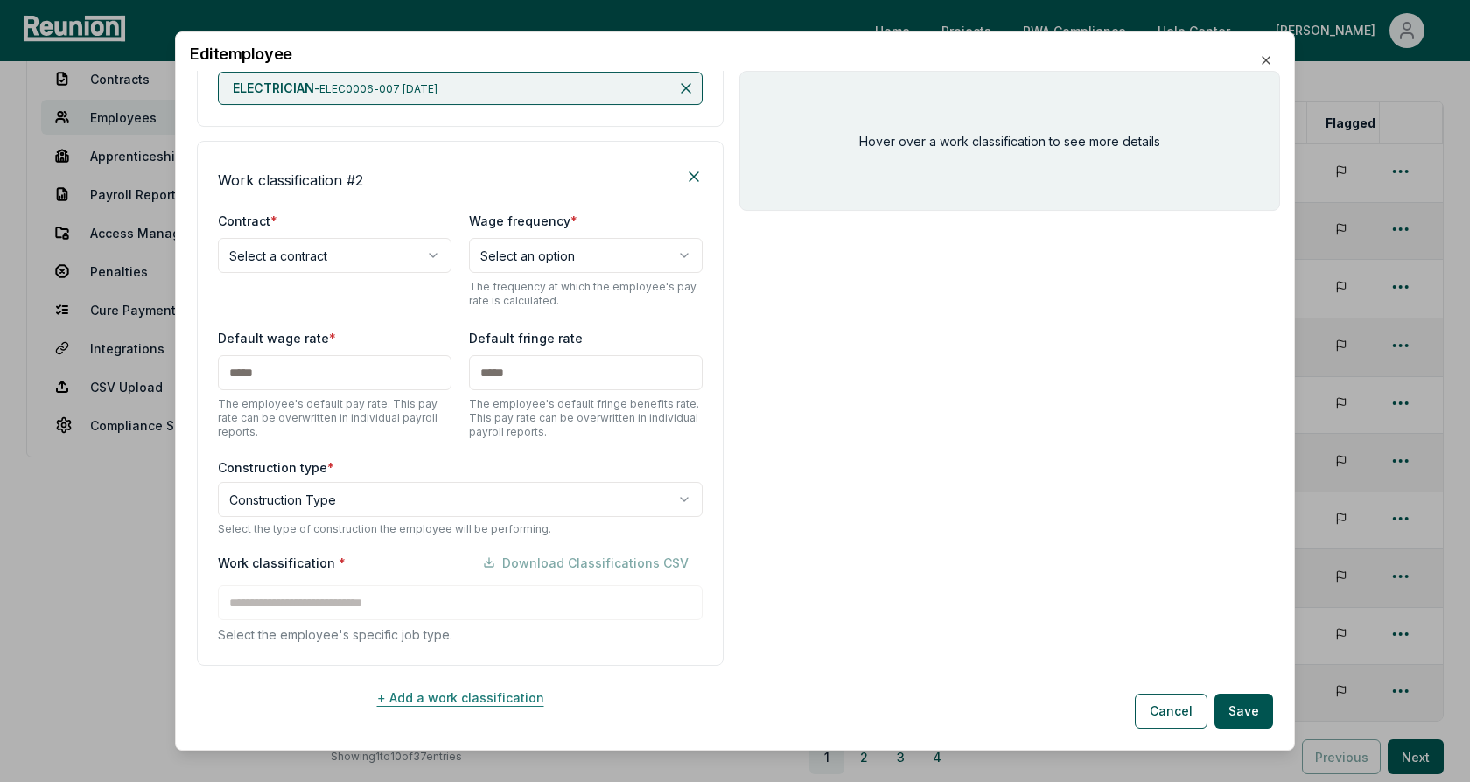
scroll to position [633, 0]
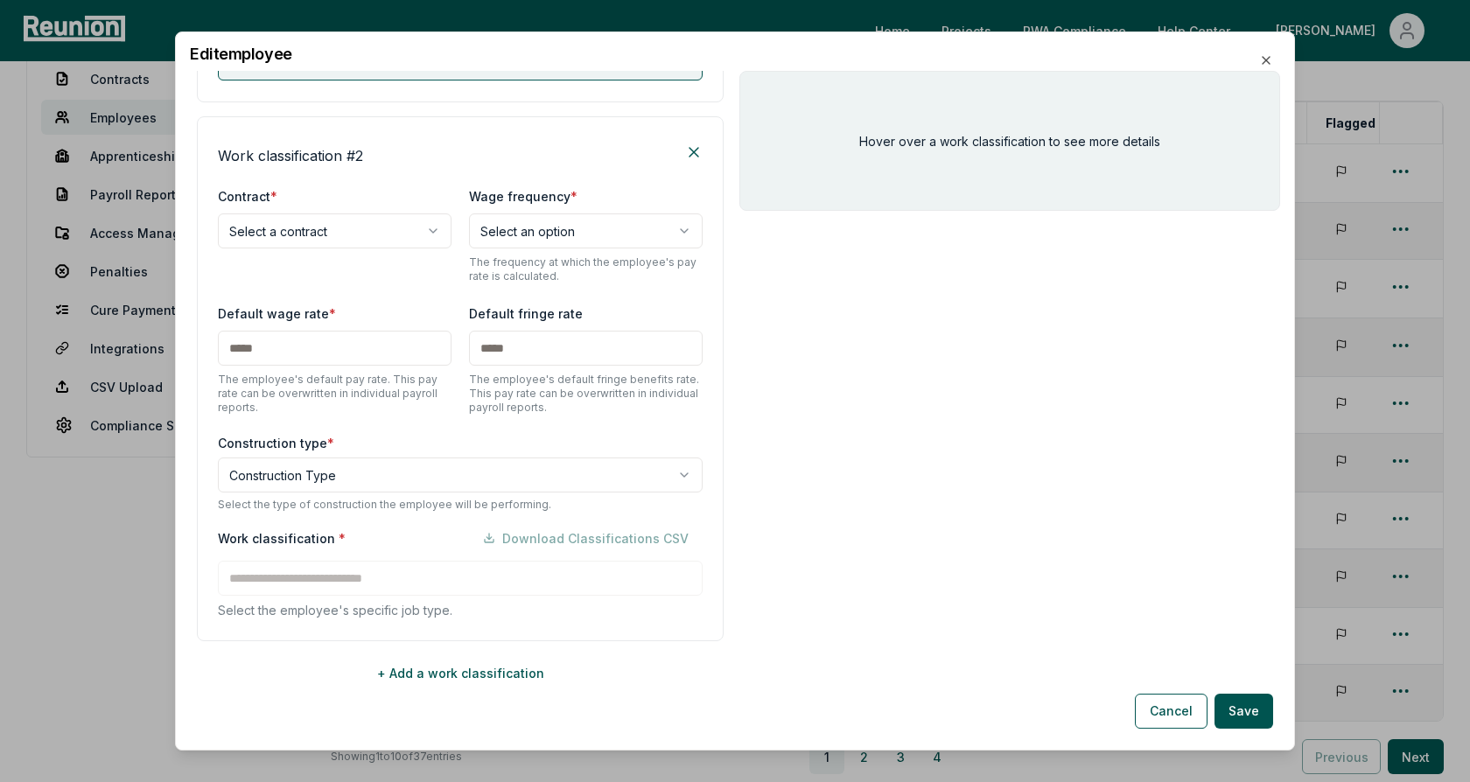
click at [315, 223] on body "Please visit us on your desktop We're working on making our marketplace mobile-…" at bounding box center [735, 411] width 1470 height 1059
select select "**********"
click at [418, 469] on body "Please visit us on your desktop We're working on making our marketplace mobile-…" at bounding box center [735, 411] width 1470 height 1059
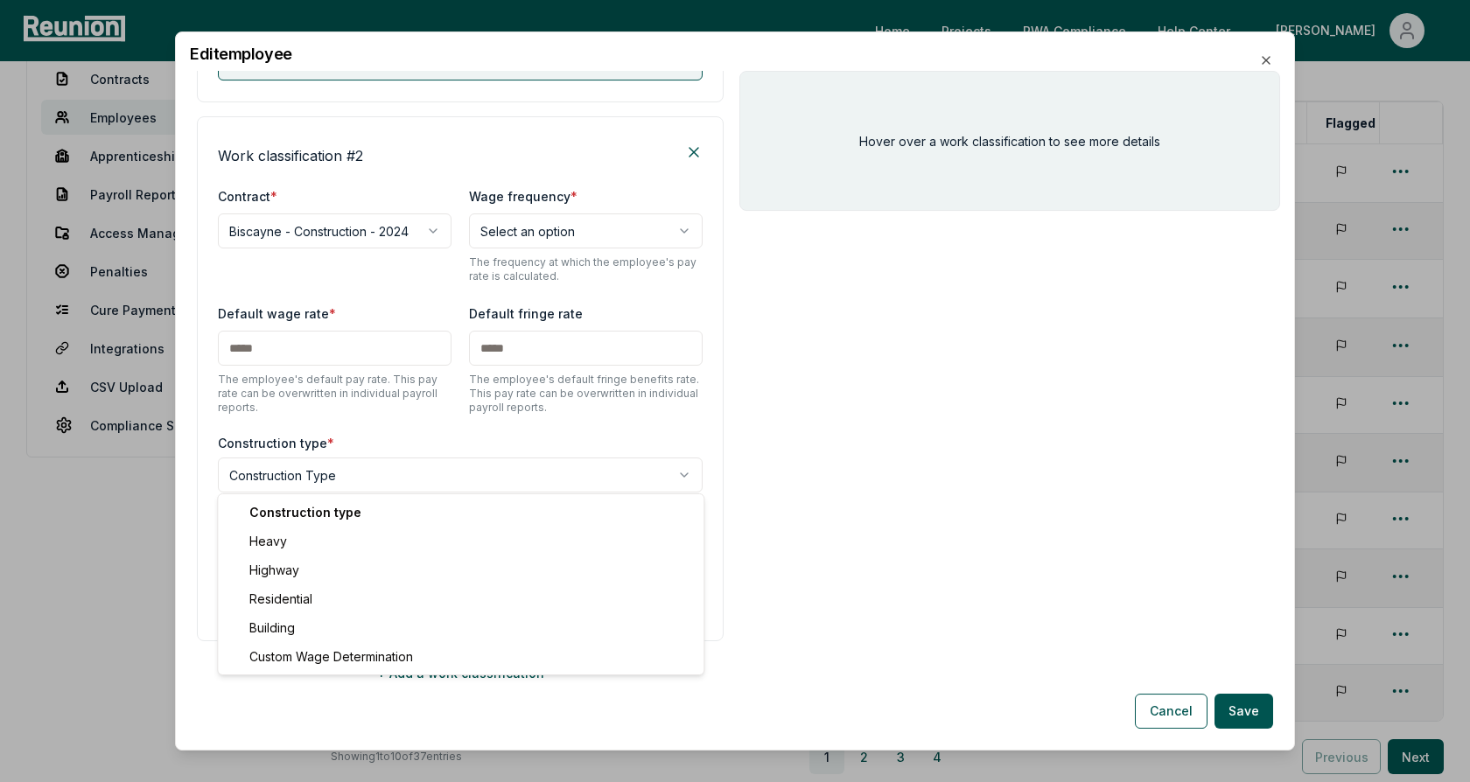
select select "*****"
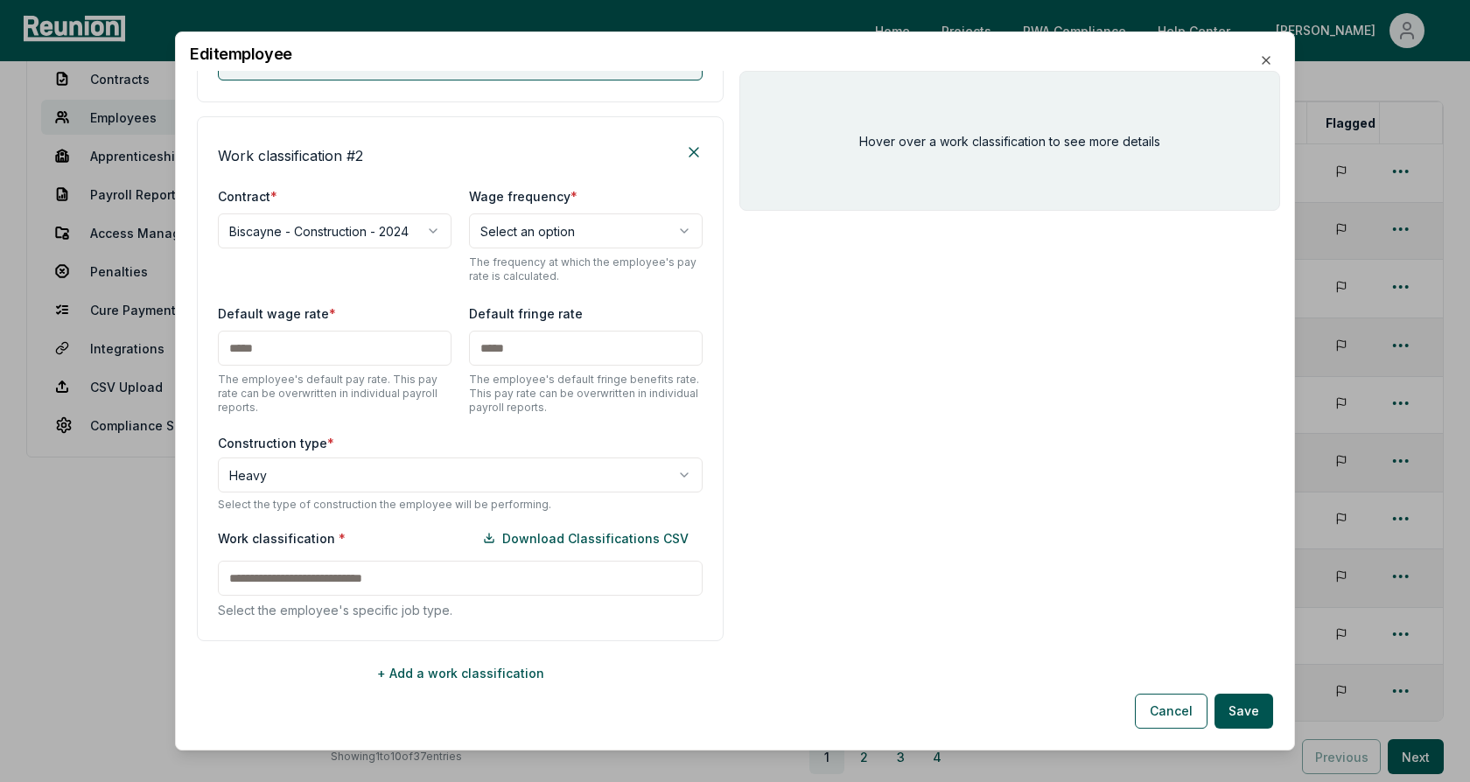
click at [339, 577] on input at bounding box center [460, 578] width 485 height 35
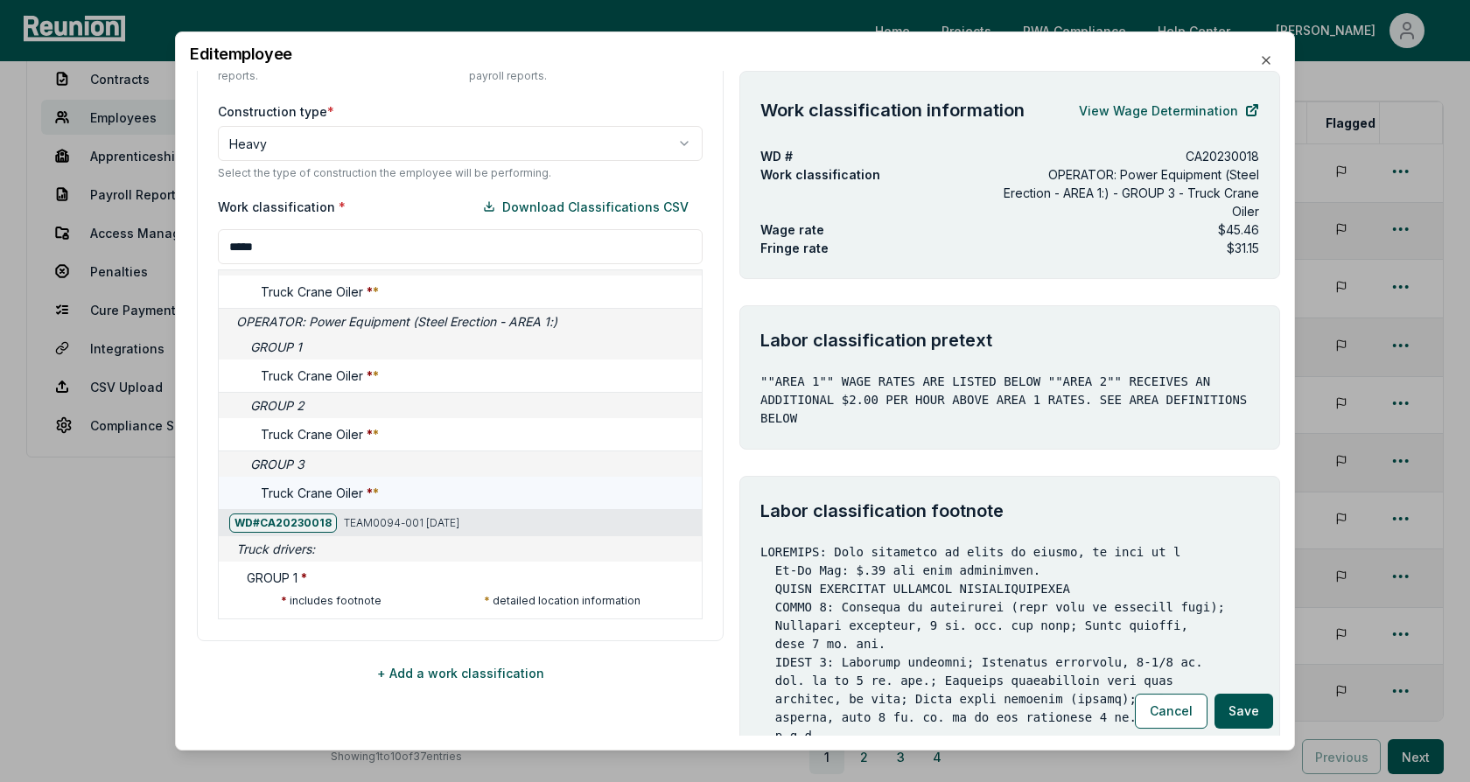
scroll to position [494, 0]
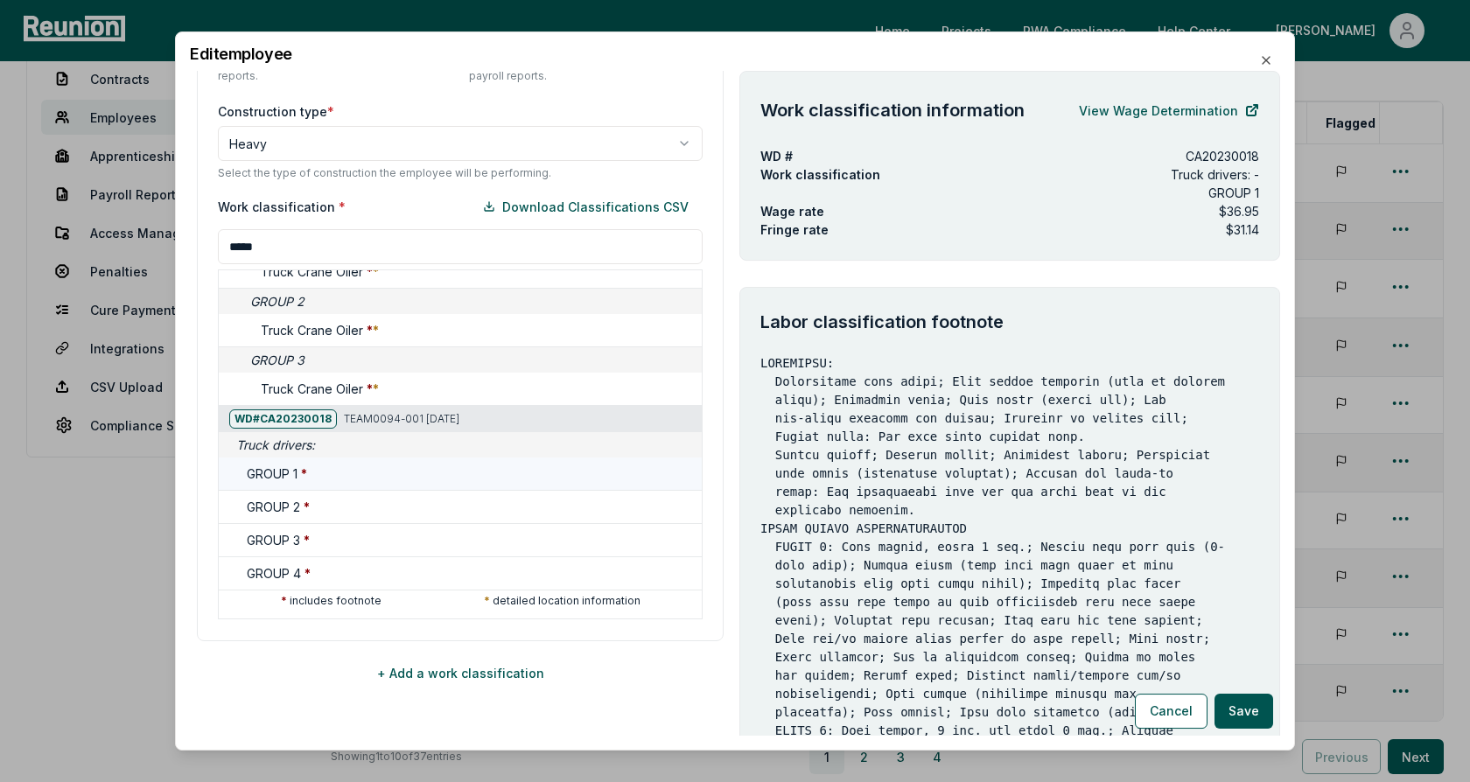
type input "*****"
click at [320, 471] on div "GROUP 1 *" at bounding box center [471, 474] width 448 height 18
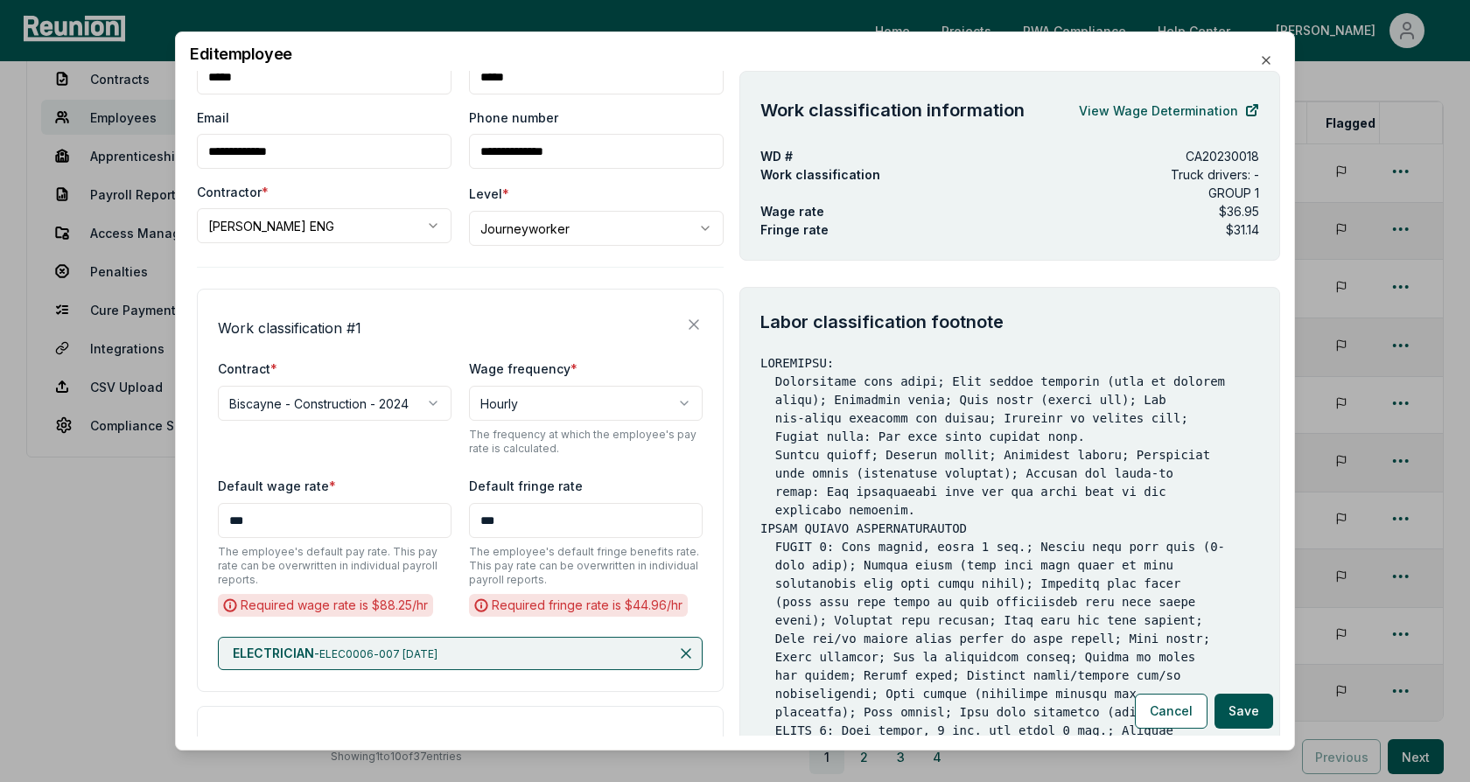
scroll to position [0, 0]
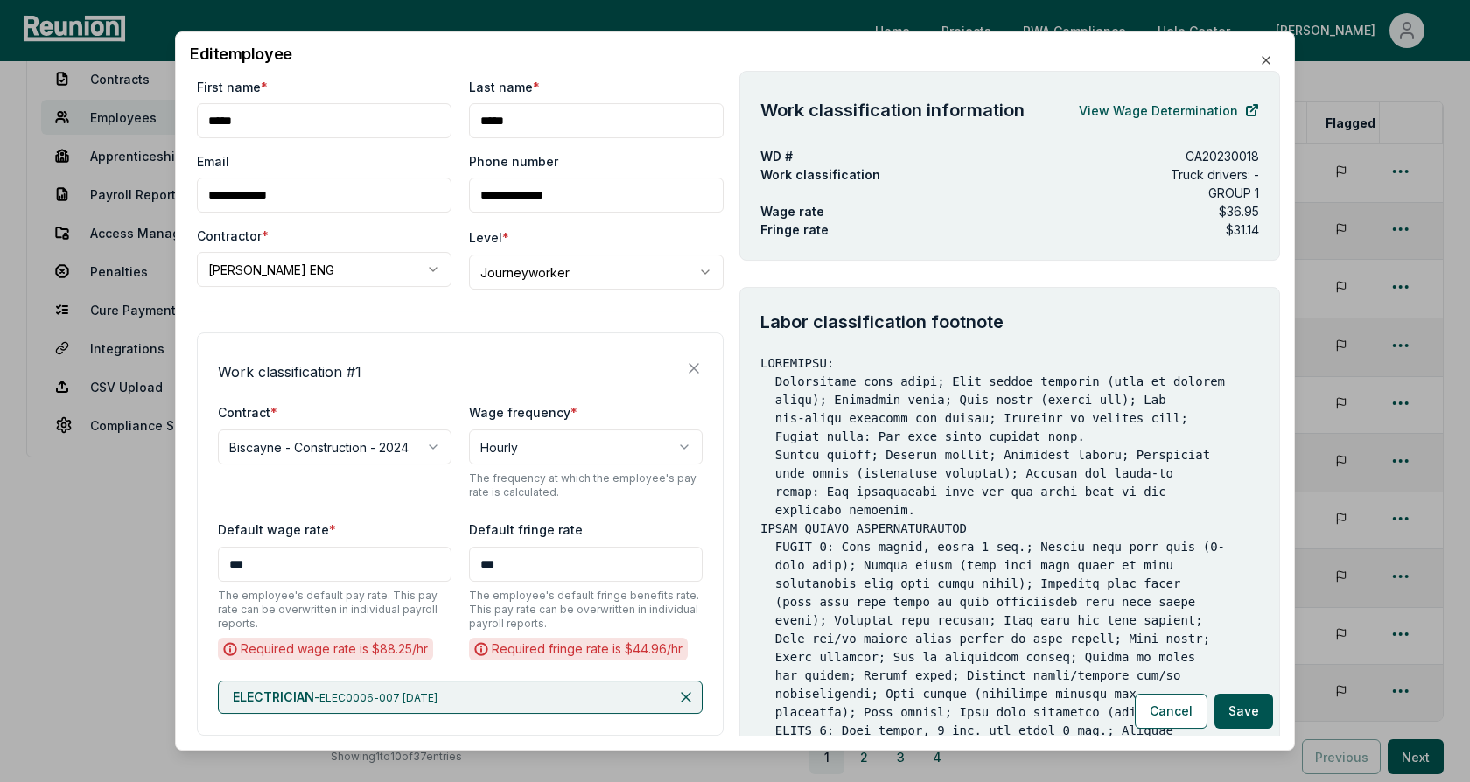
click at [548, 268] on body "Please visit us on your desktop We're working on making our marketplace mobile-…" at bounding box center [735, 411] width 1470 height 1059
select select "**********"
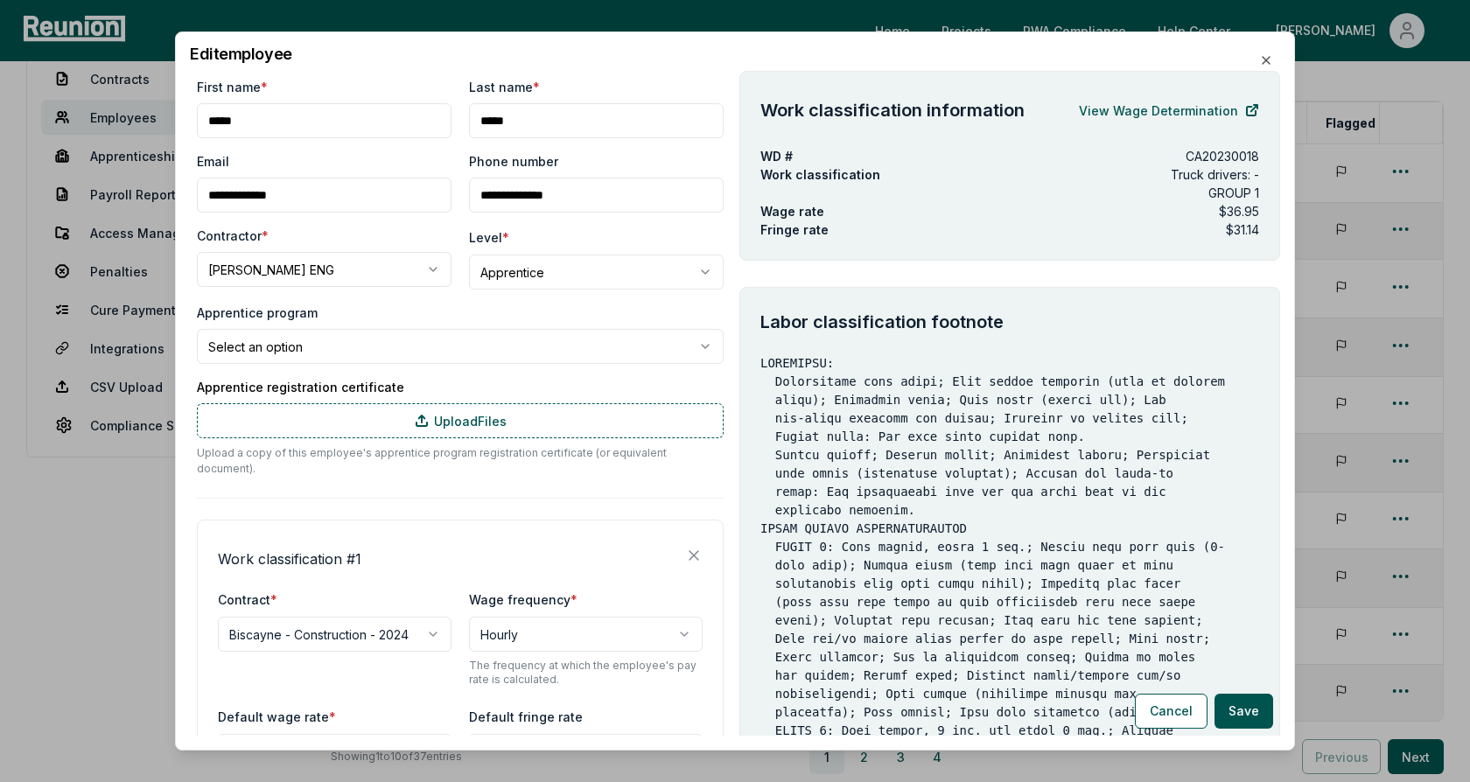
click at [309, 391] on label "Apprentice registration certificate" at bounding box center [460, 387] width 527 height 18
click at [373, 383] on label "Apprentice registration certificate" at bounding box center [460, 387] width 527 height 18
click at [484, 458] on p "Upload a copy of this employee's apprentice program registration certificate (o…" at bounding box center [460, 460] width 527 height 31
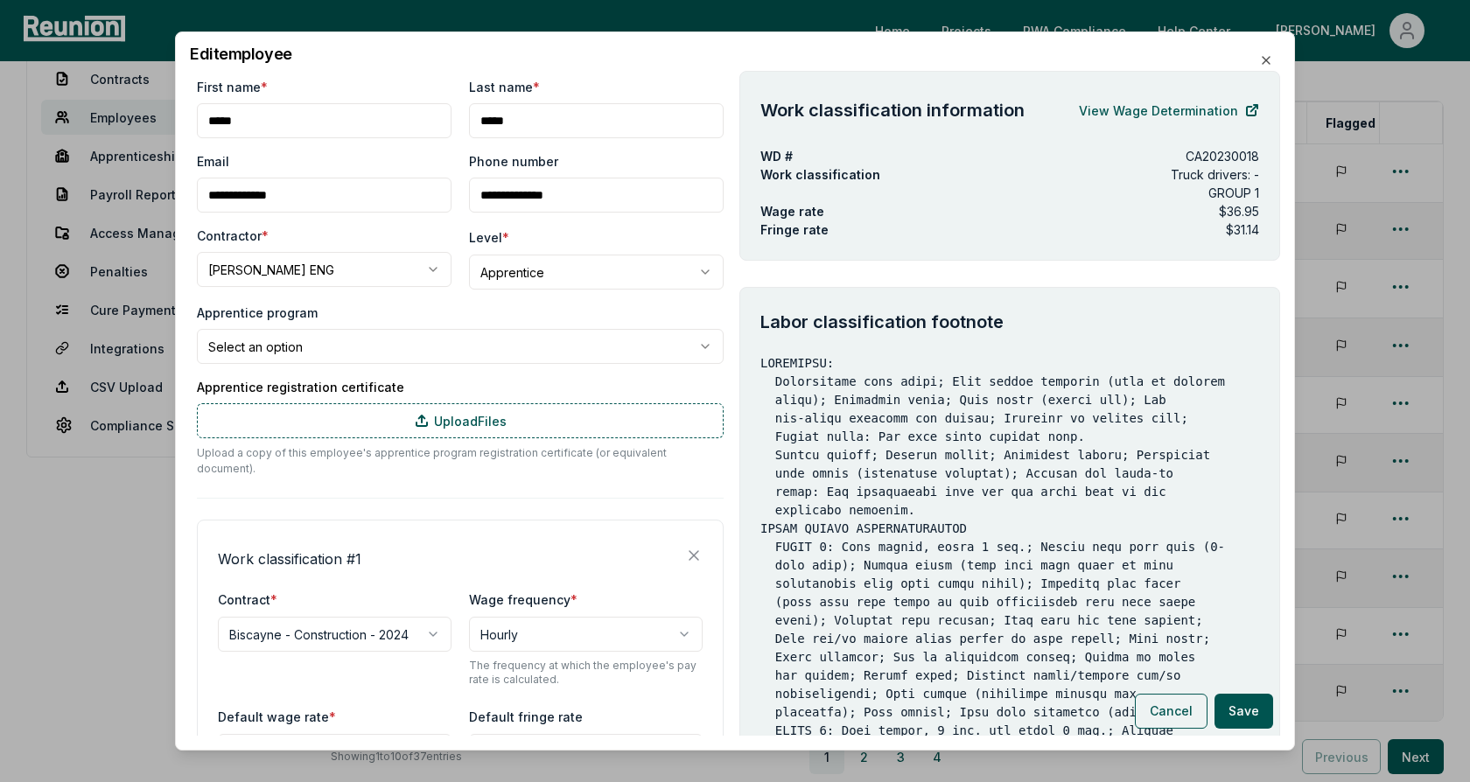
click at [1166, 715] on button "Cancel" at bounding box center [1171, 711] width 73 height 35
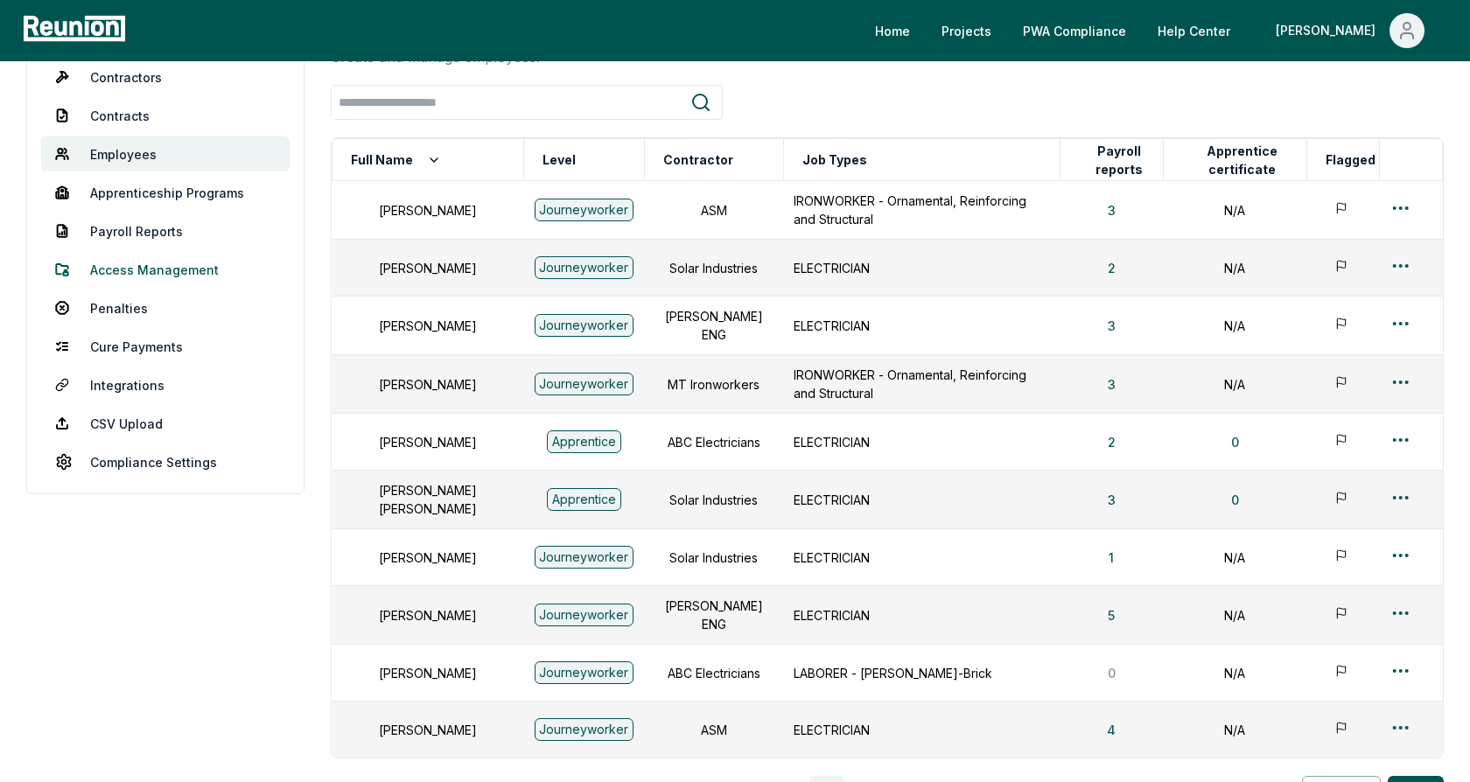
scroll to position [20, 0]
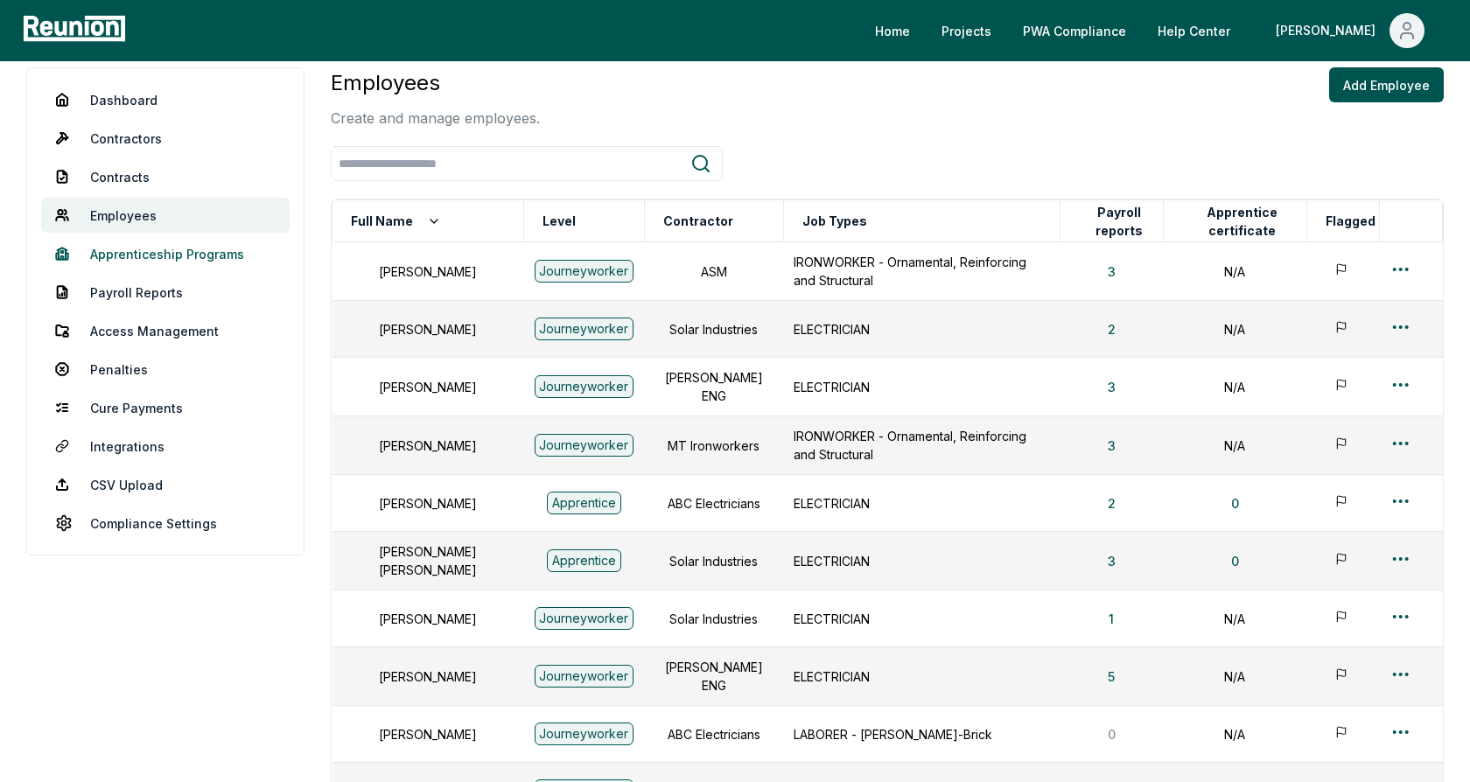
click at [158, 254] on link "Apprenticeship Programs" at bounding box center [165, 253] width 248 height 35
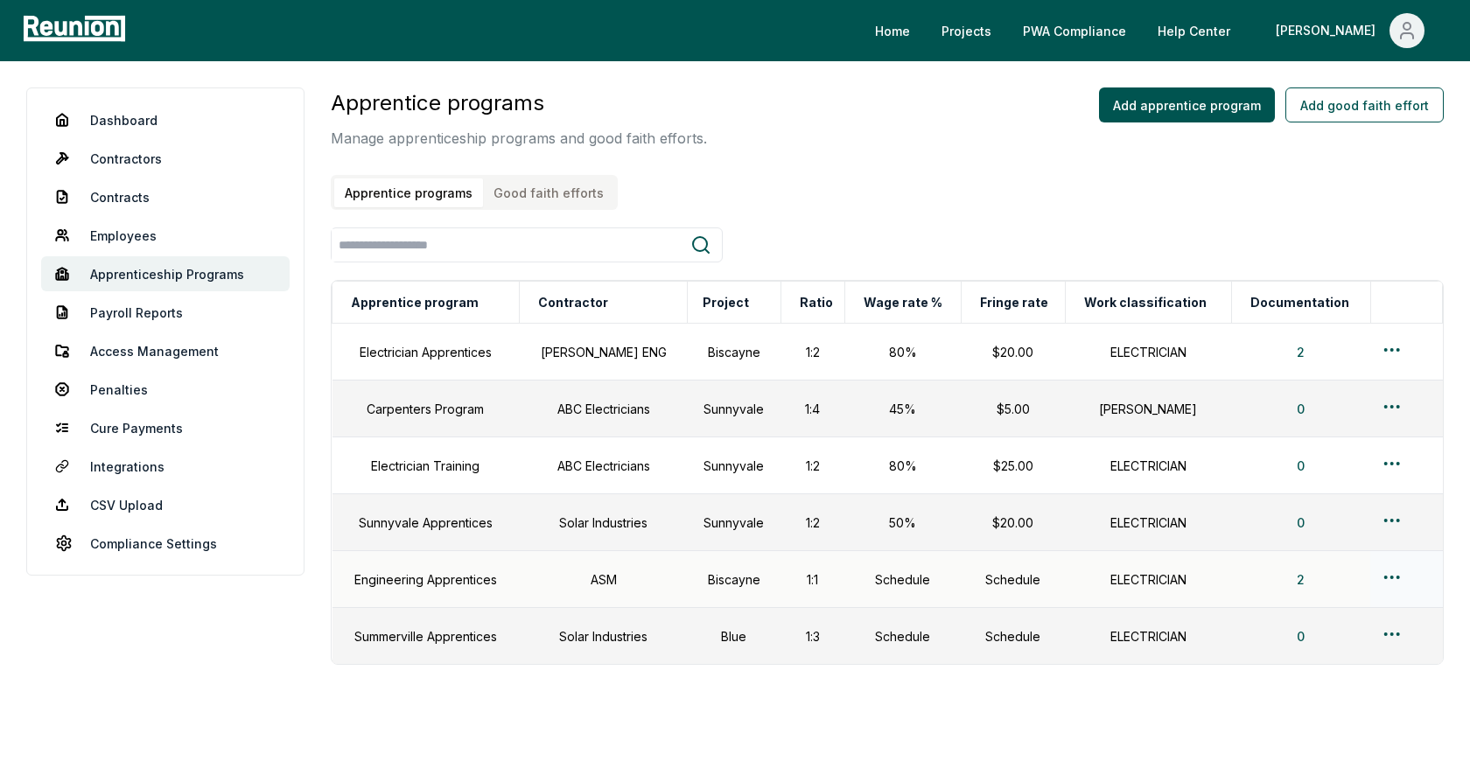
click at [1402, 582] on div at bounding box center [1406, 579] width 51 height 25
click at [1382, 577] on html "Please visit us on your desktop We're working on making our marketplace mobile-…" at bounding box center [735, 415] width 1470 height 831
click at [1343, 648] on div "Edit" at bounding box center [1372, 643] width 166 height 29
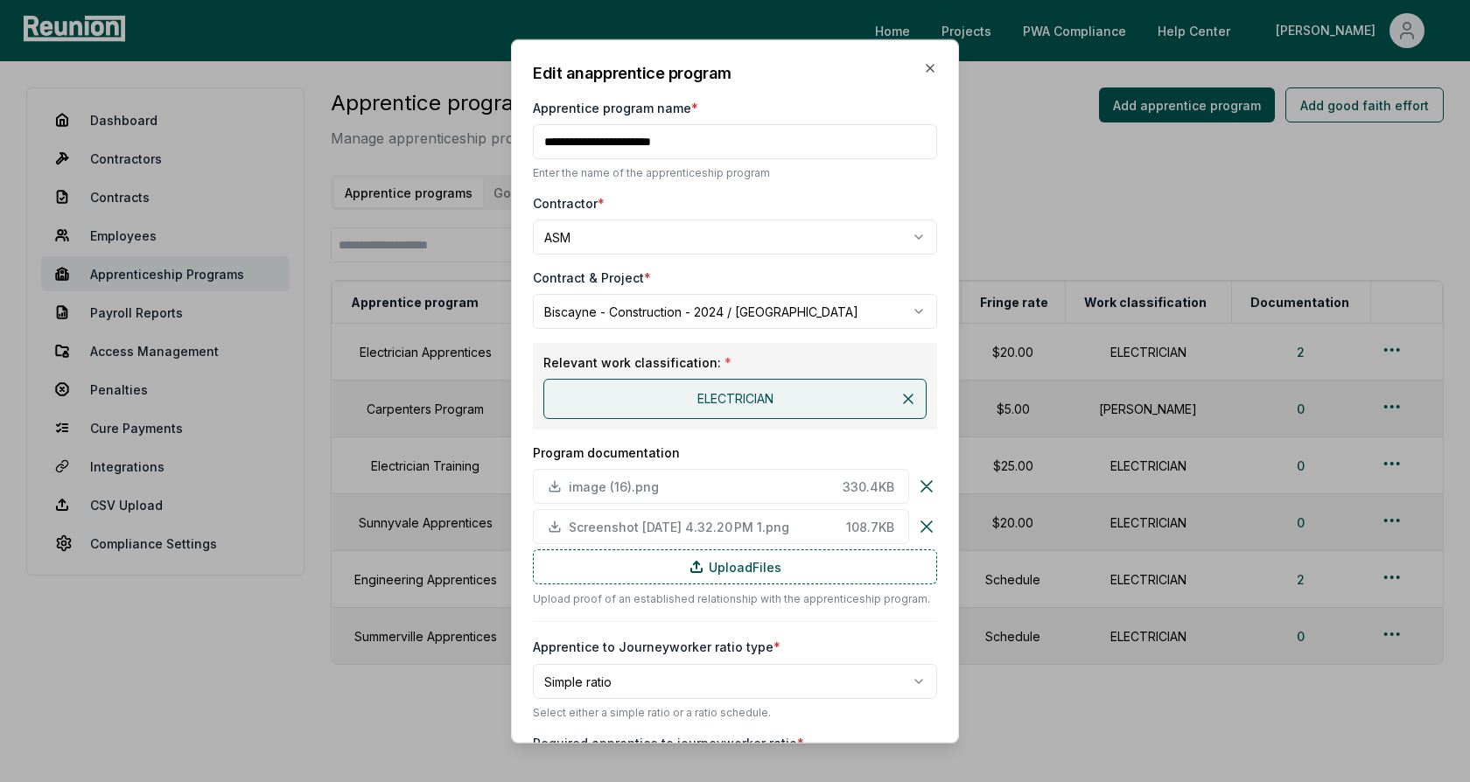
click at [785, 269] on div "Contract & Project *" at bounding box center [735, 278] width 404 height 18
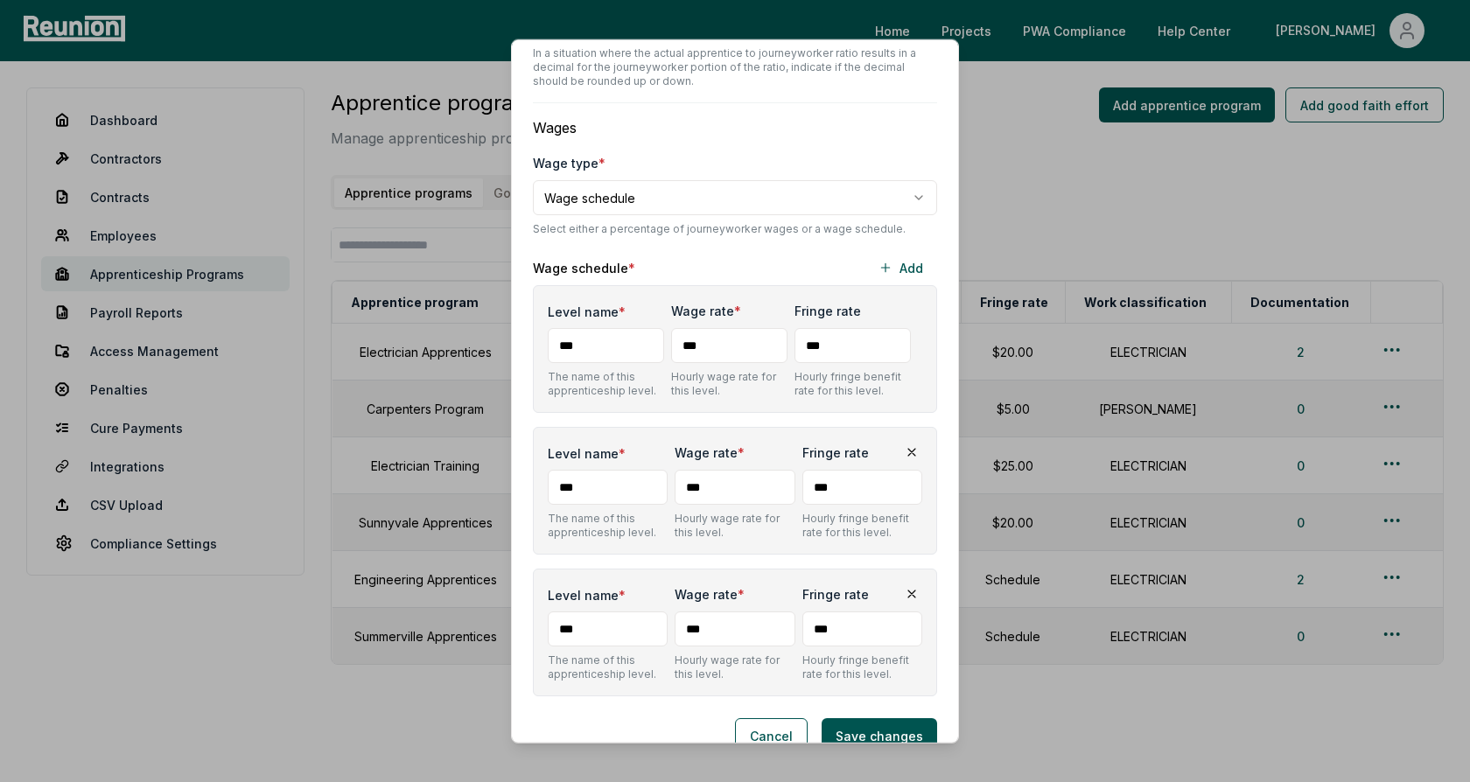
scroll to position [955, 0]
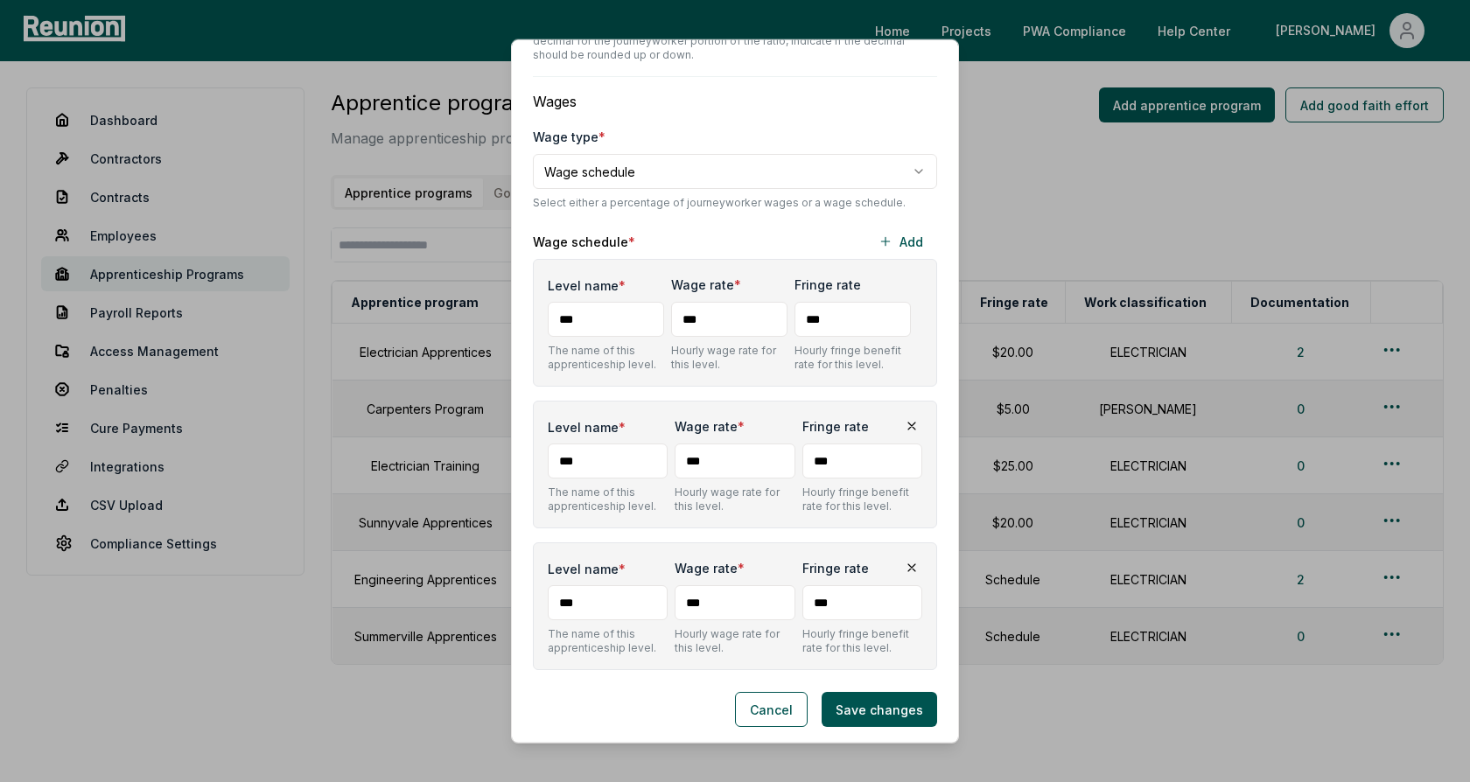
click at [602, 321] on input "Level name *" at bounding box center [606, 319] width 116 height 35
type input "***"
click at [600, 458] on input "Level name *" at bounding box center [608, 461] width 120 height 35
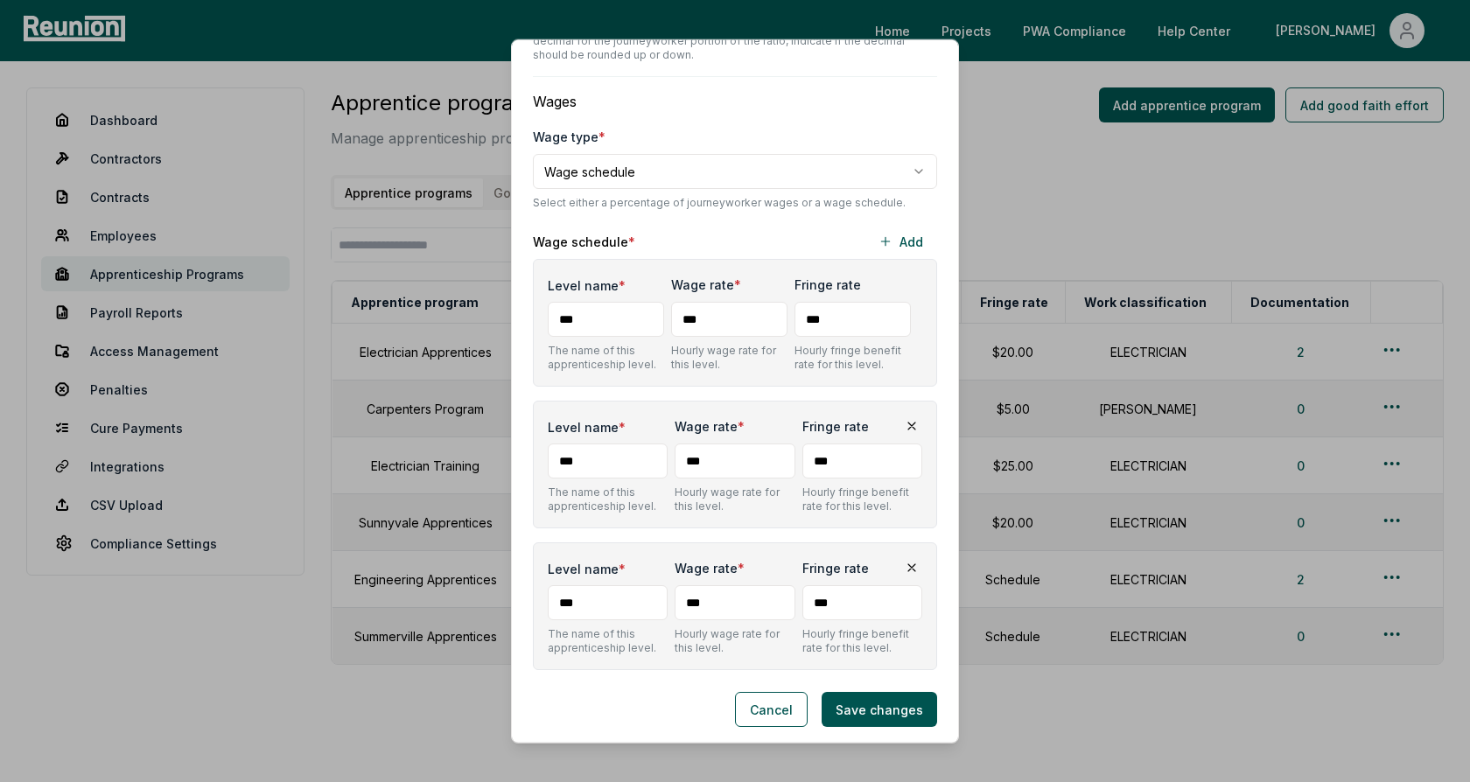
click at [600, 458] on input "Level name *" at bounding box center [608, 461] width 120 height 35
type input "***"
click at [579, 591] on input "Level name *" at bounding box center [608, 602] width 120 height 35
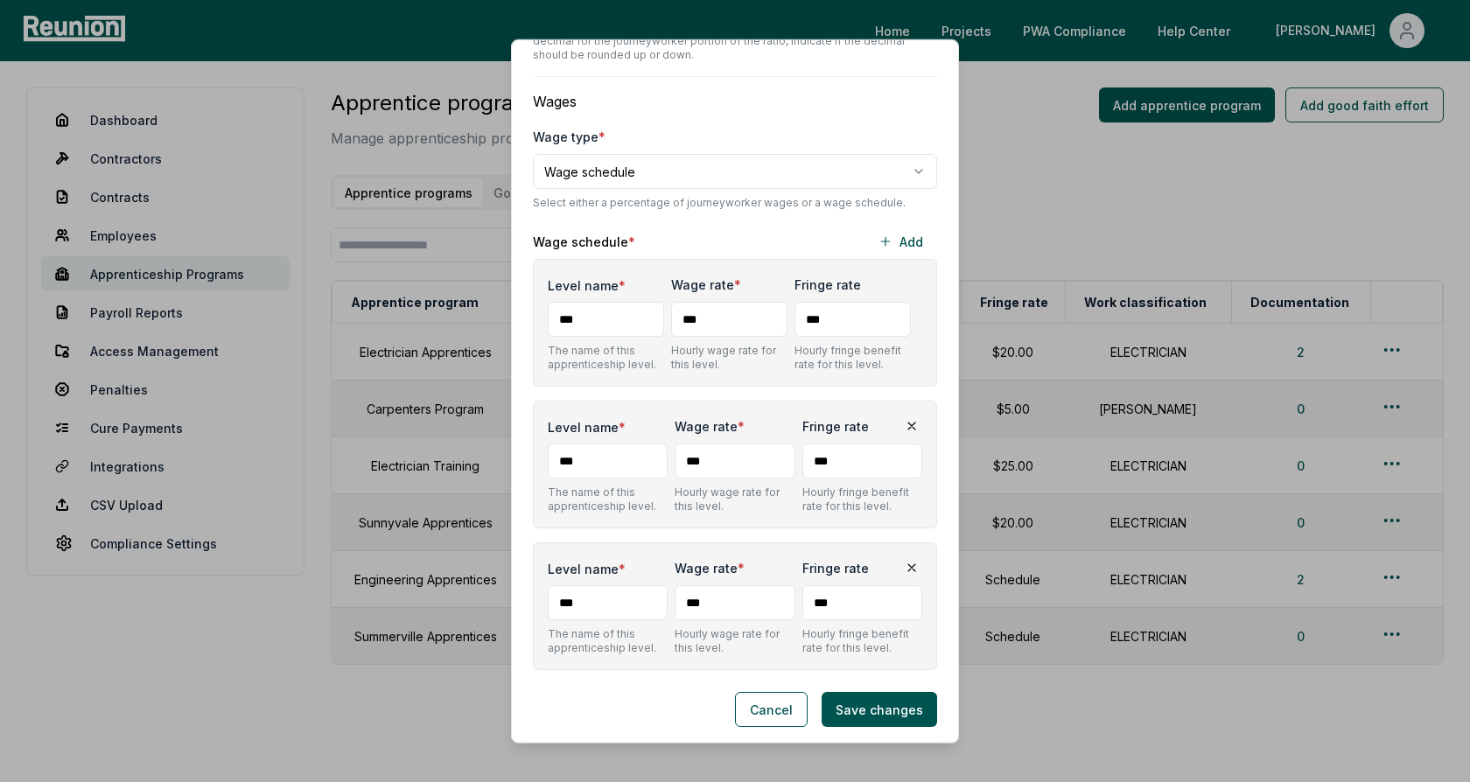
click at [579, 591] on input "Level name *" at bounding box center [608, 602] width 120 height 35
type input "***"
click at [643, 403] on div "Level name * The name of this apprenticeship level. Wage rate * *** Hourly wage…" at bounding box center [735, 465] width 404 height 128
click at [737, 314] on input "***" at bounding box center [729, 319] width 116 height 35
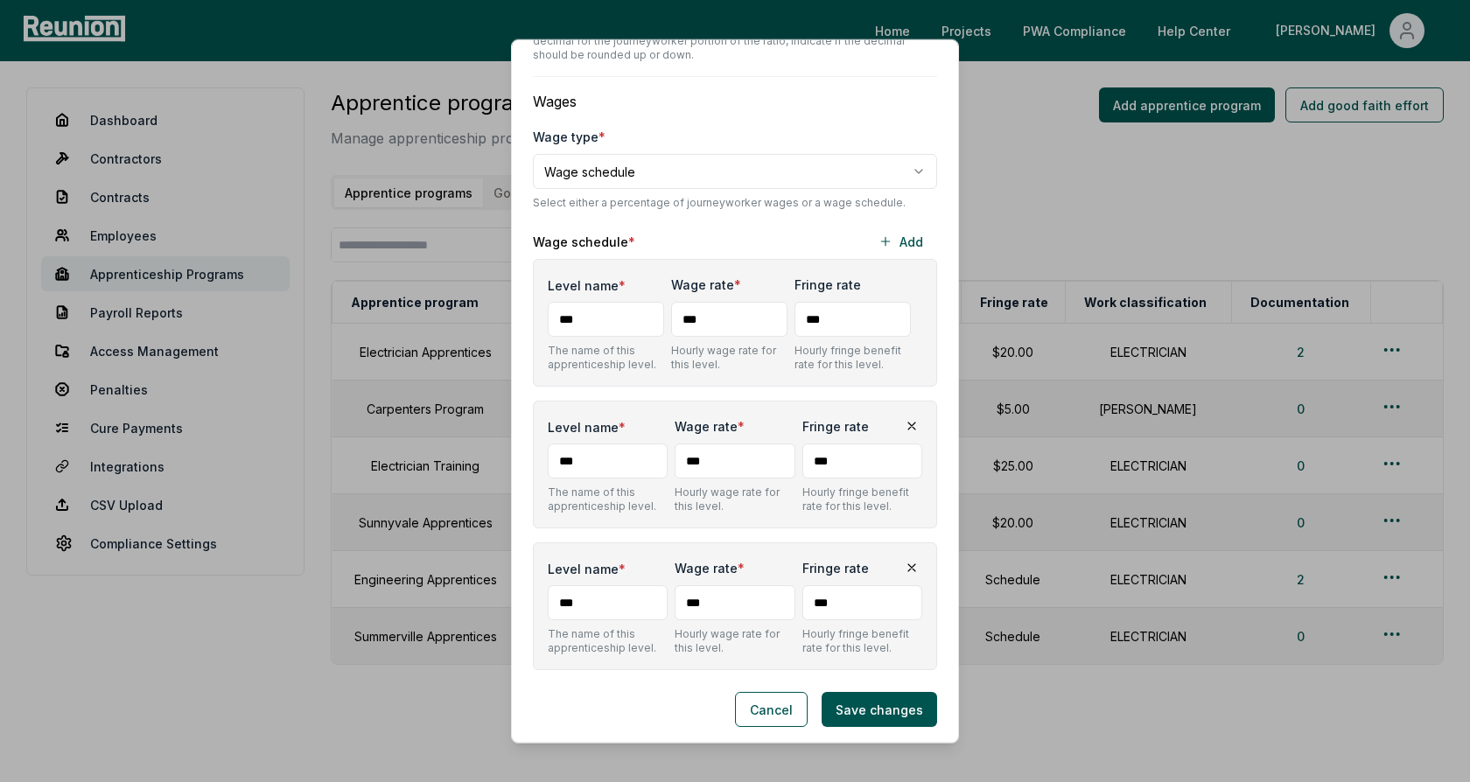
type input "***"
click at [731, 459] on input "***" at bounding box center [735, 461] width 120 height 35
type input "***"
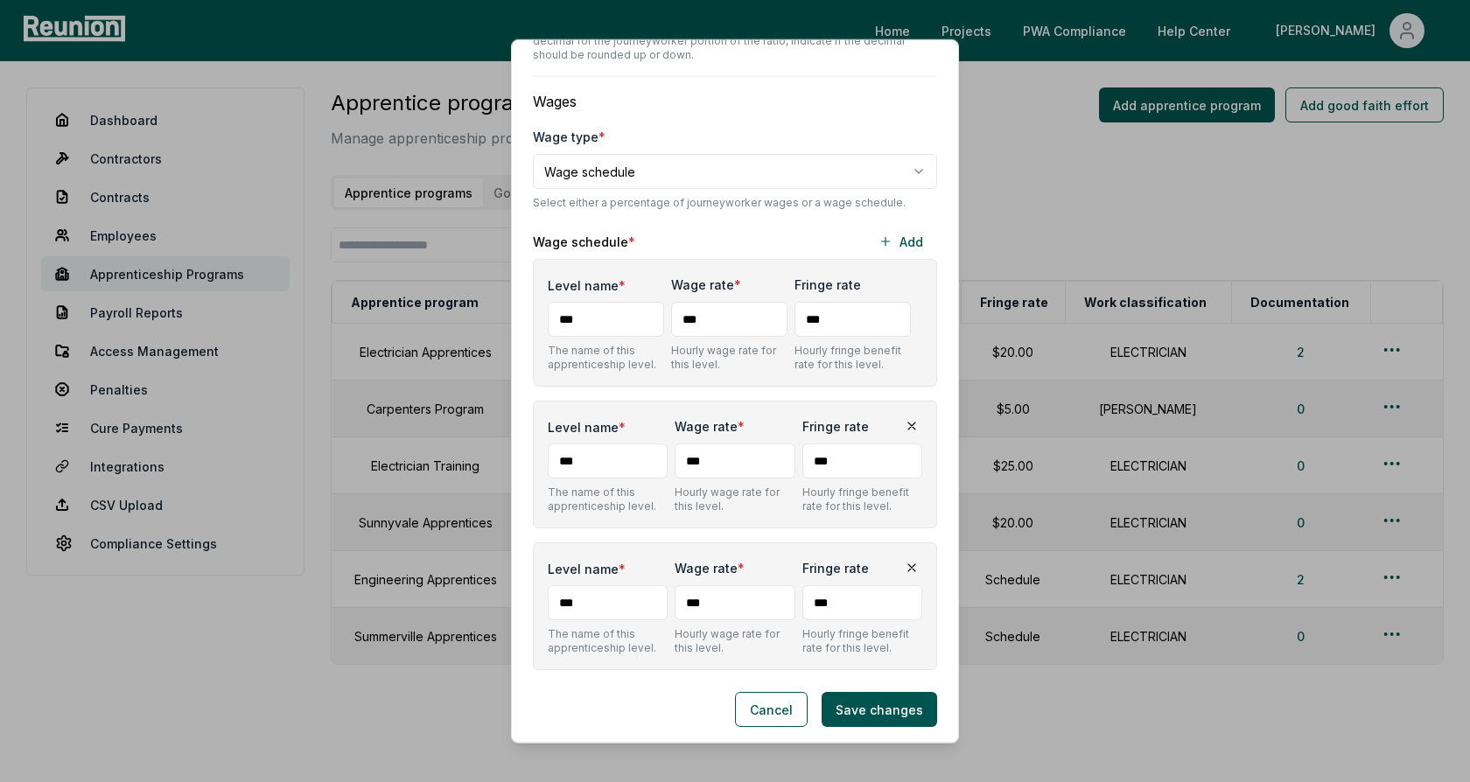
click at [711, 598] on input "***" at bounding box center [735, 602] width 120 height 35
type input "***"
click at [887, 709] on button "Save changes" at bounding box center [879, 709] width 115 height 35
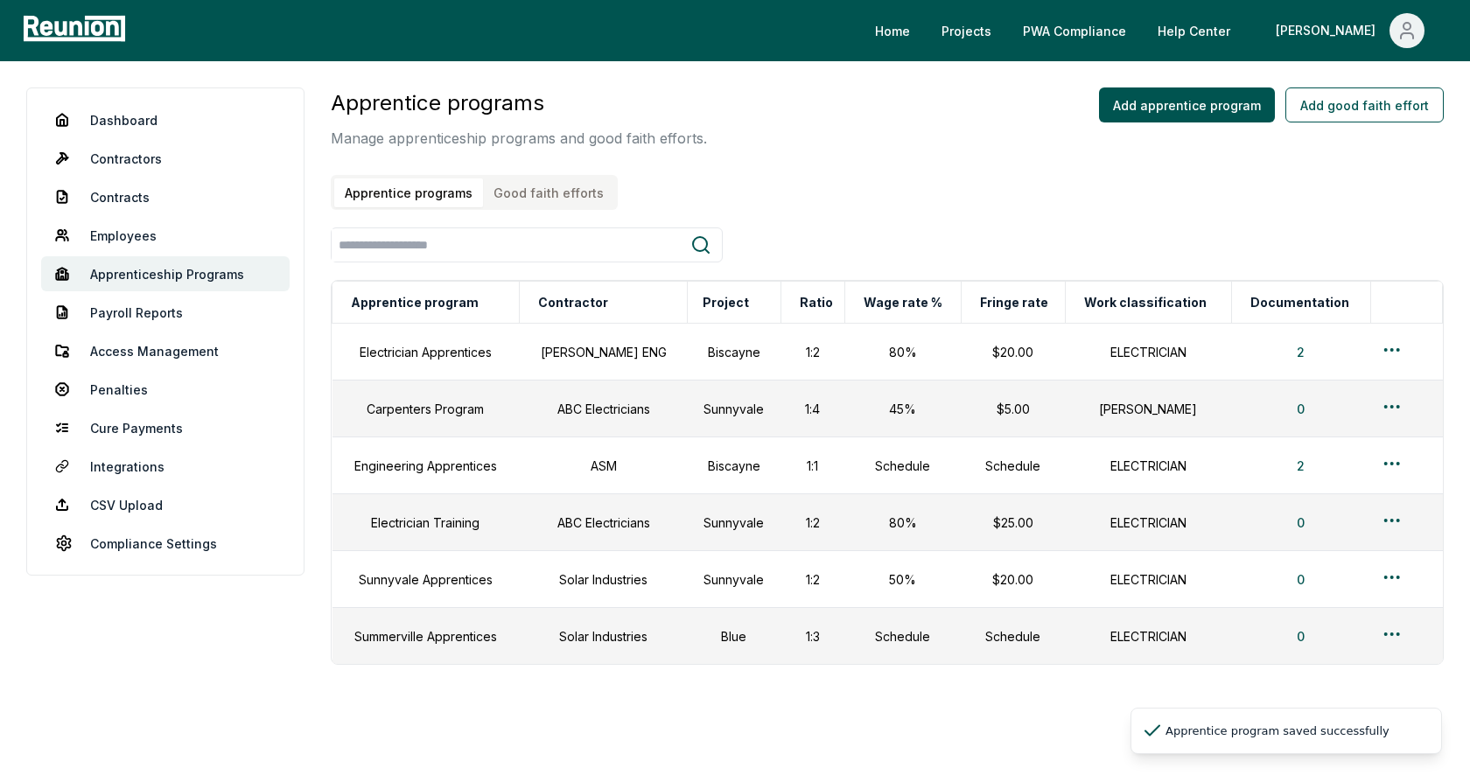
click at [540, 195] on button "Good faith efforts" at bounding box center [548, 192] width 131 height 29
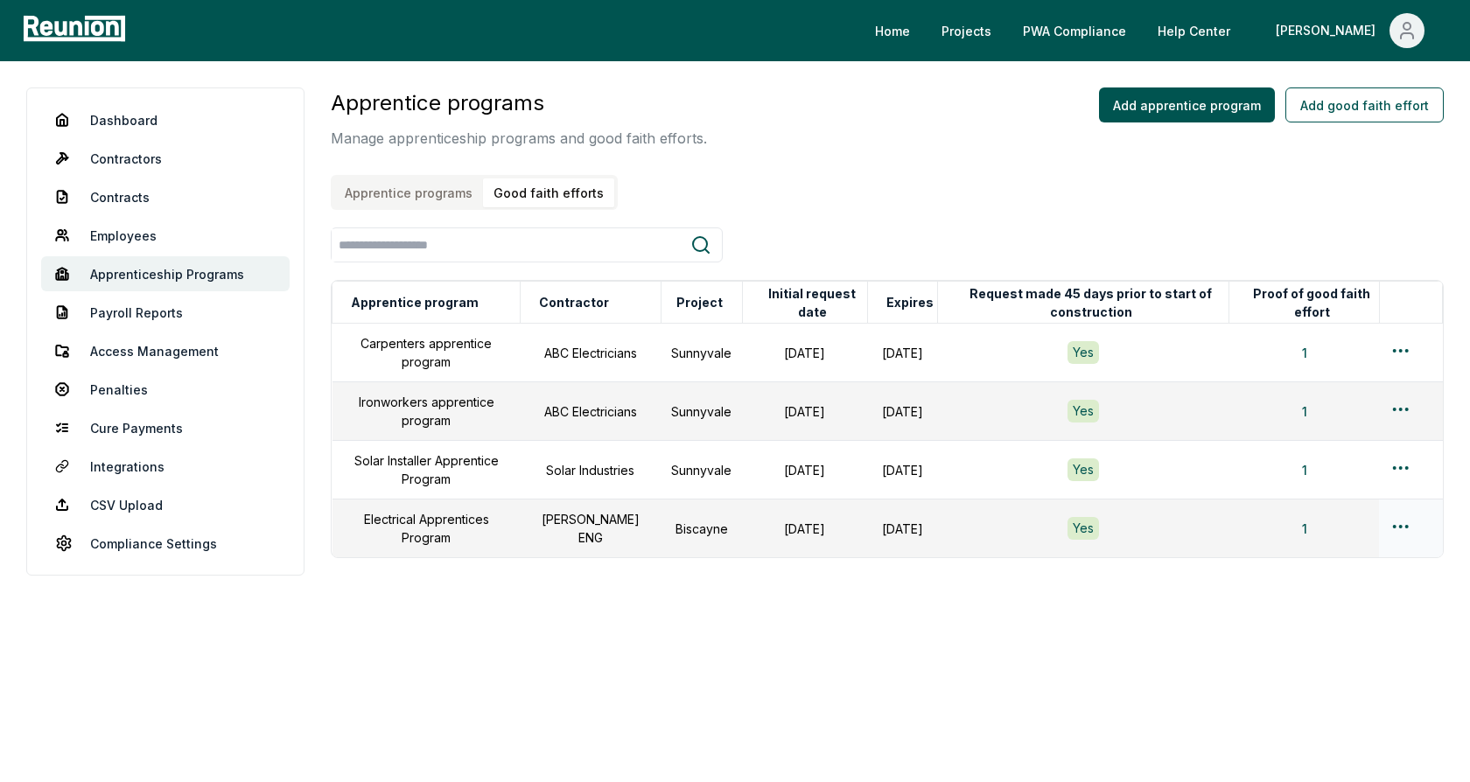
click at [1404, 522] on html "Please visit us on your desktop We're working on making our marketplace mobile-…" at bounding box center [735, 391] width 1470 height 782
click at [1343, 598] on div "Edit" at bounding box center [1372, 592] width 166 height 29
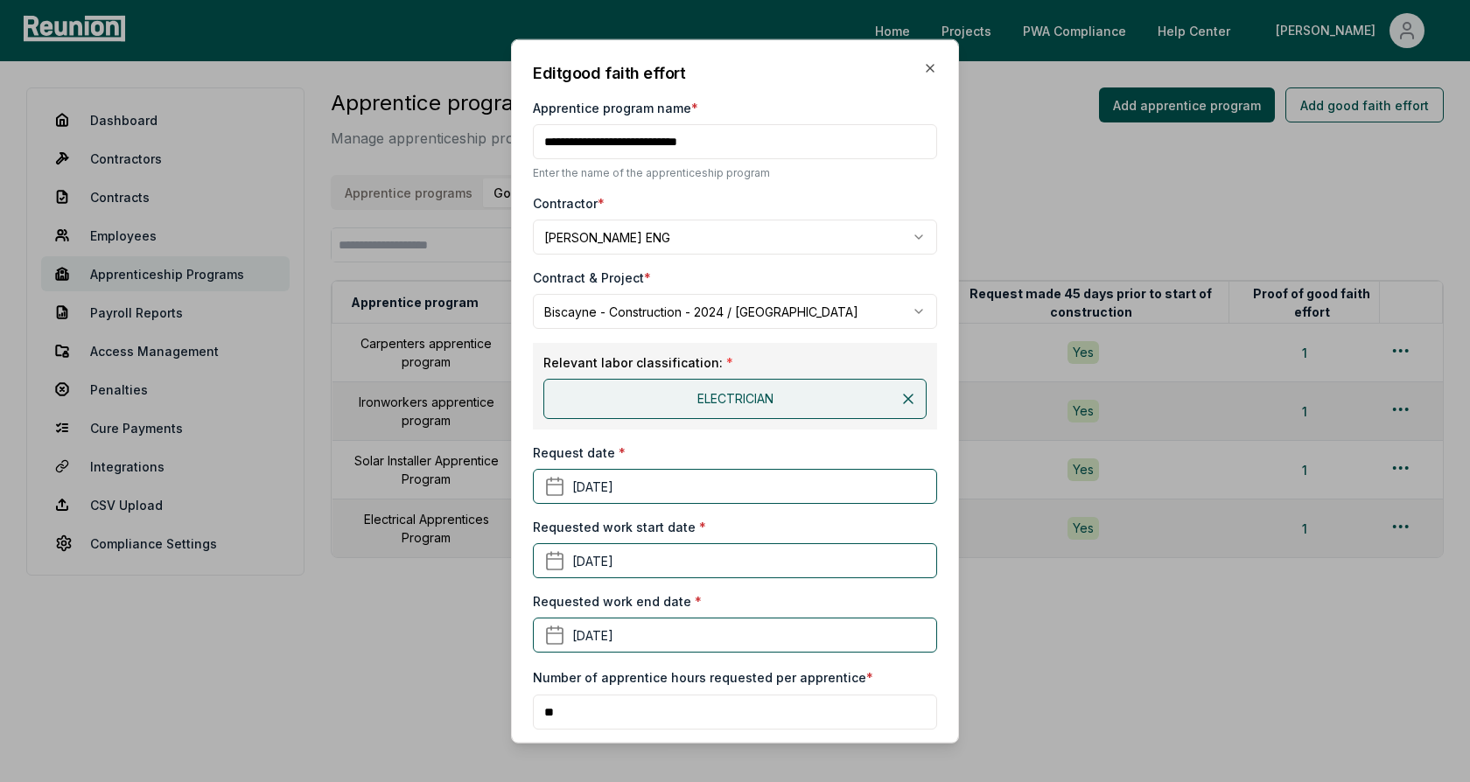
click at [745, 446] on div "Request date * March 4th, 2025" at bounding box center [735, 474] width 404 height 60
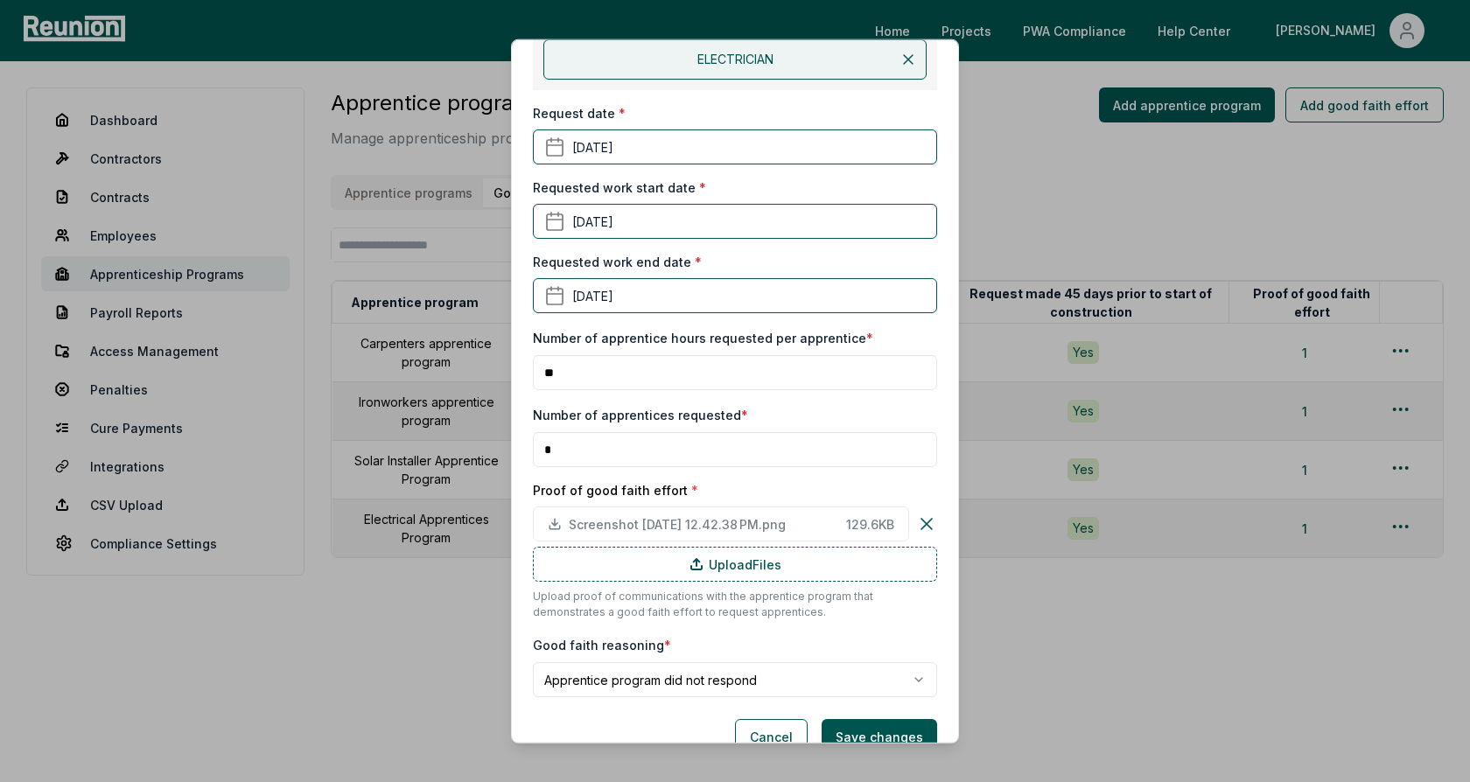
scroll to position [370, 0]
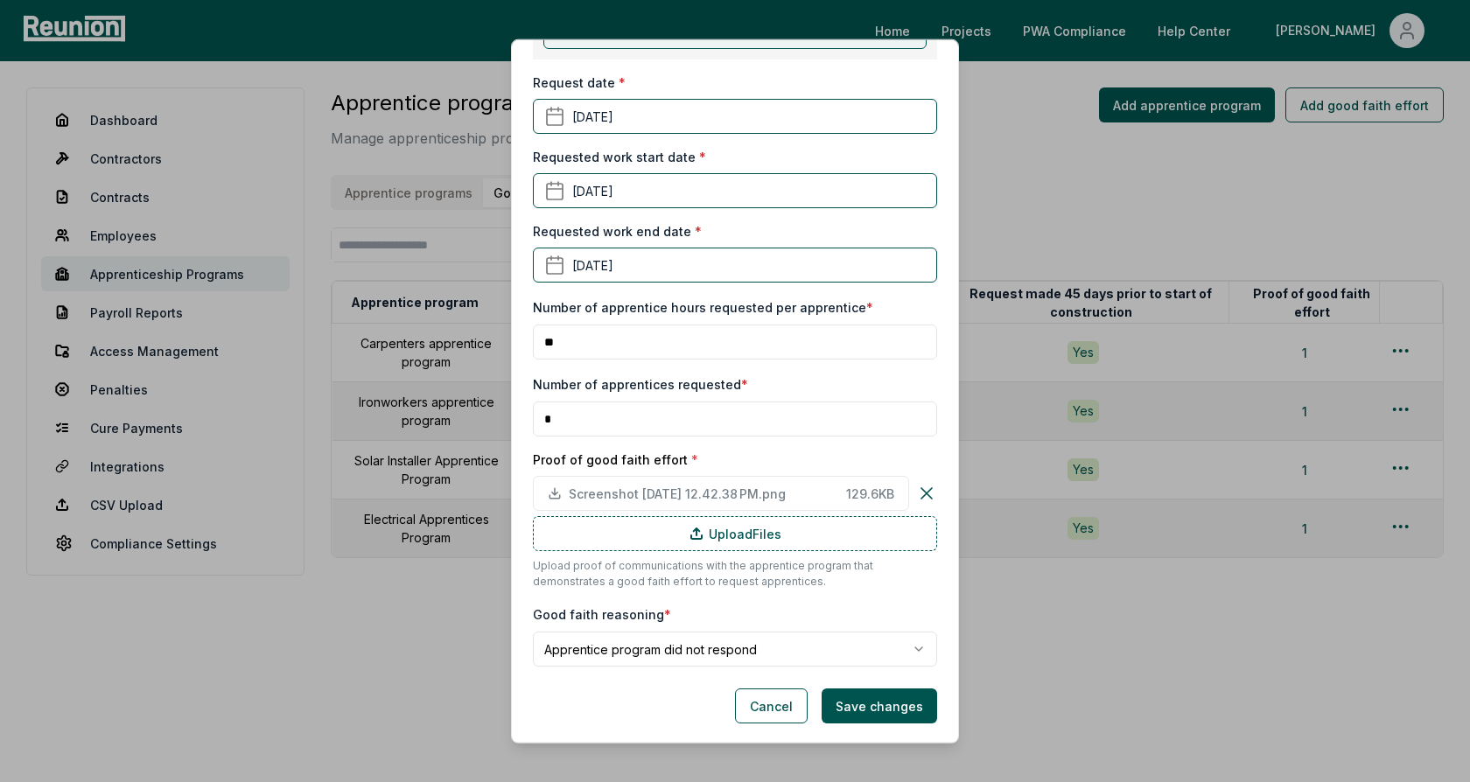
click at [681, 647] on body "Please visit us on your desktop We're working on making our marketplace mobile-…" at bounding box center [735, 391] width 1470 height 782
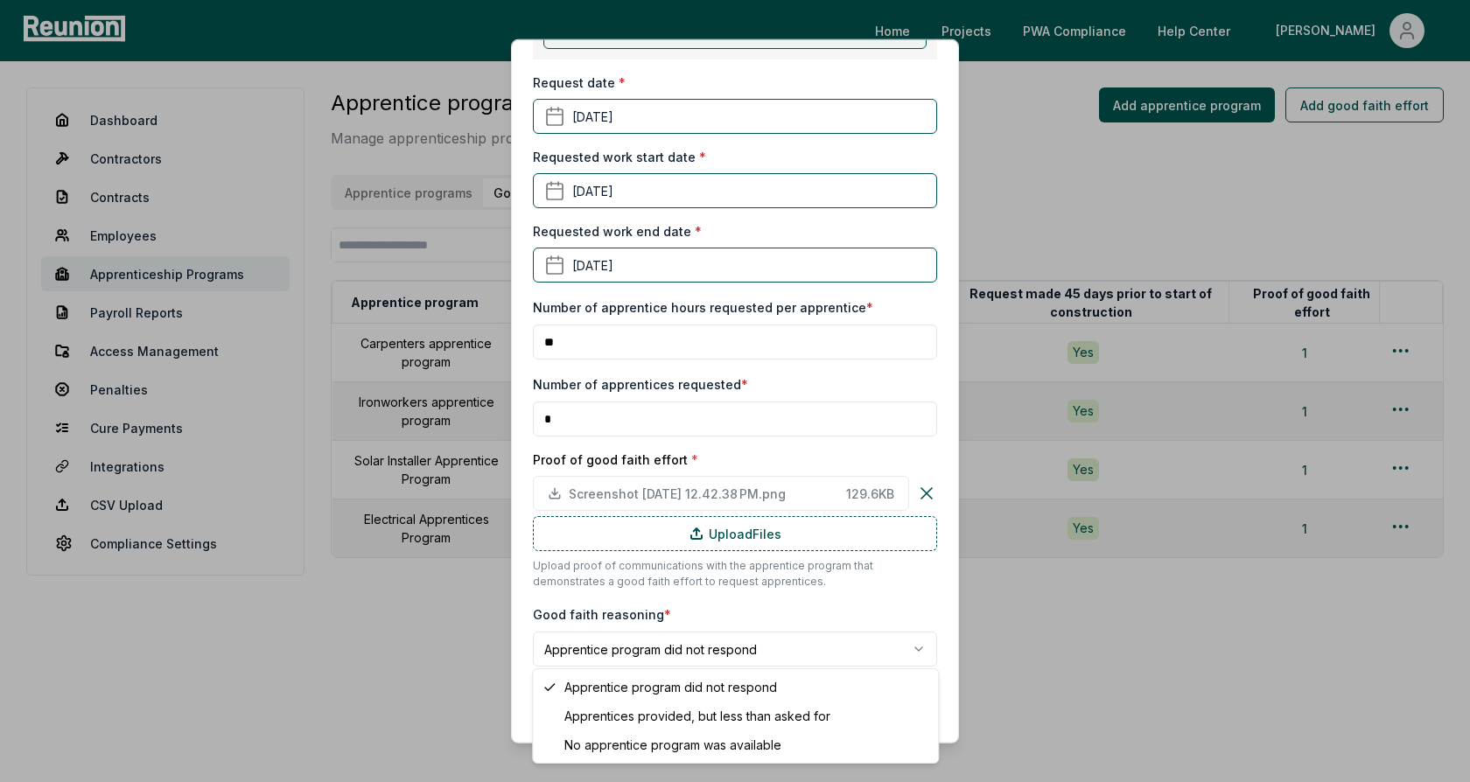
click at [759, 596] on body "Please visit us on your desktop We're working on making our marketplace mobile-…" at bounding box center [735, 391] width 1470 height 782
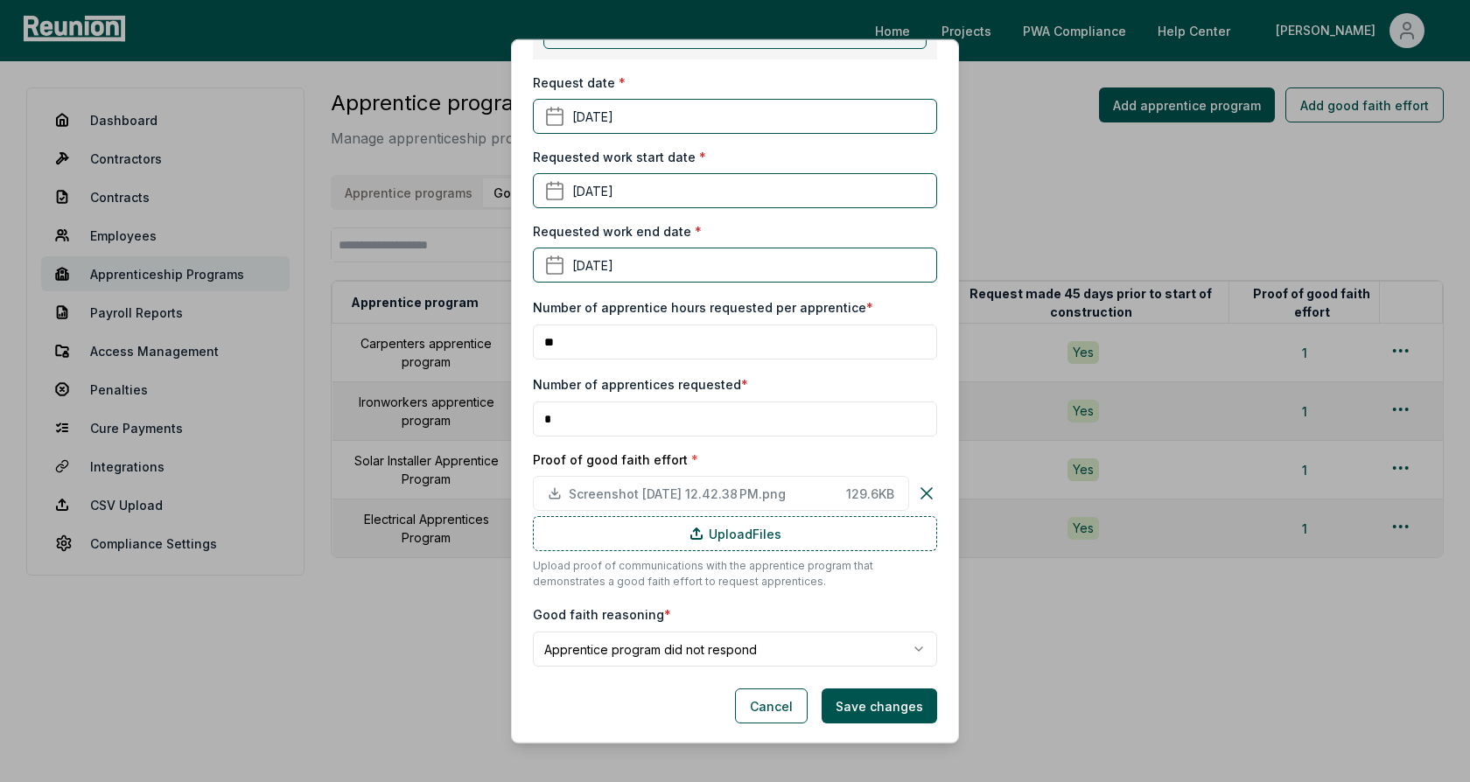
click at [759, 596] on div "**********" at bounding box center [735, 179] width 404 height 976
click at [624, 360] on div "**********" at bounding box center [735, 179] width 404 height 976
click at [775, 381] on div "Number of apprentices requested * *" at bounding box center [735, 405] width 404 height 63
click at [773, 710] on button "Cancel" at bounding box center [771, 706] width 73 height 35
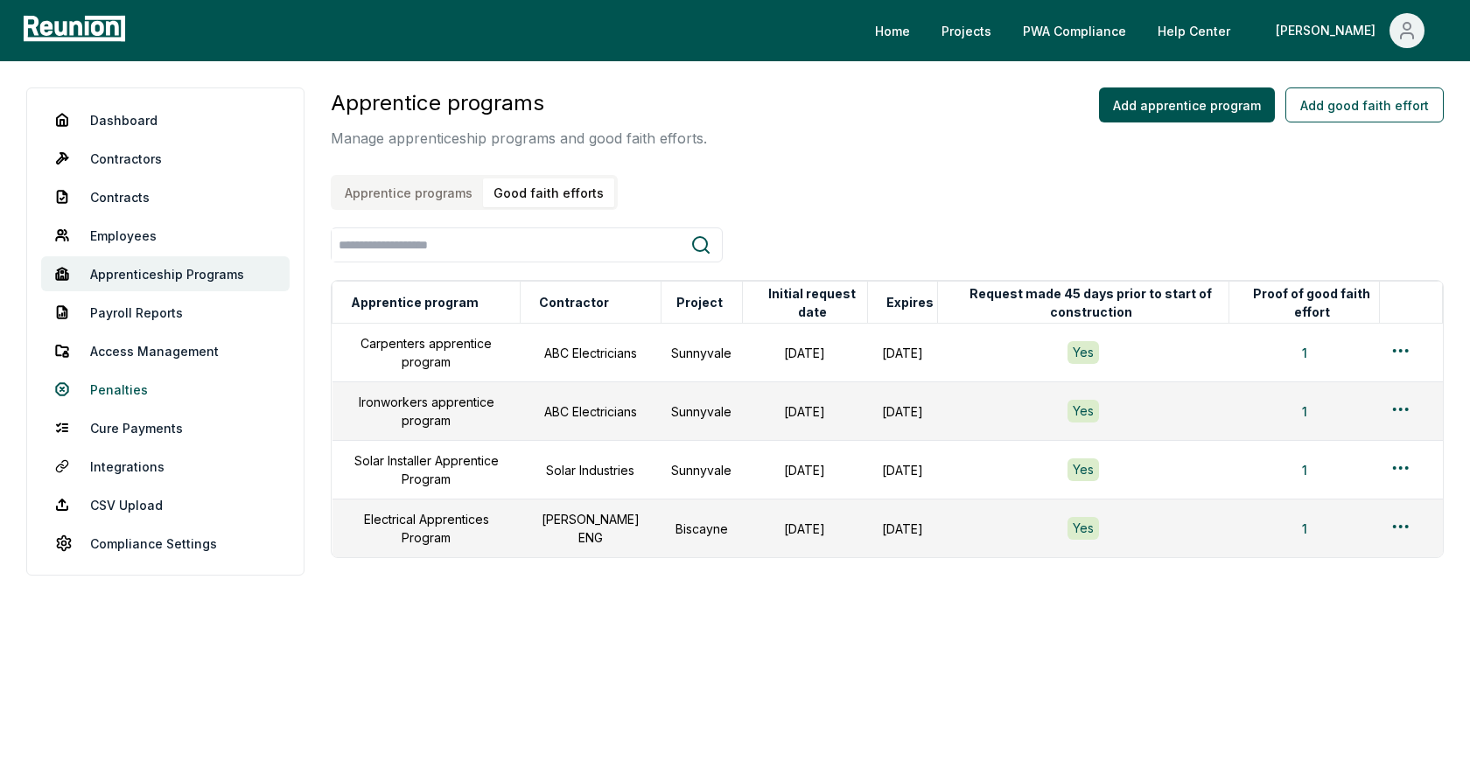
click at [101, 390] on link "Penalties" at bounding box center [165, 389] width 248 height 35
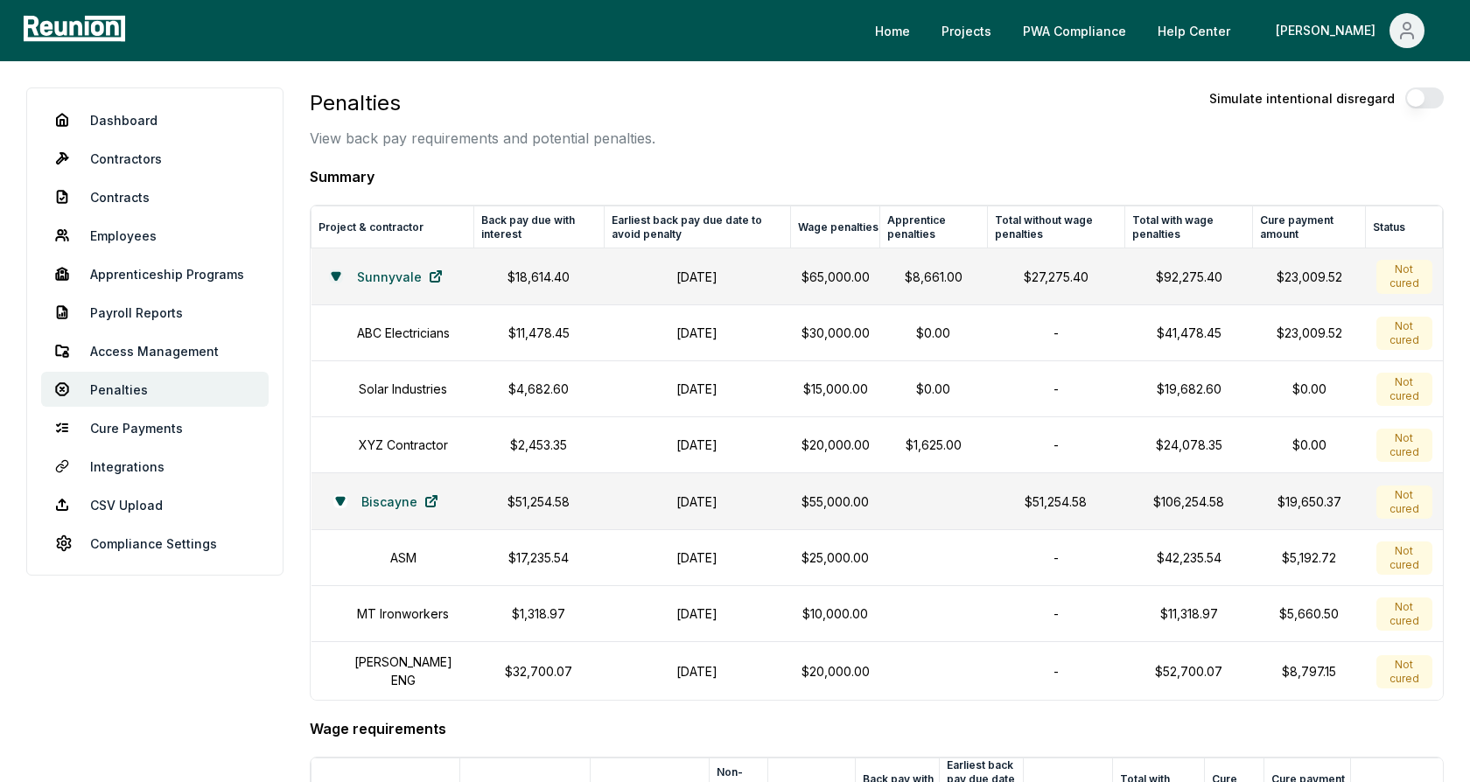
click at [335, 273] on icon at bounding box center [336, 276] width 8 height 7
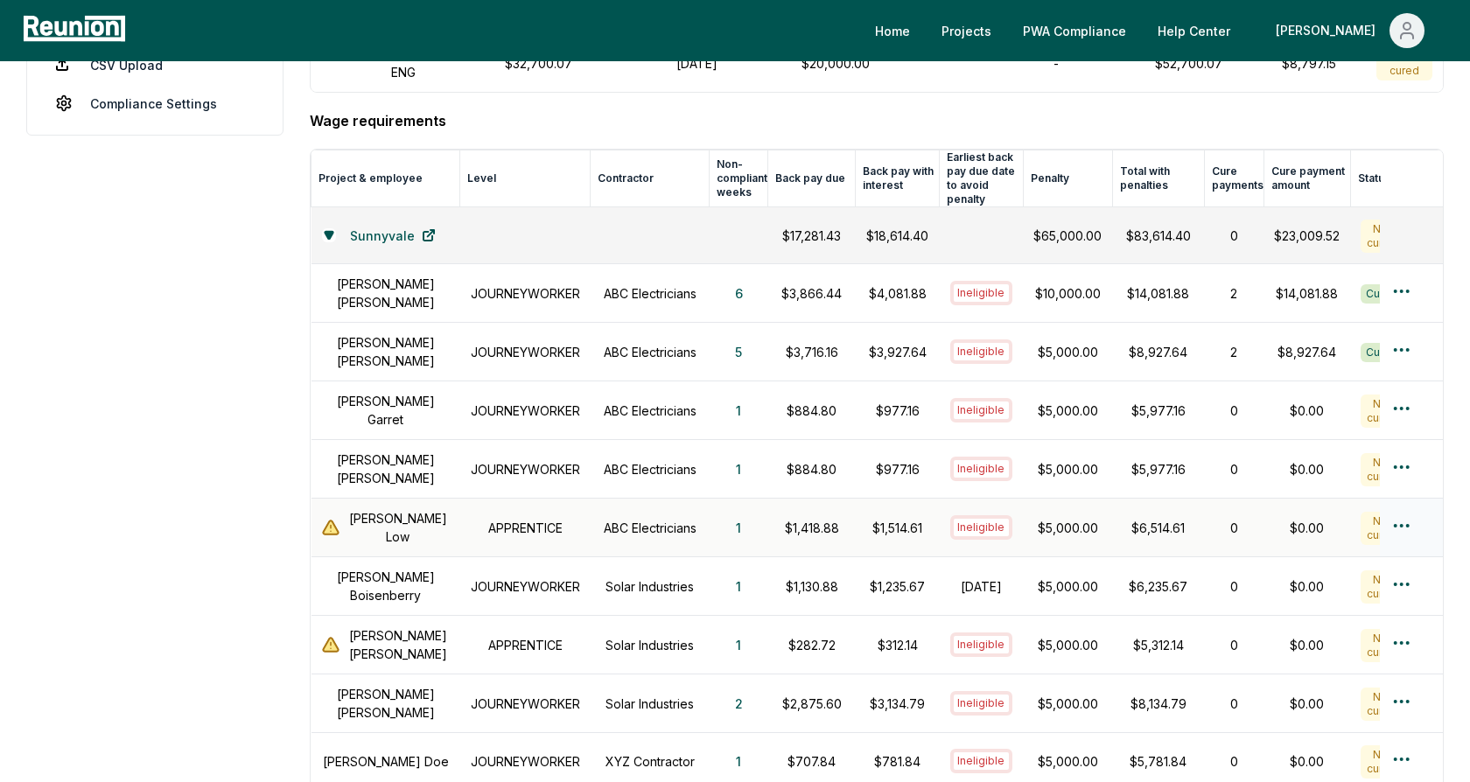
scroll to position [478, 0]
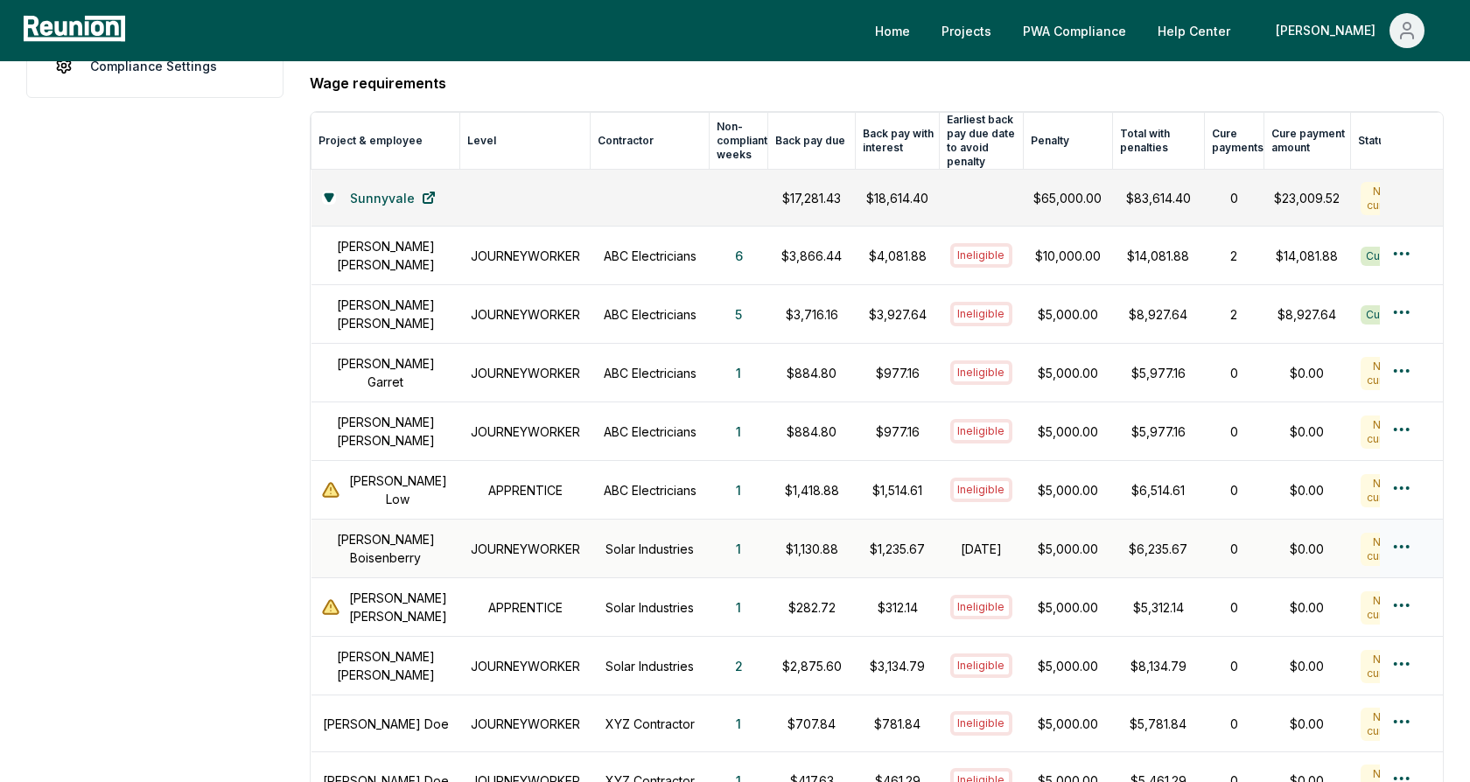
click at [950, 540] on h1 "January 31, 2025" at bounding box center [981, 549] width 63 height 18
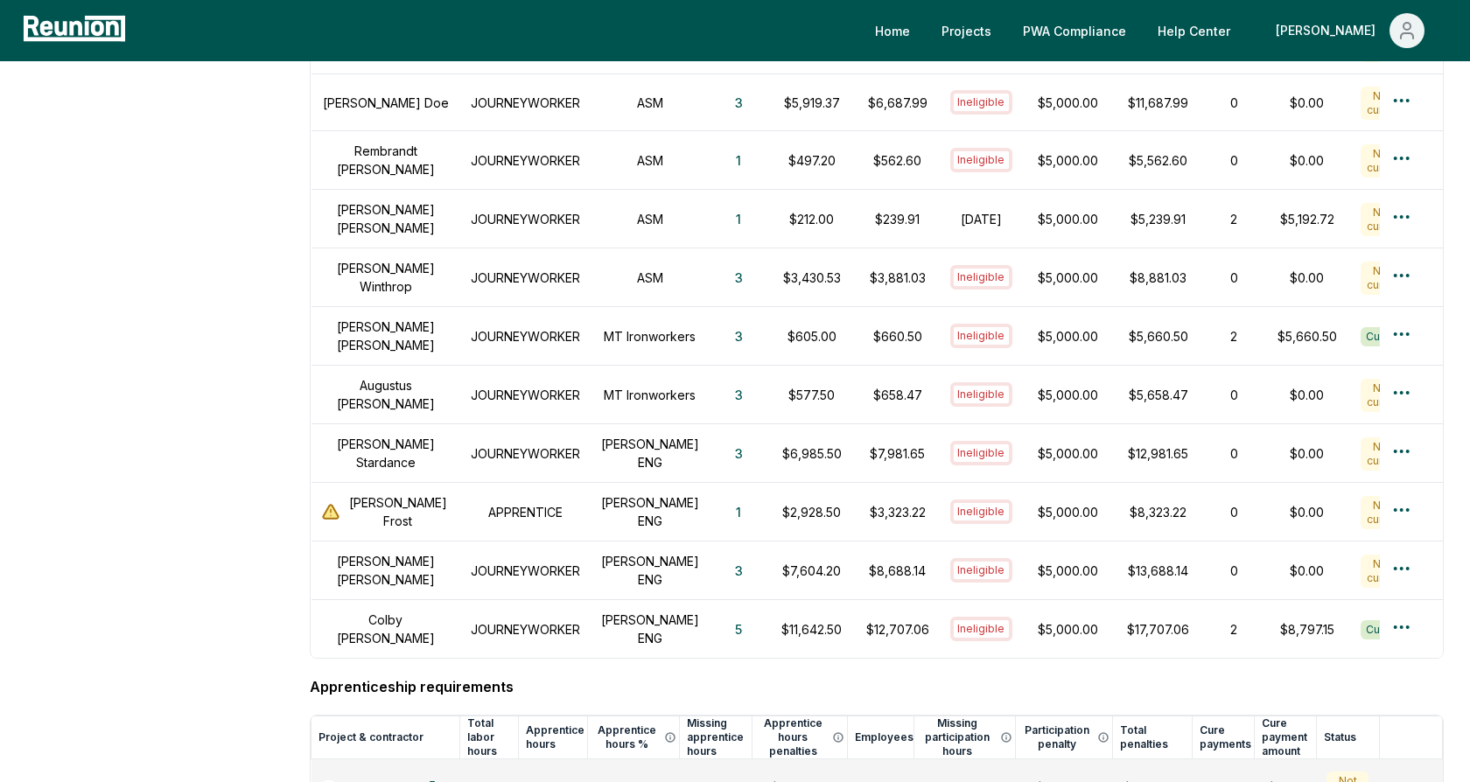
scroll to position [1768, 0]
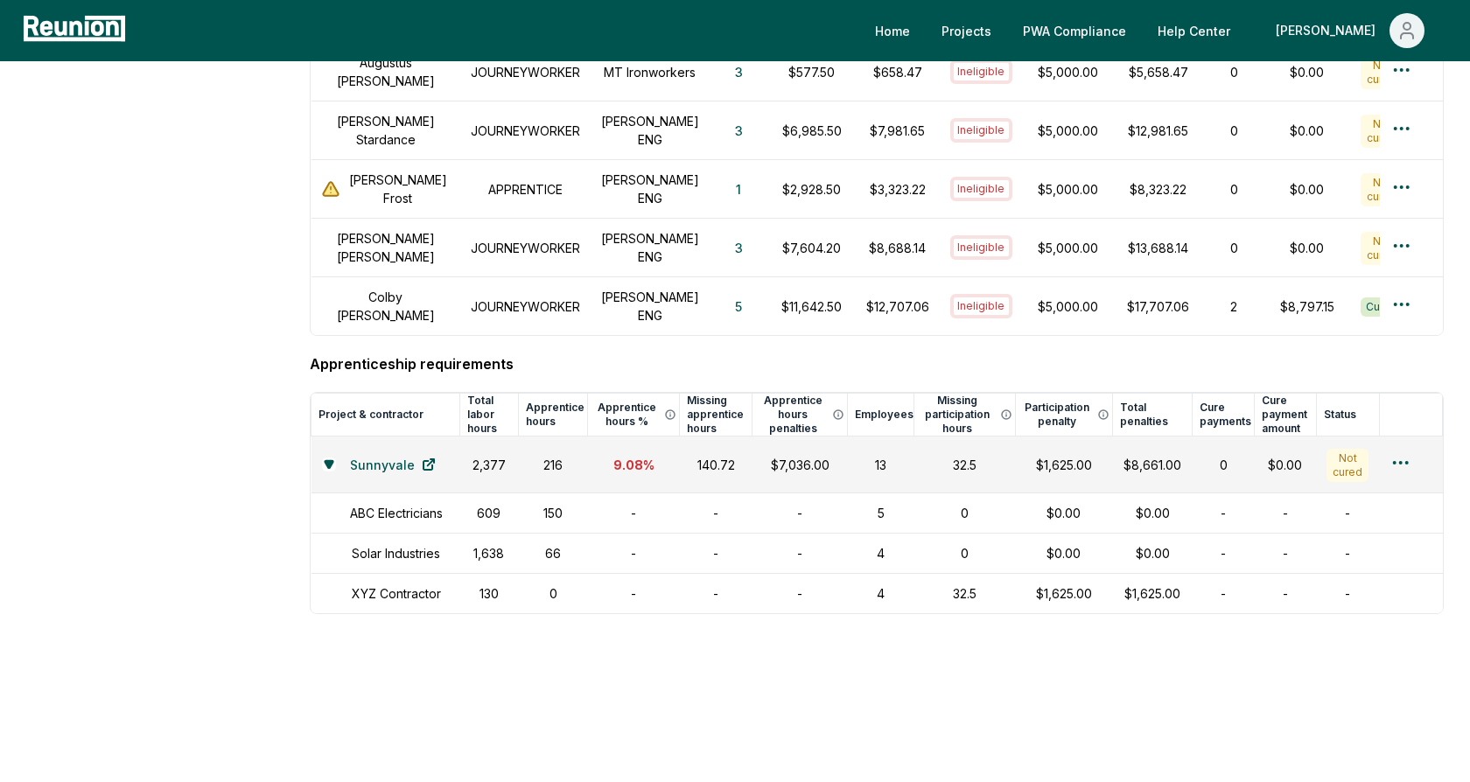
click at [396, 353] on h4 "Apprenticeship requirements" at bounding box center [877, 363] width 1134 height 21
click at [622, 456] on div "9.08 %" at bounding box center [633, 465] width 71 height 18
drag, startPoint x: 654, startPoint y: 435, endPoint x: 606, endPoint y: 435, distance: 47.2
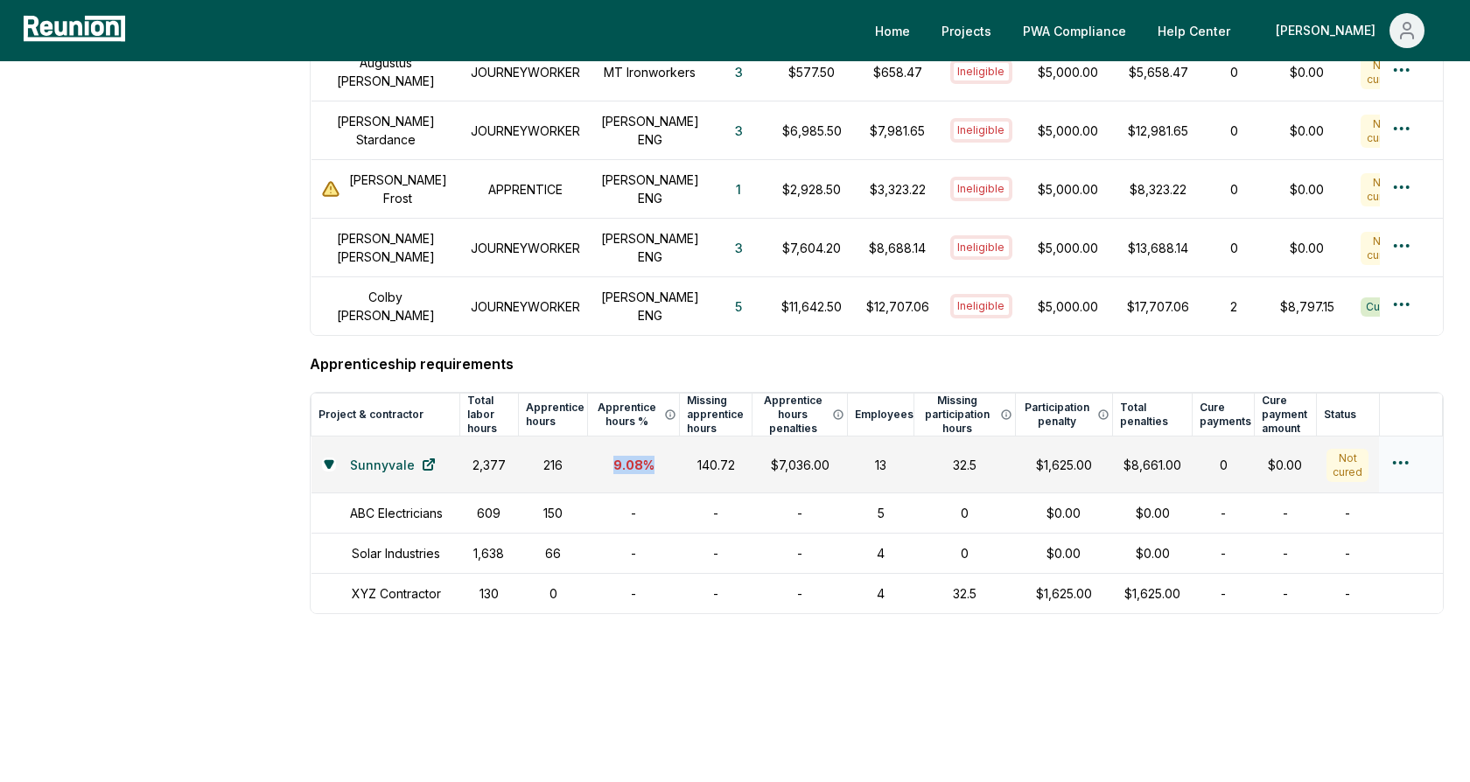
click at [606, 456] on div "9.08 %" at bounding box center [633, 465] width 71 height 18
click at [626, 456] on div "9.08 %" at bounding box center [633, 465] width 71 height 18
click at [637, 456] on div "9.08 %" at bounding box center [633, 465] width 71 height 18
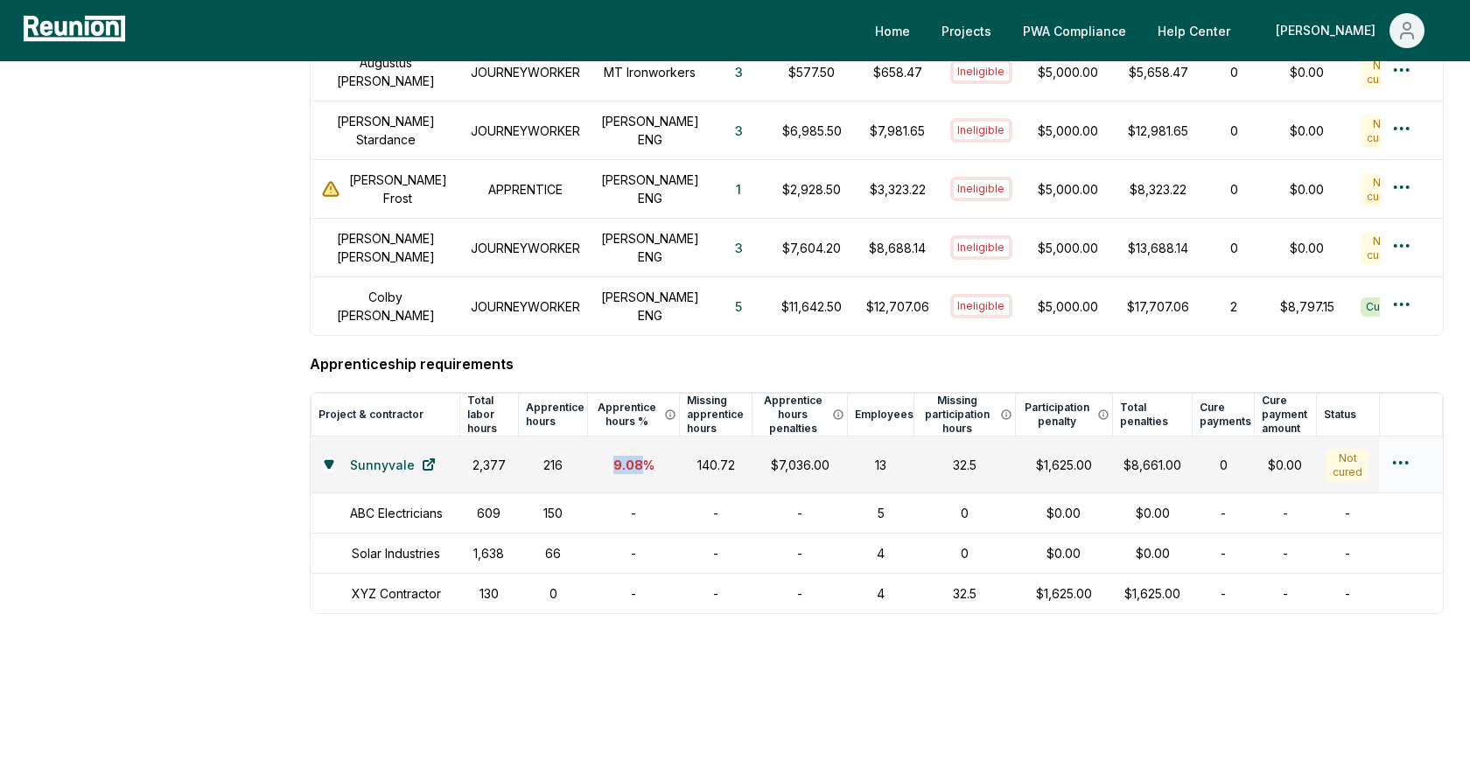
click at [637, 456] on div "9.08 %" at bounding box center [633, 465] width 71 height 18
drag, startPoint x: 735, startPoint y: 436, endPoint x: 689, endPoint y: 436, distance: 46.4
click at [690, 456] on div "140.72" at bounding box center [715, 465] width 51 height 18
drag, startPoint x: 836, startPoint y: 431, endPoint x: 758, endPoint y: 432, distance: 77.9
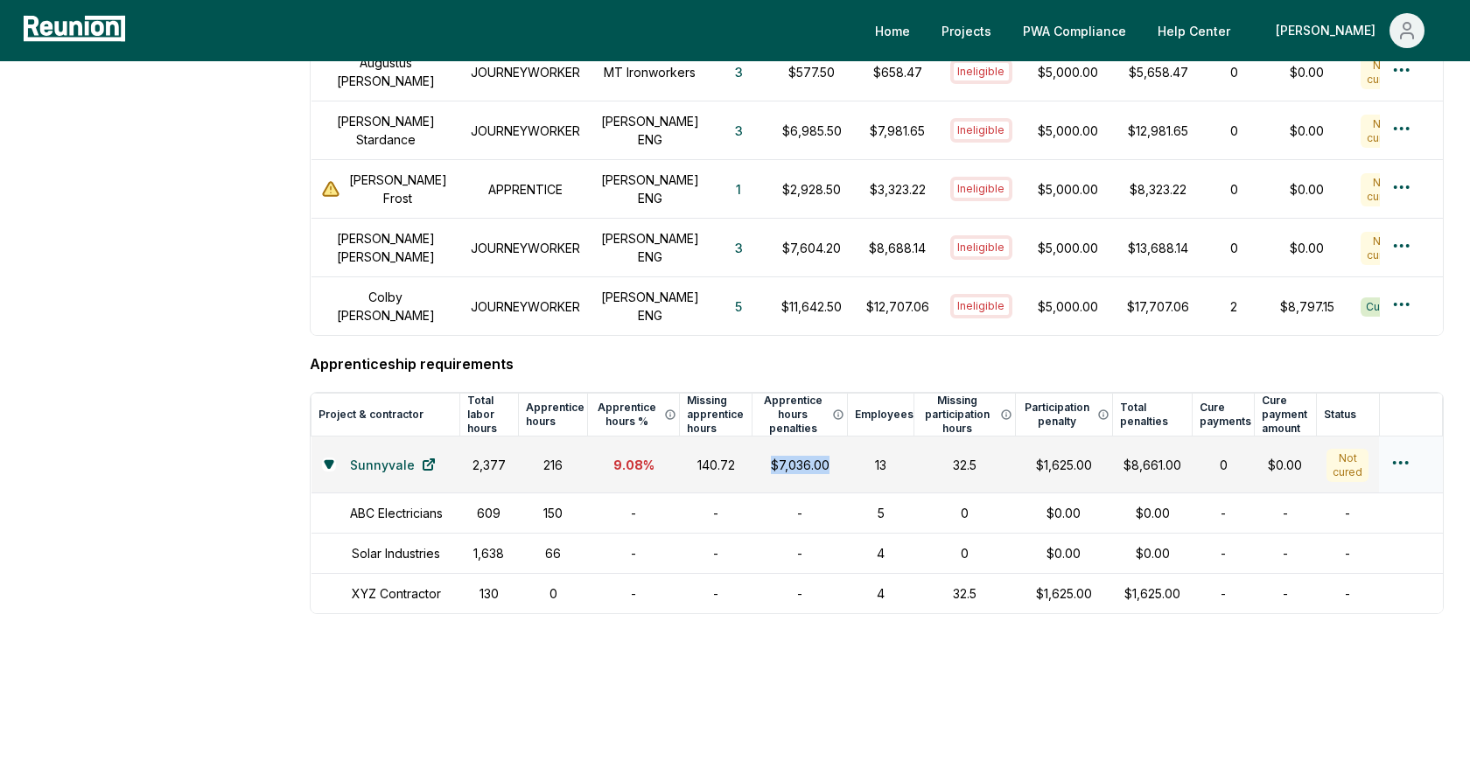
click at [758, 437] on td "$7,036.00" at bounding box center [799, 465] width 95 height 57
drag, startPoint x: 979, startPoint y: 562, endPoint x: 947, endPoint y: 561, distance: 32.4
click at [947, 584] on div "32.5" at bounding box center [965, 593] width 80 height 18
click at [957, 584] on div "32.5" at bounding box center [965, 593] width 80 height 18
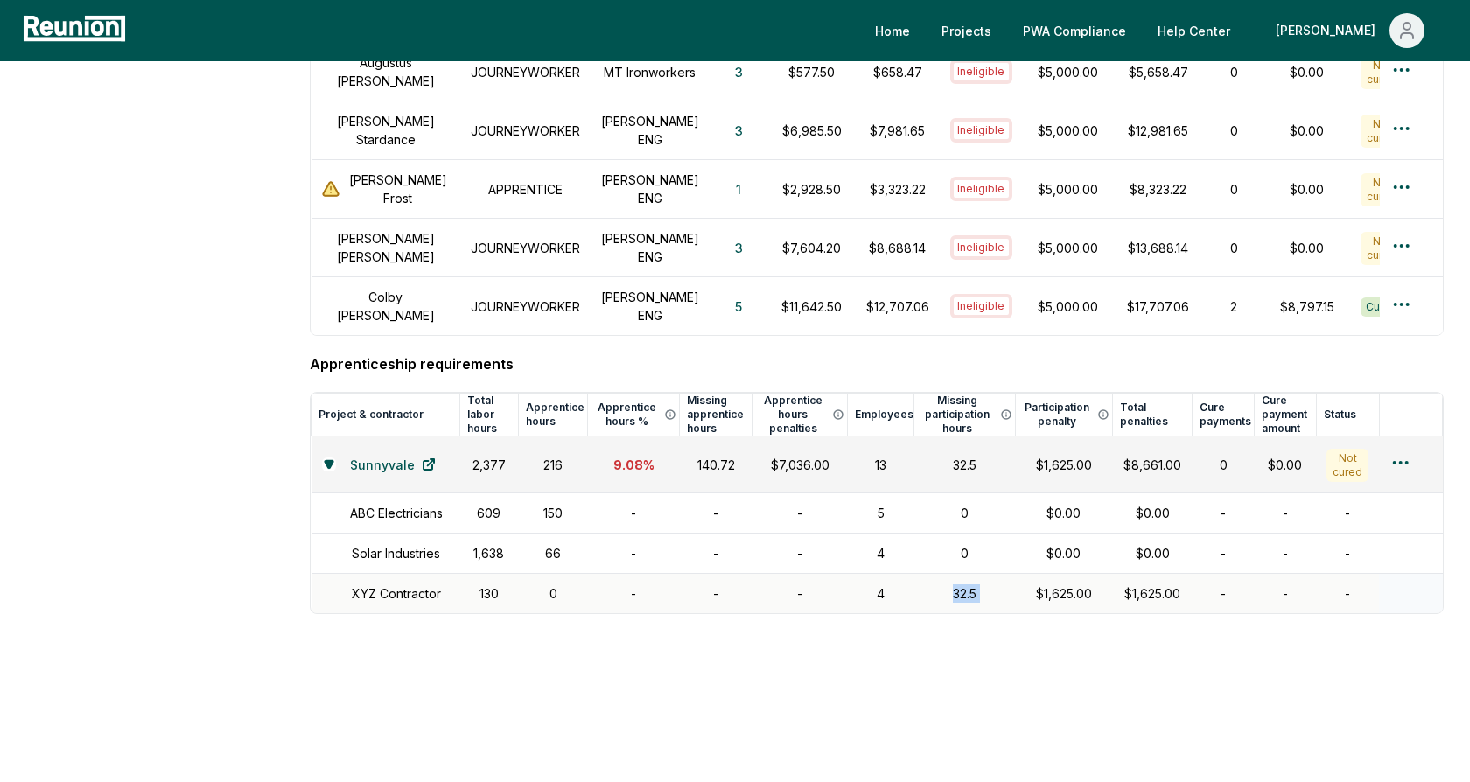
click at [957, 584] on div "32.5" at bounding box center [965, 593] width 80 height 18
click at [979, 584] on div "32.5" at bounding box center [965, 593] width 80 height 18
drag, startPoint x: 986, startPoint y: 559, endPoint x: 937, endPoint y: 559, distance: 49.0
click at [937, 584] on div "32.5" at bounding box center [965, 593] width 80 height 18
click at [1069, 456] on div "$1,625.00" at bounding box center [1063, 465] width 77 height 18
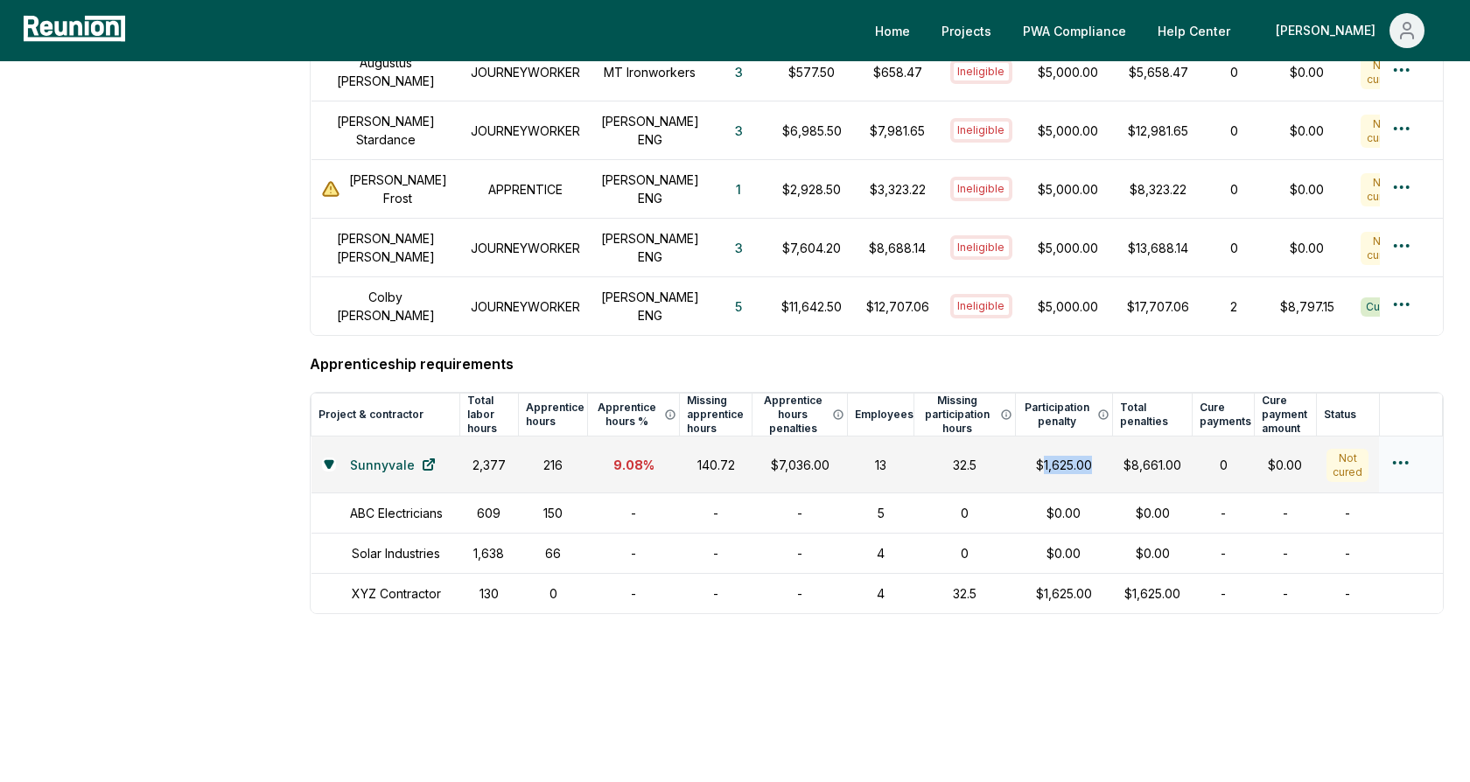
click at [1069, 456] on div "$1,625.00" at bounding box center [1063, 465] width 77 height 18
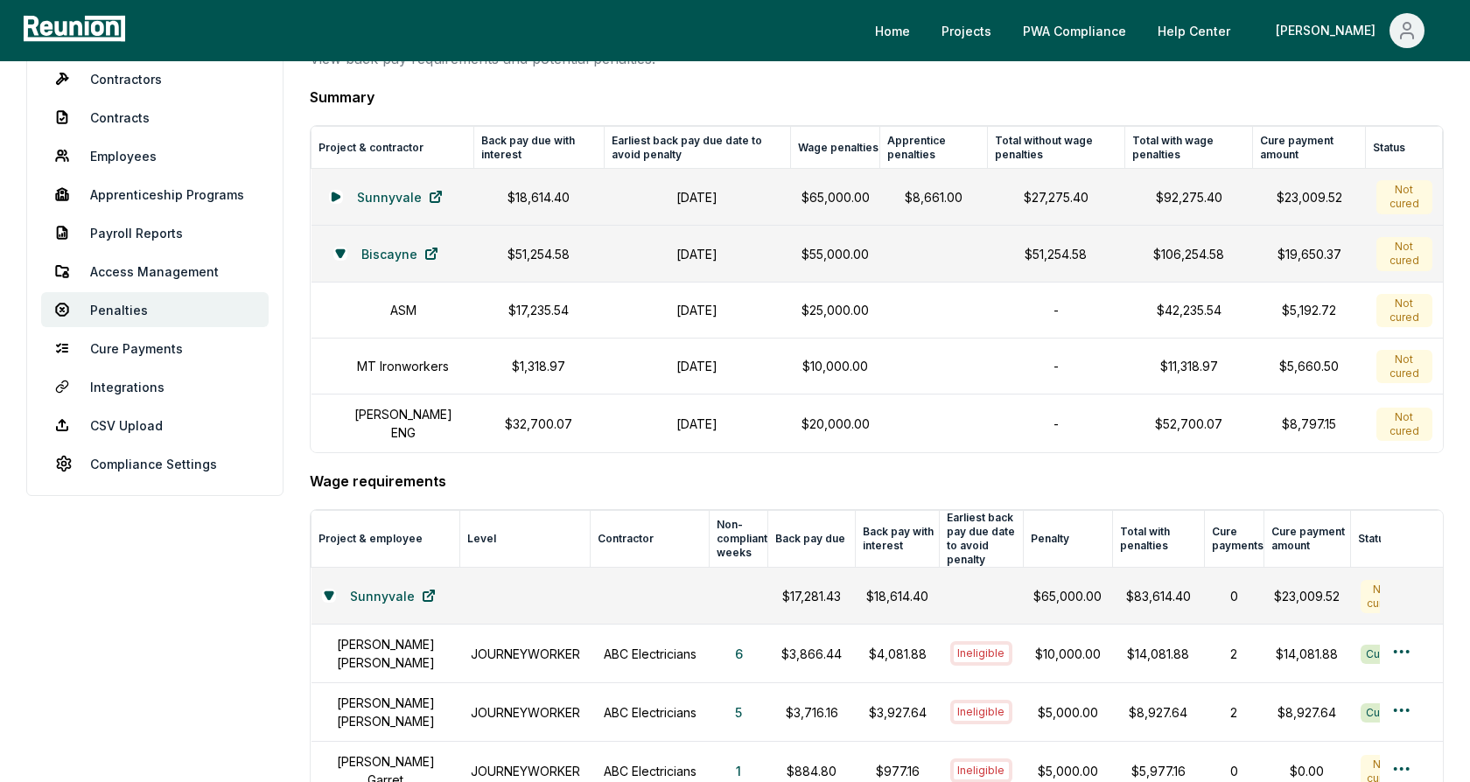
scroll to position [0, 0]
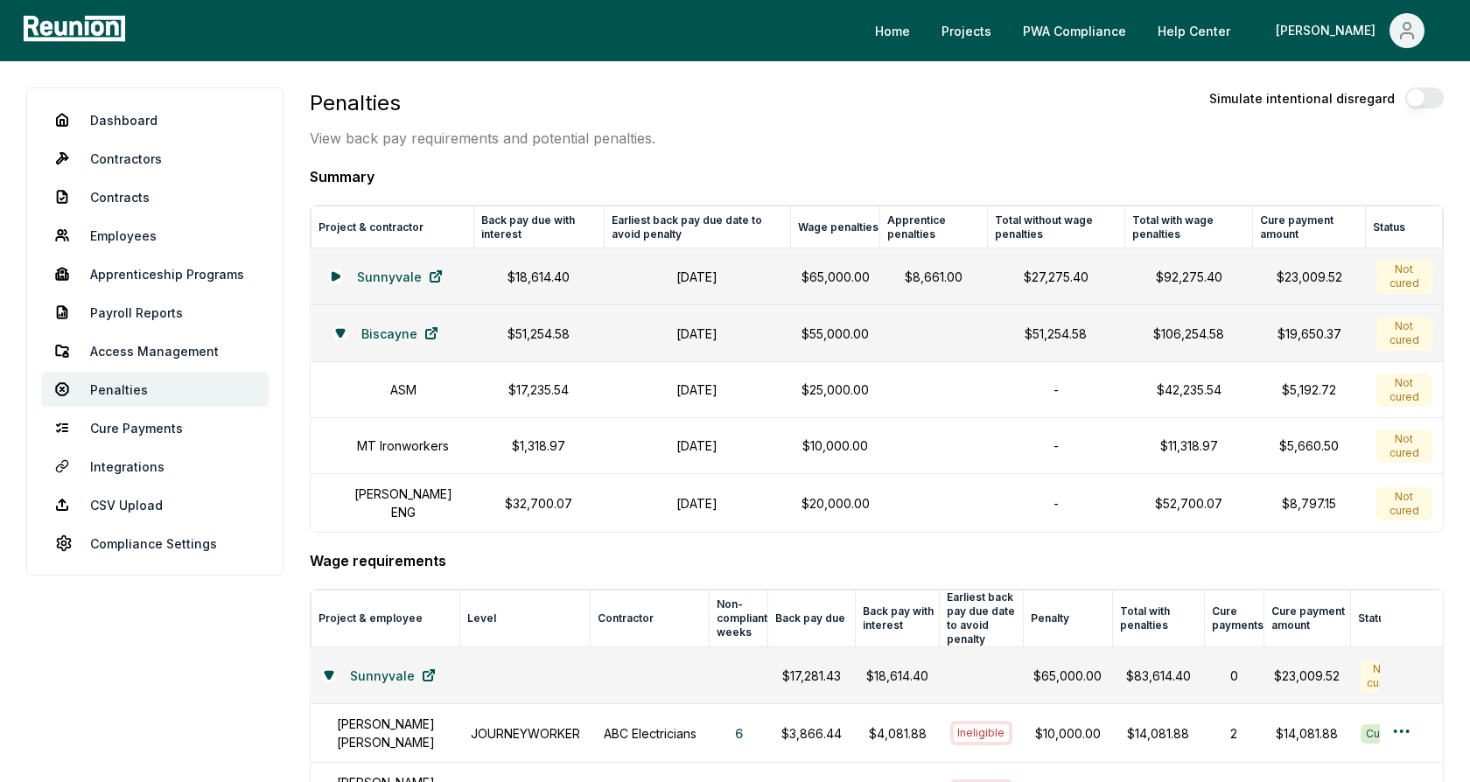
click at [634, 178] on h4 "Summary" at bounding box center [877, 176] width 1134 height 21
click at [159, 124] on link "Dashboard" at bounding box center [154, 119] width 227 height 35
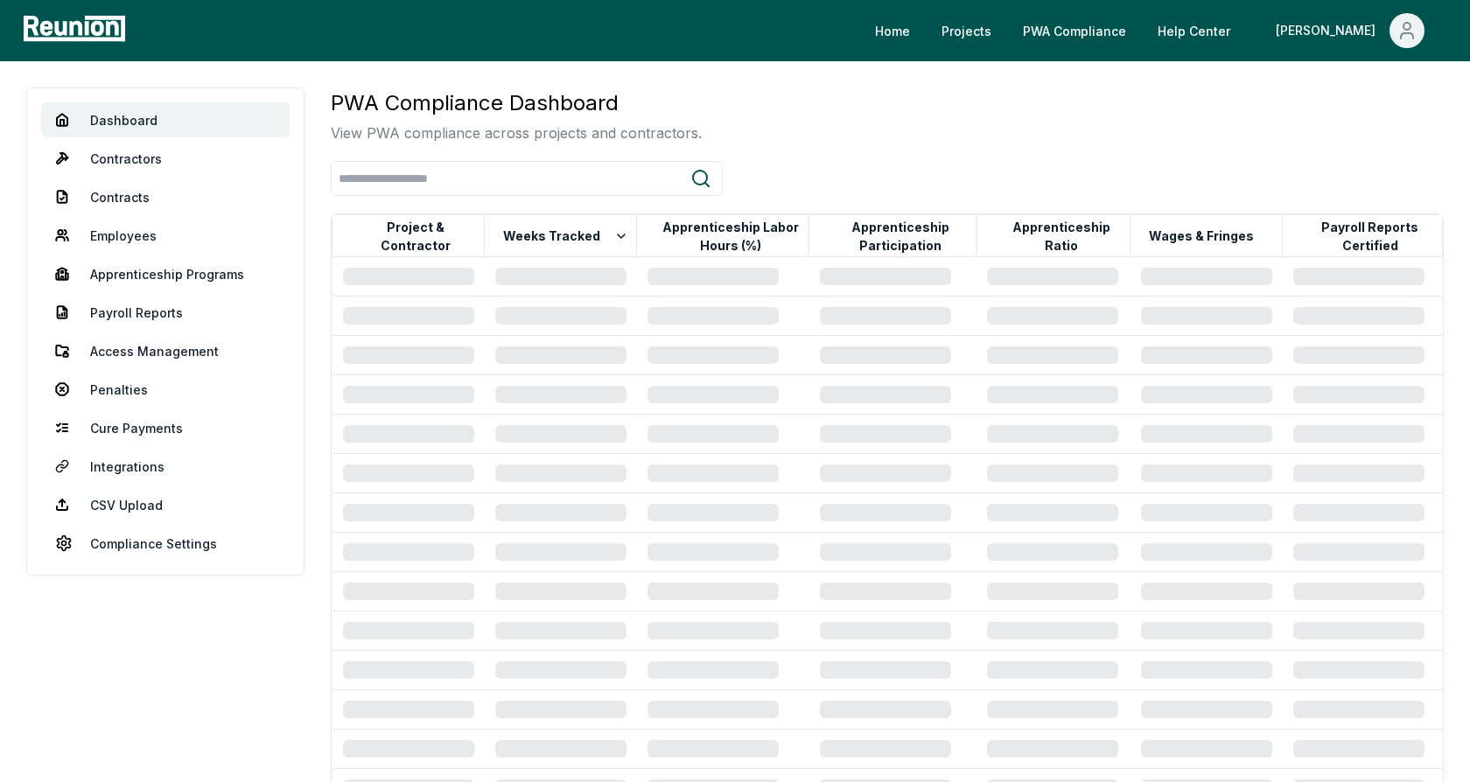
click at [817, 100] on div "PWA Compliance Dashboard View PWA compliance across projects and contractors." at bounding box center [887, 115] width 1113 height 56
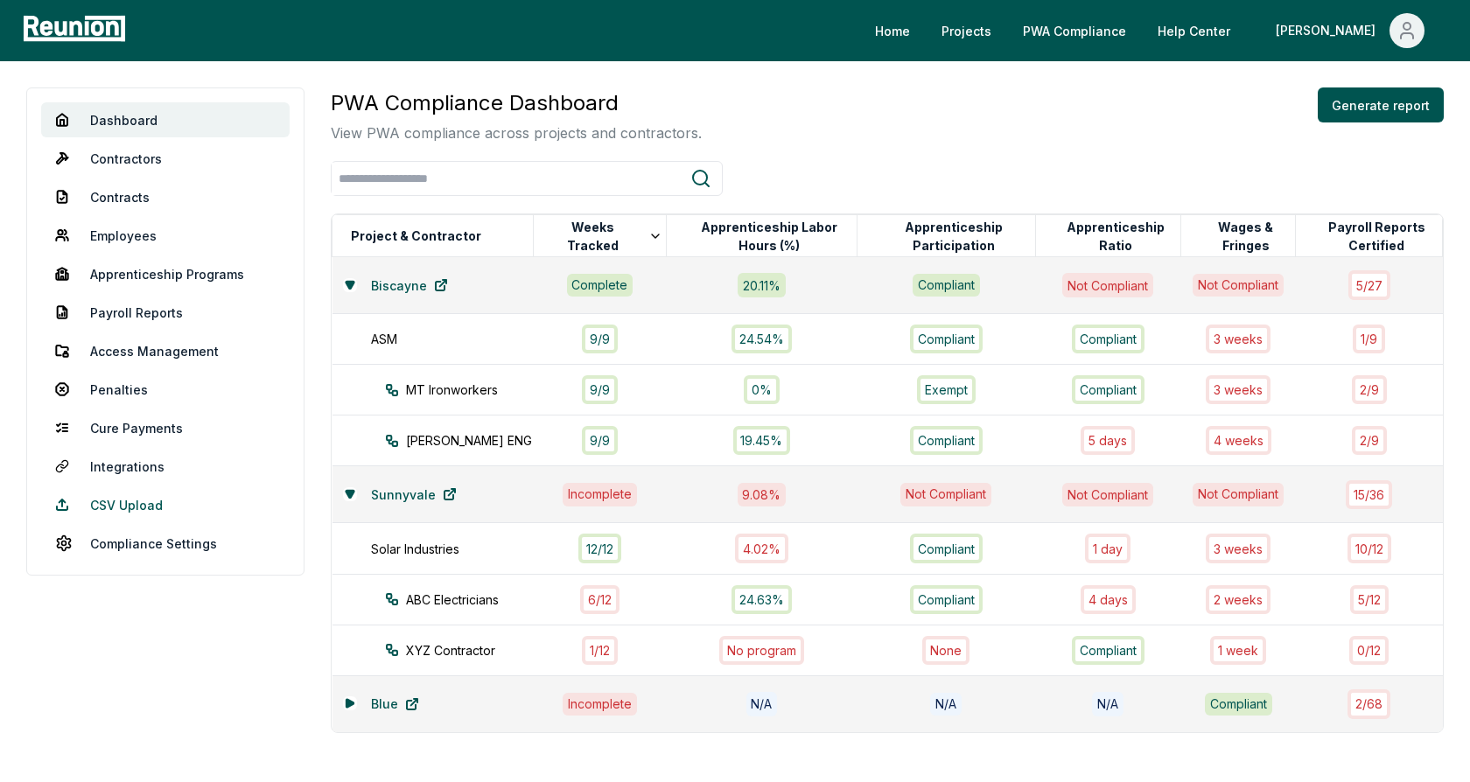
click at [137, 503] on link "CSV Upload" at bounding box center [165, 504] width 248 height 35
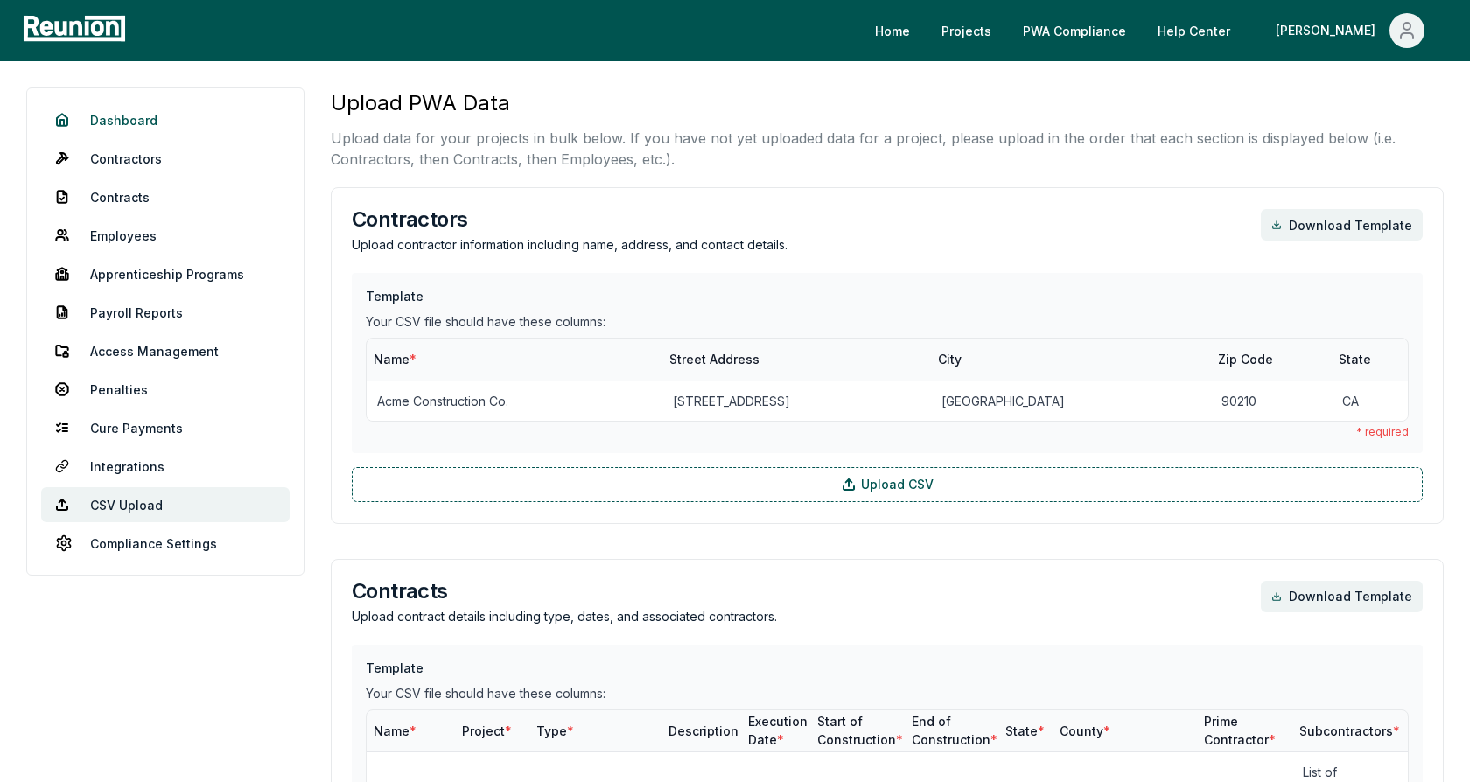
click at [139, 115] on link "Dashboard" at bounding box center [165, 119] width 248 height 35
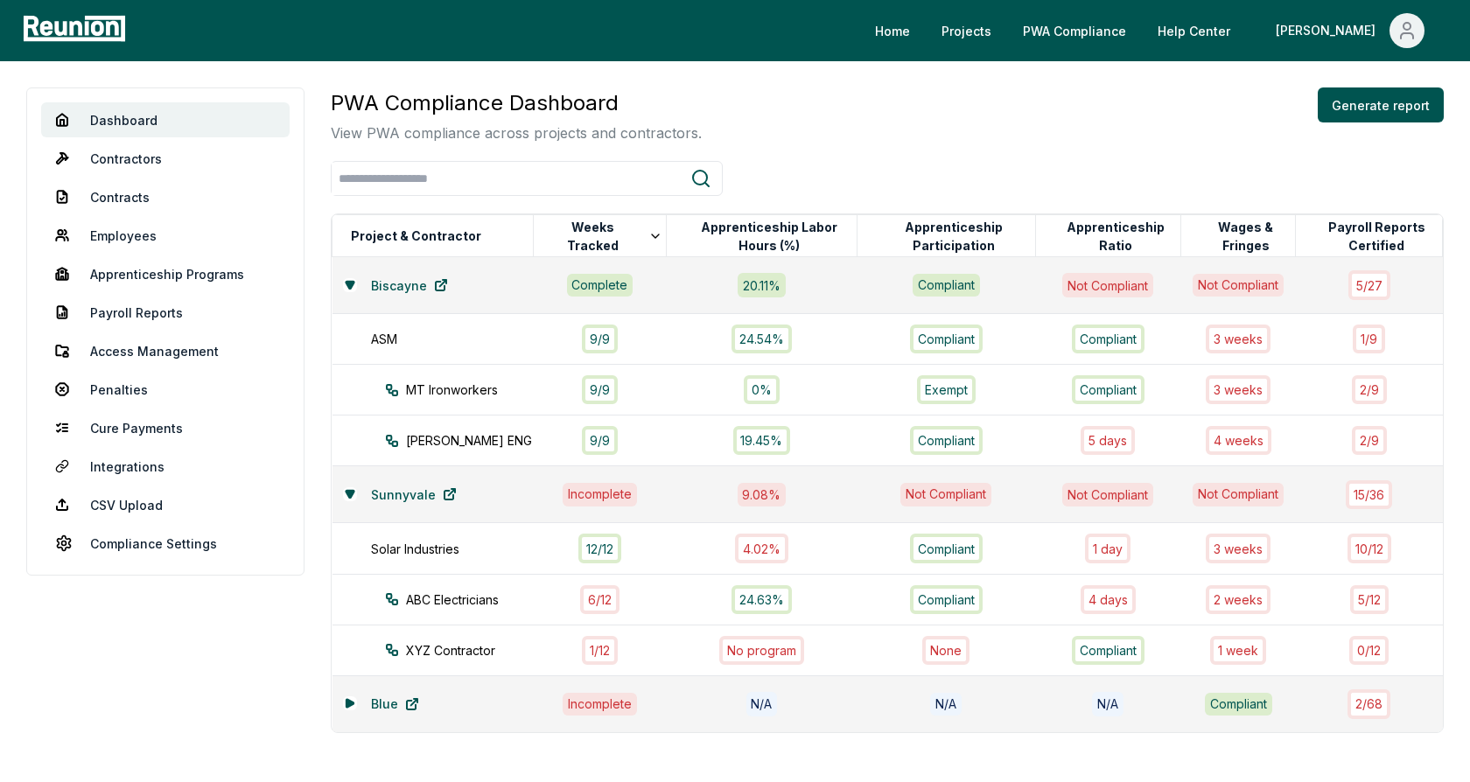
click at [983, 150] on div "PWA Compliance Dashboard View PWA compliance across projects and contractors. G…" at bounding box center [887, 410] width 1113 height 646
click at [877, 152] on div "PWA Compliance Dashboard View PWA compliance across projects and contractors. G…" at bounding box center [887, 410] width 1113 height 646
click at [1351, 111] on button "Generate report" at bounding box center [1381, 104] width 126 height 35
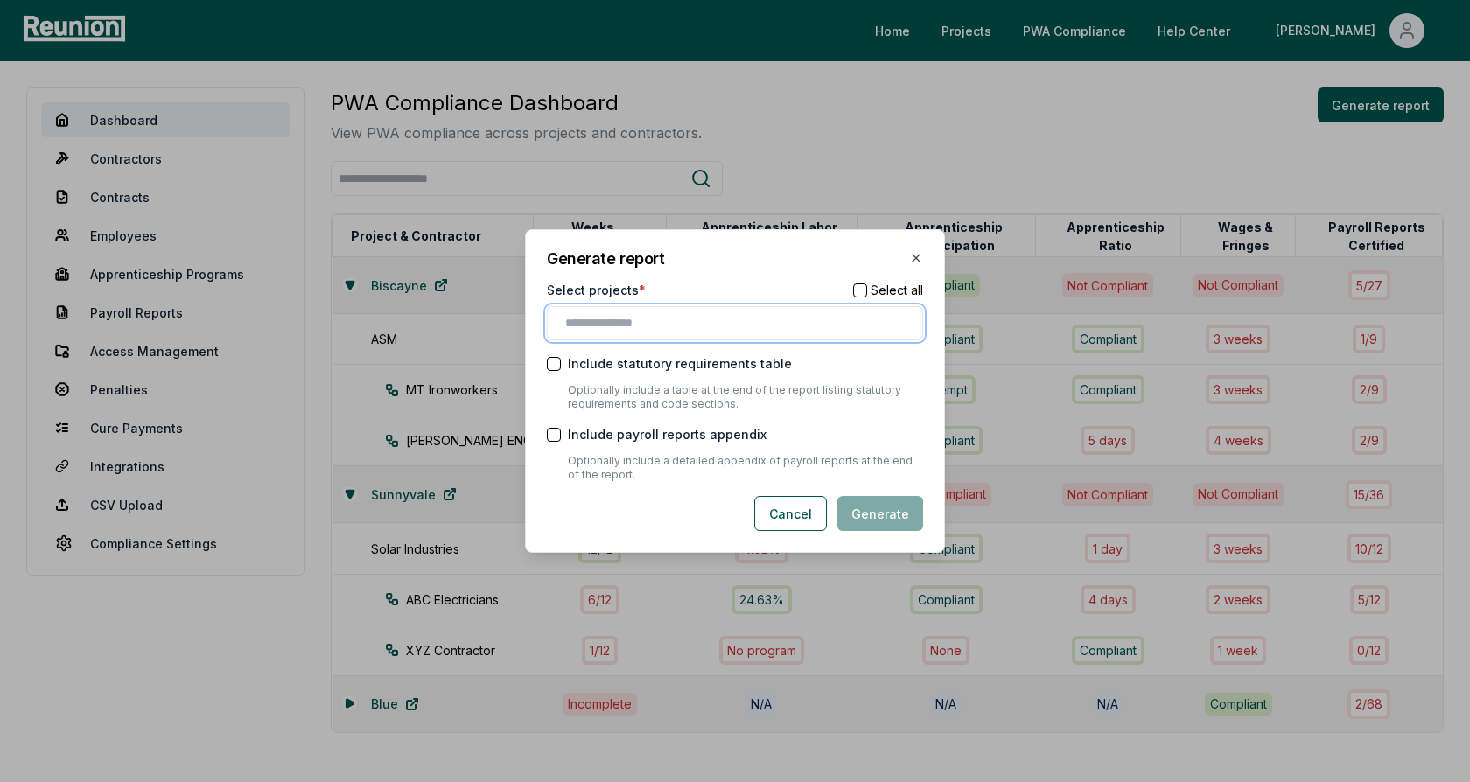
click at [658, 326] on input "text" at bounding box center [738, 323] width 346 height 18
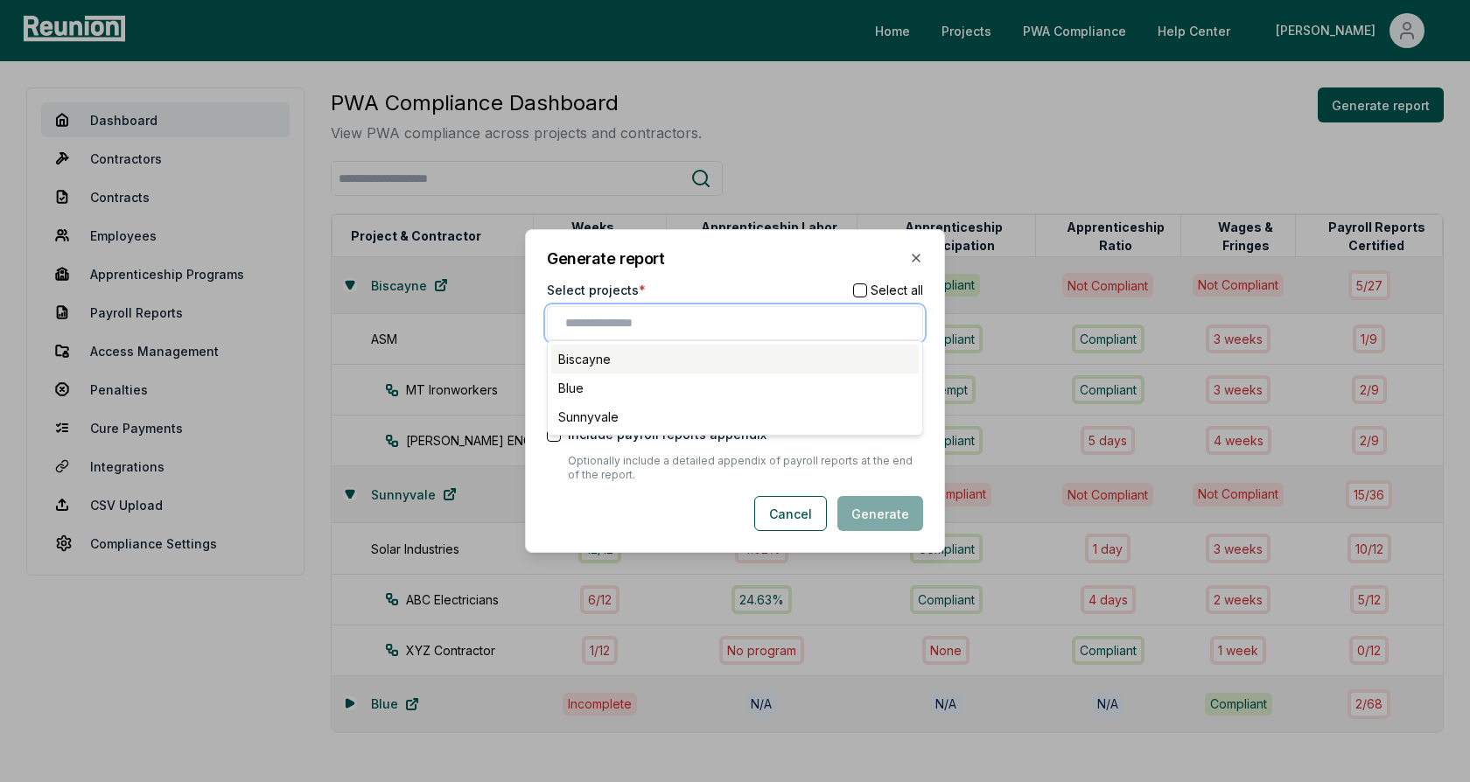
click at [645, 359] on div "Biscayne" at bounding box center [734, 359] width 367 height 29
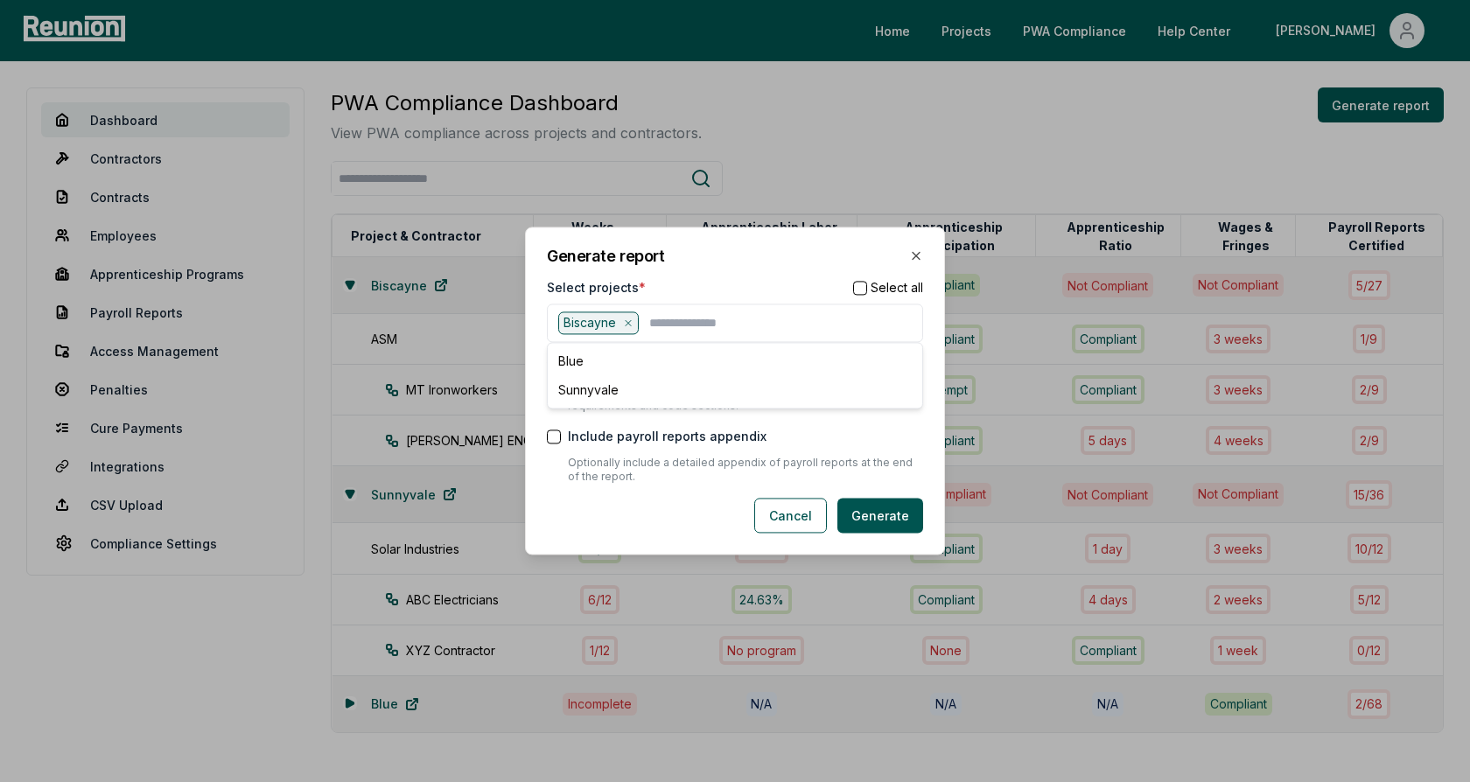
click at [682, 281] on div "Select projects * Select all" at bounding box center [735, 287] width 376 height 18
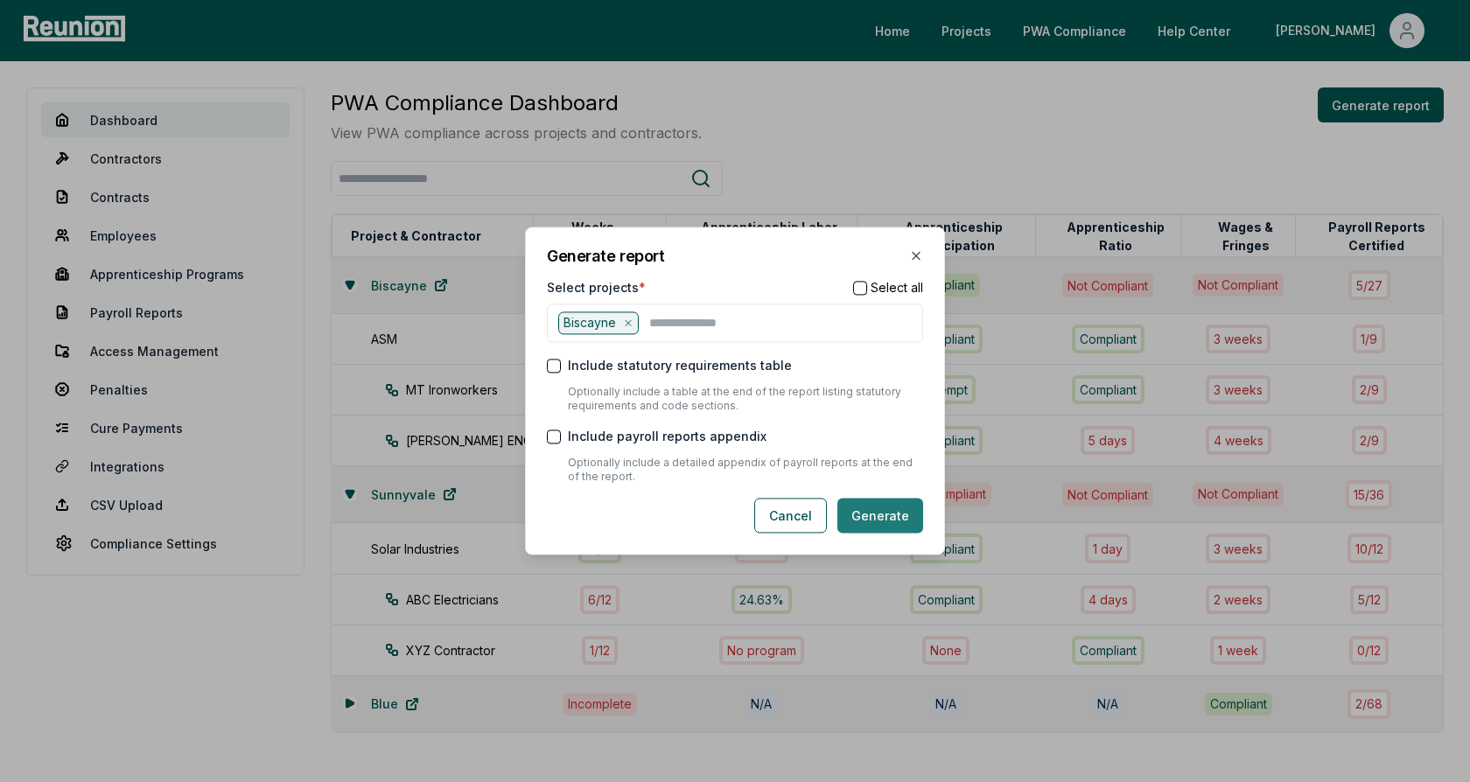
click at [883, 514] on button "Generate" at bounding box center [880, 516] width 86 height 35
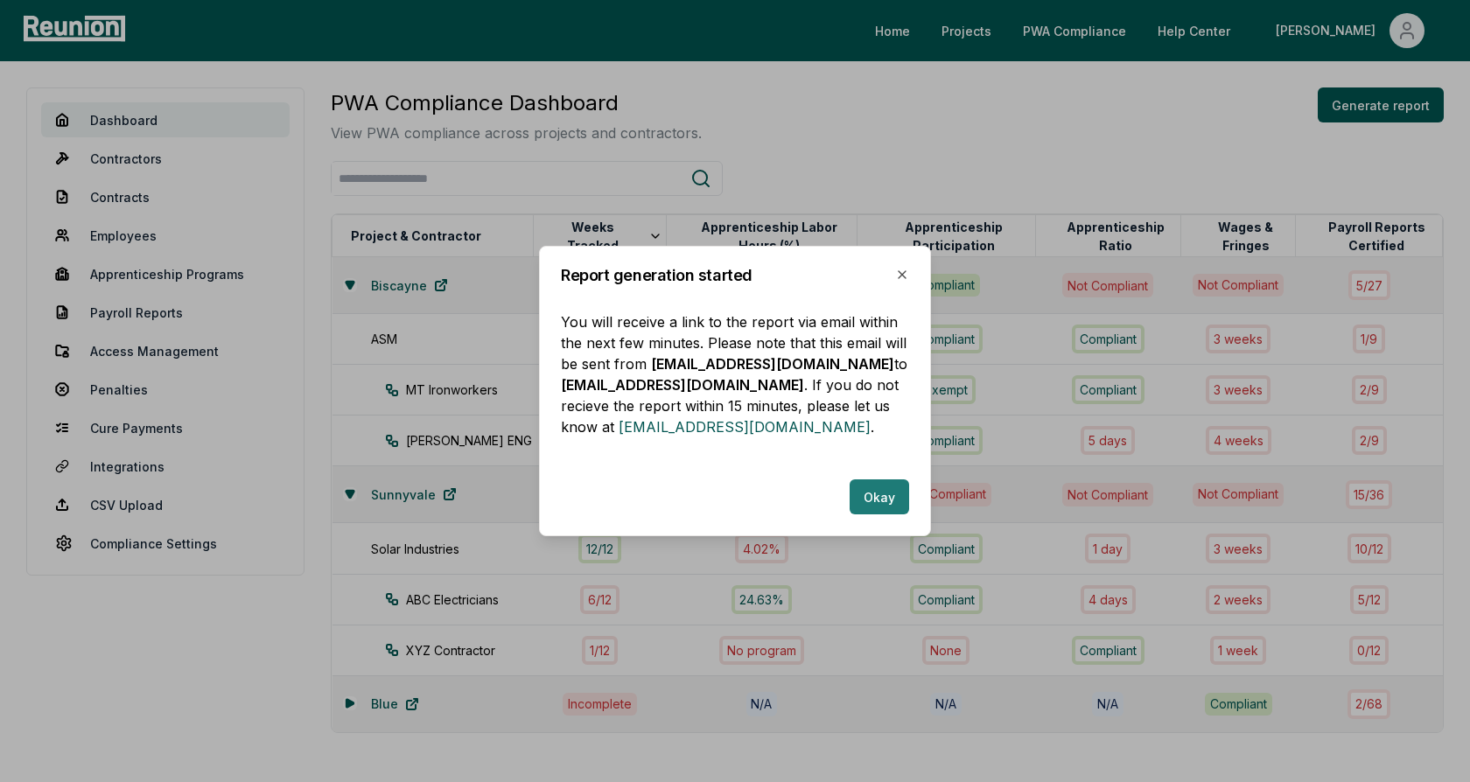
click at [884, 497] on button "Okay" at bounding box center [879, 496] width 59 height 35
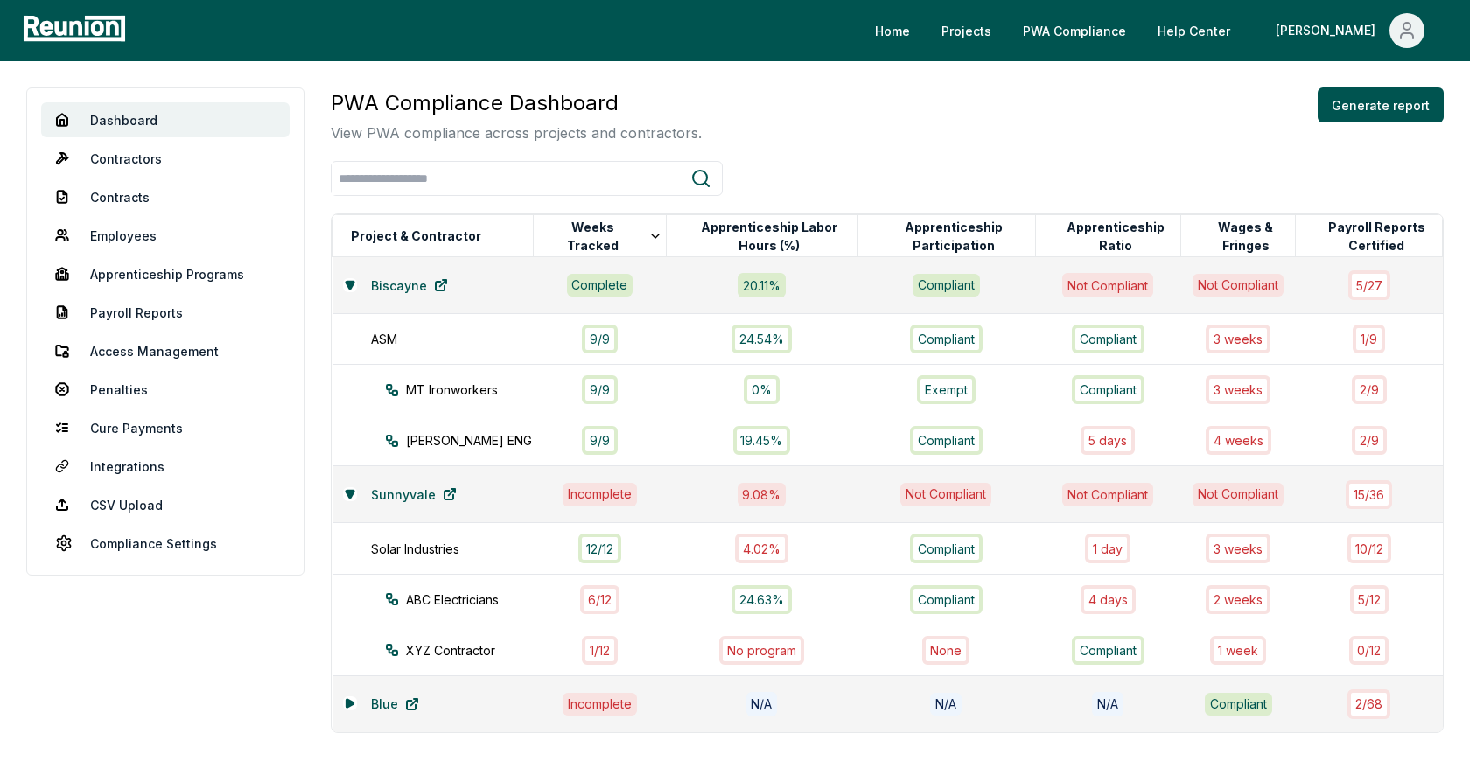
click at [867, 133] on div "PWA Compliance Dashboard View PWA compliance across projects and contractors. G…" at bounding box center [887, 115] width 1113 height 56
click at [138, 351] on link "Access Management" at bounding box center [165, 350] width 248 height 35
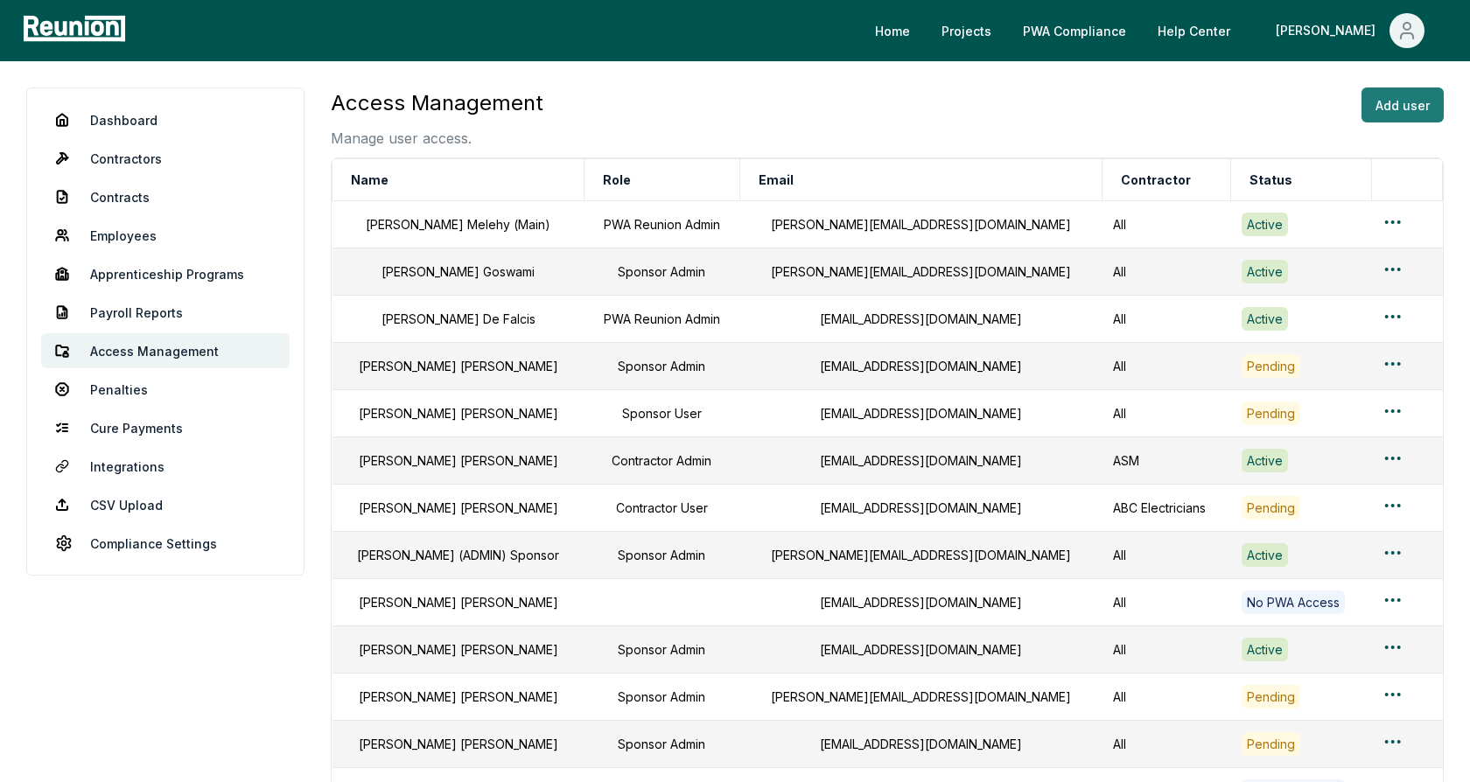
click at [1386, 106] on button "Add user" at bounding box center [1402, 104] width 82 height 35
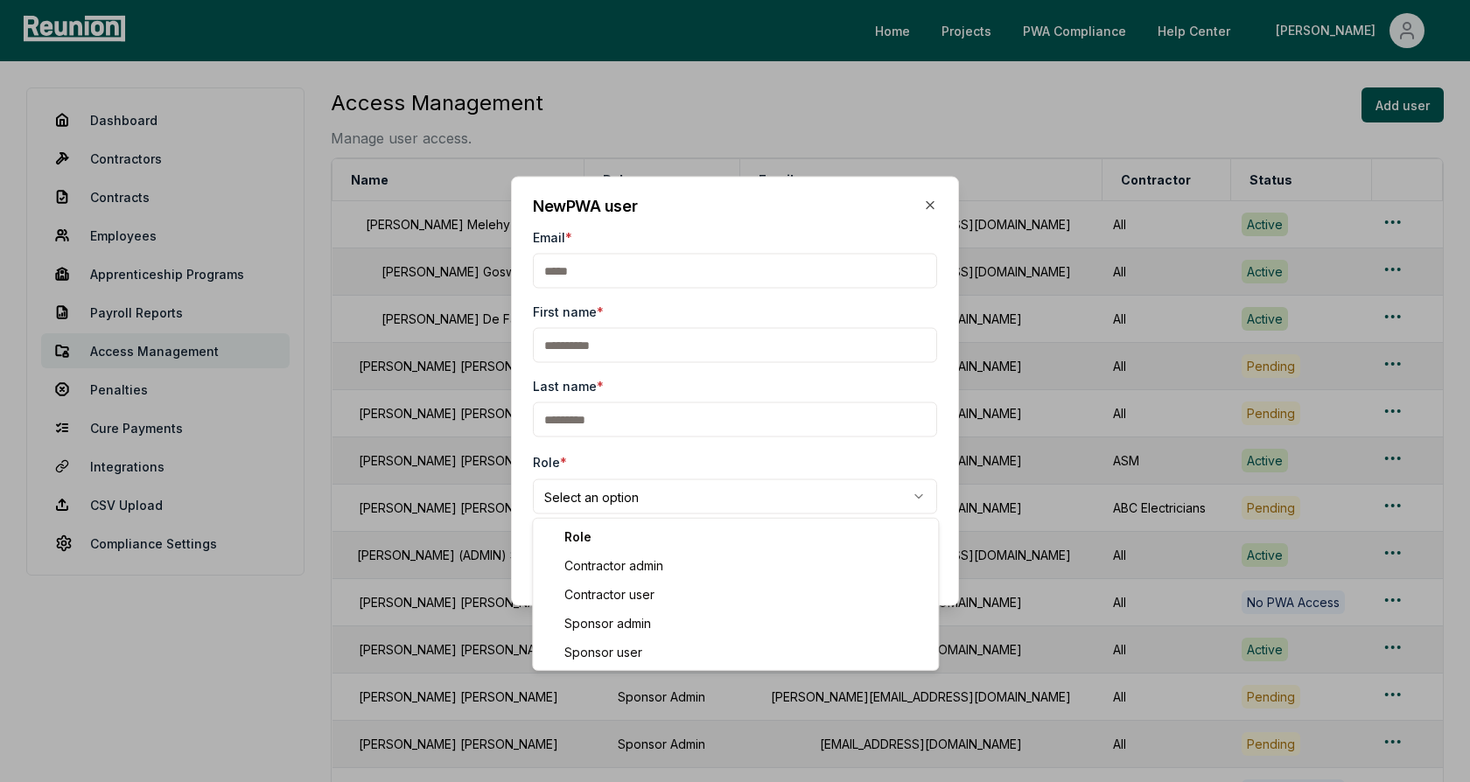
select select "**********"
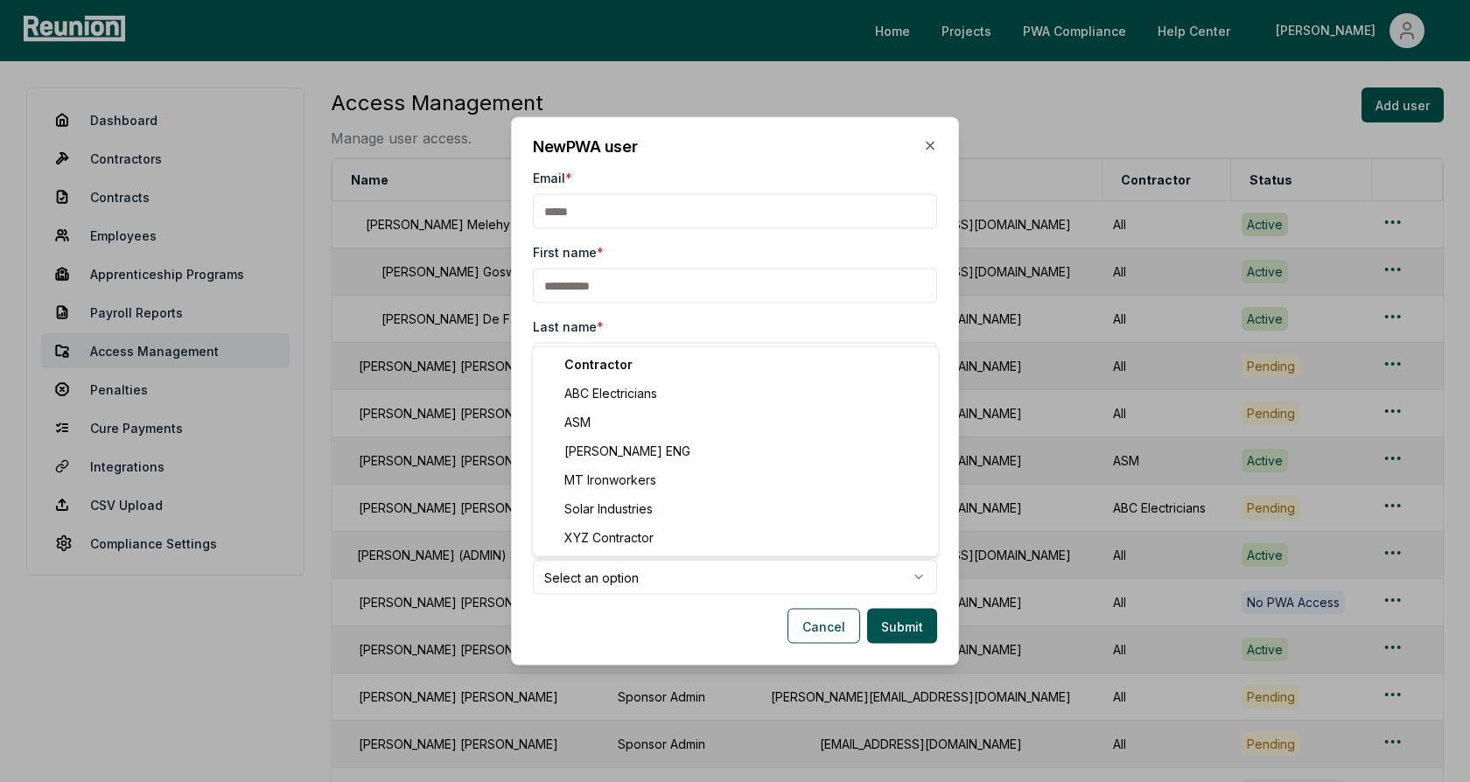
select select "**********"
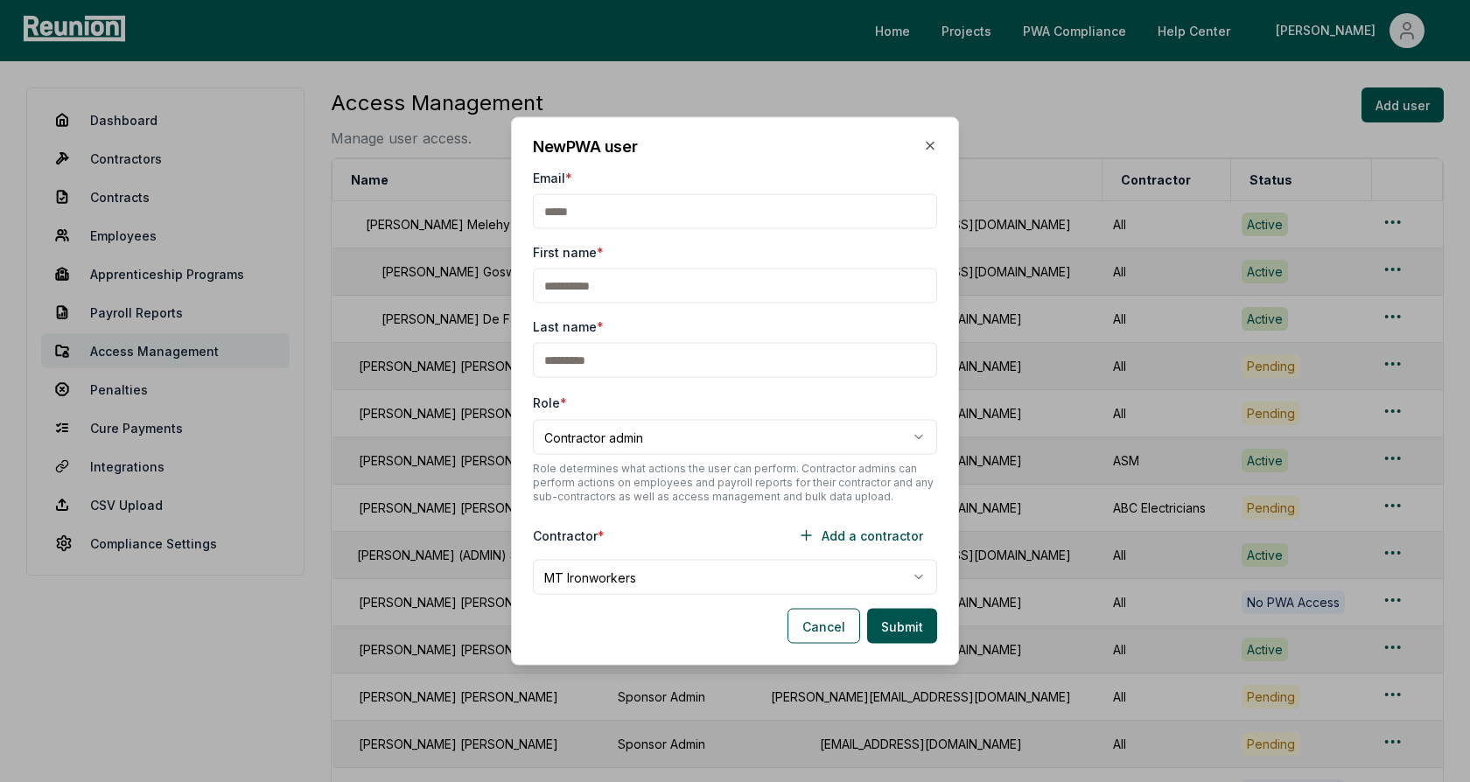
click at [631, 511] on form "**********" at bounding box center [735, 406] width 404 height 475
click at [815, 632] on button "Cancel" at bounding box center [823, 626] width 73 height 35
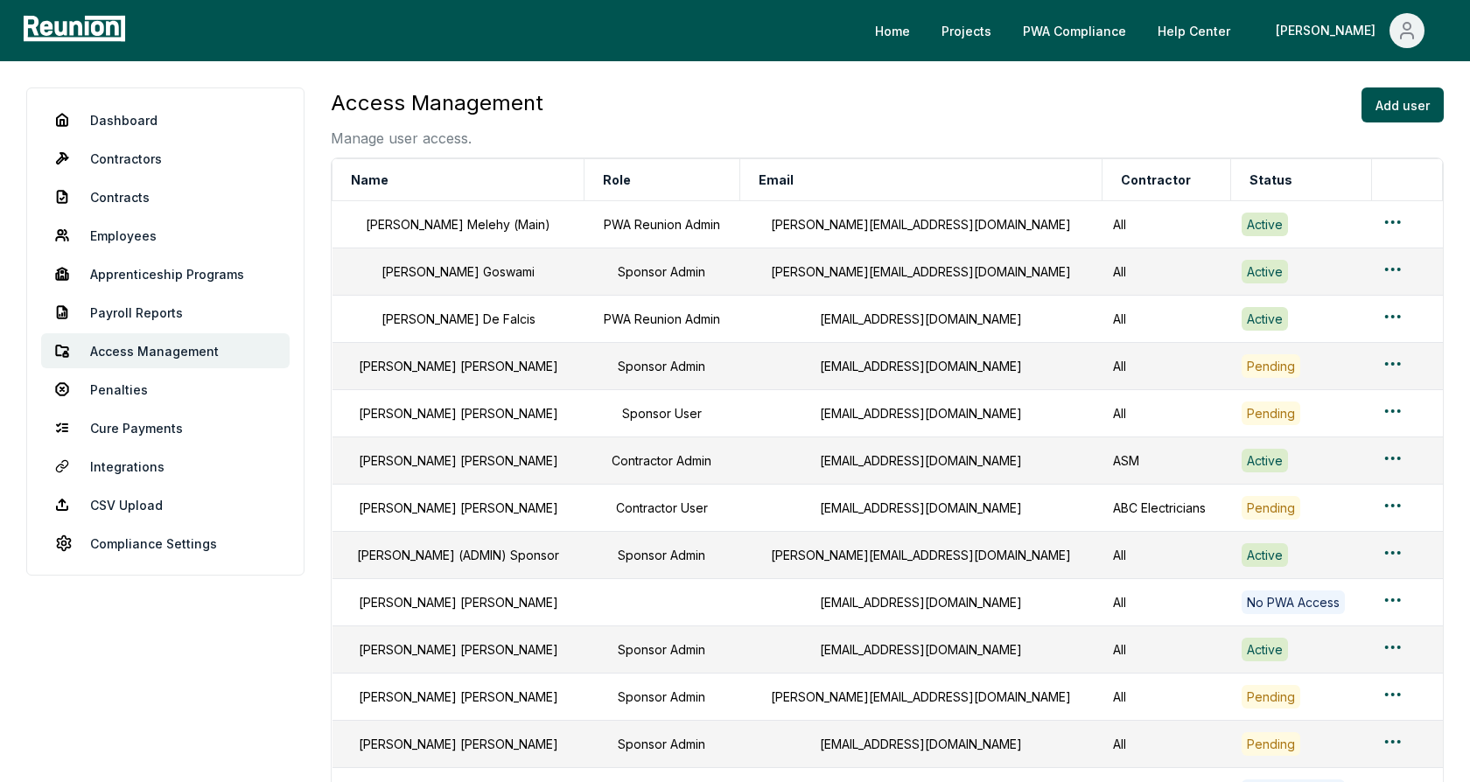
click at [806, 135] on div "Access Management Manage user access. Add user" at bounding box center [887, 117] width 1113 height 61
click at [130, 120] on link "Dashboard" at bounding box center [165, 119] width 248 height 35
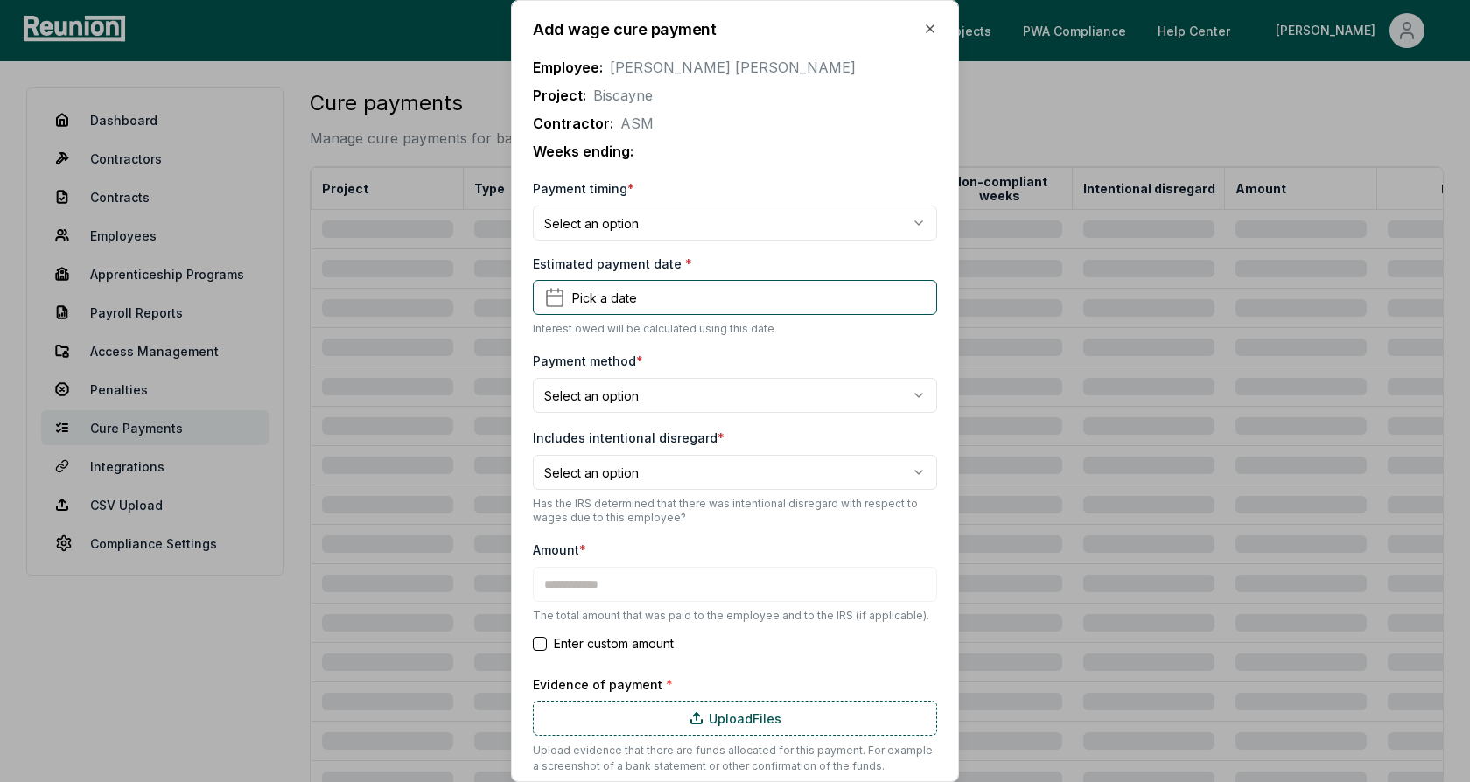
type input "*******"
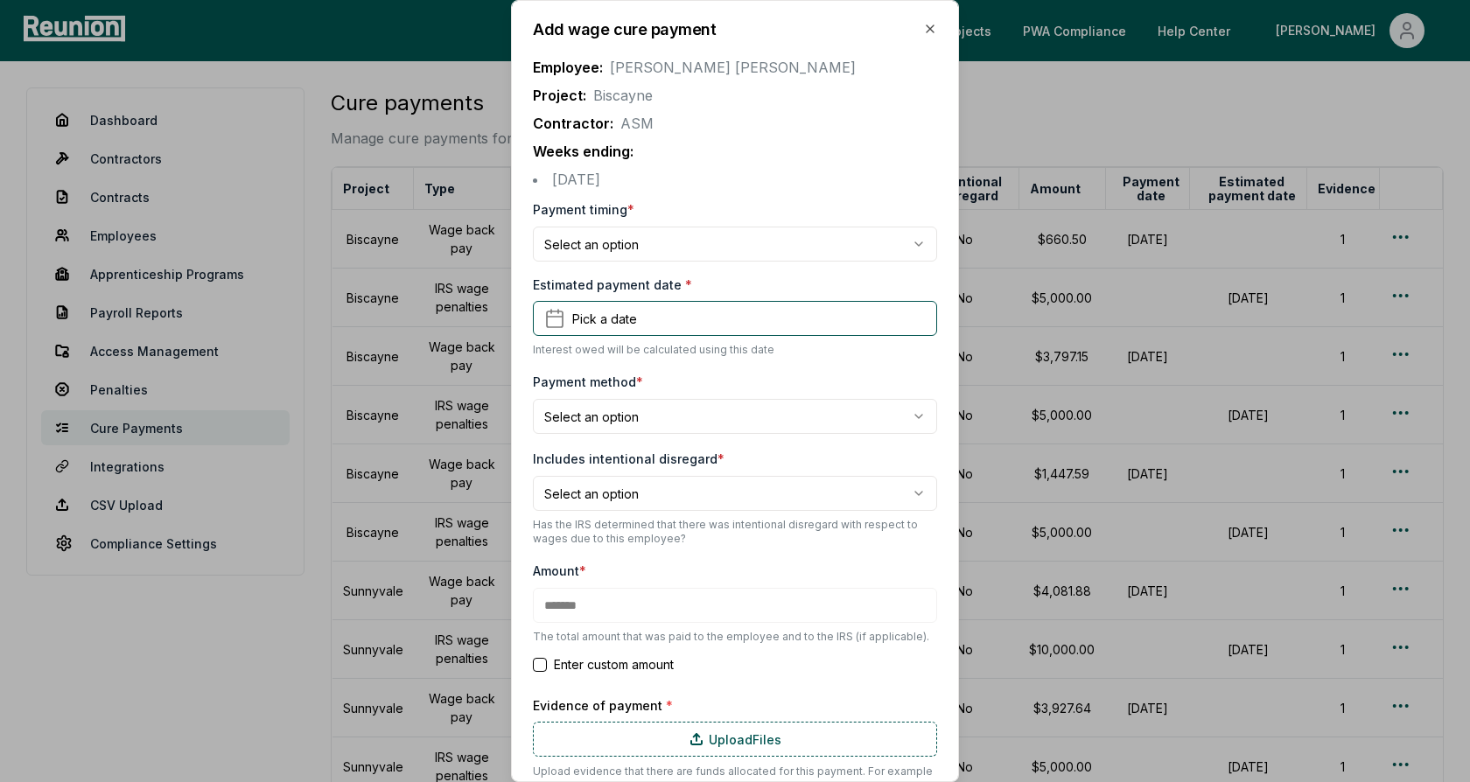
click at [775, 96] on p "Project: Biscayne" at bounding box center [735, 95] width 404 height 21
click at [660, 253] on body "Please visit us on your desktop We're working on making our marketplace mobile-…" at bounding box center [735, 540] width 1470 height 1080
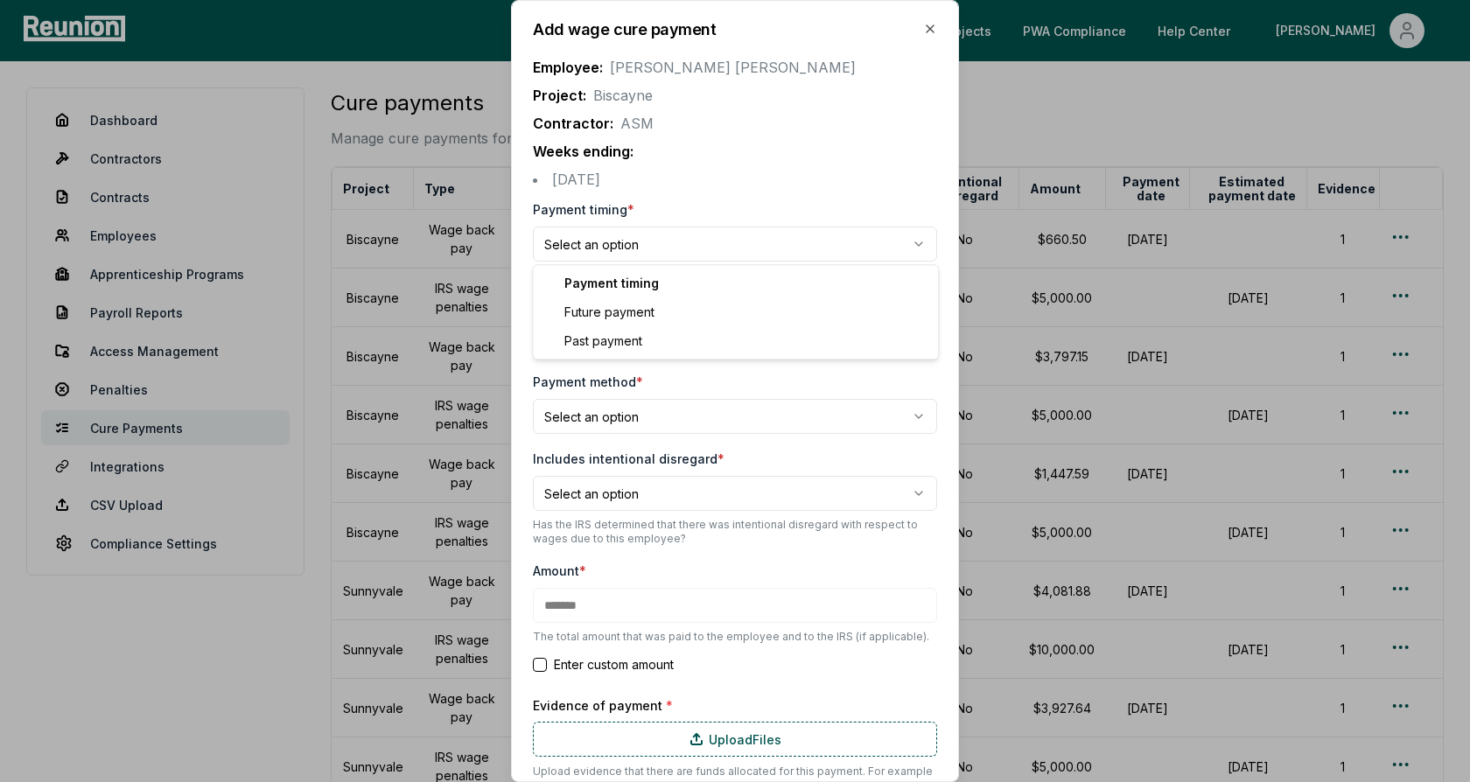
select select "**********"
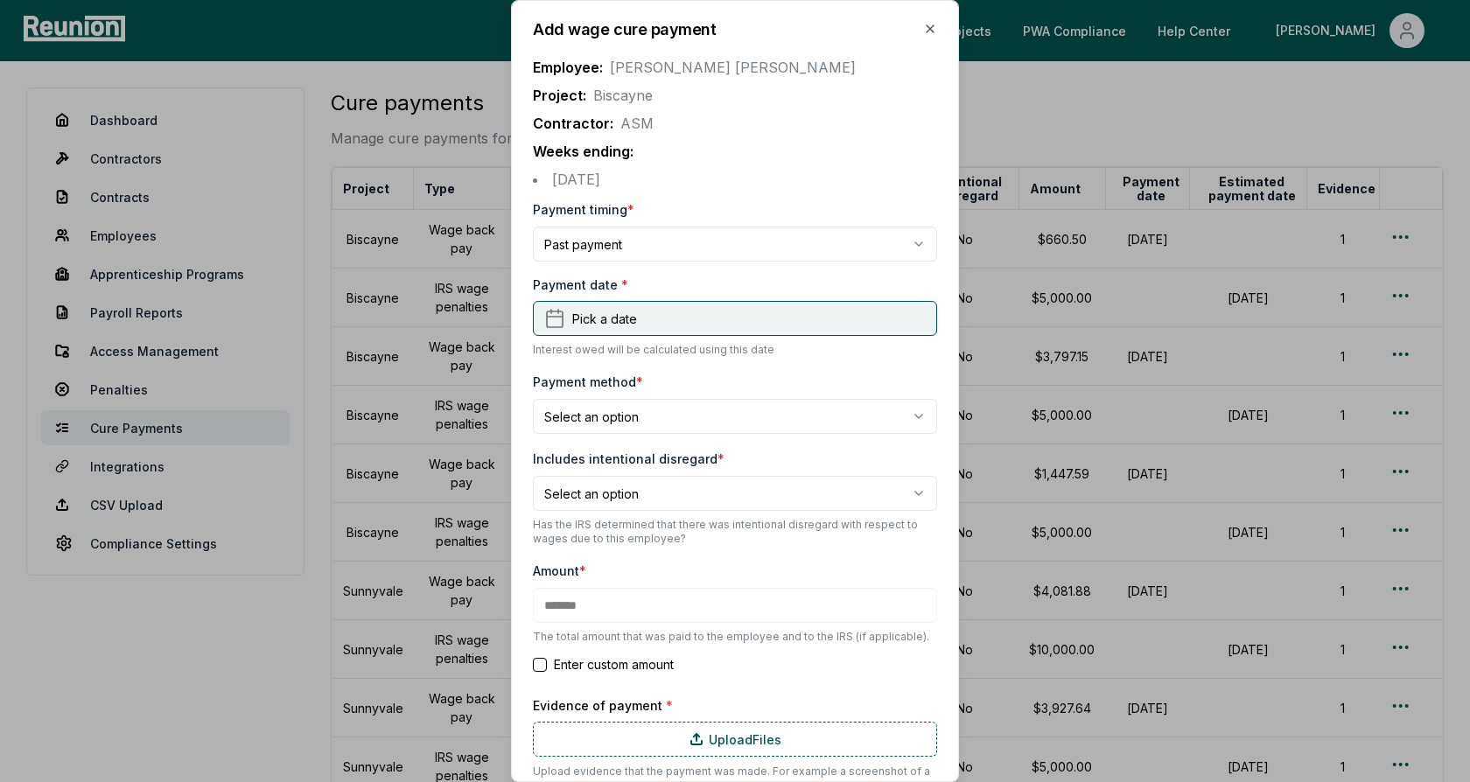
click at [613, 324] on span "Pick a date" at bounding box center [604, 319] width 65 height 18
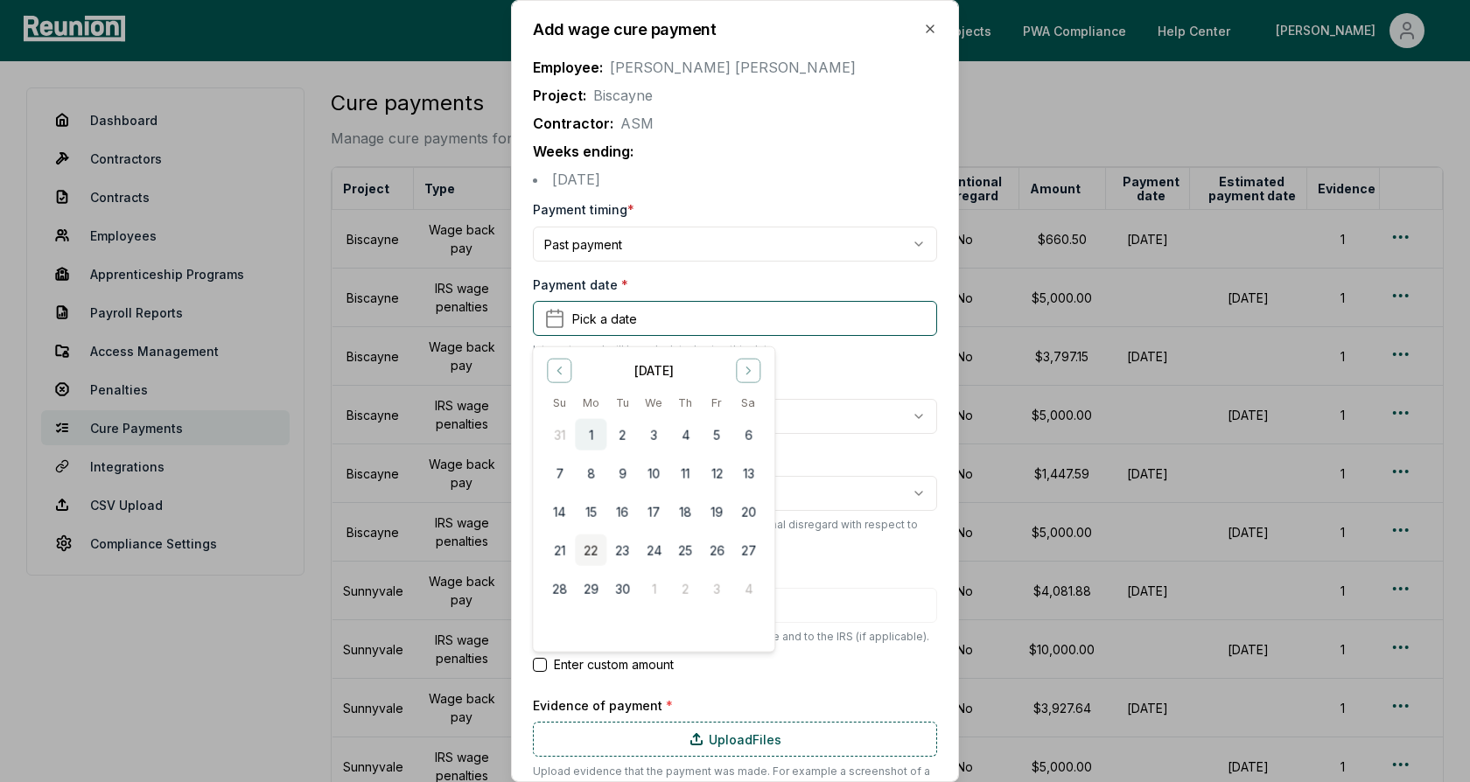
click at [584, 433] on button "1" at bounding box center [590, 434] width 31 height 31
type input "*******"
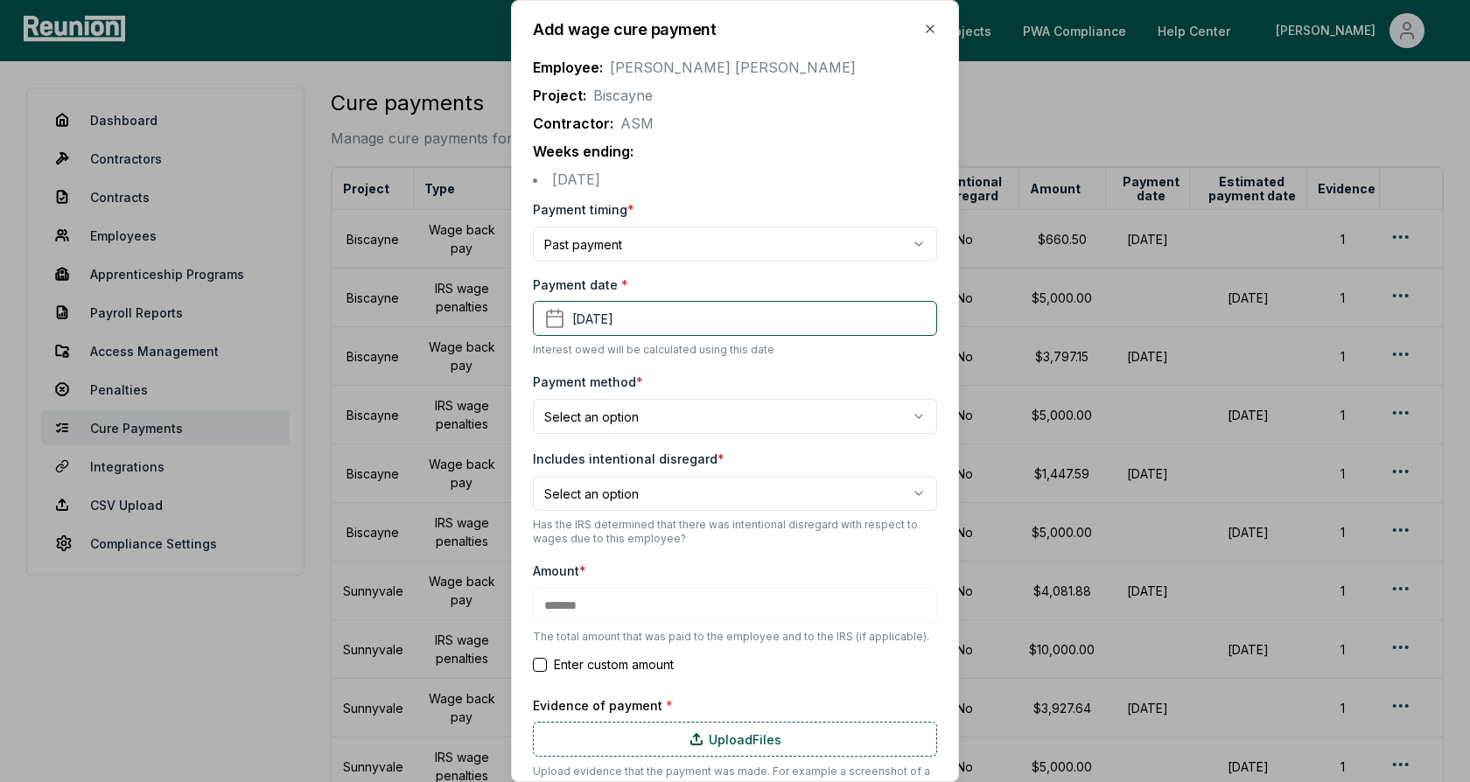
click at [614, 423] on body "Please visit us on your desktop We're working on making our marketplace mobile-…" at bounding box center [735, 540] width 1470 height 1080
select select "**********"
click at [629, 491] on body "Please visit us on your desktop We're working on making our marketplace mobile-…" at bounding box center [735, 540] width 1470 height 1080
select select "*****"
type input "*******"
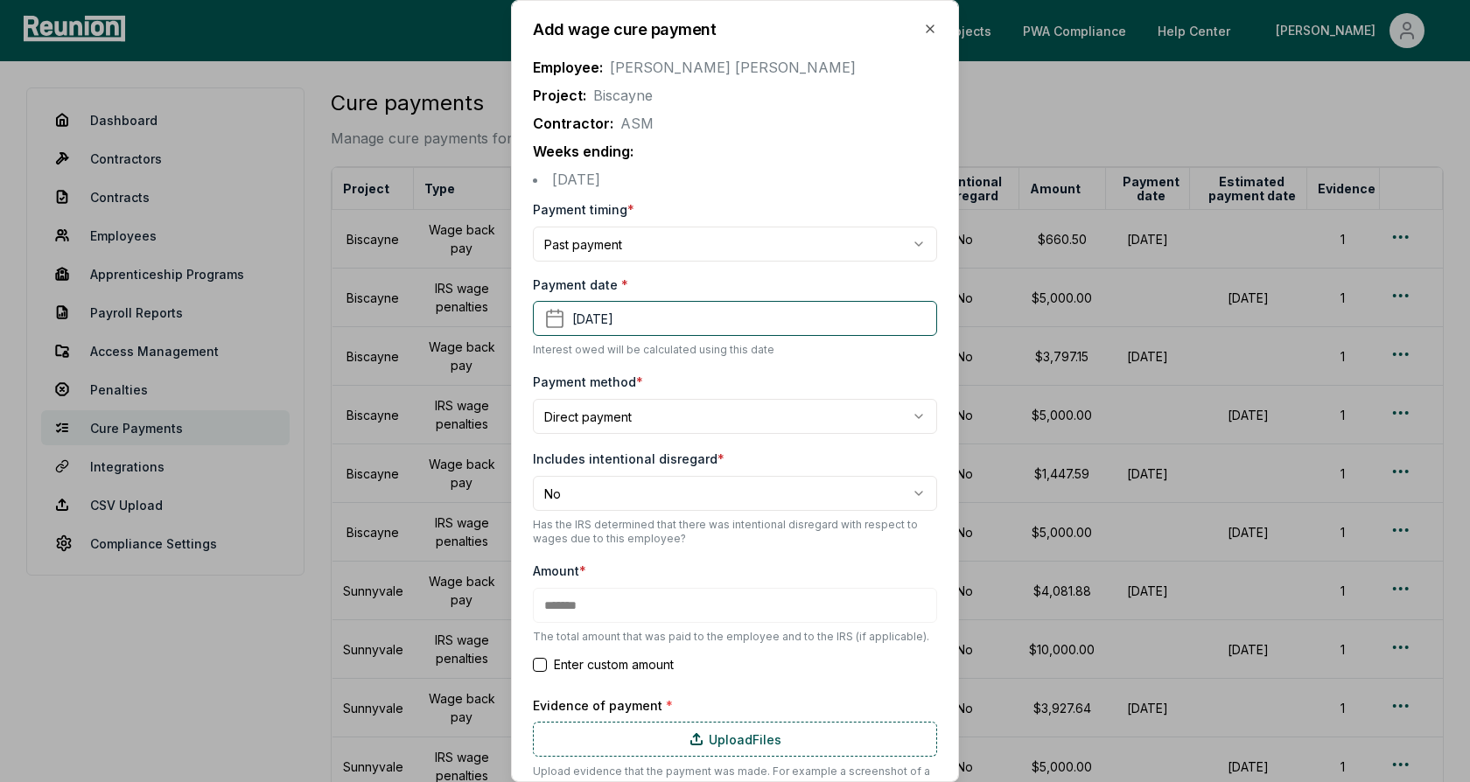
click at [689, 463] on label "Includes intentional disregard *" at bounding box center [629, 458] width 192 height 15
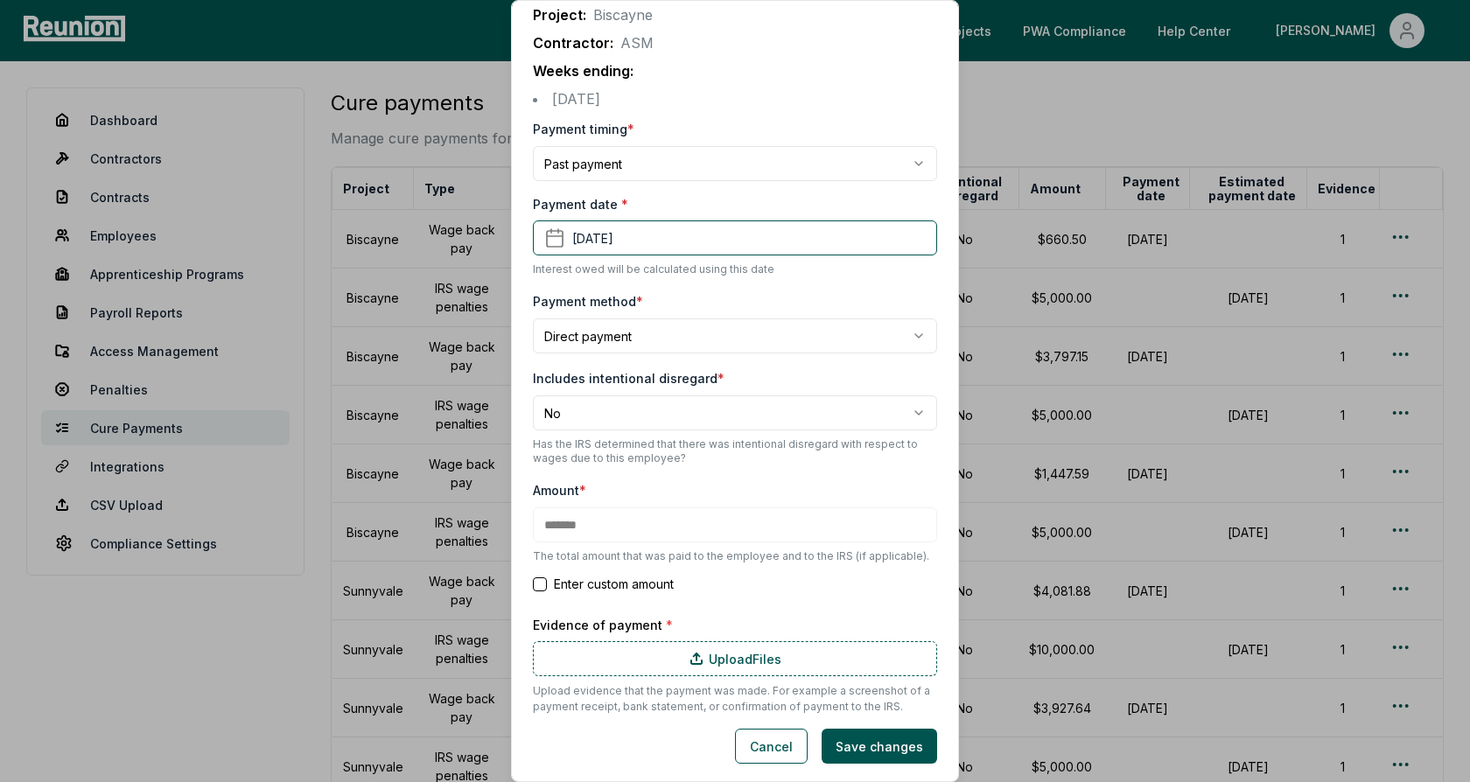
scroll to position [82, 0]
click at [772, 746] on button "Cancel" at bounding box center [771, 744] width 73 height 35
